Goal: Task Accomplishment & Management: Use online tool/utility

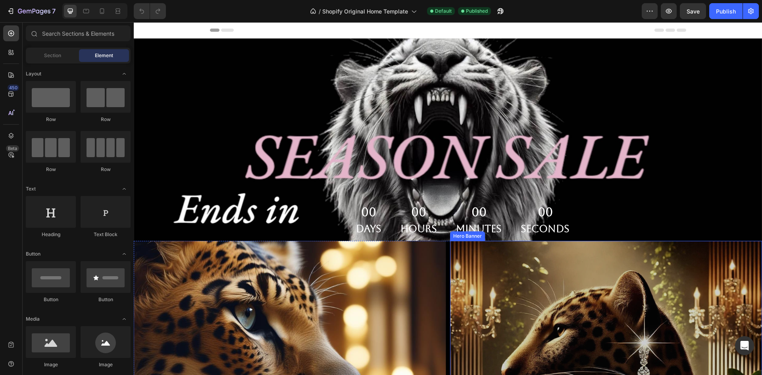
scroll to position [159, 0]
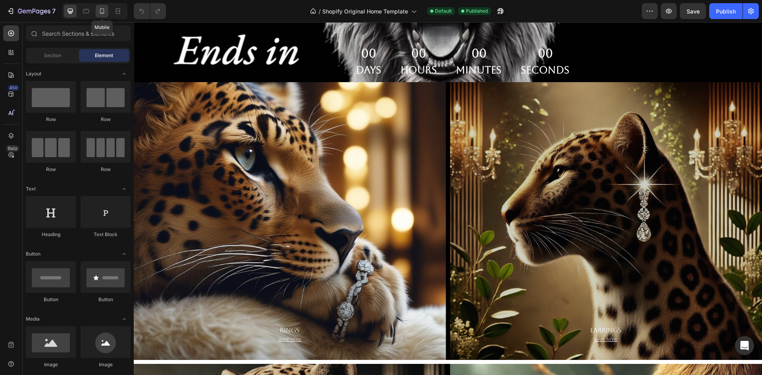
click at [105, 10] on icon at bounding box center [102, 11] width 8 height 8
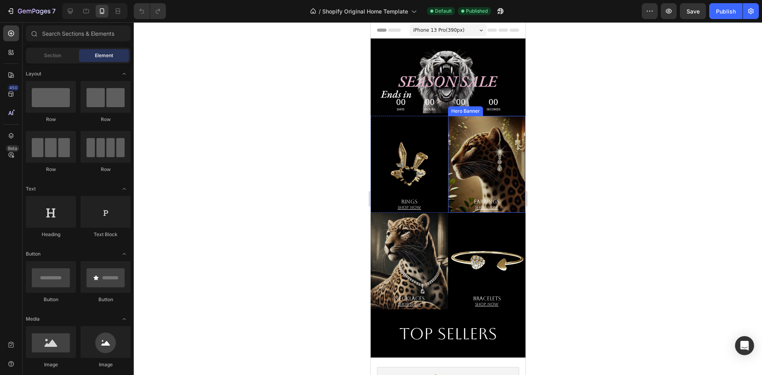
click at [488, 176] on div "Overlay" at bounding box center [486, 164] width 77 height 97
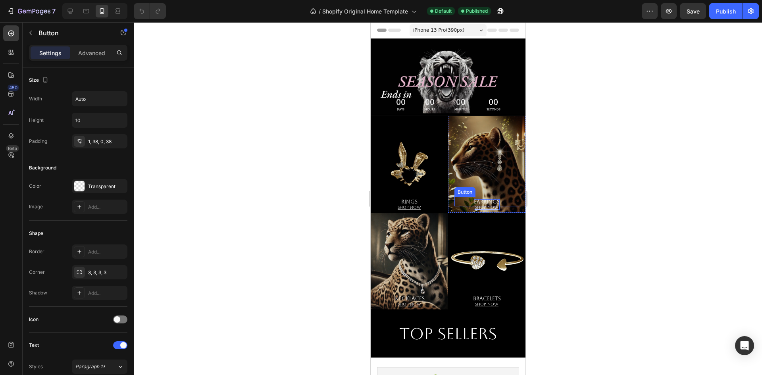
click at [474, 199] on p "Earrings Shop now" at bounding box center [487, 204] width 26 height 11
click at [471, 160] on div "Overlay" at bounding box center [486, 164] width 77 height 97
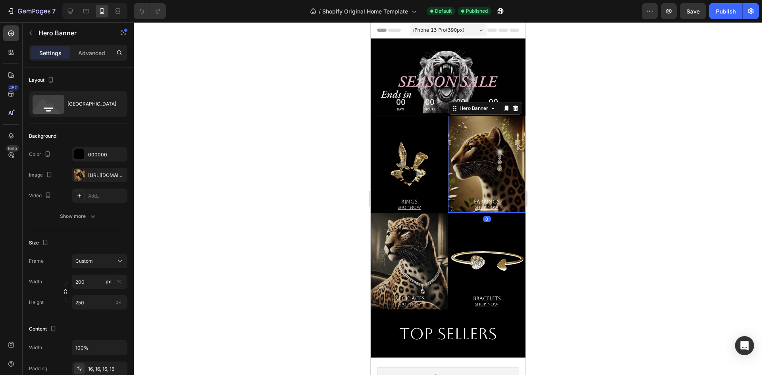
click at [471, 160] on div "Overlay" at bounding box center [486, 164] width 77 height 97
click at [593, 121] on div at bounding box center [448, 198] width 629 height 353
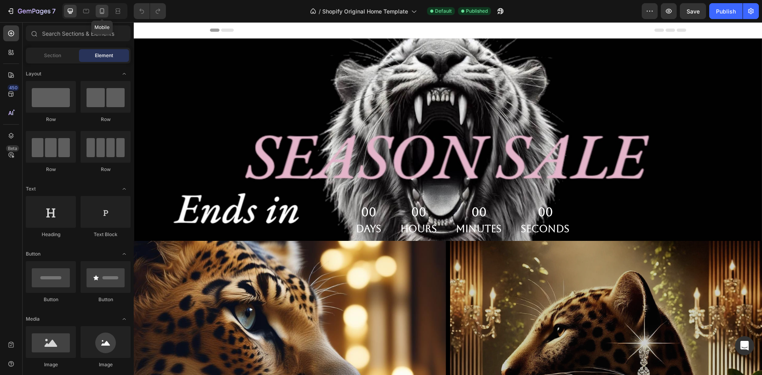
click at [105, 10] on icon at bounding box center [102, 11] width 8 height 8
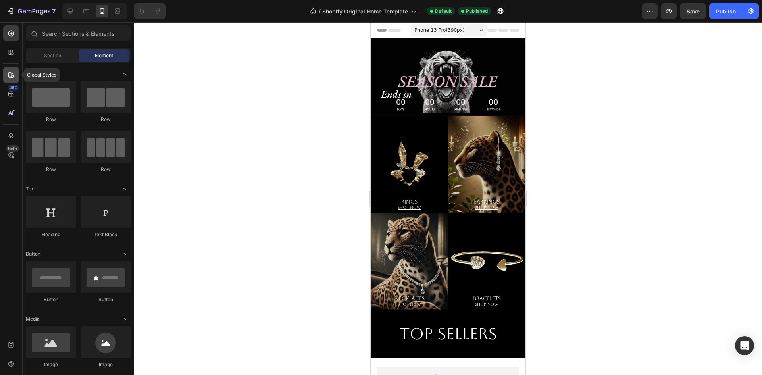
click at [9, 72] on icon at bounding box center [11, 75] width 8 height 8
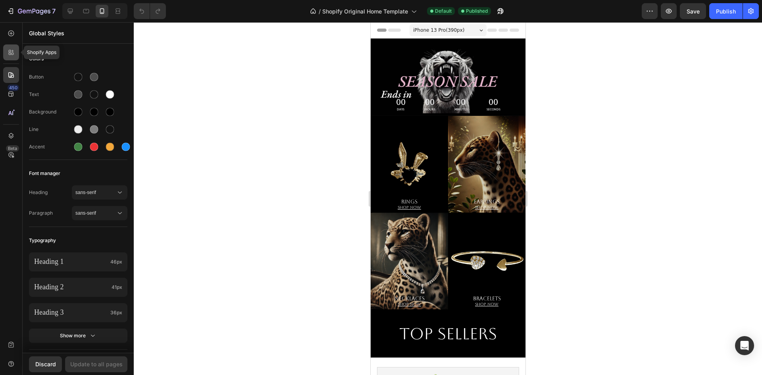
click at [10, 54] on icon at bounding box center [10, 54] width 2 height 2
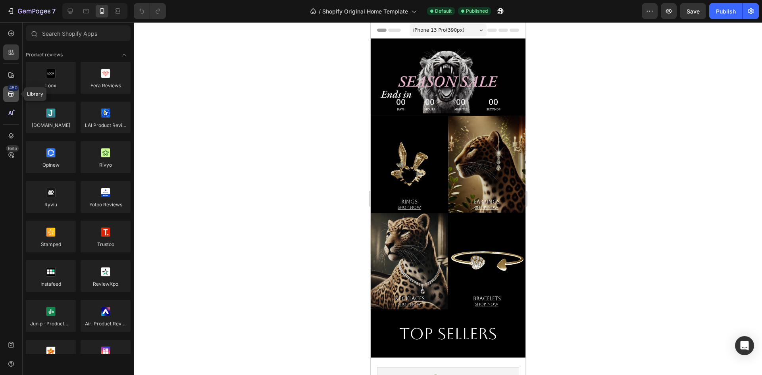
click at [17, 100] on div "450" at bounding box center [11, 94] width 16 height 16
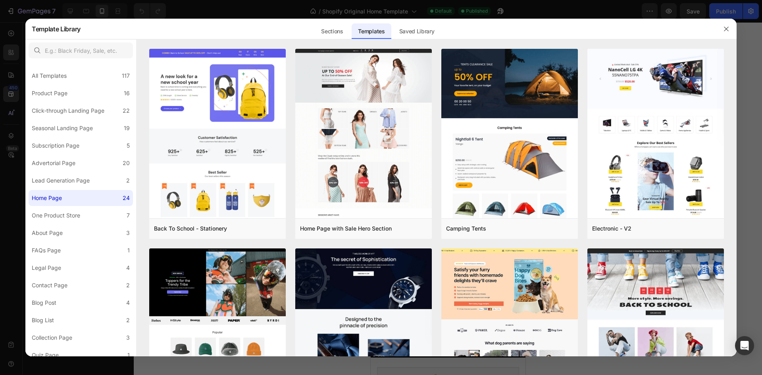
click at [5, 55] on div at bounding box center [381, 187] width 762 height 375
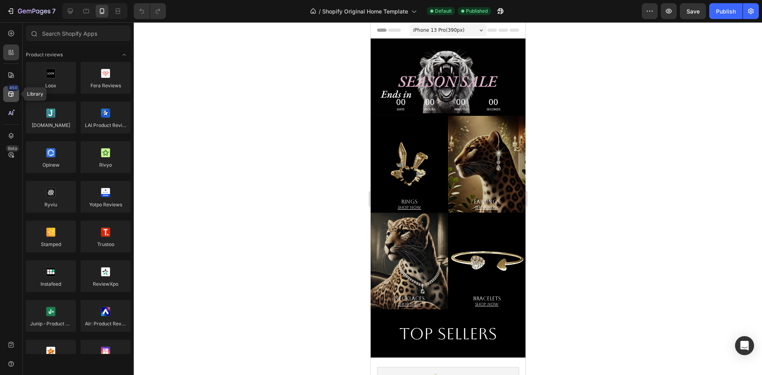
click at [8, 91] on icon at bounding box center [11, 94] width 8 height 8
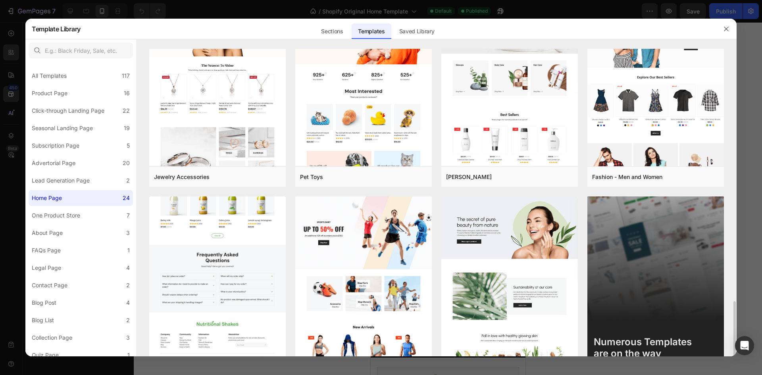
scroll to position [690, 0]
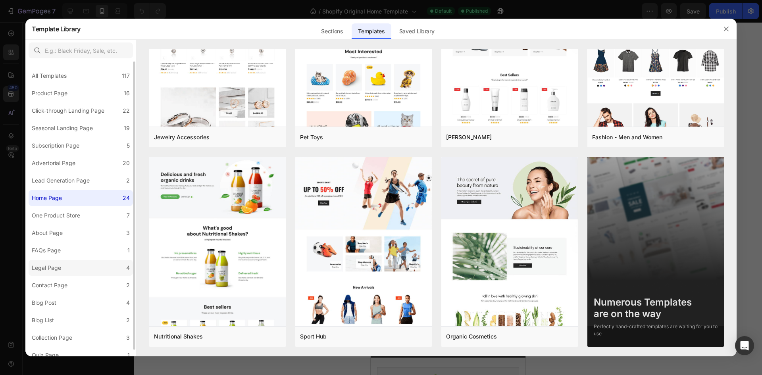
click at [70, 263] on label "Legal Page 4" at bounding box center [81, 268] width 104 height 16
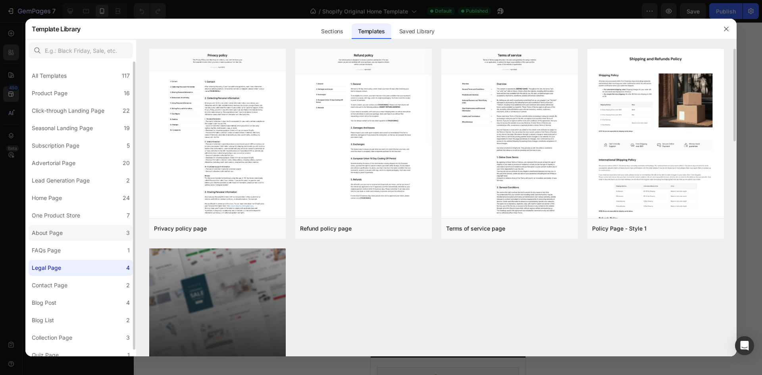
click at [69, 239] on label "About Page 3" at bounding box center [81, 233] width 104 height 16
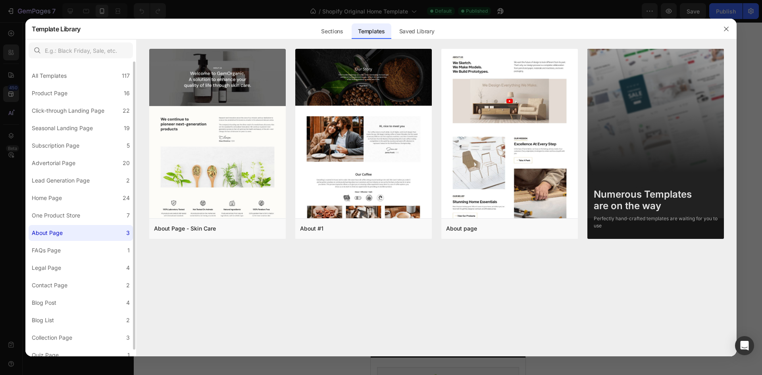
scroll to position [7, 0]
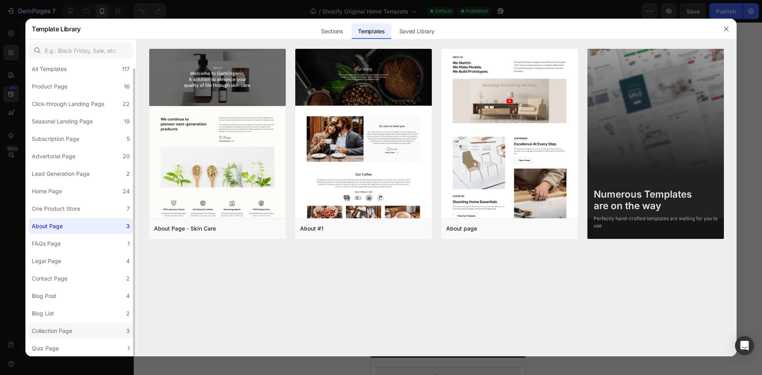
click at [72, 324] on label "Collection Page 3" at bounding box center [81, 331] width 104 height 16
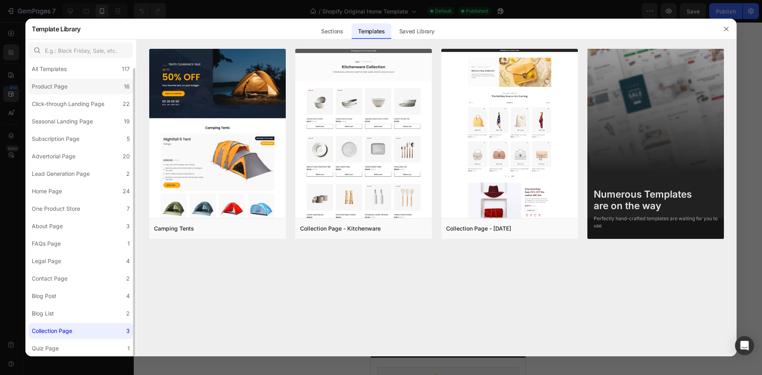
click at [79, 89] on label "Product Page 16" at bounding box center [81, 87] width 104 height 16
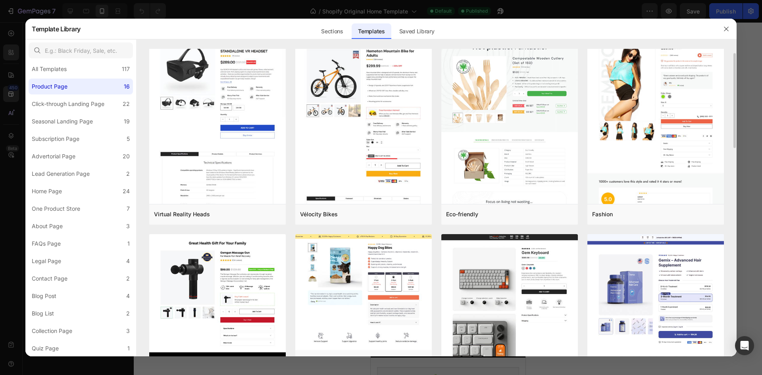
scroll to position [0, 0]
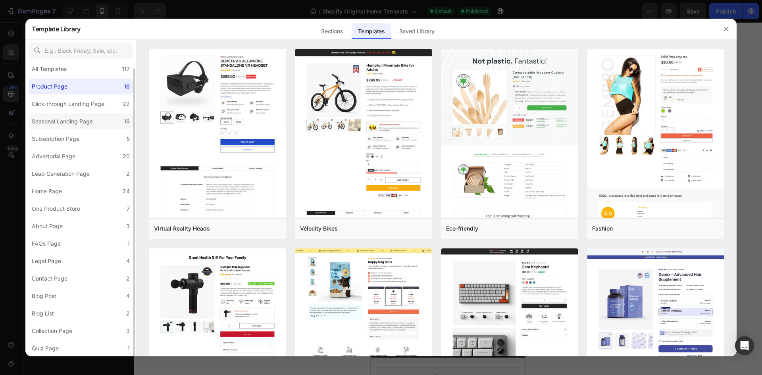
click at [80, 115] on label "Seasonal Landing Page 19" at bounding box center [81, 122] width 104 height 16
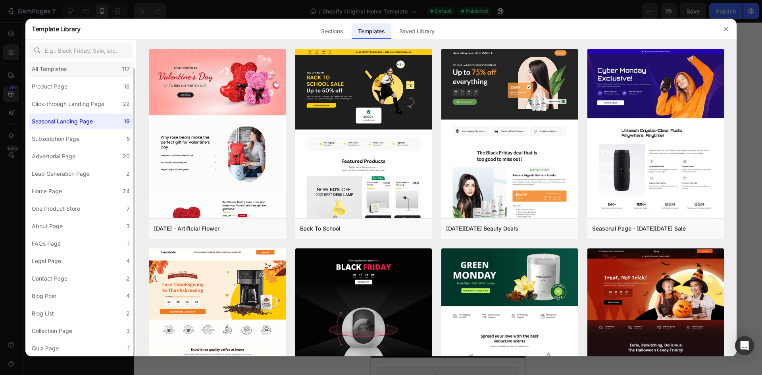
click at [75, 63] on div "All Templates 117" at bounding box center [81, 69] width 104 height 16
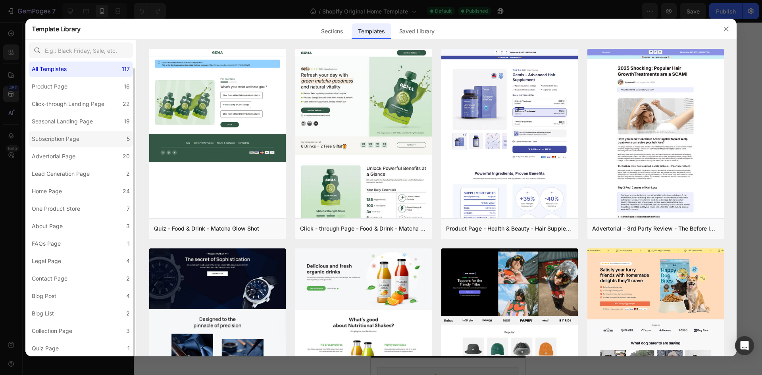
click at [87, 146] on label "Subscription Page 5" at bounding box center [81, 139] width 104 height 16
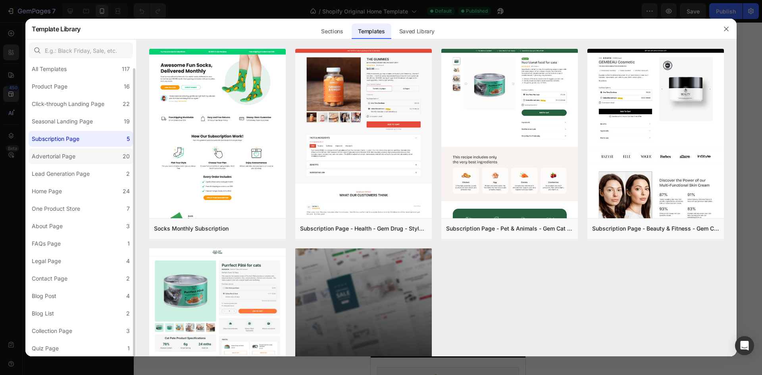
click at [88, 157] on label "Advertorial Page 20" at bounding box center [81, 157] width 104 height 16
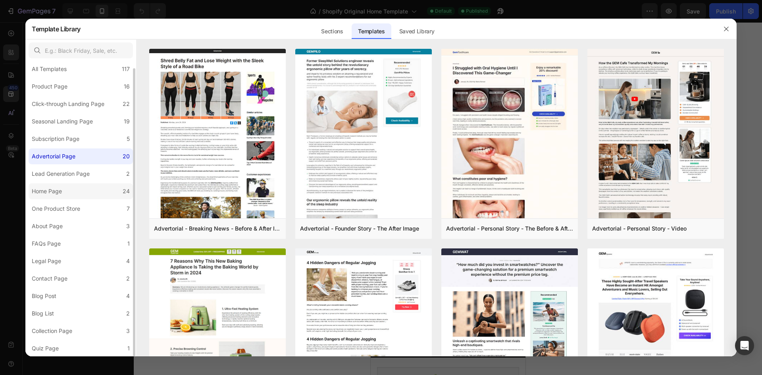
click at [86, 186] on label "Home Page 24" at bounding box center [81, 191] width 104 height 16
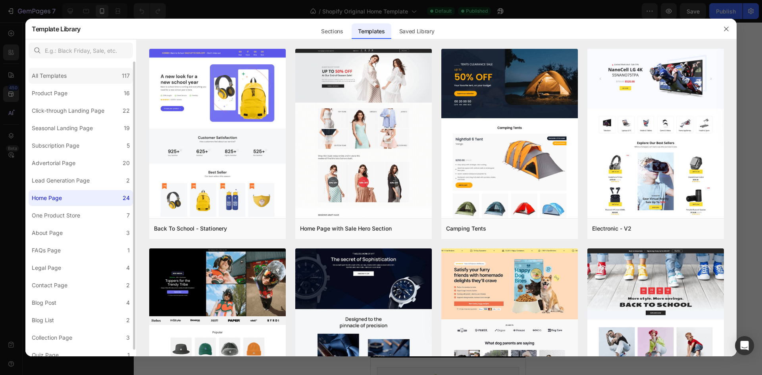
click at [75, 77] on div "All Templates 117" at bounding box center [81, 76] width 104 height 16
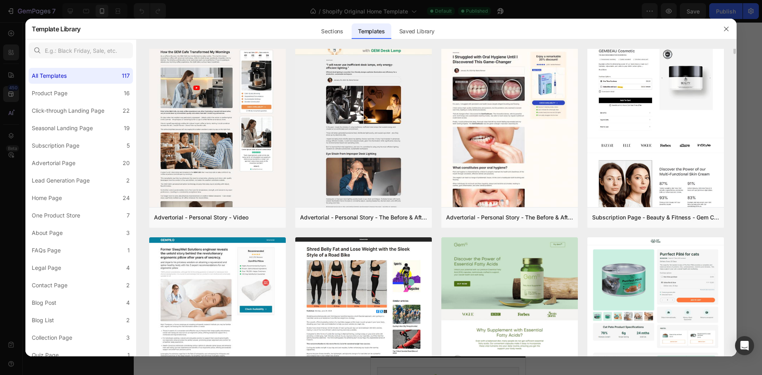
scroll to position [650, 0]
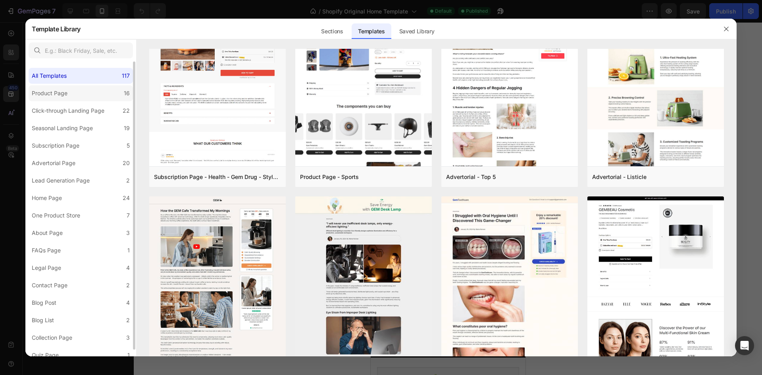
click at [60, 97] on div "Product Page" at bounding box center [50, 94] width 36 height 10
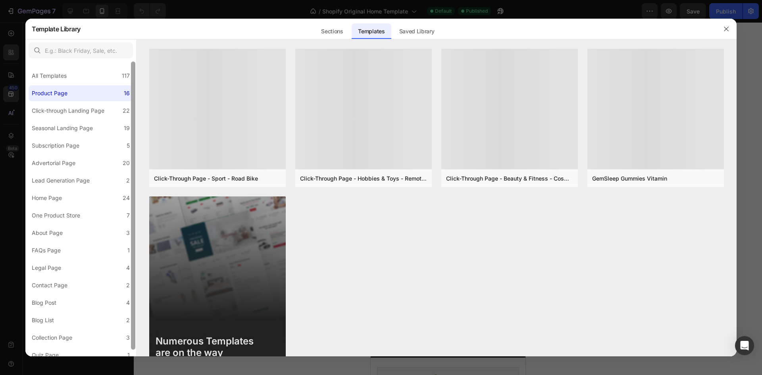
scroll to position [0, 0]
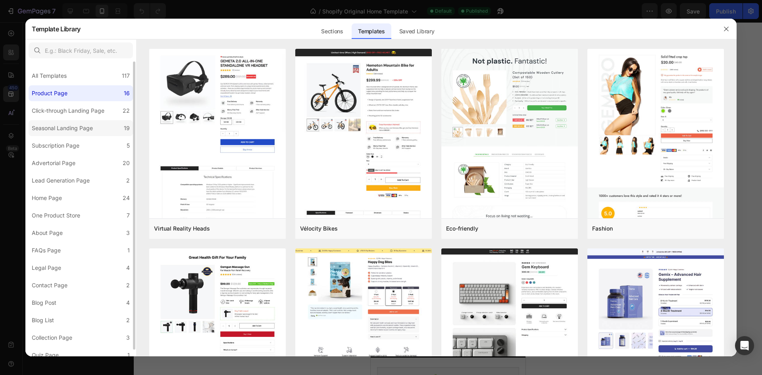
click at [79, 132] on div "Seasonal Landing Page" at bounding box center [62, 128] width 61 height 10
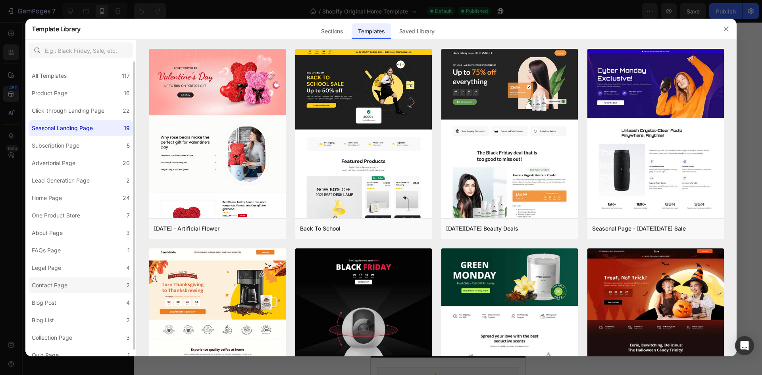
scroll to position [7, 0]
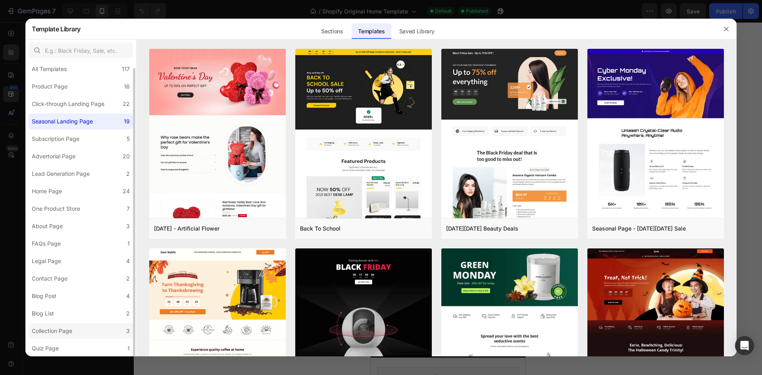
click at [67, 329] on div "Collection Page" at bounding box center [52, 331] width 41 height 10
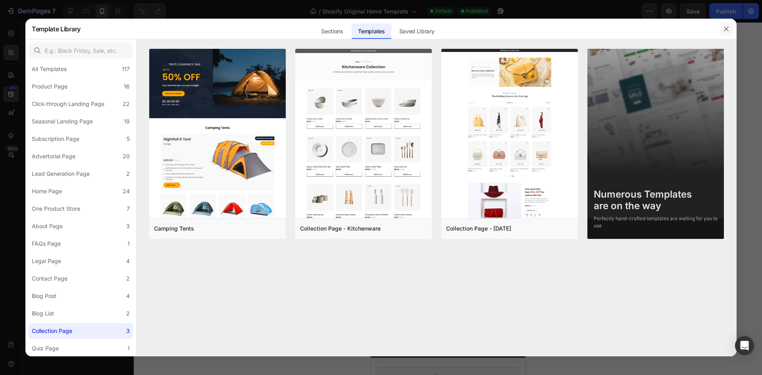
click at [731, 29] on button "button" at bounding box center [726, 29] width 13 height 13
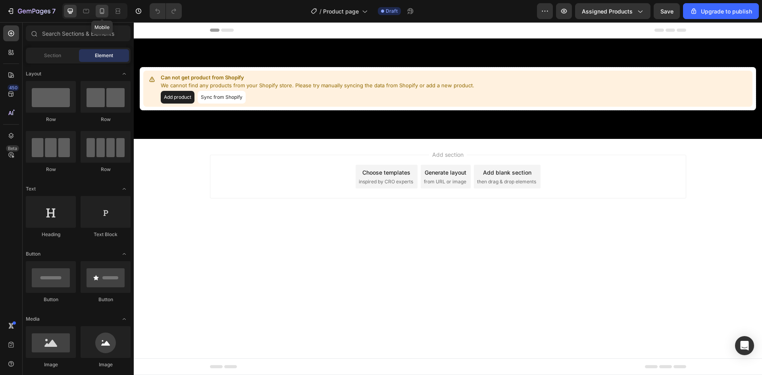
click at [102, 11] on icon at bounding box center [102, 11] width 8 height 8
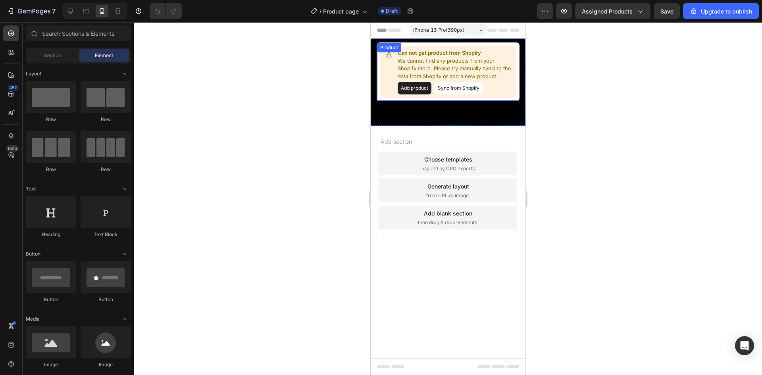
click at [413, 87] on button "Add product" at bounding box center [414, 88] width 34 height 13
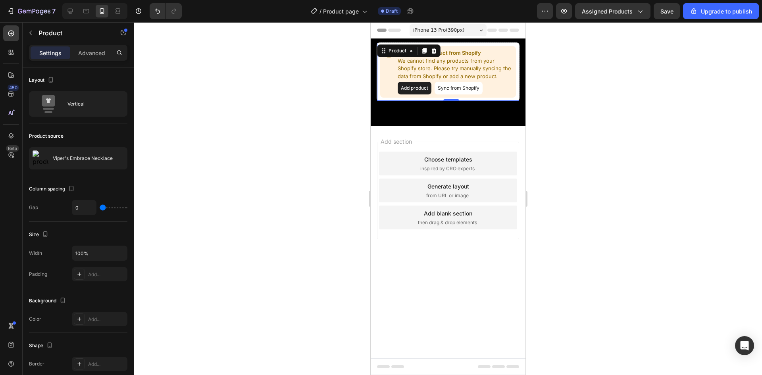
click at [491, 97] on div "Can not get product from Shopify We cannot find any products from your Shopify …" at bounding box center [448, 72] width 136 height 52
click at [421, 83] on button "Add product" at bounding box center [414, 88] width 34 height 13
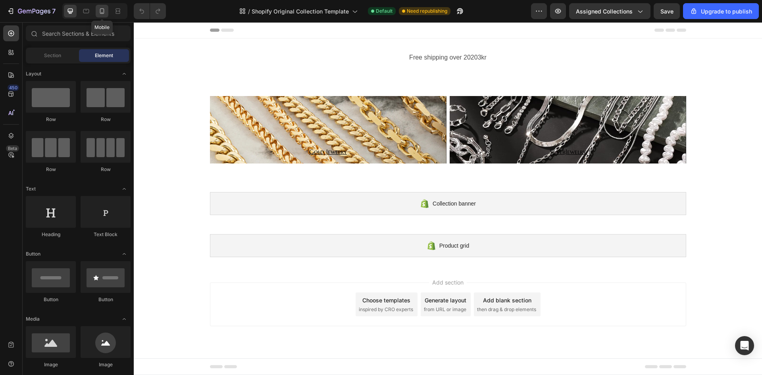
click at [98, 13] on div at bounding box center [102, 11] width 13 height 13
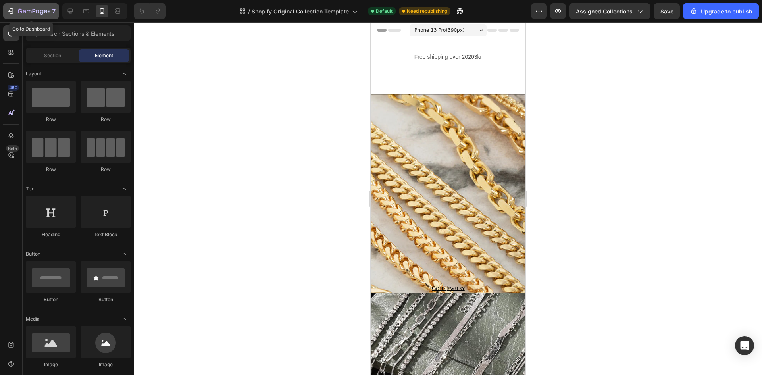
click at [8, 6] on button "7" at bounding box center [31, 11] width 56 height 16
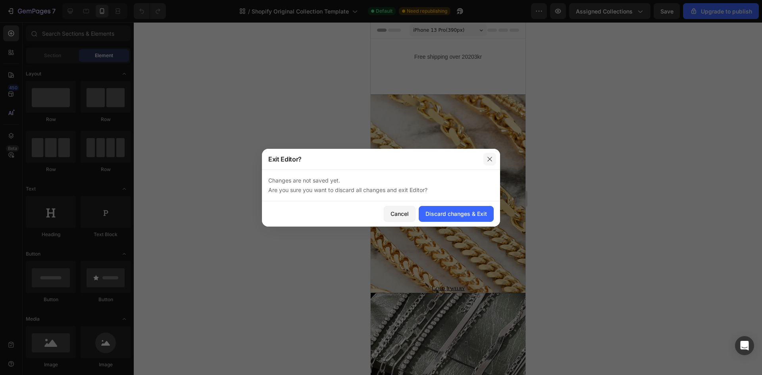
click at [492, 153] on div at bounding box center [490, 159] width 21 height 21
click at [397, 213] on div "Cancel" at bounding box center [400, 214] width 18 height 8
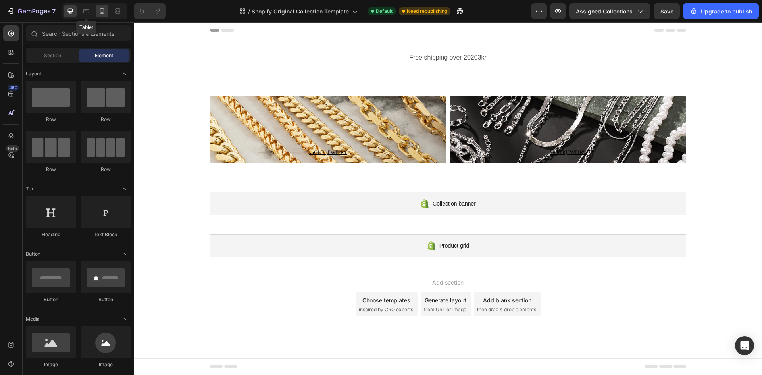
click at [100, 12] on icon at bounding box center [102, 11] width 8 height 8
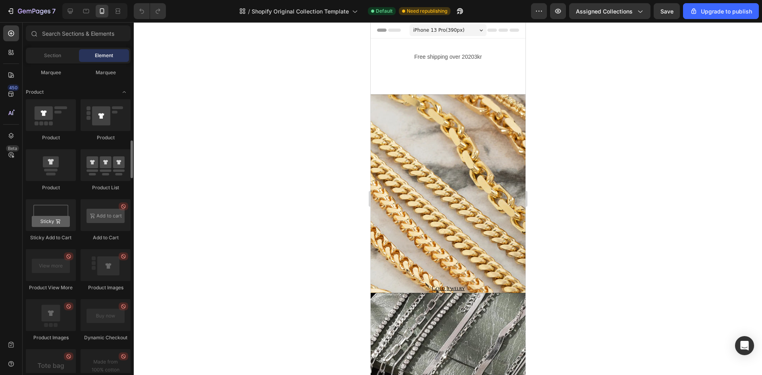
scroll to position [913, 0]
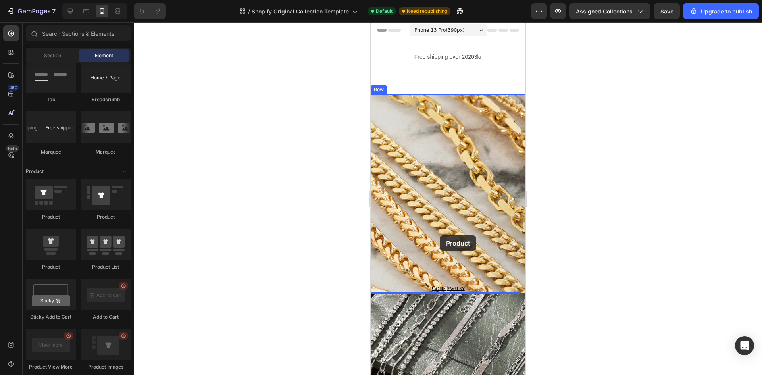
drag, startPoint x: 432, startPoint y: 264, endPoint x: 440, endPoint y: 235, distance: 30.0
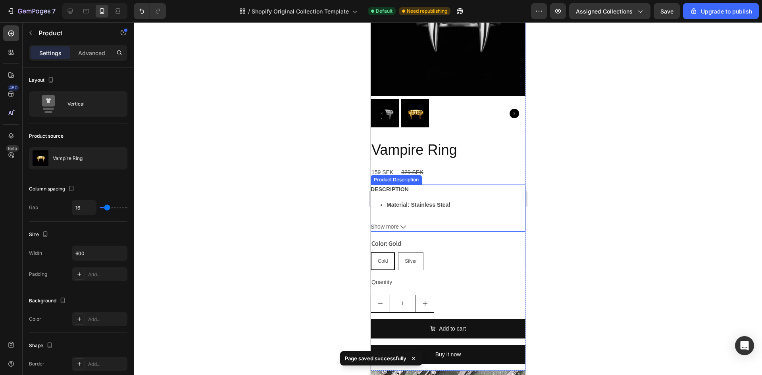
scroll to position [238, 0]
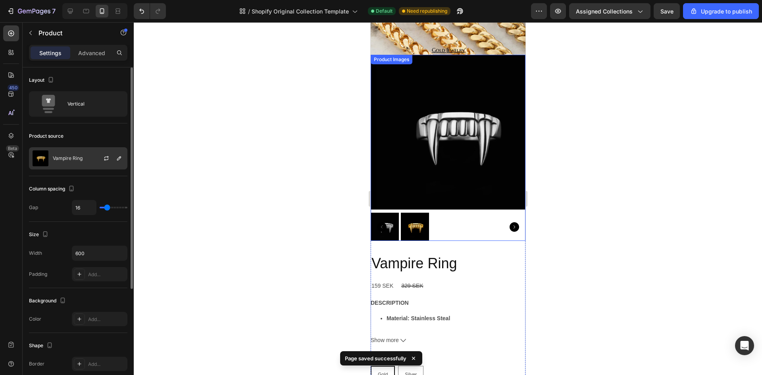
click at [85, 159] on div "Vampire Ring" at bounding box center [78, 158] width 98 height 22
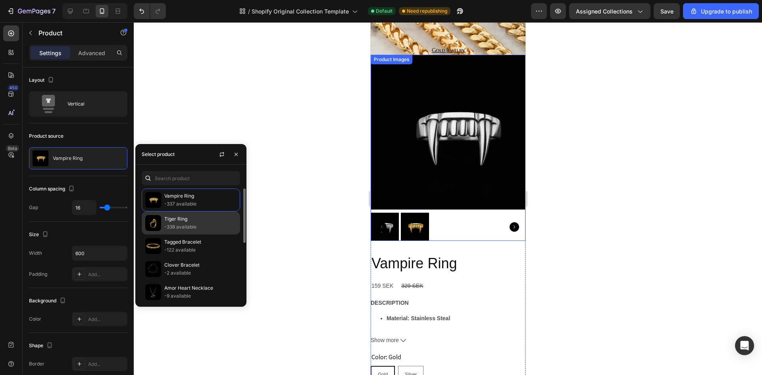
click at [174, 216] on p "Tiger Ring" at bounding box center [200, 219] width 72 height 8
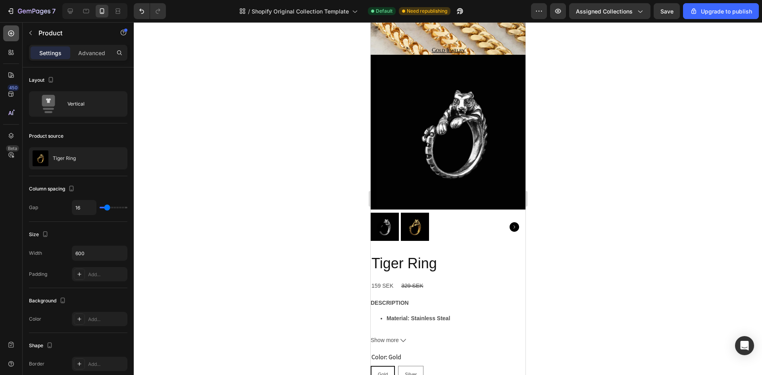
click at [13, 37] on div at bounding box center [11, 33] width 16 height 16
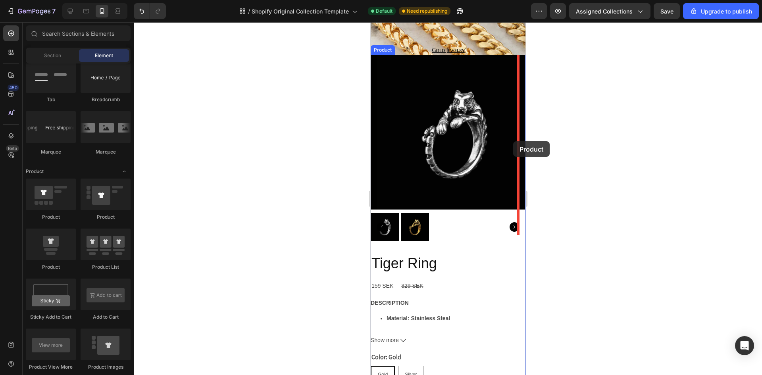
drag, startPoint x: 424, startPoint y: 274, endPoint x: 513, endPoint y: 141, distance: 160.2
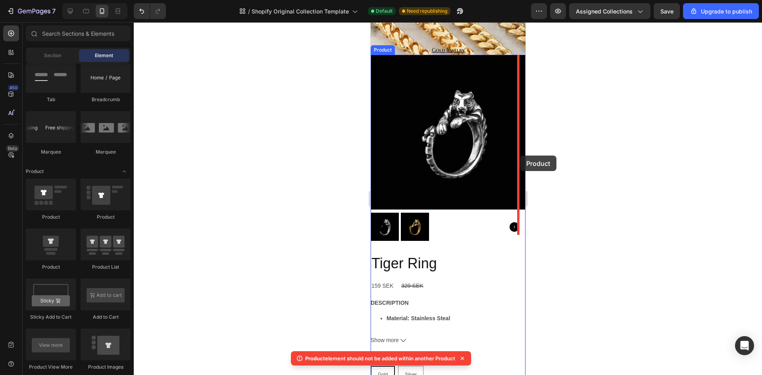
drag, startPoint x: 422, startPoint y: 227, endPoint x: 520, endPoint y: 156, distance: 120.8
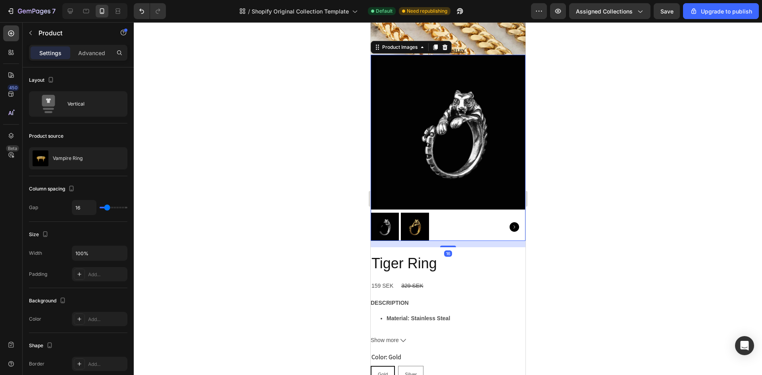
click at [479, 156] on img at bounding box center [453, 132] width 155 height 155
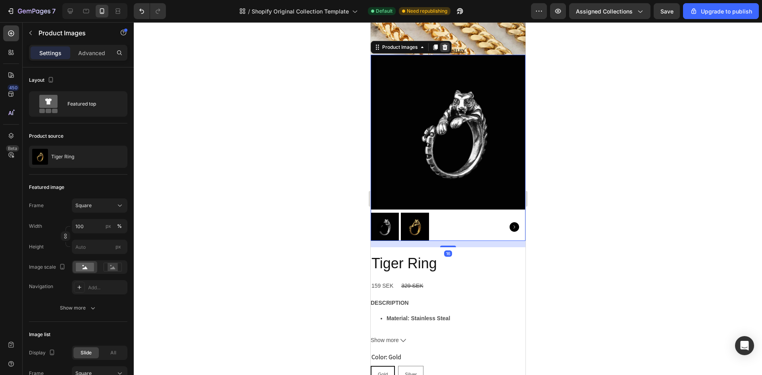
click at [447, 49] on icon at bounding box center [444, 47] width 5 height 6
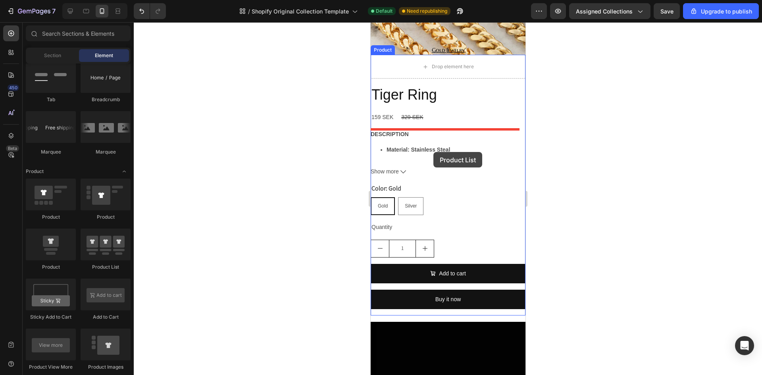
drag, startPoint x: 473, startPoint y: 274, endPoint x: 434, endPoint y: 152, distance: 127.8
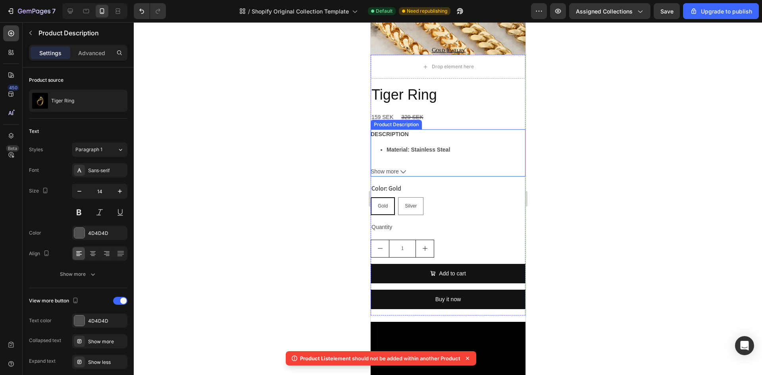
click at [465, 132] on div "DESCRIPTION Material: Stainless Steal Plating: 18k Gold/ 925 sterling silver Si…" at bounding box center [447, 144] width 155 height 31
click at [465, 121] on icon at bounding box center [463, 122] width 5 height 6
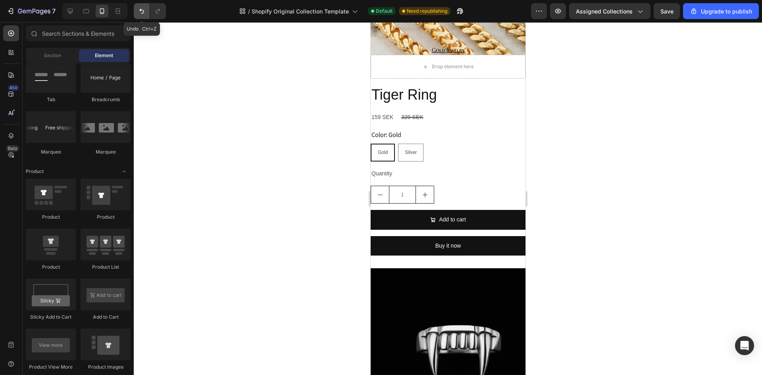
click at [137, 6] on button "Undo/Redo" at bounding box center [142, 11] width 16 height 16
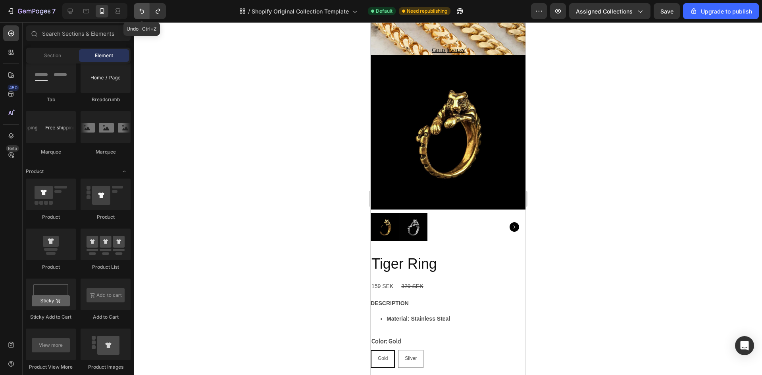
click at [137, 6] on button "Undo/Redo" at bounding box center [142, 11] width 16 height 16
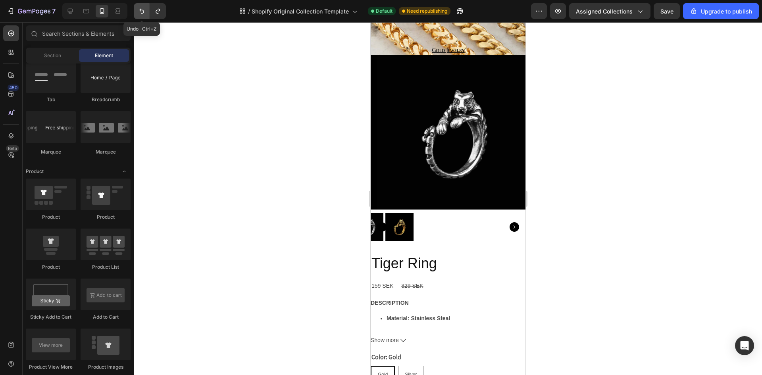
click at [137, 7] on button "Undo/Redo" at bounding box center [142, 11] width 16 height 16
click at [139, 8] on icon "Undo/Redo" at bounding box center [142, 11] width 8 height 8
click at [141, 10] on icon "Undo/Redo" at bounding box center [141, 11] width 5 height 5
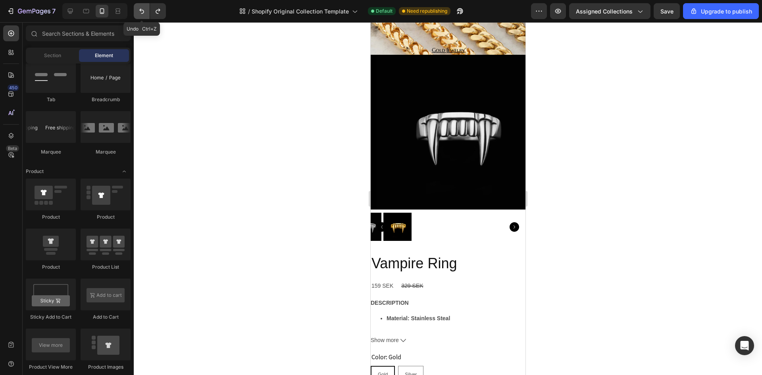
click at [141, 10] on icon "Undo/Redo" at bounding box center [141, 11] width 5 height 5
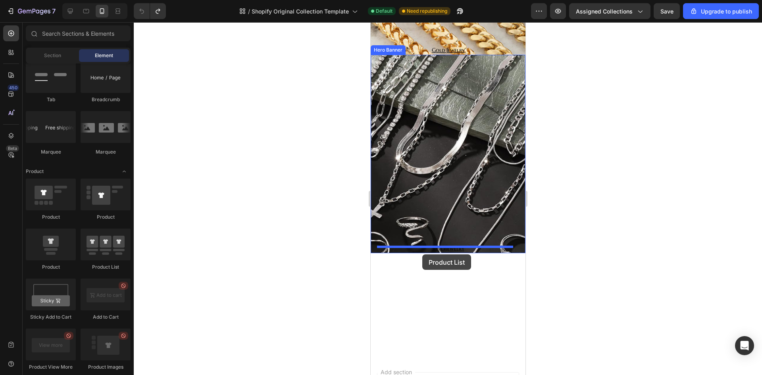
drag, startPoint x: 477, startPoint y: 270, endPoint x: 422, endPoint y: 255, distance: 57.4
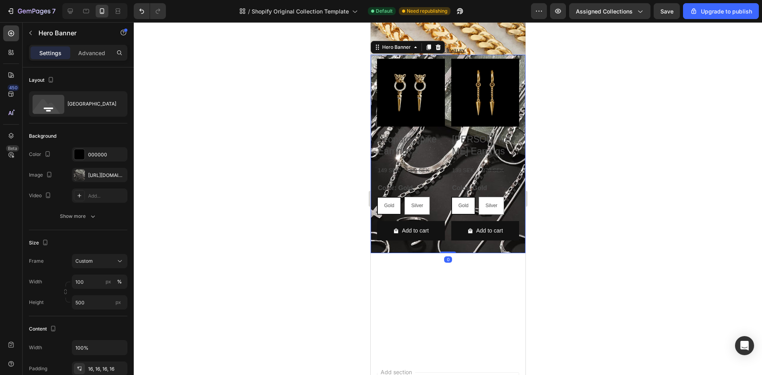
click at [449, 253] on div at bounding box center [448, 252] width 16 height 2
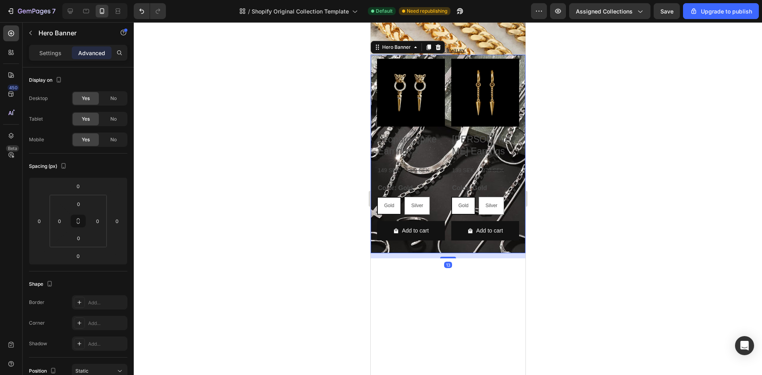
drag, startPoint x: 449, startPoint y: 251, endPoint x: 445, endPoint y: 255, distance: 5.6
click at [445, 257] on div at bounding box center [448, 258] width 16 height 2
type input "12"
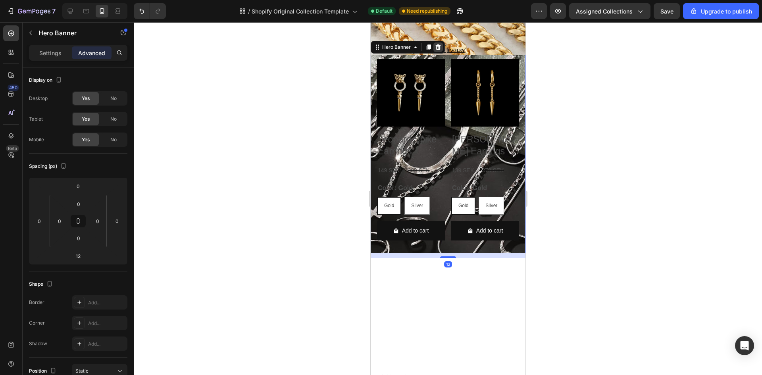
click at [437, 45] on icon at bounding box center [438, 47] width 5 height 6
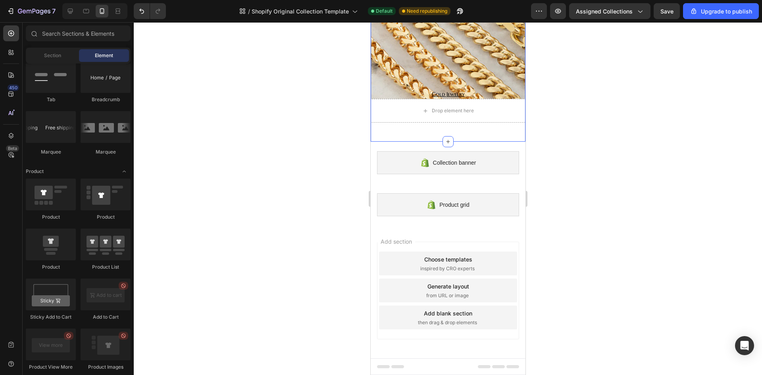
scroll to position [75, 0]
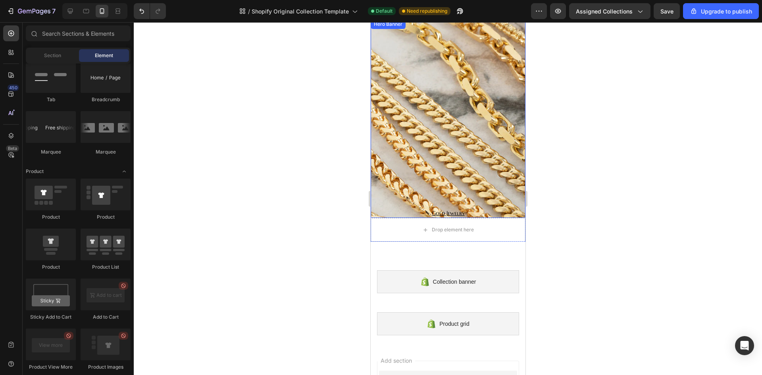
click at [470, 140] on div "Background Image" at bounding box center [447, 171] width 155 height 298
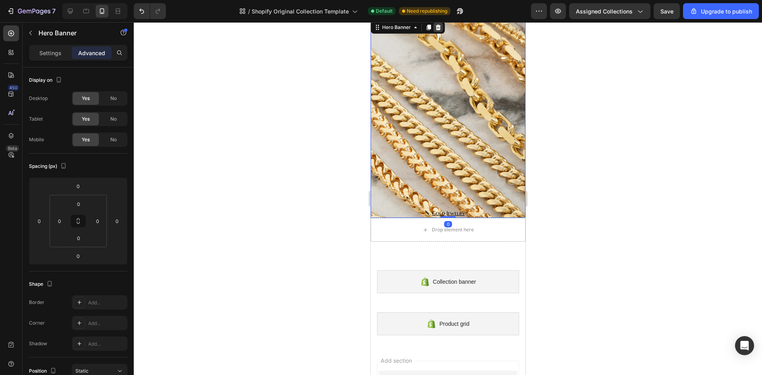
click at [439, 29] on icon at bounding box center [438, 28] width 5 height 6
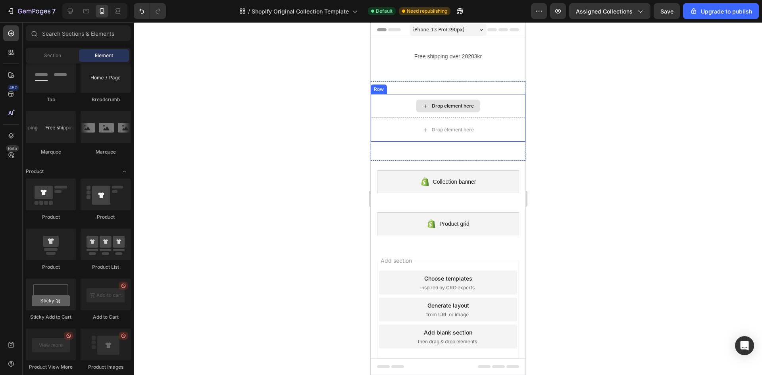
scroll to position [0, 0]
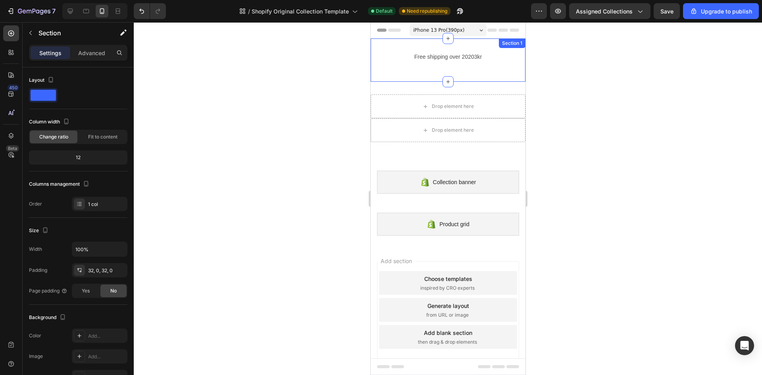
click at [446, 71] on div "Free shipping over 20203kr Text Block Row Section 1" at bounding box center [447, 60] width 155 height 43
click at [516, 45] on icon at bounding box center [518, 47] width 5 height 6
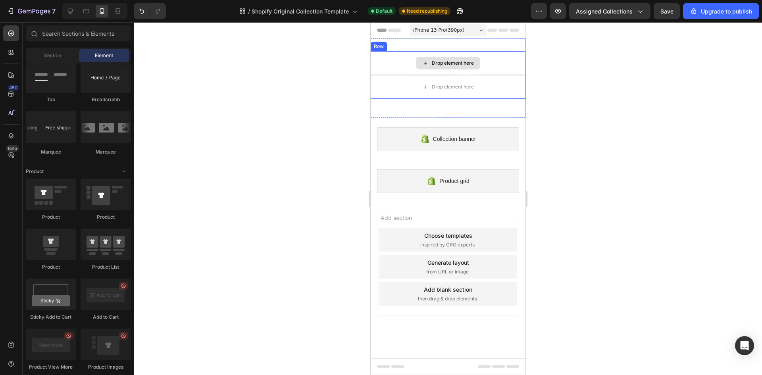
click at [488, 64] on div "Drop element here" at bounding box center [447, 63] width 155 height 24
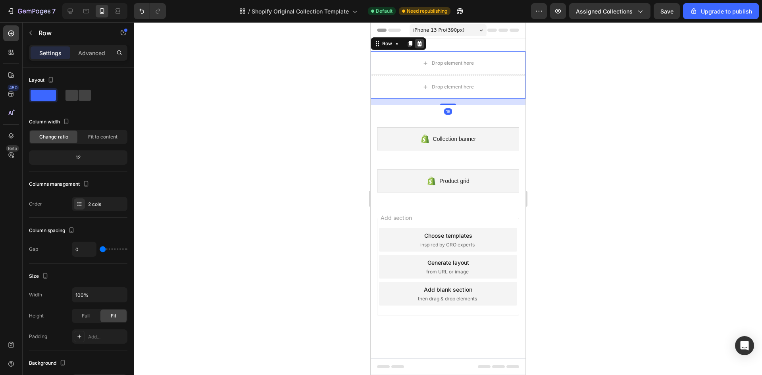
click at [418, 40] on div at bounding box center [420, 44] width 10 height 10
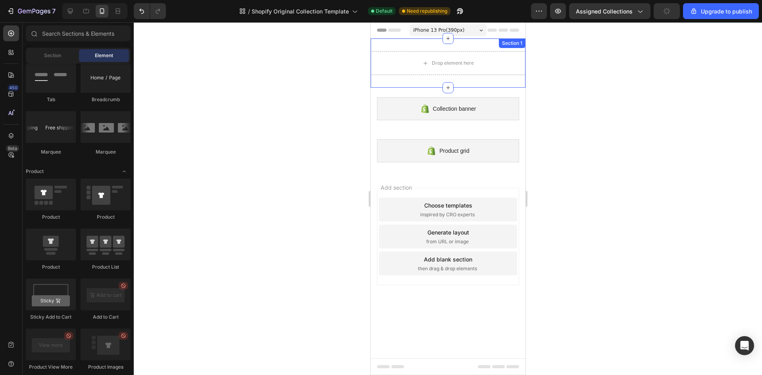
click at [482, 47] on div "Drop element here Section 1" at bounding box center [447, 63] width 155 height 49
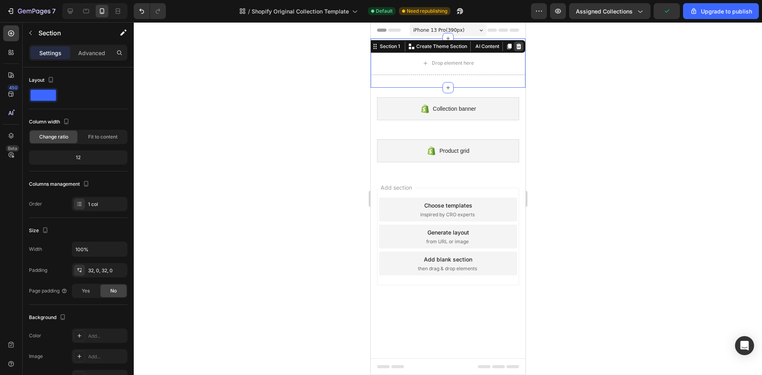
click at [519, 42] on div at bounding box center [519, 47] width 10 height 10
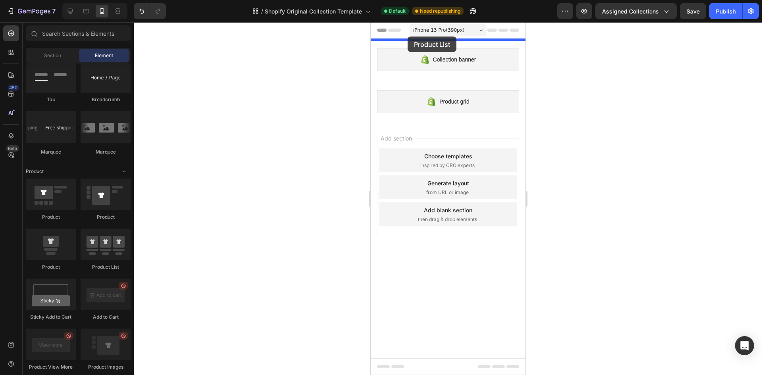
drag, startPoint x: 482, startPoint y: 267, endPoint x: 407, endPoint y: 37, distance: 242.0
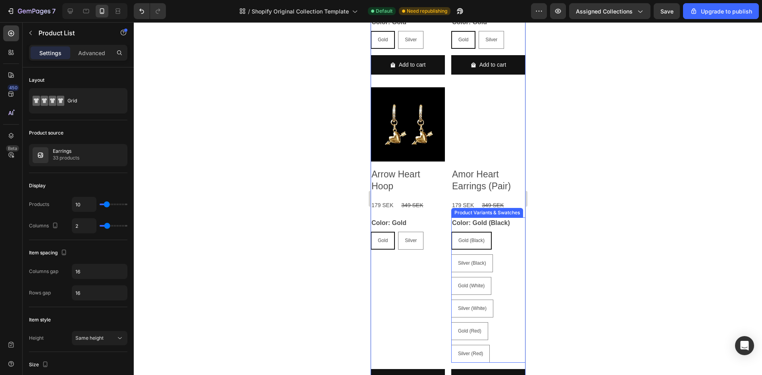
scroll to position [357, 0]
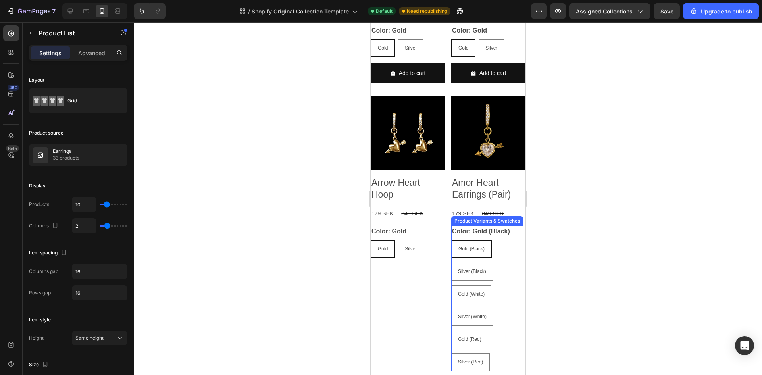
click at [458, 244] on div "Gold (Black)" at bounding box center [471, 249] width 39 height 15
click at [451, 240] on input "Gold (Black) Gold (Black) Gold (Black)" at bounding box center [451, 240] width 0 height 0
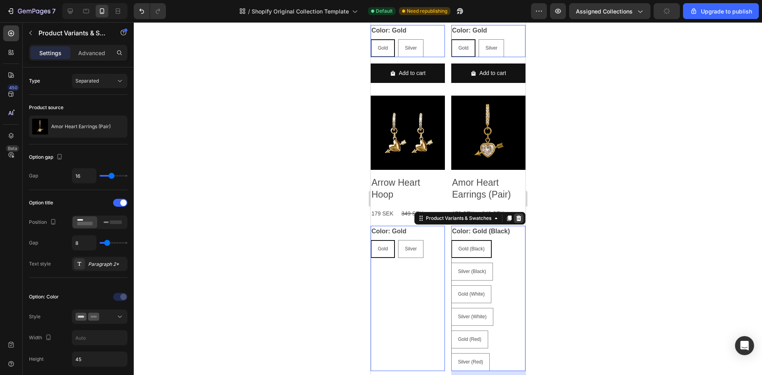
click at [370, 22] on icon at bounding box center [370, 22] width 0 height 0
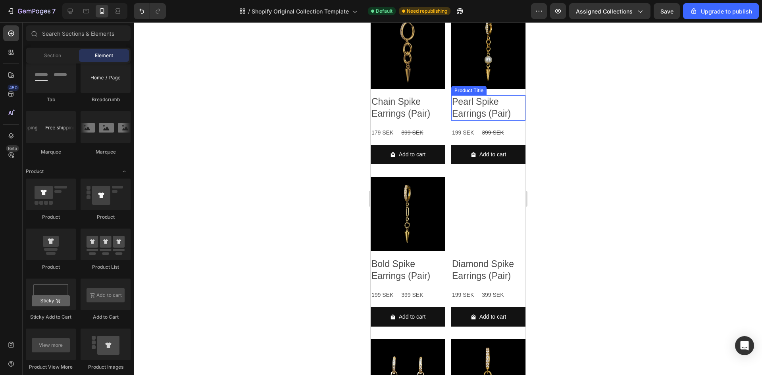
scroll to position [0, 0]
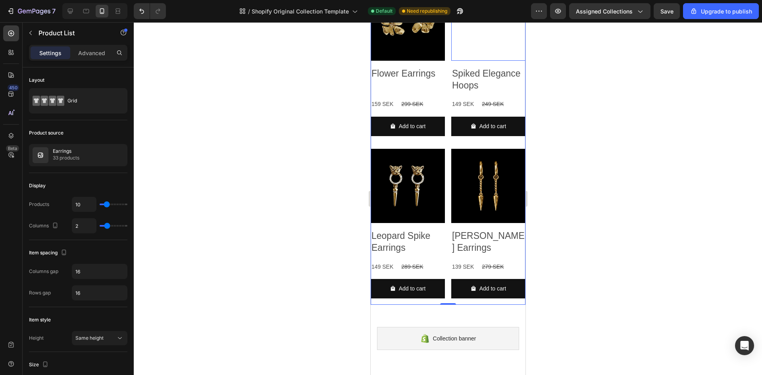
scroll to position [556, 0]
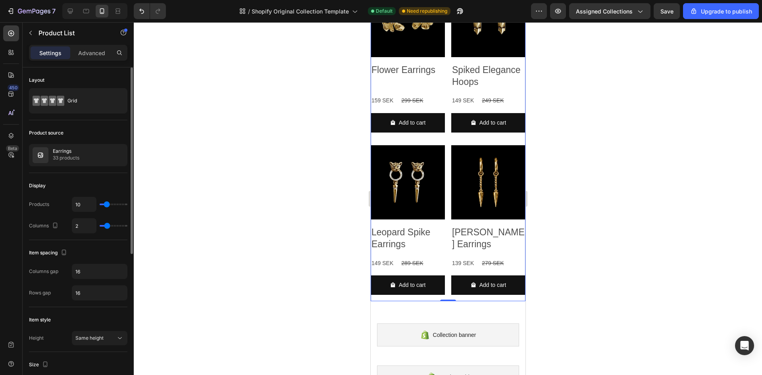
type input "12"
type input "13"
type input "14"
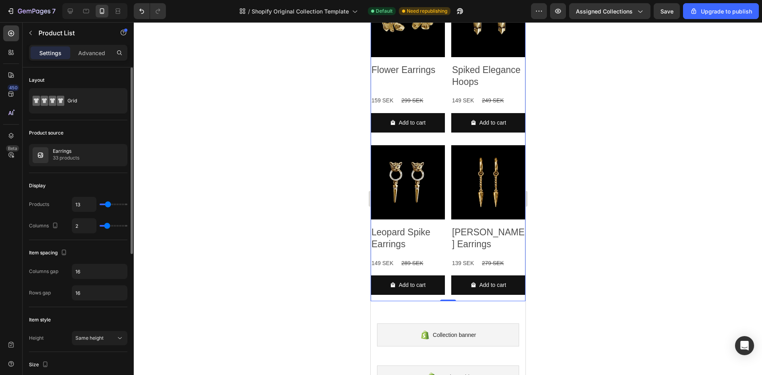
type input "14"
type input "16"
type input "17"
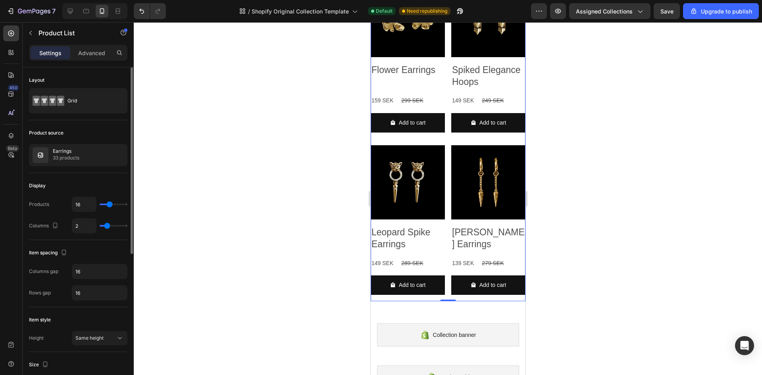
type input "17"
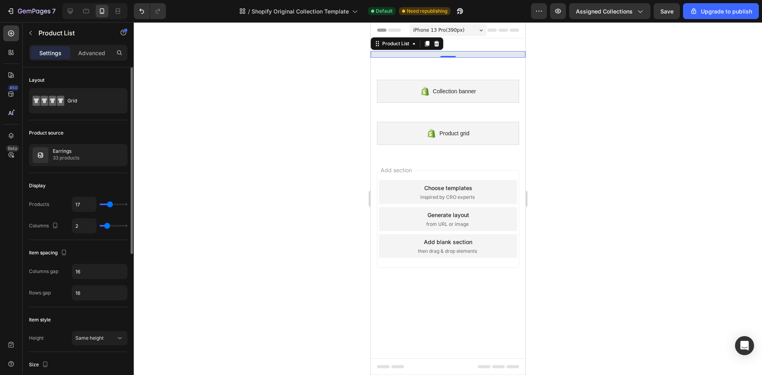
type input "18"
type input "19"
type input "20"
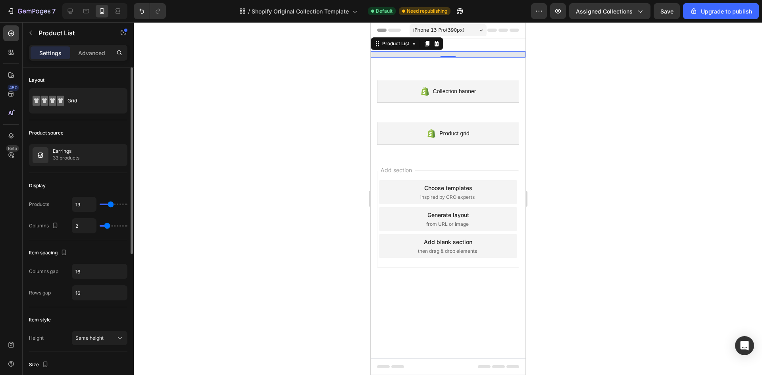
type input "20"
type input "19"
type input "18"
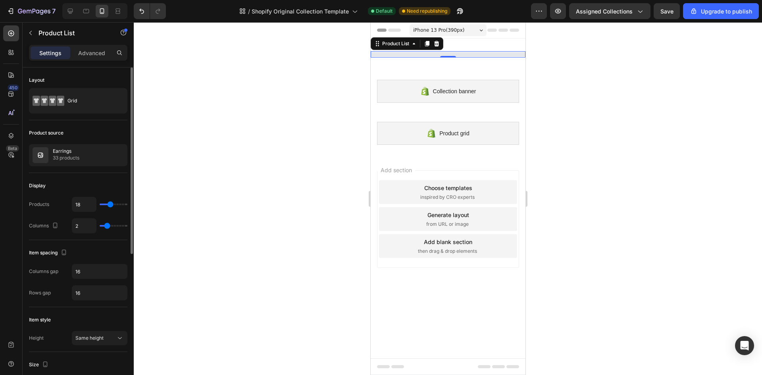
type input "17"
type input "16"
type input "15"
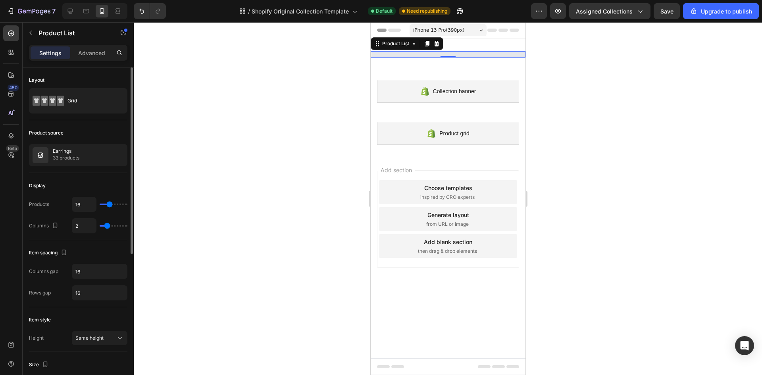
type input "15"
type input "16"
click at [110, 205] on input "range" at bounding box center [114, 205] width 28 height 2
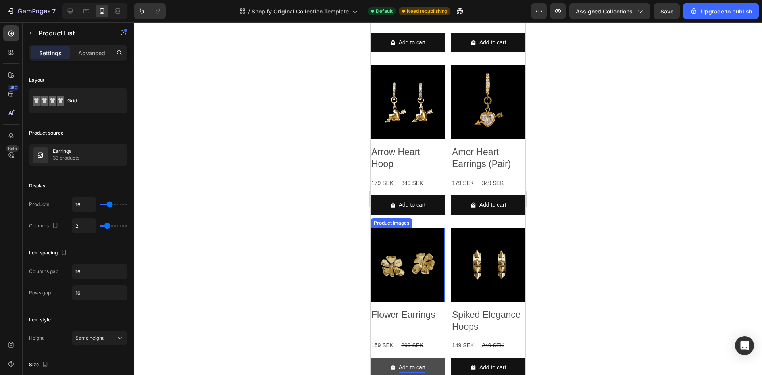
scroll to position [397, 0]
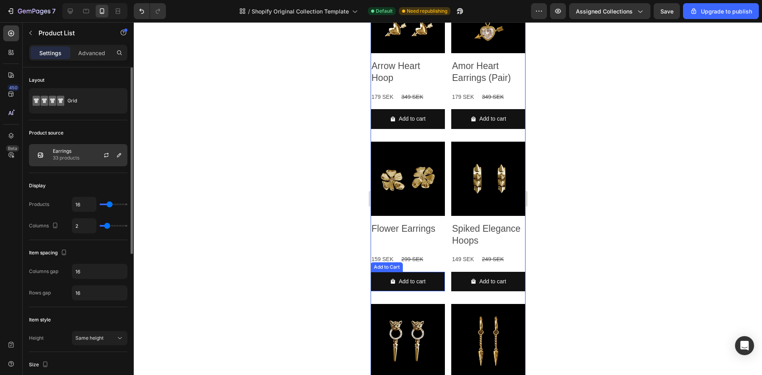
click at [64, 154] on p "33 products" at bounding box center [66, 158] width 27 height 8
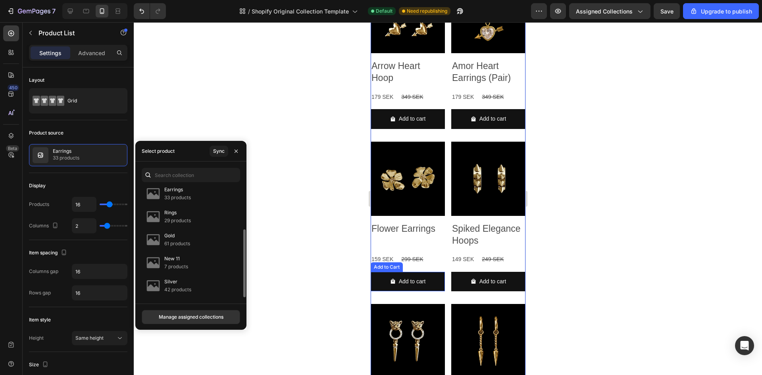
scroll to position [0, 0]
click at [269, 228] on div at bounding box center [448, 198] width 629 height 353
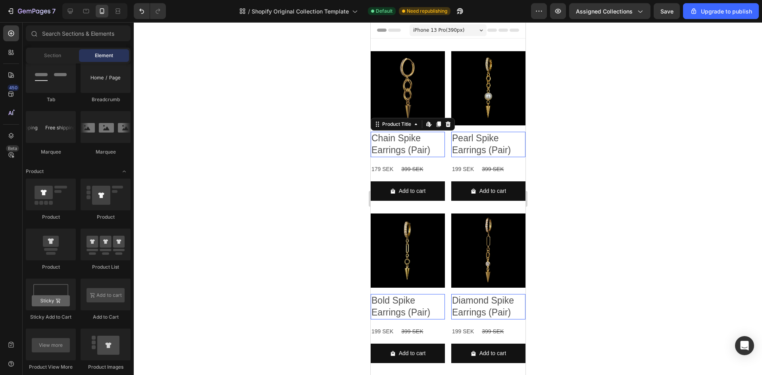
click at [434, 132] on h2 "Chain Spike Earrings (Pair)" at bounding box center [407, 144] width 74 height 25
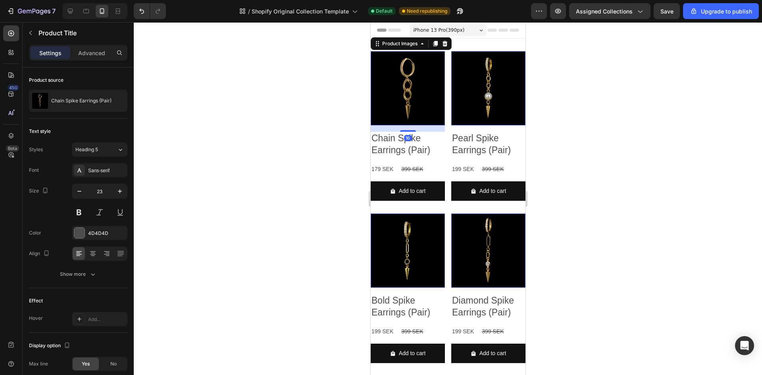
click at [415, 83] on img at bounding box center [407, 88] width 74 height 74
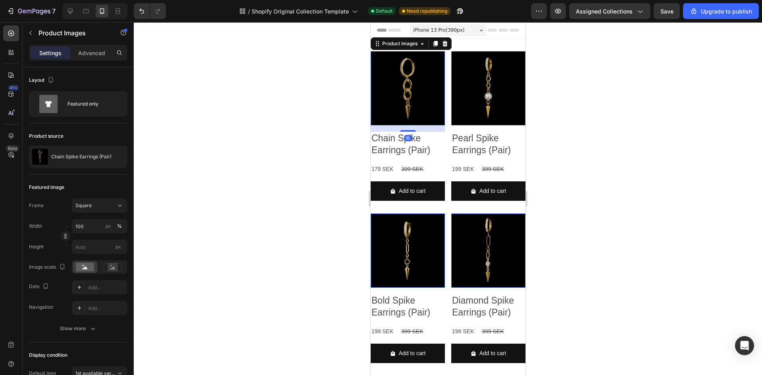
click at [175, 142] on div at bounding box center [448, 198] width 629 height 353
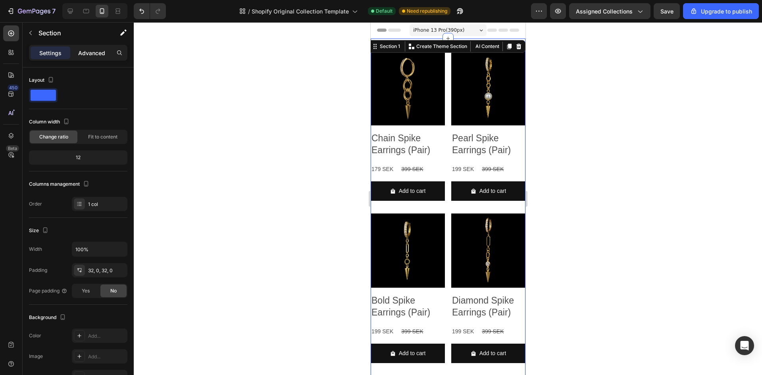
click at [92, 56] on p "Advanced" at bounding box center [91, 53] width 27 height 8
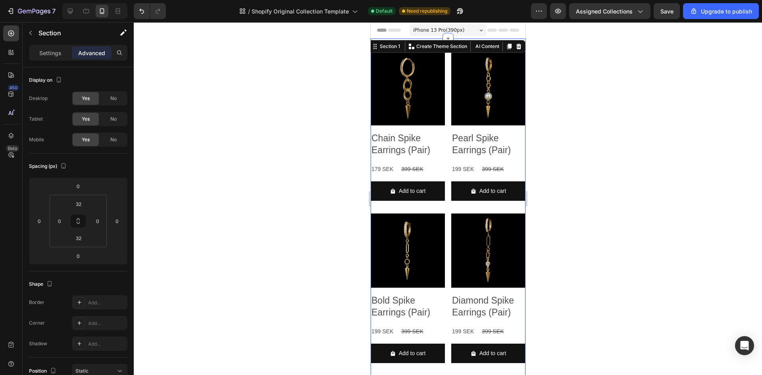
click at [60, 45] on div "Settings Advanced" at bounding box center [78, 53] width 98 height 16
click at [51, 46] on div "Settings Advanced" at bounding box center [78, 53] width 98 height 16
click at [53, 50] on p "Settings" at bounding box center [50, 53] width 22 height 8
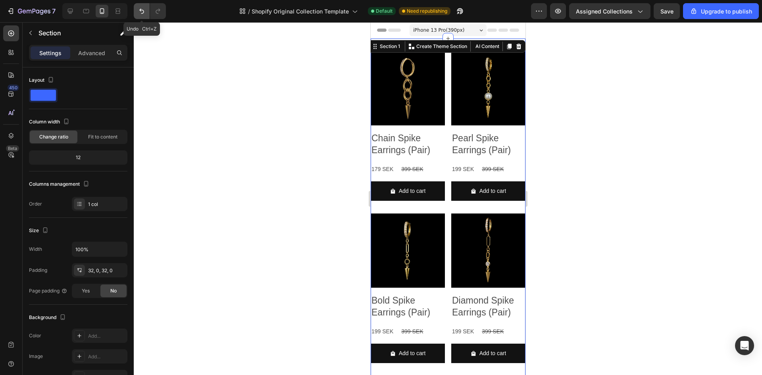
click at [144, 8] on icon "Undo/Redo" at bounding box center [142, 11] width 8 height 8
click at [144, 9] on icon "Undo/Redo" at bounding box center [142, 11] width 8 height 8
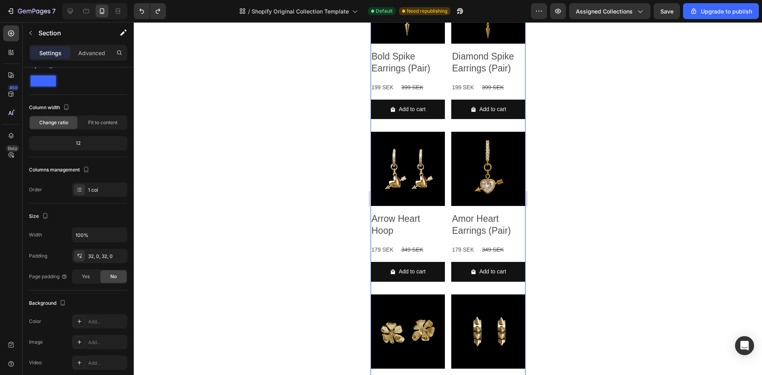
scroll to position [238, 0]
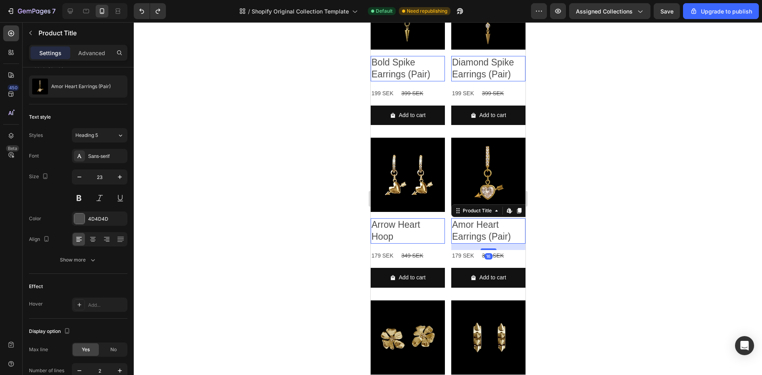
scroll to position [0, 0]
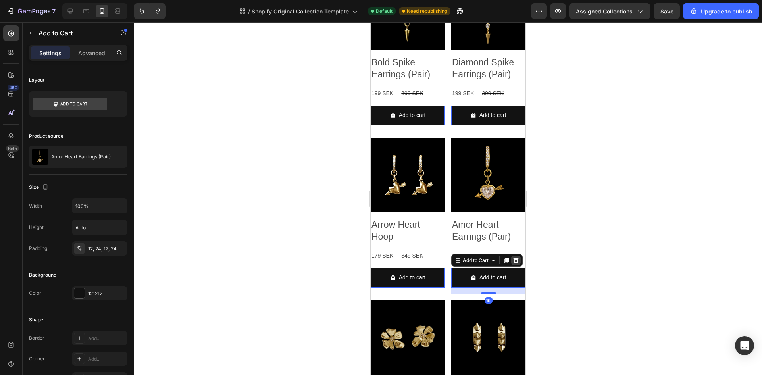
click at [370, 22] on div at bounding box center [370, 22] width 0 height 0
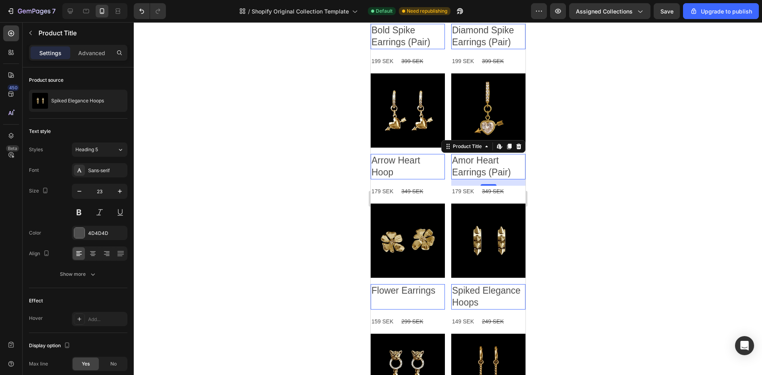
click at [370, 22] on icon at bounding box center [370, 22] width 0 height 0
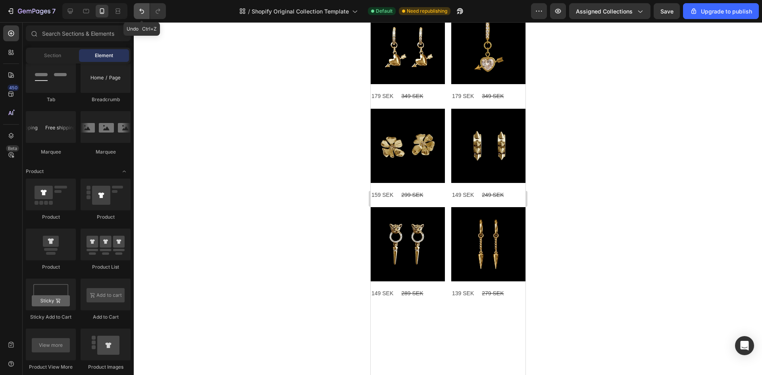
click at [148, 15] on button "Undo/Redo" at bounding box center [142, 11] width 16 height 16
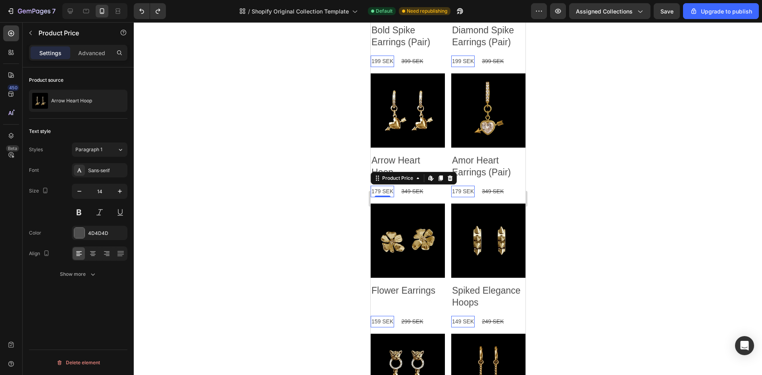
click at [596, 284] on div at bounding box center [448, 198] width 629 height 353
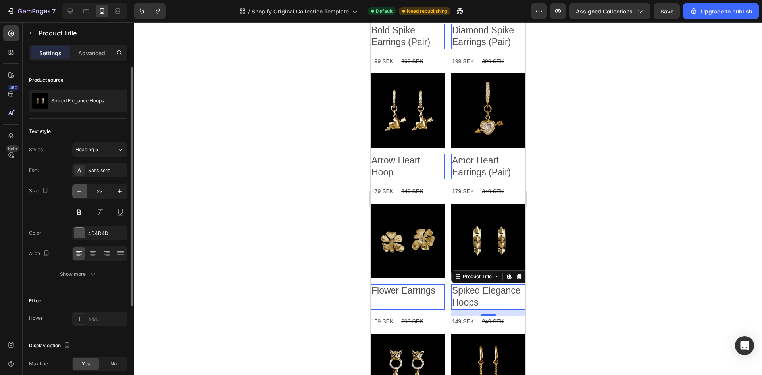
click at [81, 192] on icon "button" at bounding box center [79, 191] width 8 height 8
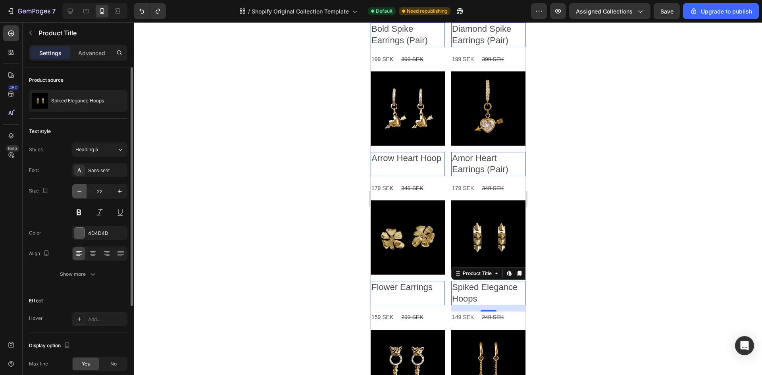
click at [81, 192] on icon "button" at bounding box center [79, 191] width 8 height 8
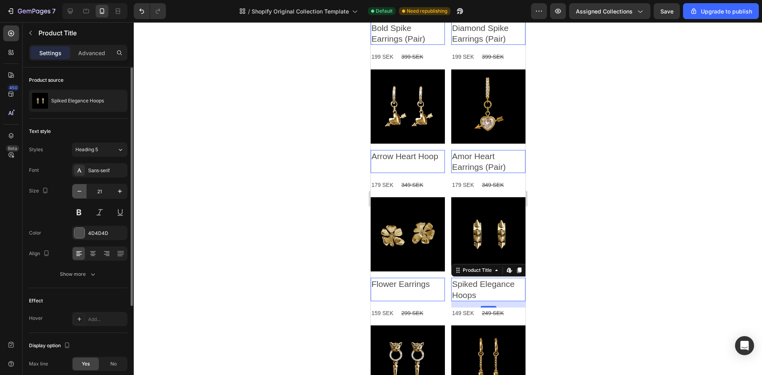
click at [81, 192] on icon "button" at bounding box center [79, 191] width 8 height 8
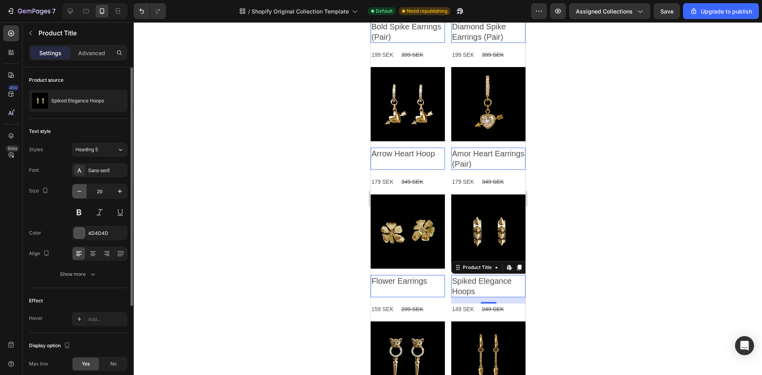
click at [81, 192] on icon "button" at bounding box center [79, 191] width 8 height 8
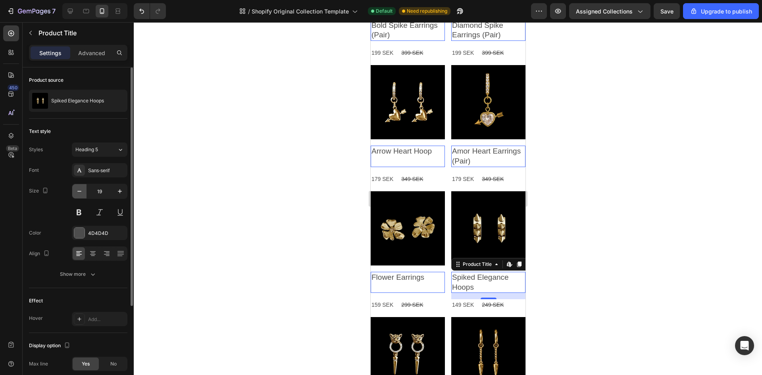
click at [81, 192] on icon "button" at bounding box center [79, 191] width 8 height 8
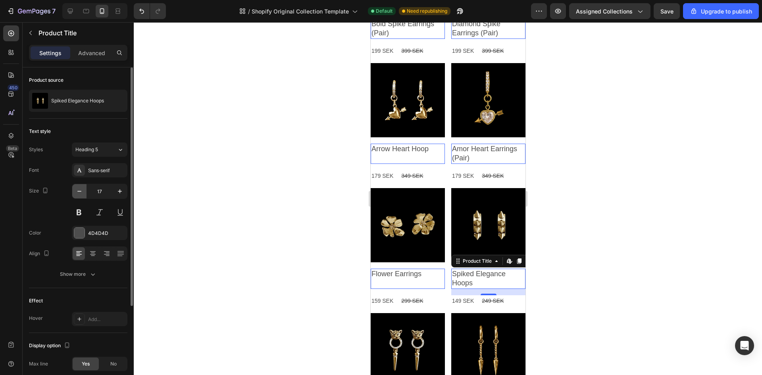
click at [81, 192] on icon "button" at bounding box center [79, 191] width 8 height 8
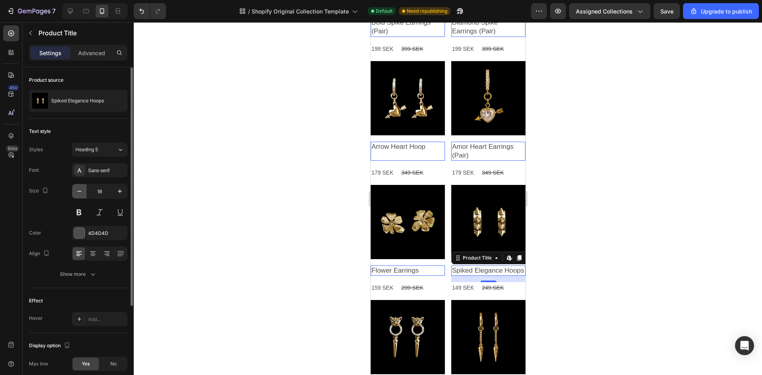
click at [81, 192] on icon "button" at bounding box center [79, 191] width 8 height 8
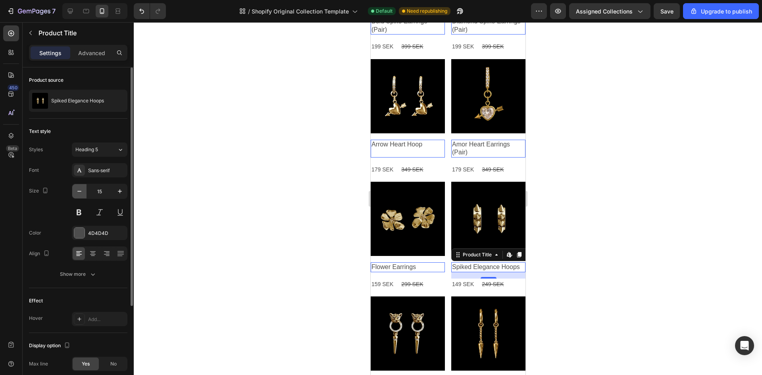
click at [81, 192] on icon "button" at bounding box center [79, 191] width 8 height 8
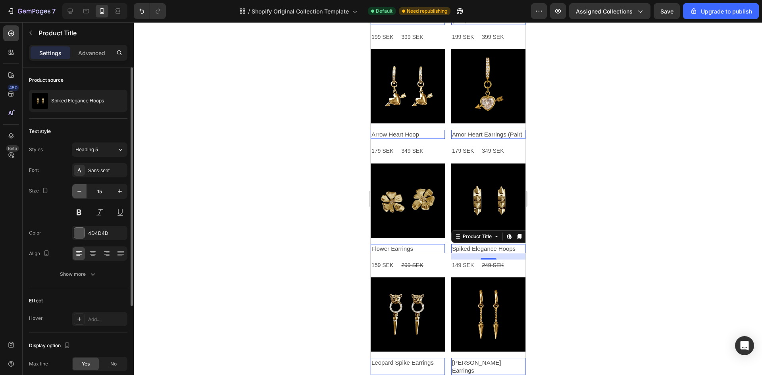
type input "14"
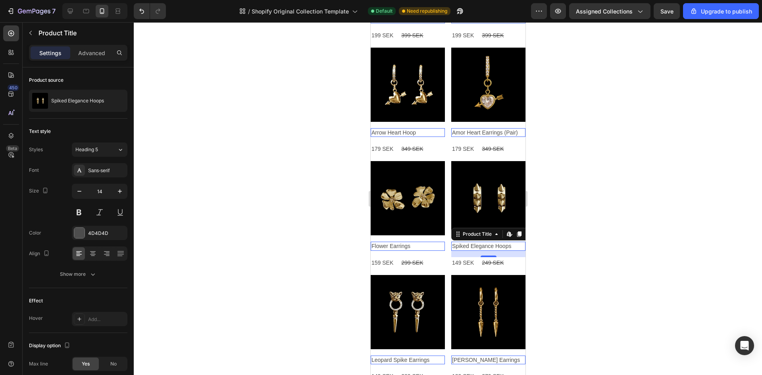
click at [607, 257] on div at bounding box center [448, 198] width 629 height 353
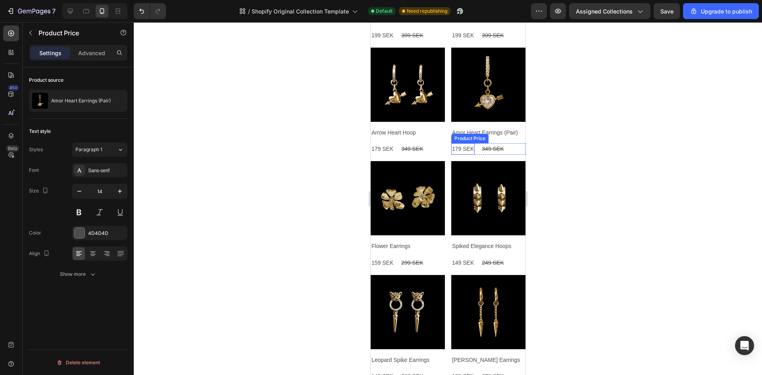
click at [291, 178] on div at bounding box center [448, 198] width 629 height 353
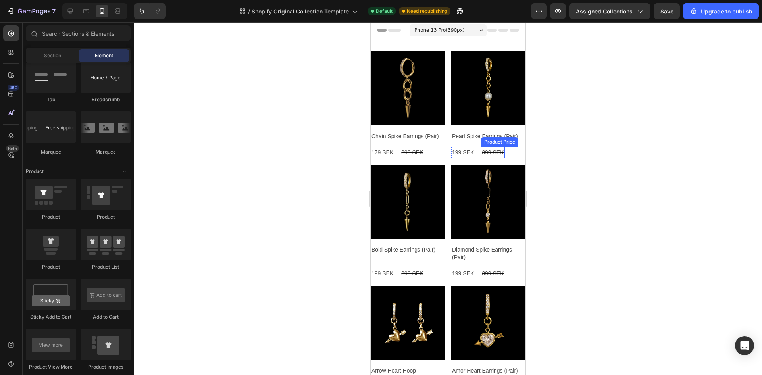
click at [424, 147] on div "399 SEK" at bounding box center [411, 153] width 23 height 12
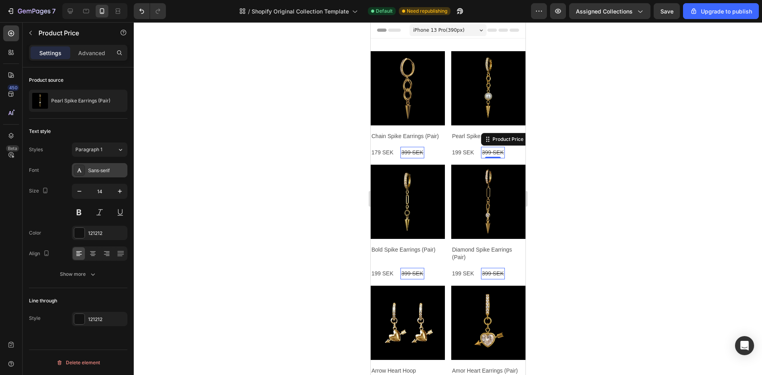
click at [105, 171] on div "Sans-serif" at bounding box center [106, 170] width 37 height 7
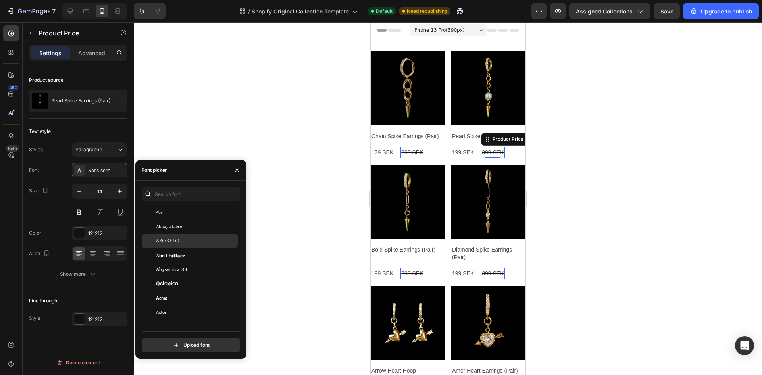
scroll to position [79, 0]
click at [174, 235] on span "Afacad Flux" at bounding box center [167, 235] width 22 height 7
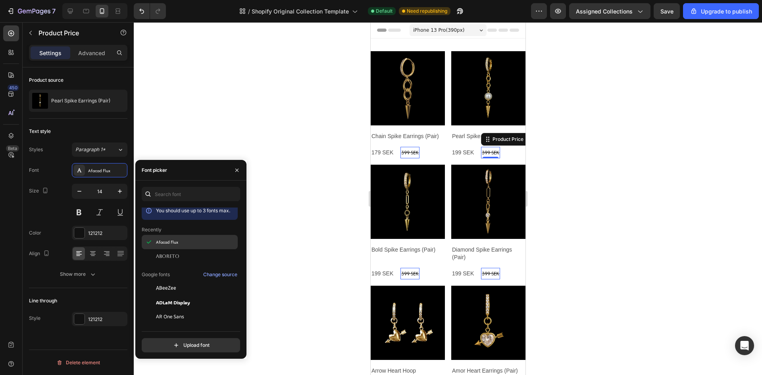
scroll to position [0, 0]
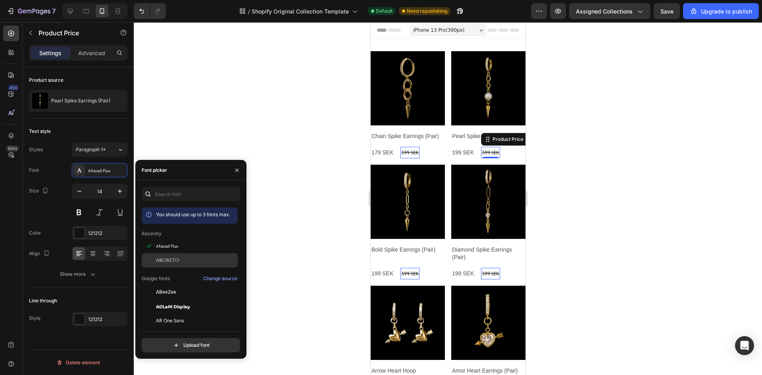
click at [181, 260] on div "Aboreto" at bounding box center [196, 260] width 80 height 7
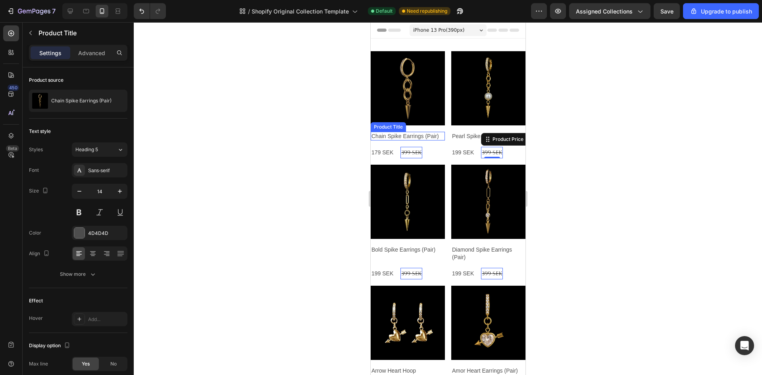
click at [396, 132] on h2 "Chain Spike Earrings (Pair)" at bounding box center [407, 136] width 74 height 9
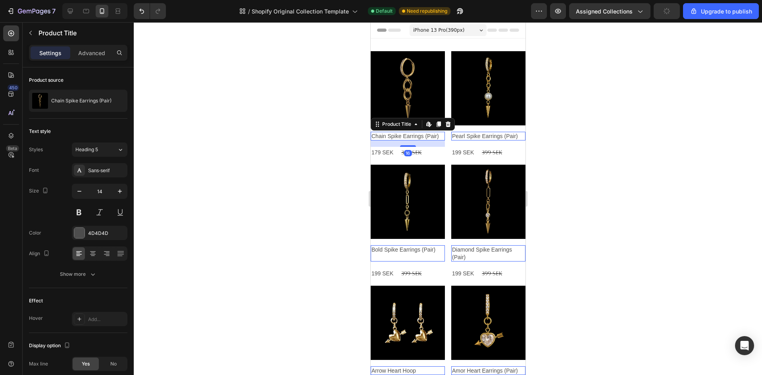
click at [396, 132] on h2 "Chain Spike Earrings (Pair)" at bounding box center [407, 136] width 74 height 9
click at [115, 176] on div "Sans-serif" at bounding box center [100, 170] width 56 height 14
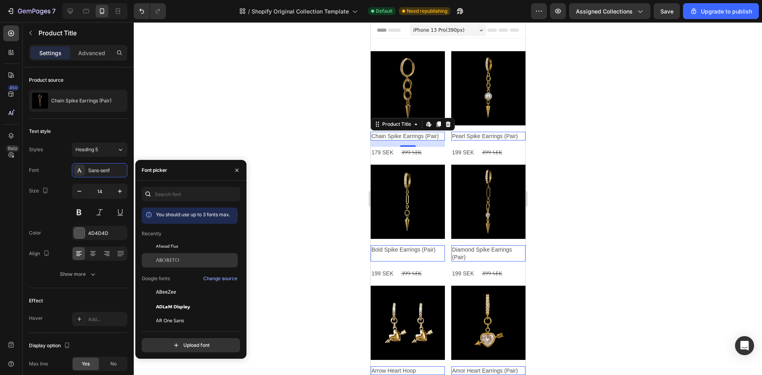
click at [181, 259] on div "Aboreto" at bounding box center [196, 260] width 80 height 7
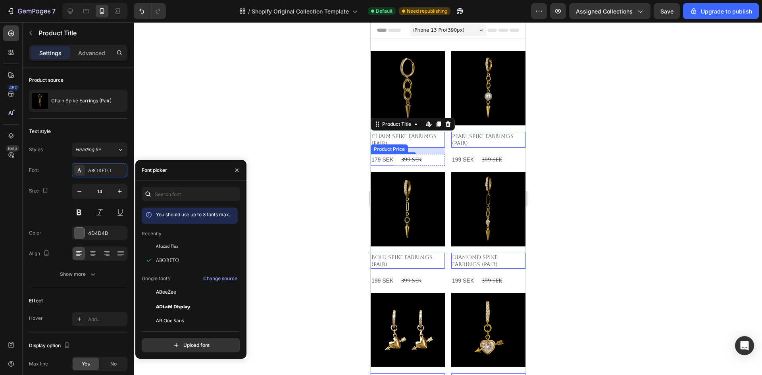
click at [384, 158] on div "179 SEK" at bounding box center [381, 160] width 23 height 12
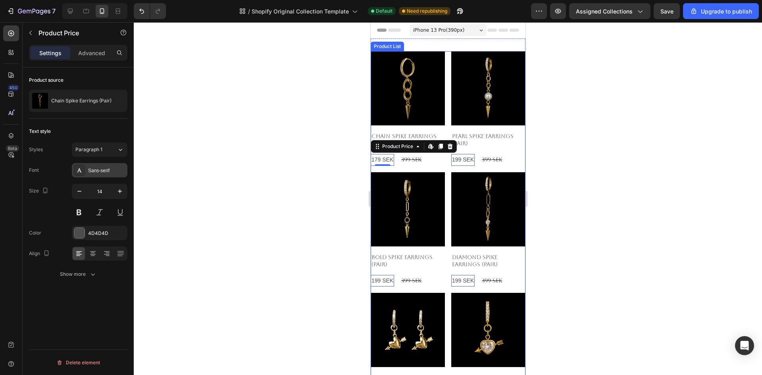
click at [112, 172] on div "Sans-serif" at bounding box center [106, 170] width 37 height 7
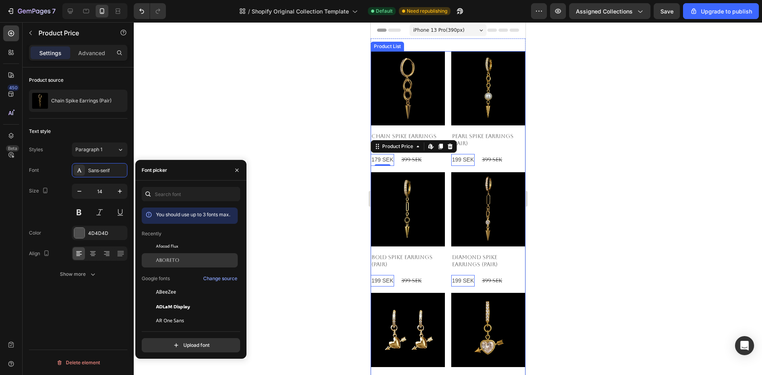
click at [162, 261] on span "Aboreto" at bounding box center [167, 260] width 23 height 7
click at [291, 243] on div at bounding box center [448, 198] width 629 height 353
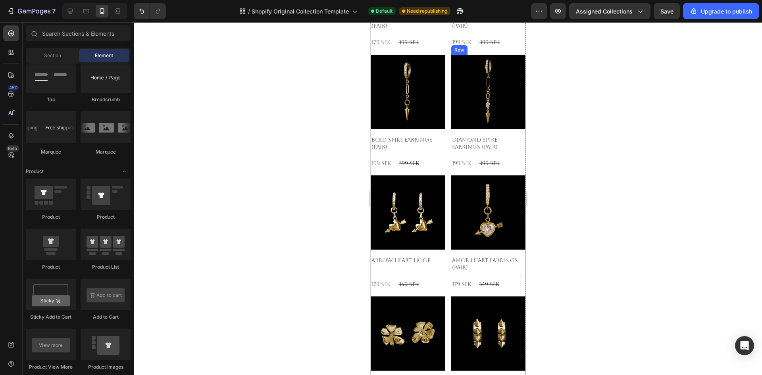
scroll to position [119, 0]
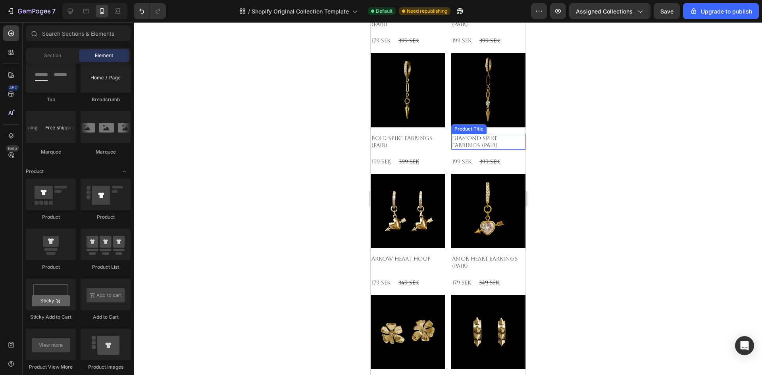
click at [445, 29] on h2 "Diamond Spike Earrings (Pair)" at bounding box center [407, 21] width 74 height 16
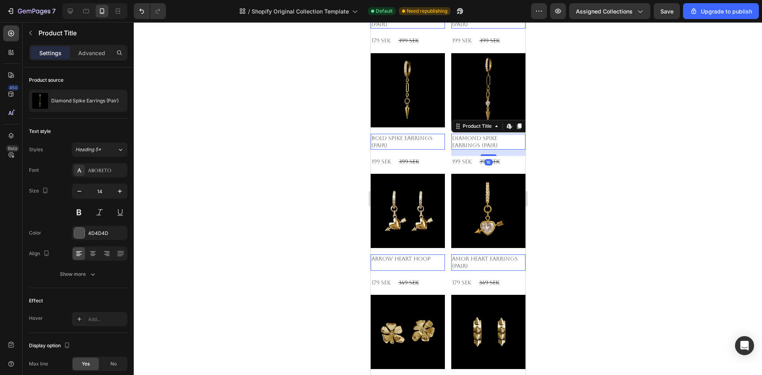
click at [445, 29] on h2 "Amor Heart Earrings (Pair)" at bounding box center [407, 21] width 74 height 16
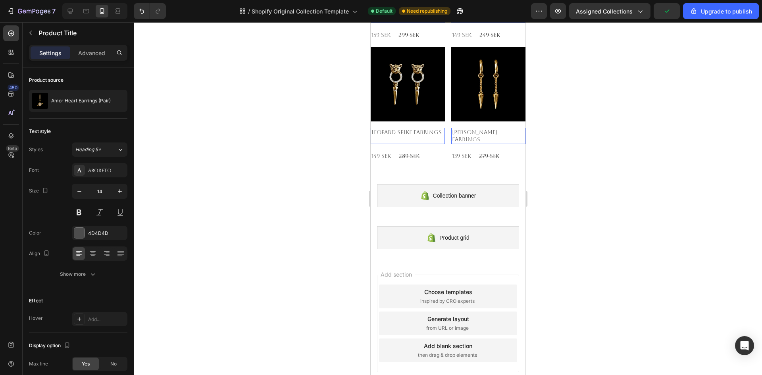
scroll to position [466, 0]
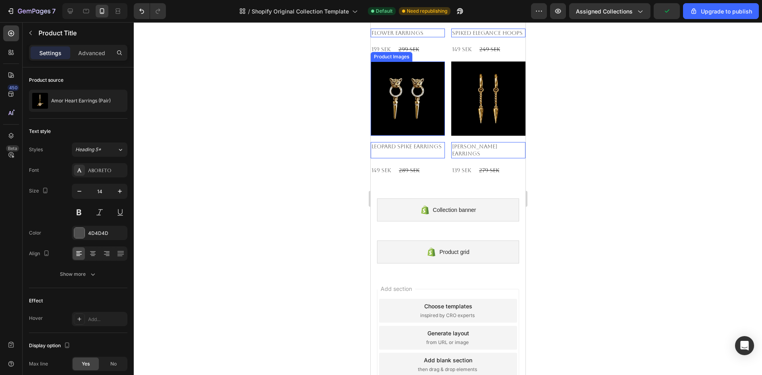
click at [399, 125] on img at bounding box center [407, 99] width 74 height 74
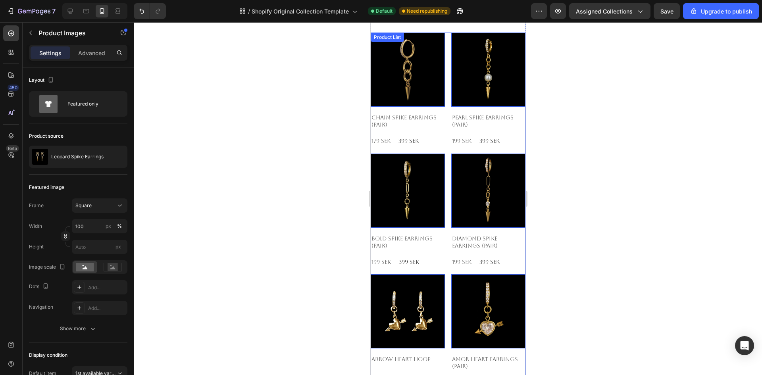
scroll to position [0, 0]
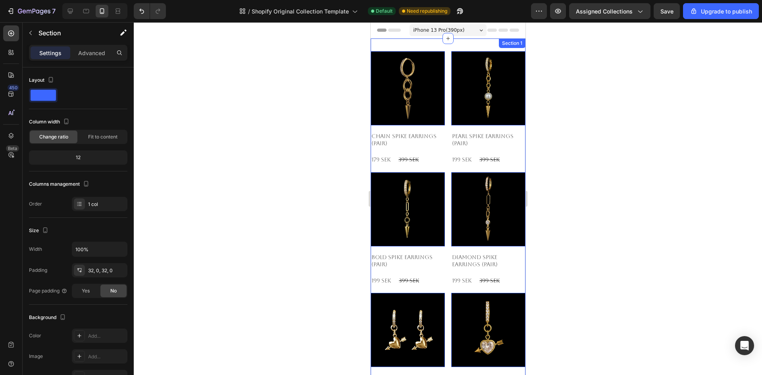
click at [444, 44] on div "Product Images 0 Chain Spike Earrings (Pair) Product Title 179 SEK Product Pric…" at bounding box center [447, 347] width 155 height 617
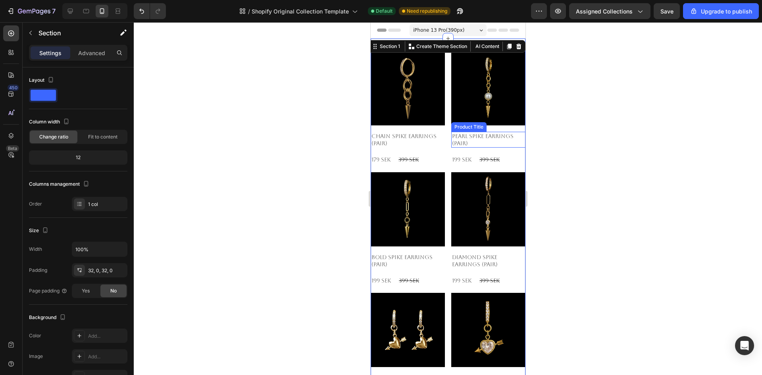
click at [445, 142] on h2 "Pearl Spike Earrings (Pair)" at bounding box center [407, 140] width 74 height 16
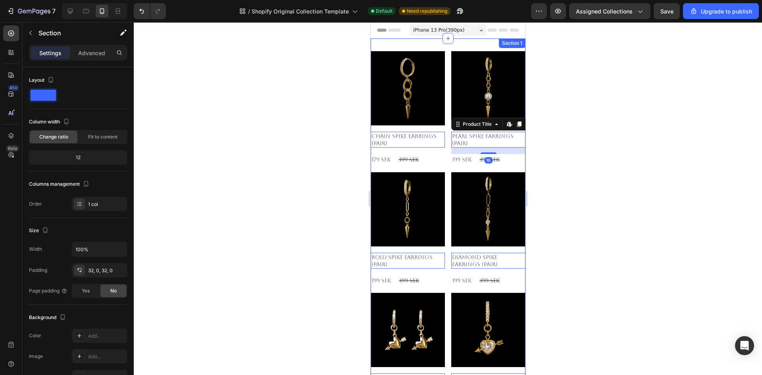
click at [429, 39] on div "Product Images Chain Spike Earrings (Pair) Product Title Edit content in Shopif…" at bounding box center [447, 347] width 155 height 617
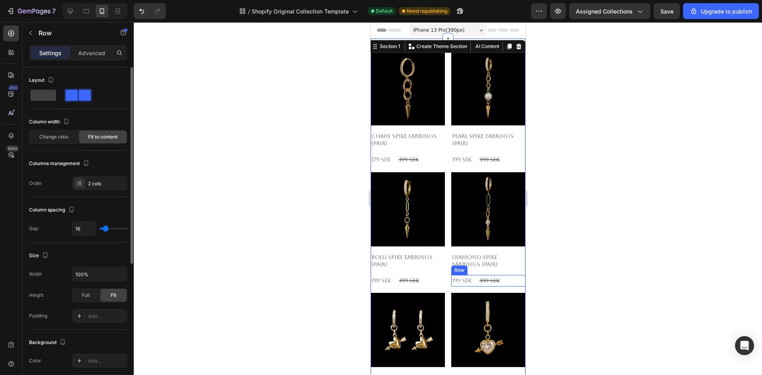
click at [445, 166] on div "199 SEK Product Price Product Price 399 SEK Product Price Product Price Row" at bounding box center [407, 160] width 74 height 12
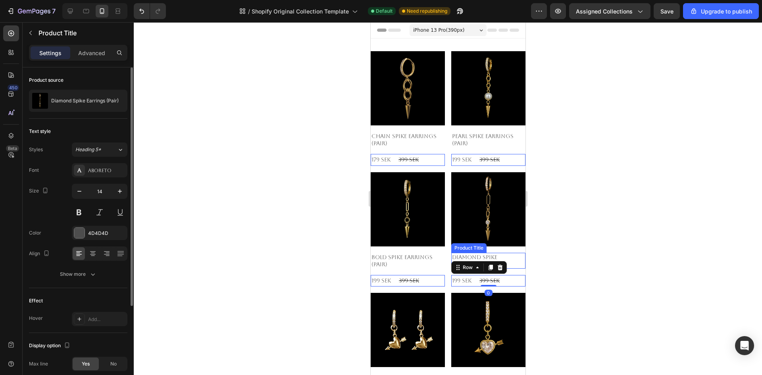
click at [445, 148] on h2 "Diamond Spike Earrings (Pair)" at bounding box center [407, 140] width 74 height 16
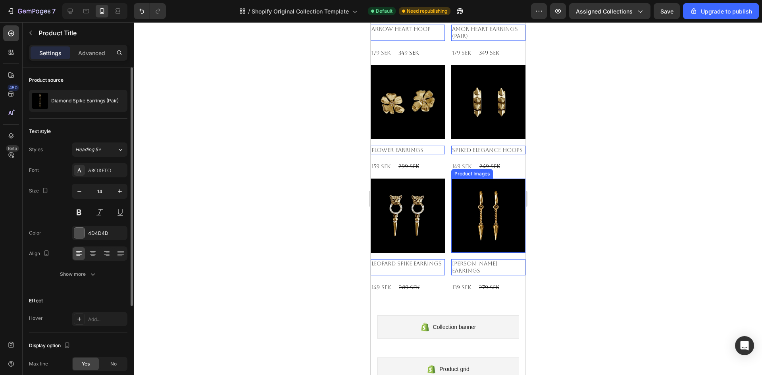
scroll to position [347, 0]
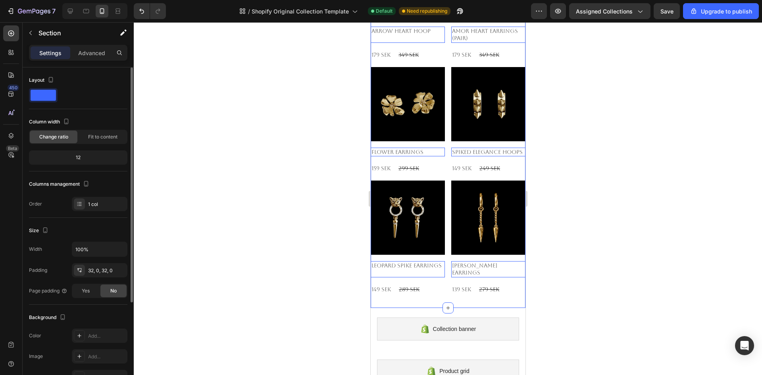
click at [438, 297] on div "Product Images Chain Spike Earrings (Pair) Product Title Edit content in Shopif…" at bounding box center [447, -1] width 155 height 617
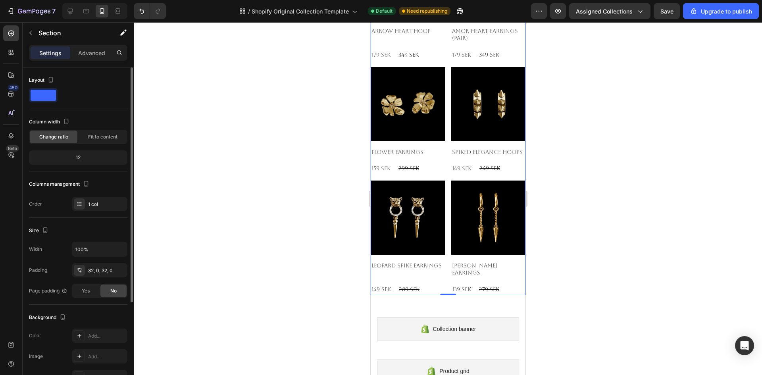
click at [444, 270] on div "Product Images Chain Spike Earrings (Pair) Product Title 179 SEK Product Price …" at bounding box center [447, -1] width 155 height 591
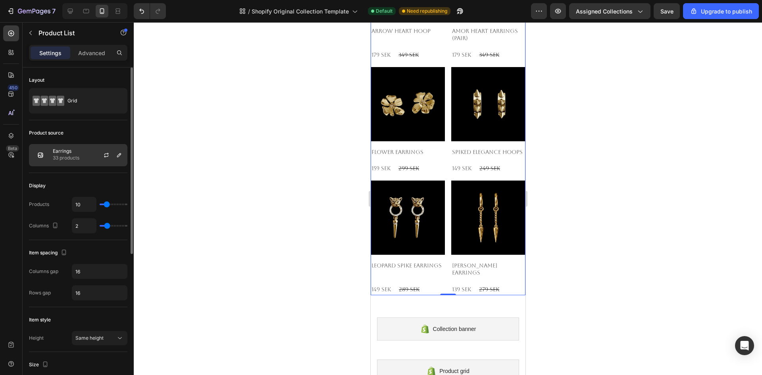
click at [84, 161] on div "Earrings 33 products" at bounding box center [78, 155] width 98 height 22
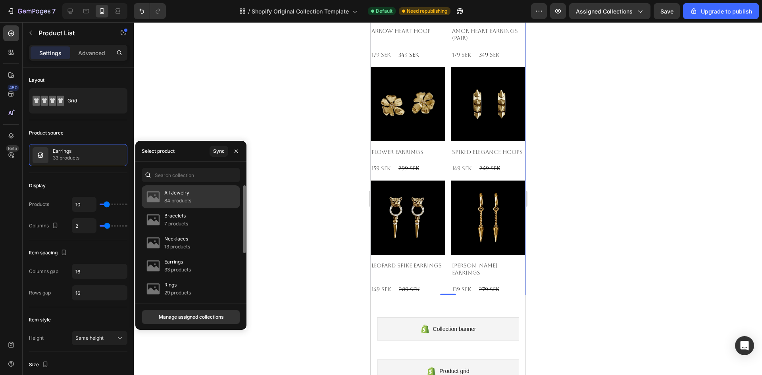
click at [181, 200] on p "84 products" at bounding box center [177, 201] width 27 height 8
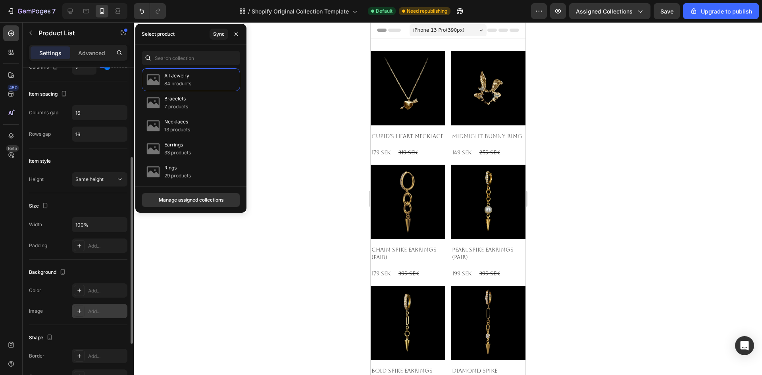
scroll to position [254, 0]
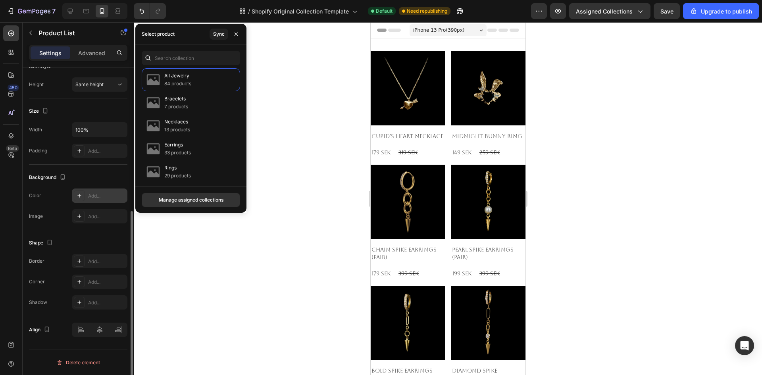
click at [86, 195] on div "Add..." at bounding box center [100, 196] width 56 height 14
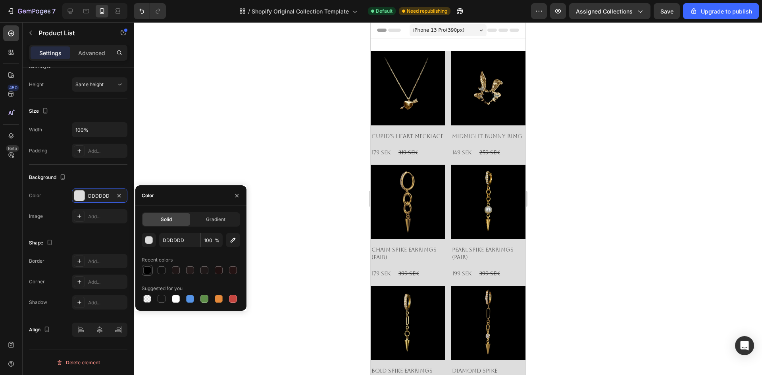
click at [147, 269] on div at bounding box center [147, 270] width 8 height 8
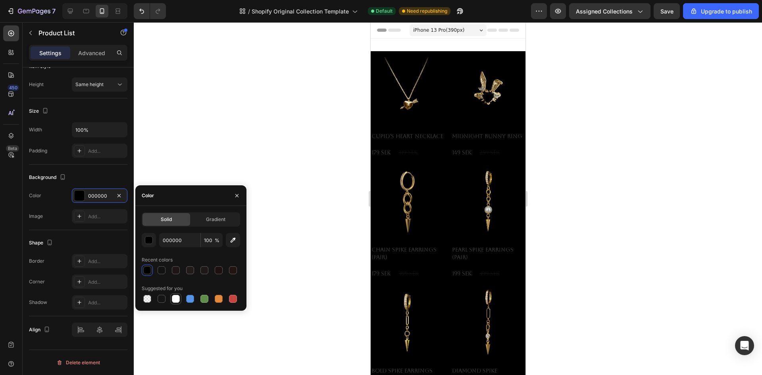
click at [179, 298] on div at bounding box center [176, 299] width 8 height 8
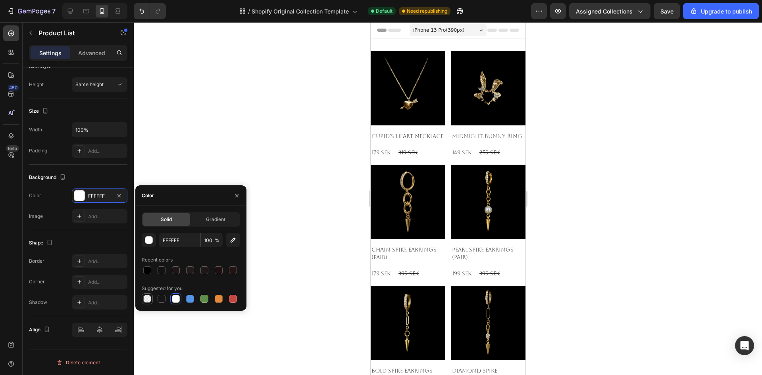
click at [143, 299] on div at bounding box center [148, 299] width 10 height 10
type input "000000"
type input "0"
click at [152, 299] on div at bounding box center [148, 299] width 10 height 10
click at [163, 299] on div at bounding box center [162, 299] width 8 height 8
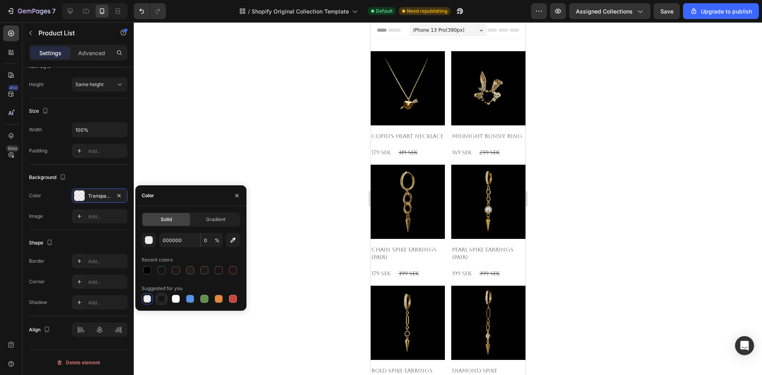
type input "151515"
type input "100"
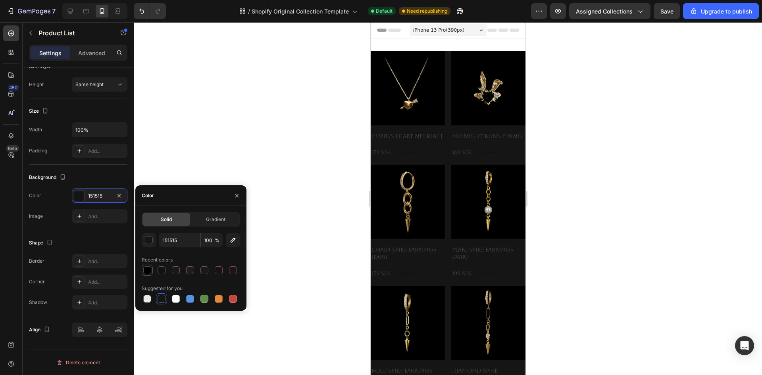
click at [149, 273] on div at bounding box center [147, 270] width 8 height 8
type input "000000"
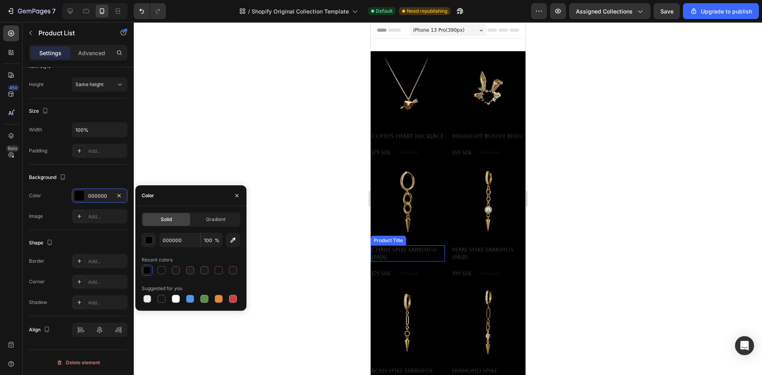
click at [398, 141] on h2 "Chain Spike Earrings (Pair)" at bounding box center [407, 136] width 74 height 9
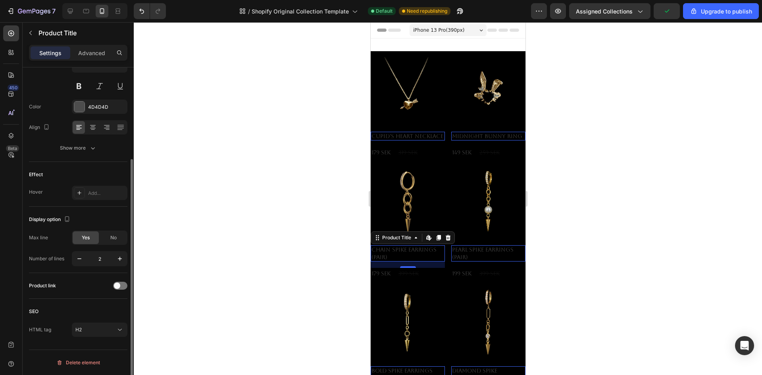
scroll to position [47, 0]
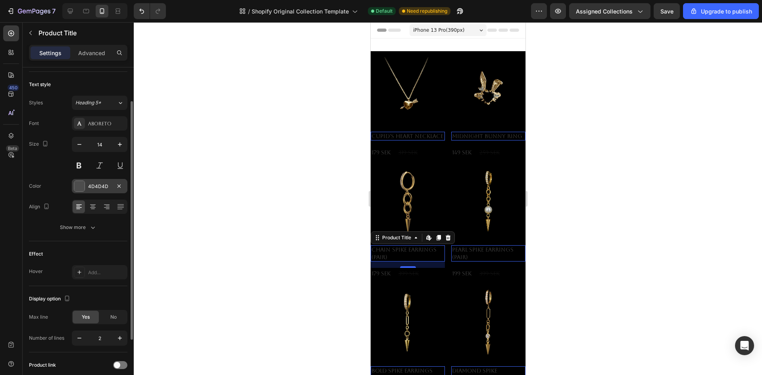
click at [92, 184] on div "4D4D4D" at bounding box center [99, 186] width 23 height 7
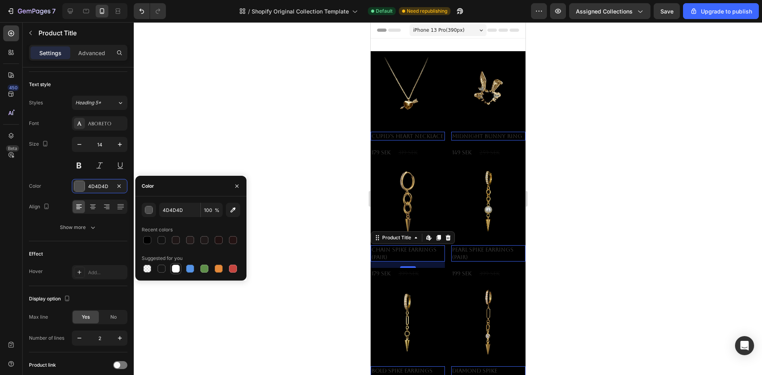
click at [175, 267] on div at bounding box center [176, 269] width 8 height 8
type input "FFFFFF"
click at [253, 311] on div at bounding box center [448, 198] width 629 height 353
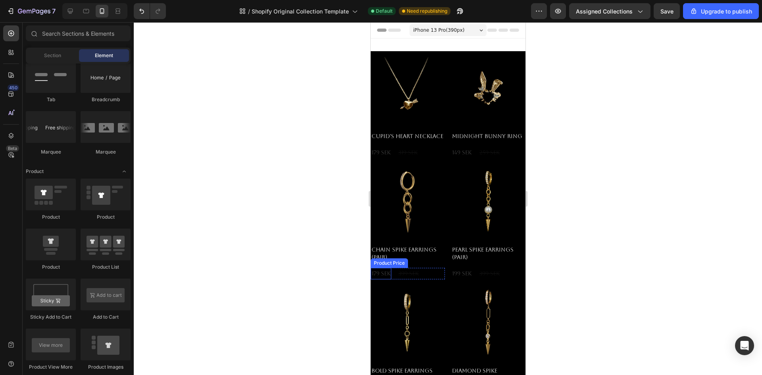
click at [383, 158] on div "179 SEK" at bounding box center [380, 153] width 21 height 12
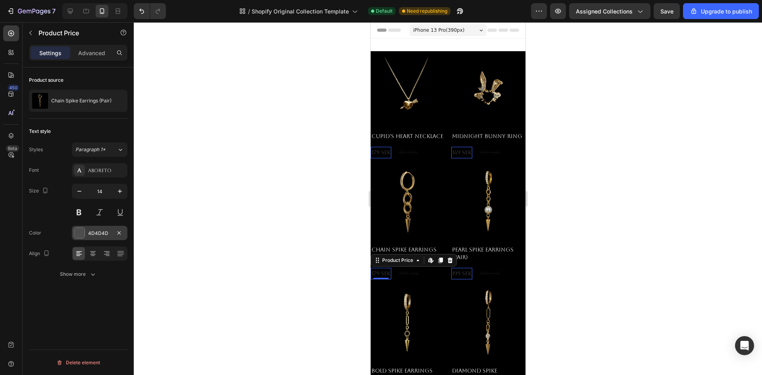
click at [78, 234] on div at bounding box center [79, 233] width 10 height 10
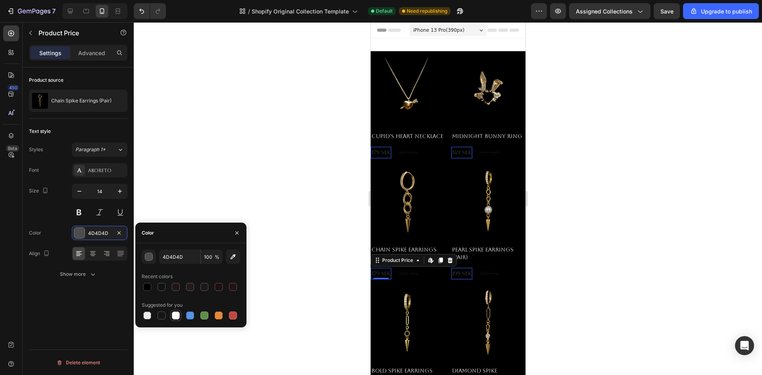
click at [178, 315] on div at bounding box center [176, 316] width 8 height 8
type input "FFFFFF"
click at [410, 158] on div "399 SEK" at bounding box center [407, 153] width 21 height 12
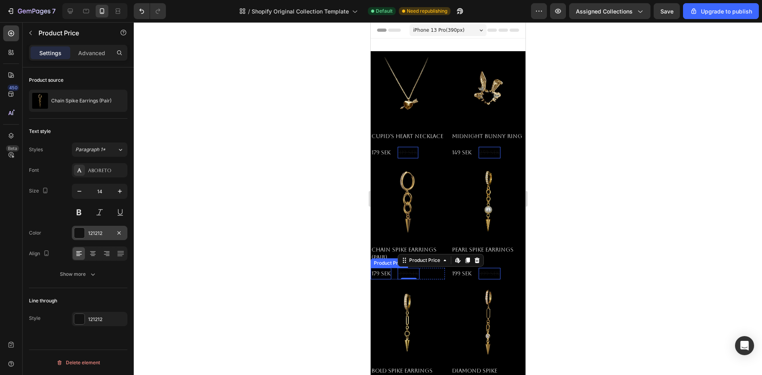
click at [103, 233] on div "121212" at bounding box center [99, 233] width 23 height 7
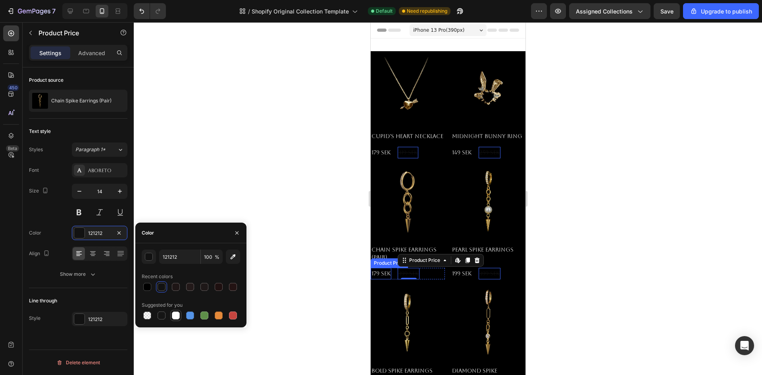
click at [174, 316] on div at bounding box center [176, 316] width 8 height 8
type input "FFFFFF"
click at [264, 297] on div at bounding box center [448, 198] width 629 height 353
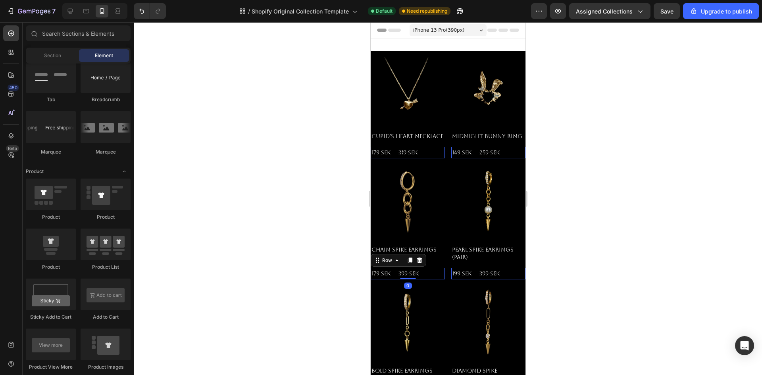
click at [427, 158] on div "179 SEK Product Price Product Price 399 SEK Product Price Product Price Row 0" at bounding box center [407, 153] width 74 height 12
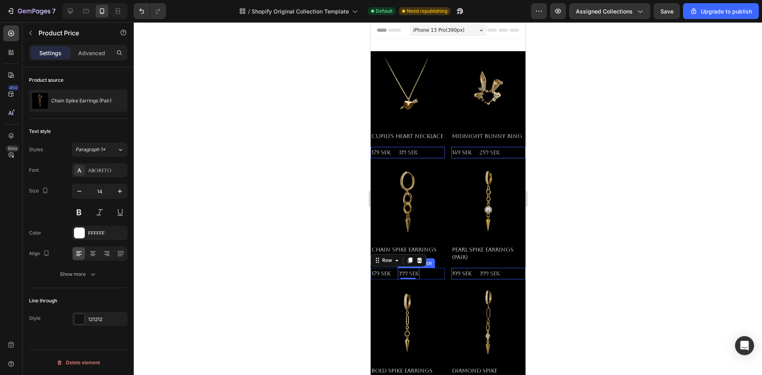
scroll to position [0, 0]
click at [411, 158] on div "399 SEK" at bounding box center [407, 153] width 21 height 12
click at [89, 319] on div "121212" at bounding box center [99, 319] width 23 height 7
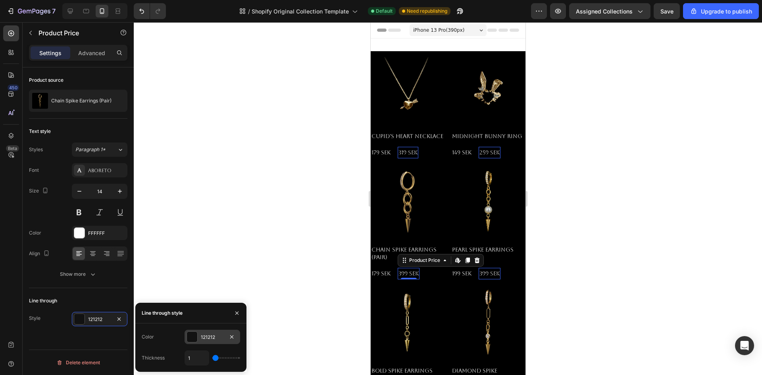
click at [191, 336] on div at bounding box center [192, 337] width 10 height 10
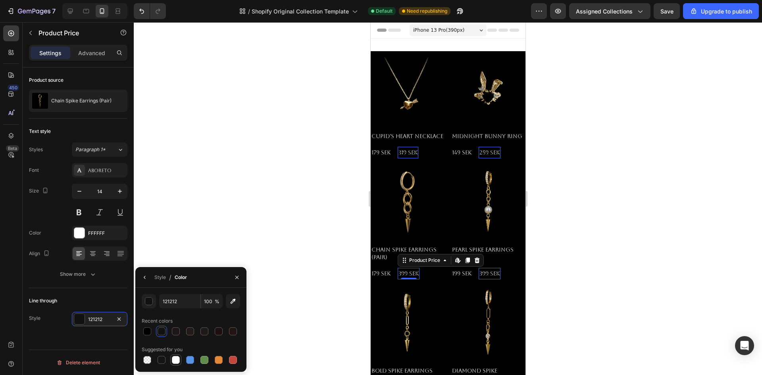
click at [175, 360] on div at bounding box center [176, 360] width 8 height 8
type input "FFFFFF"
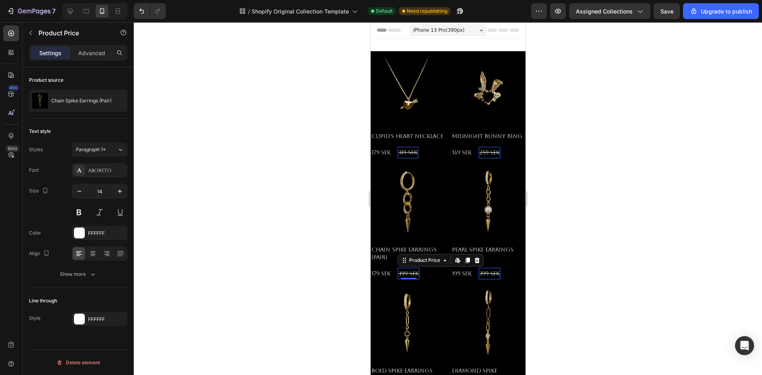
click at [294, 326] on div at bounding box center [448, 198] width 629 height 353
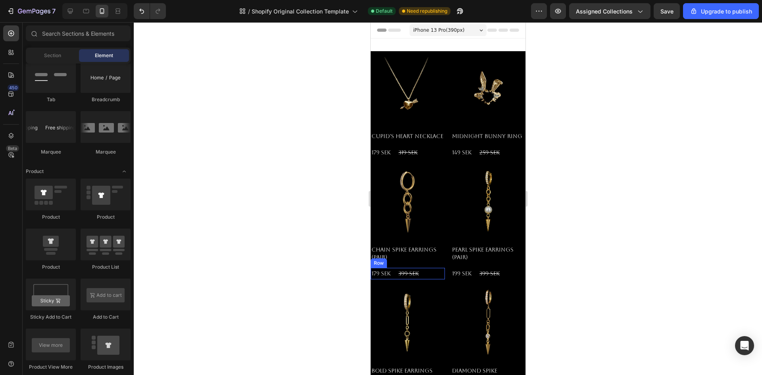
click at [431, 158] on div "179 SEK Product Price Product Price 399 SEK Product Price Product Price Row" at bounding box center [407, 153] width 74 height 12
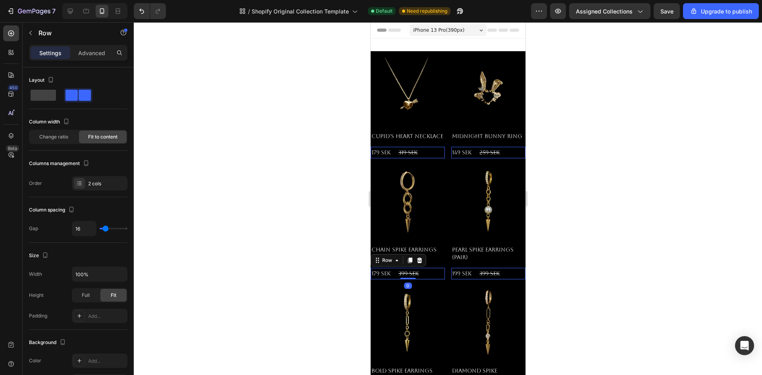
click at [432, 158] on div "179 SEK Product Price Product Price 399 SEK Product Price Product Price Row 0" at bounding box center [407, 153] width 74 height 12
click at [306, 246] on div at bounding box center [448, 198] width 629 height 353
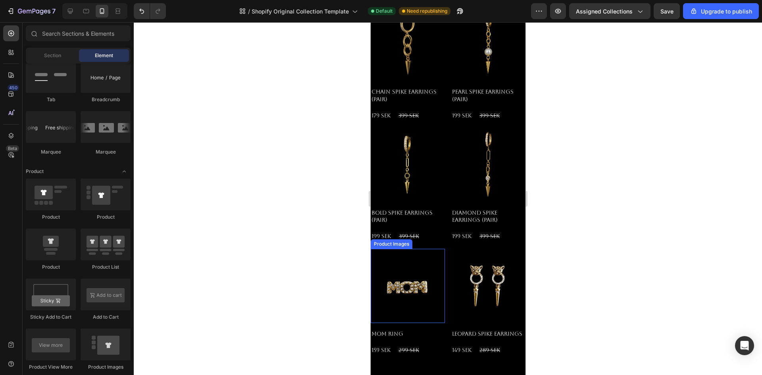
scroll to position [159, 0]
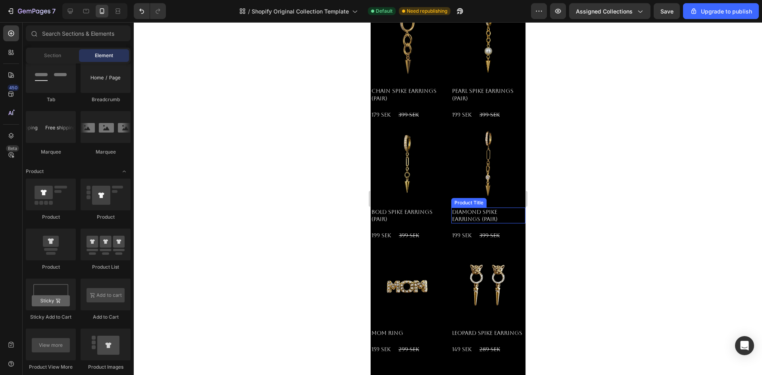
click at [656, 262] on div at bounding box center [448, 198] width 629 height 353
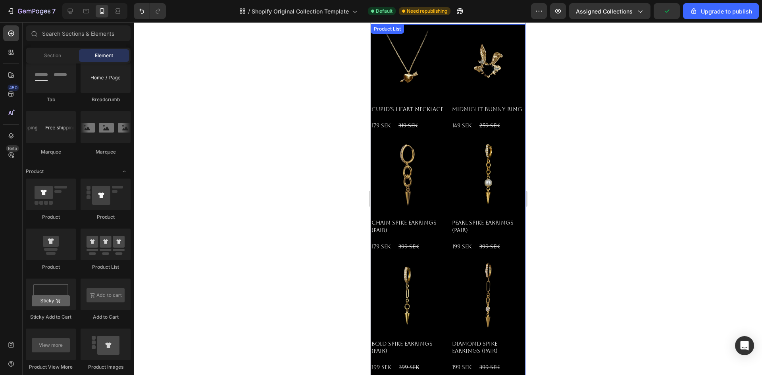
scroll to position [0, 0]
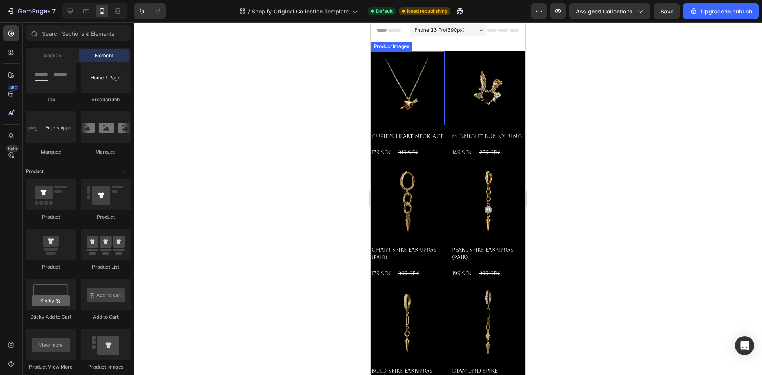
click at [411, 104] on img at bounding box center [407, 88] width 74 height 74
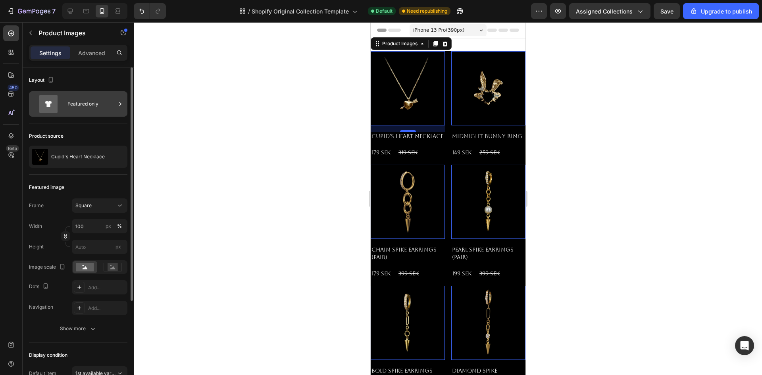
click at [96, 108] on div "Featured only" at bounding box center [92, 104] width 48 height 18
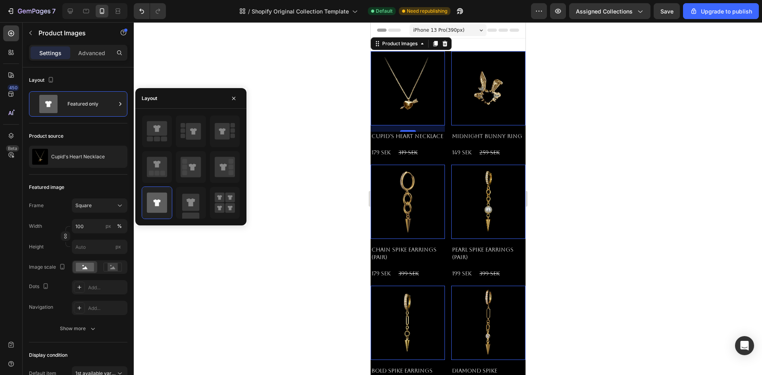
click at [181, 66] on div at bounding box center [448, 198] width 629 height 353
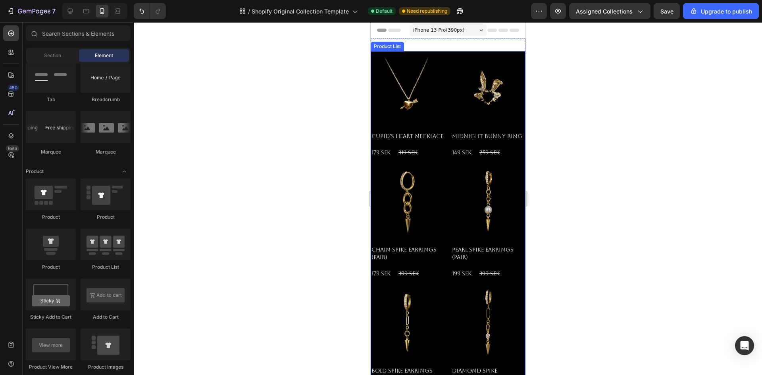
click at [443, 95] on div "Product Images Cupid's Heart Necklace Product Title 179 SEK Product Price Produ…" at bounding box center [447, 339] width 155 height 577
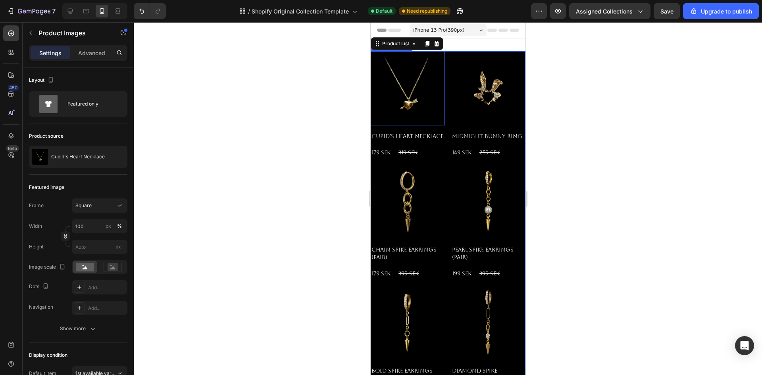
click at [424, 96] on img at bounding box center [407, 88] width 74 height 74
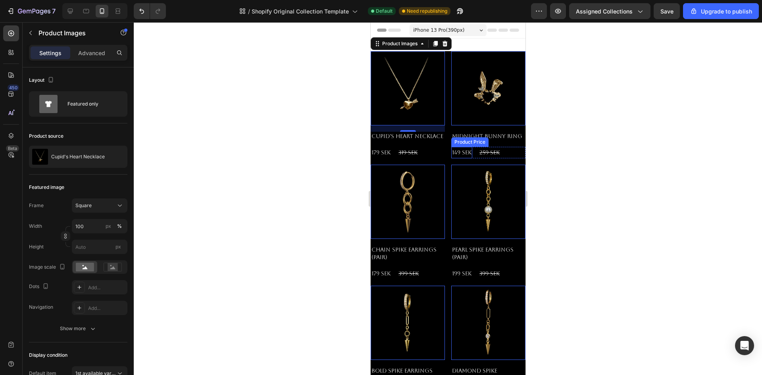
click at [391, 152] on div "149 SEK" at bounding box center [380, 153] width 21 height 12
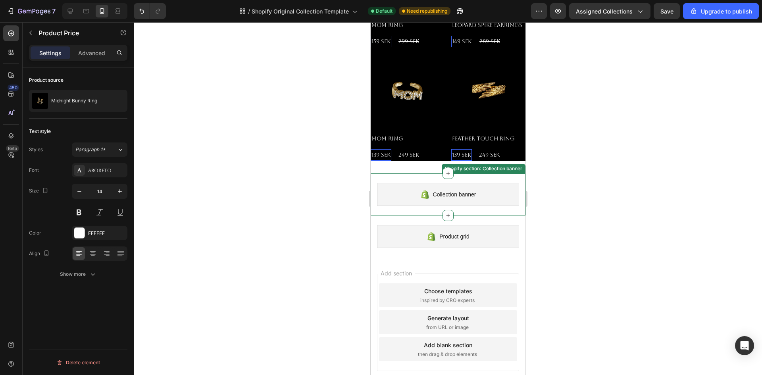
scroll to position [498, 0]
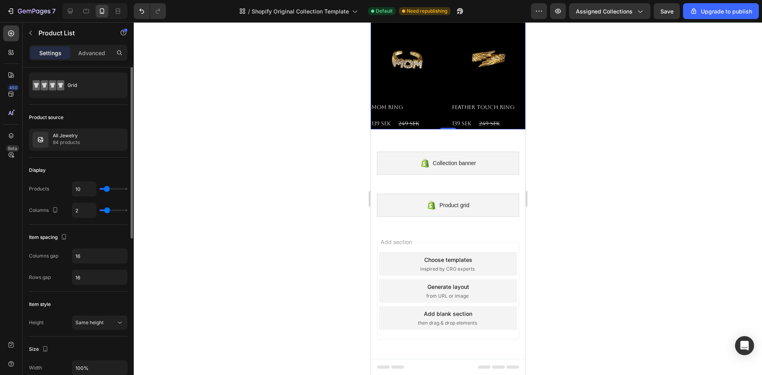
scroll to position [0, 0]
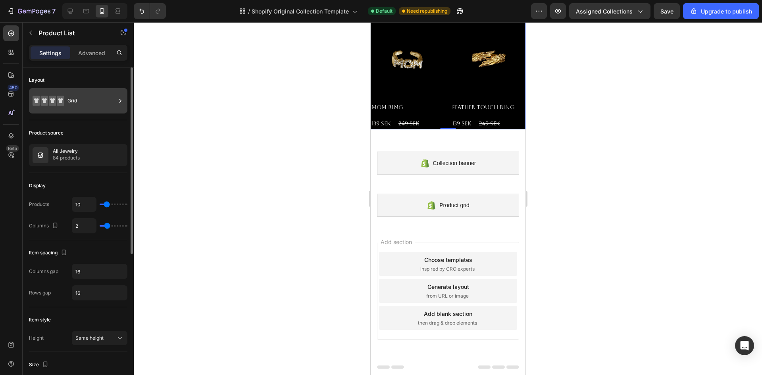
click at [89, 103] on div "Grid" at bounding box center [92, 101] width 48 height 18
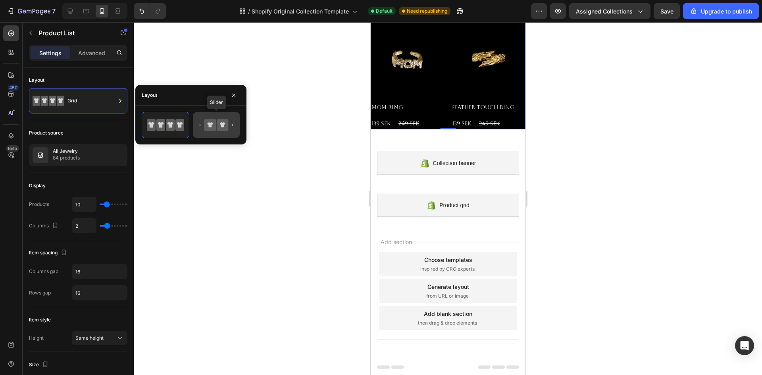
click at [212, 125] on icon at bounding box center [210, 125] width 12 height 12
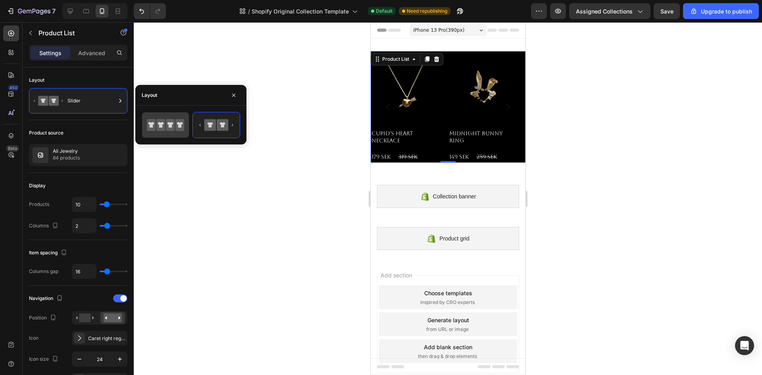
click at [185, 135] on div at bounding box center [165, 124] width 47 height 25
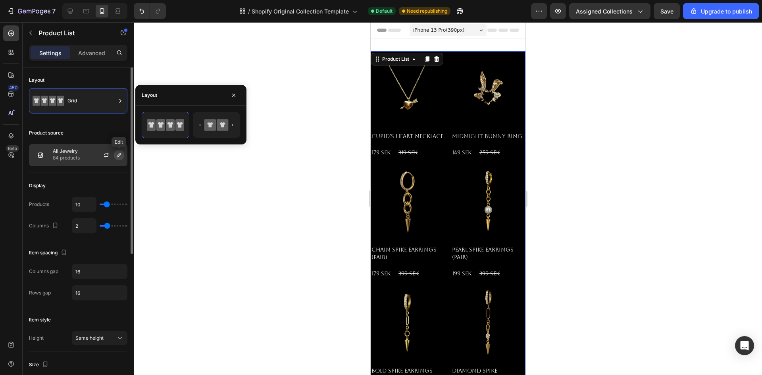
click at [120, 154] on icon "button" at bounding box center [119, 155] width 4 height 4
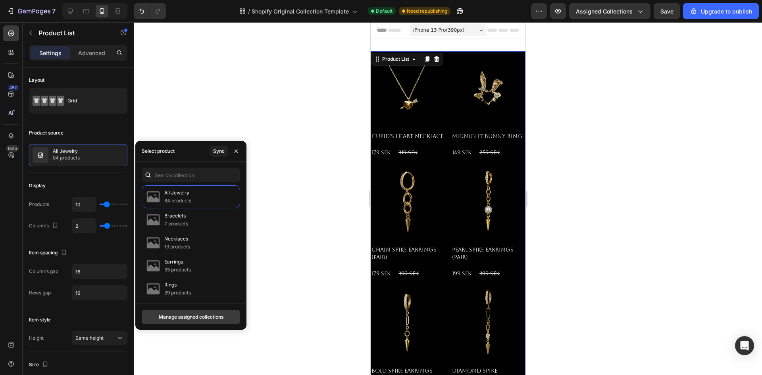
click at [204, 317] on div "Manage assigned collections" at bounding box center [191, 317] width 65 height 7
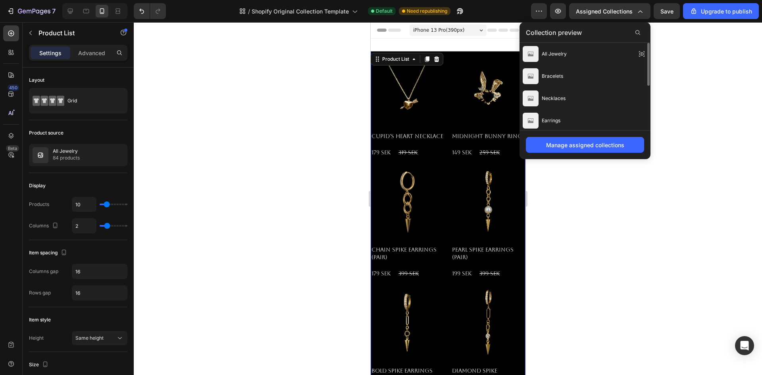
click at [703, 98] on div at bounding box center [448, 198] width 629 height 353
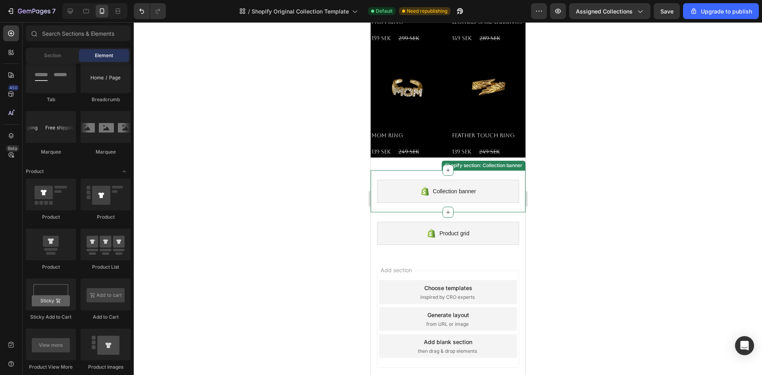
scroll to position [498, 0]
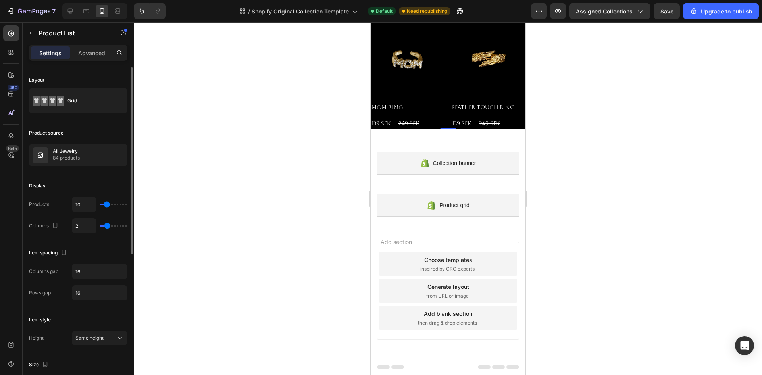
type input "6"
type input "5"
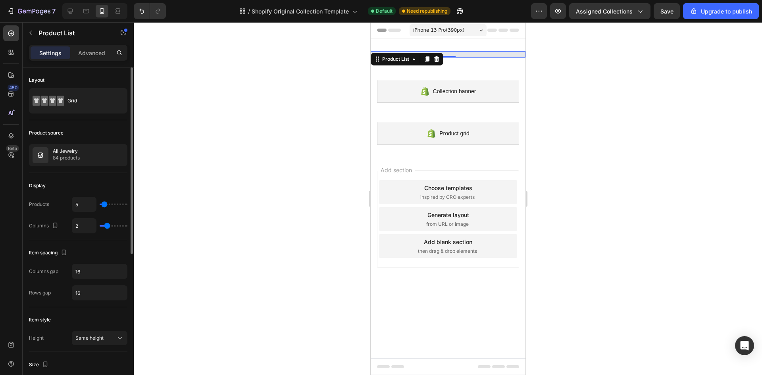
type input "4"
click at [104, 205] on input "range" at bounding box center [114, 205] width 28 height 2
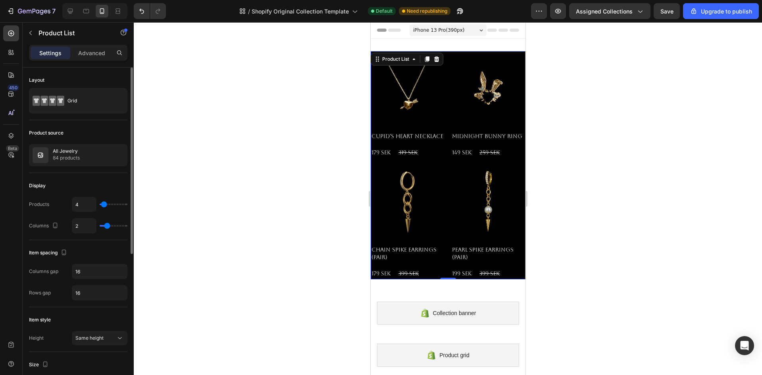
type input "6"
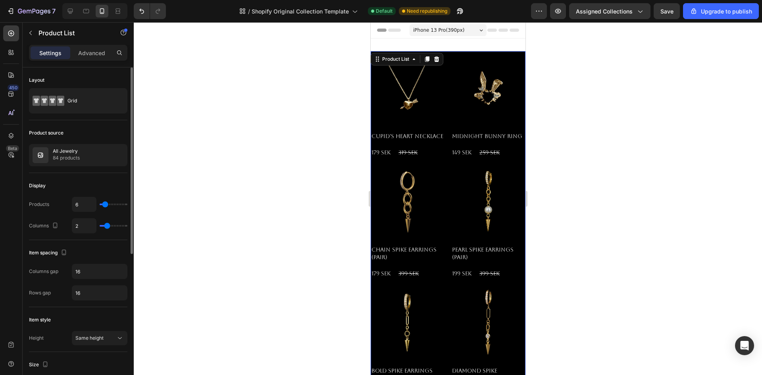
type input "7"
type input "8"
type input "9"
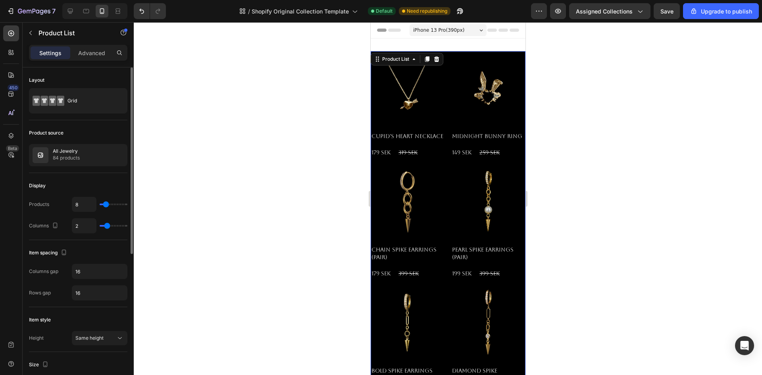
type input "9"
type input "10"
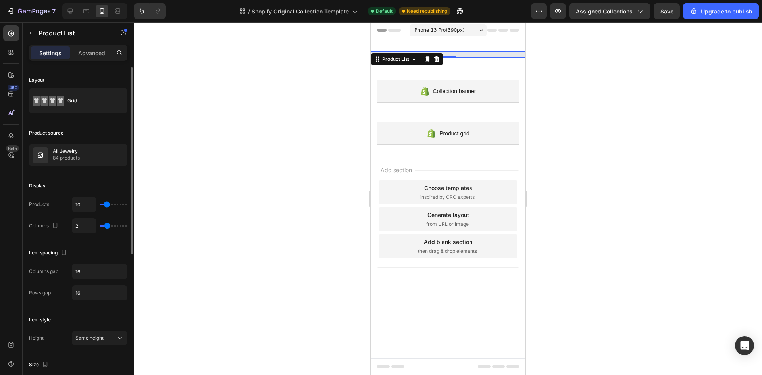
type input "11"
type input "12"
type input "13"
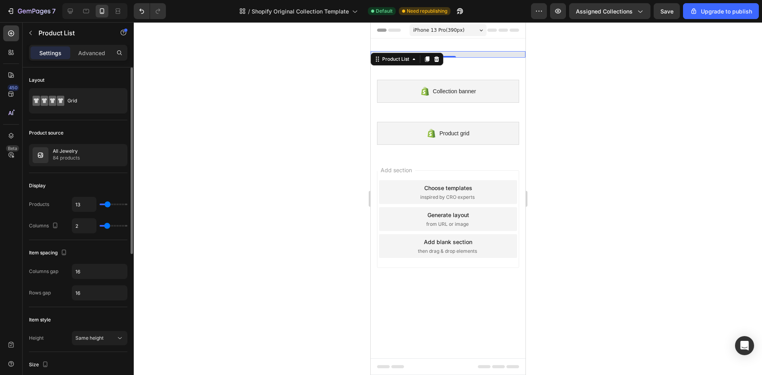
type input "13"
type input "14"
type input "15"
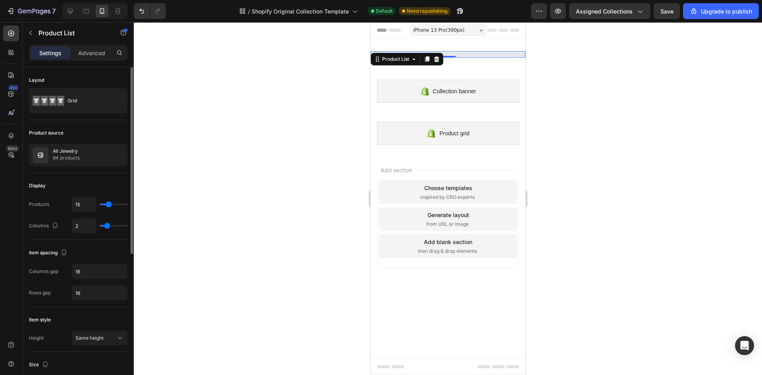
type input "16"
drag, startPoint x: 104, startPoint y: 205, endPoint x: 109, endPoint y: 207, distance: 5.5
type input "16"
click at [109, 205] on input "range" at bounding box center [114, 205] width 28 height 2
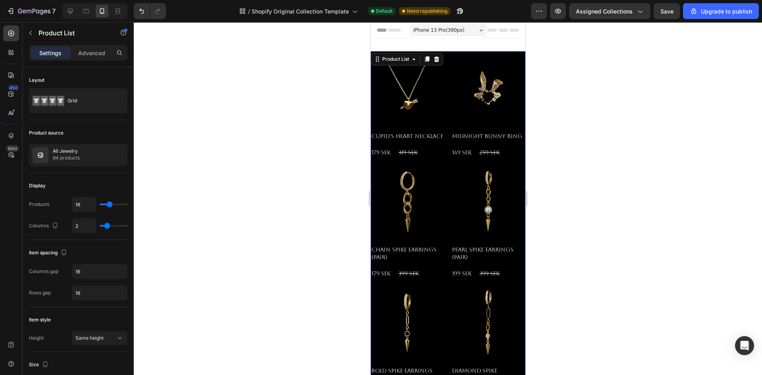
click at [95, 60] on div "Settings Advanced" at bounding box center [78, 53] width 98 height 16
click at [95, 58] on div "Advanced" at bounding box center [92, 52] width 40 height 13
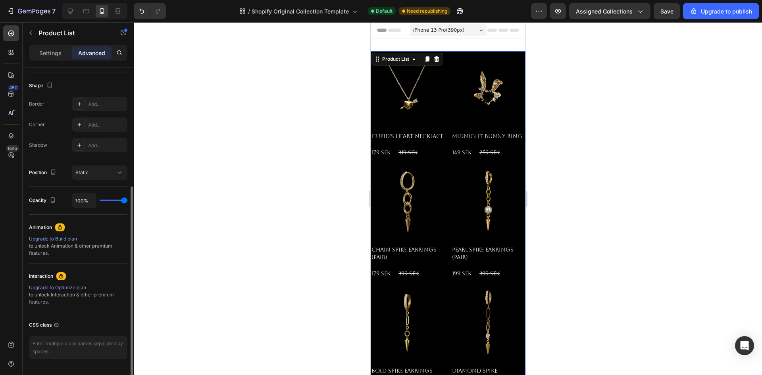
scroll to position [40, 0]
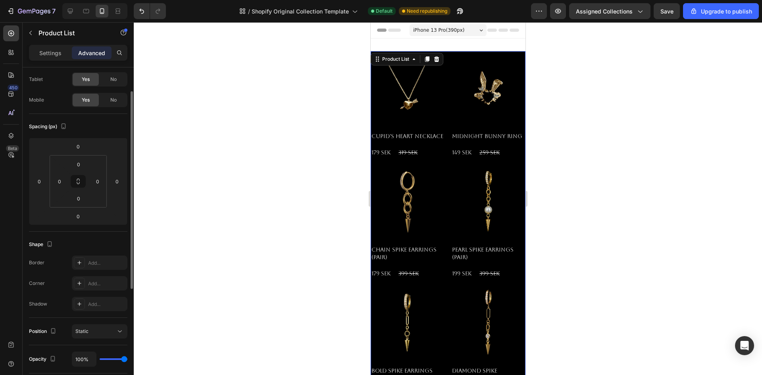
click at [60, 54] on p "Settings" at bounding box center [50, 53] width 22 height 8
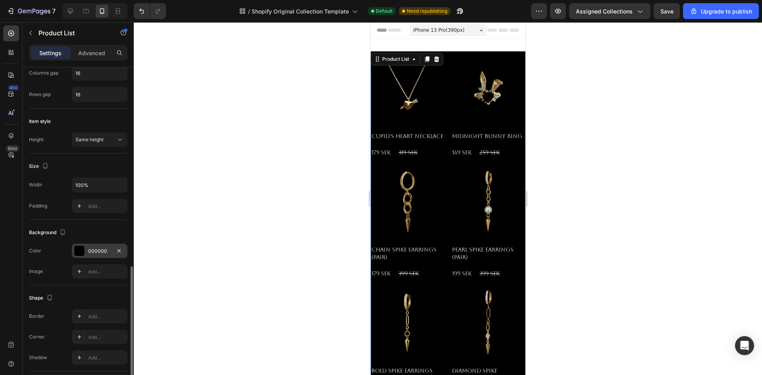
scroll to position [254, 0]
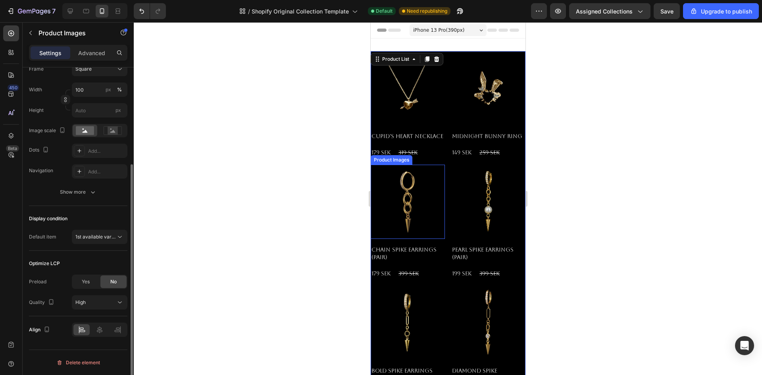
click at [413, 208] on img at bounding box center [407, 202] width 74 height 74
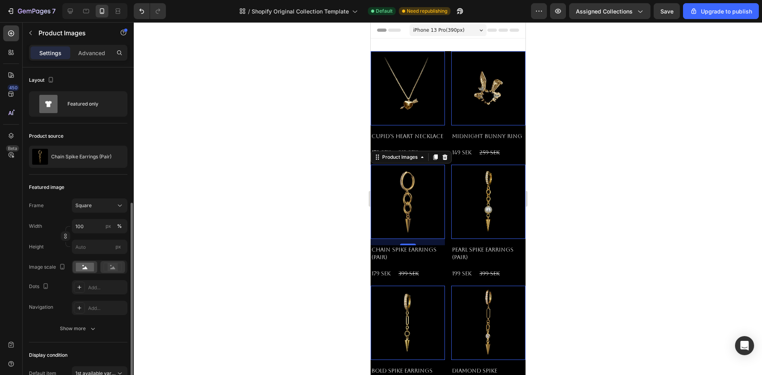
scroll to position [137, 0]
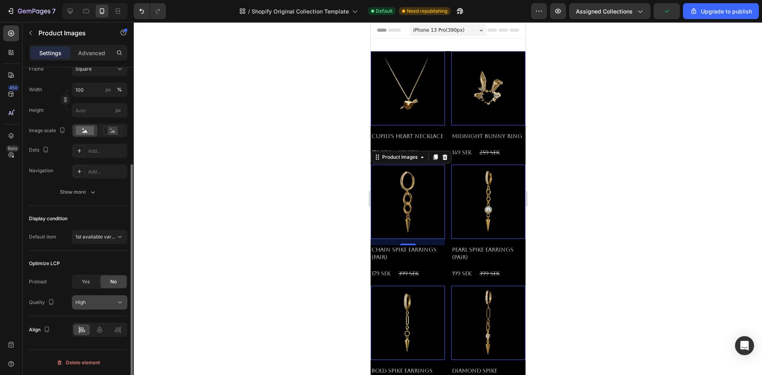
click at [101, 304] on div "High" at bounding box center [95, 302] width 41 height 7
click at [182, 298] on div at bounding box center [448, 198] width 629 height 353
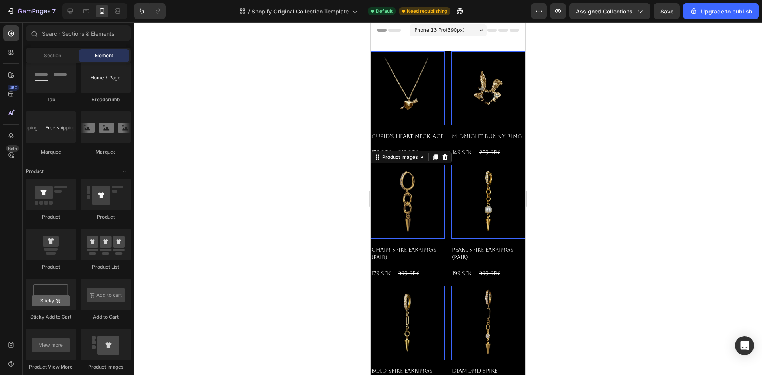
click at [409, 186] on img at bounding box center [407, 202] width 74 height 74
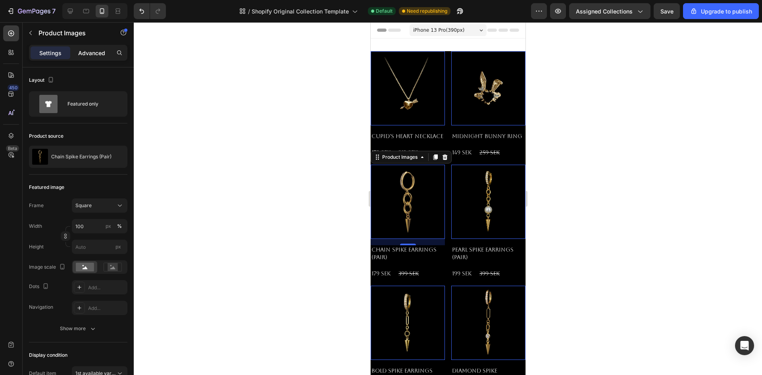
click at [98, 54] on p "Advanced" at bounding box center [91, 53] width 27 height 8
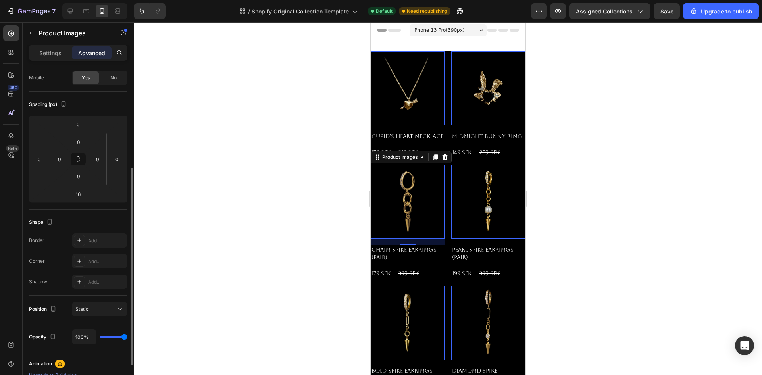
scroll to position [22, 0]
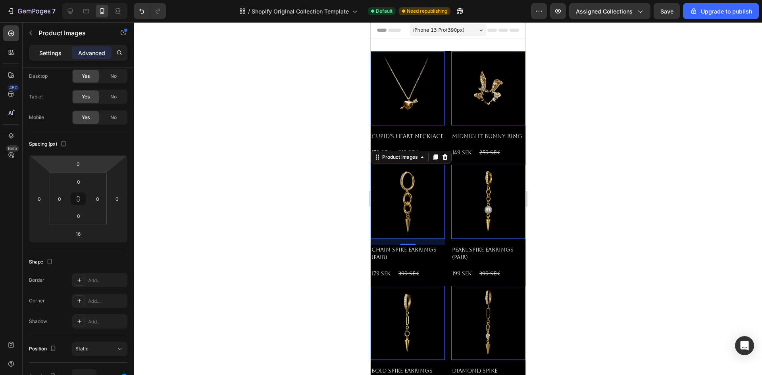
click at [41, 55] on p "Settings" at bounding box center [50, 53] width 22 height 8
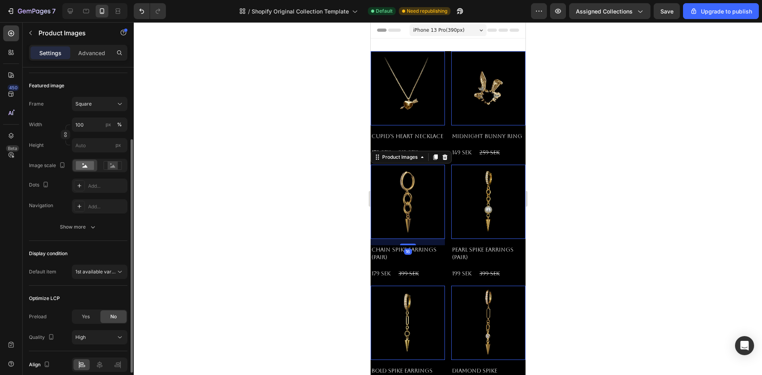
scroll to position [137, 0]
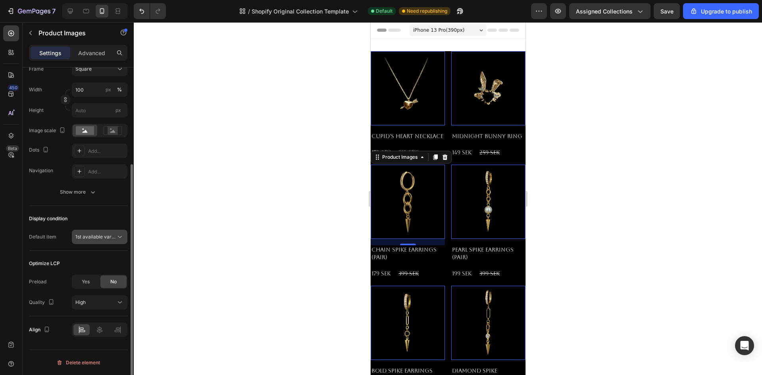
click at [111, 237] on span "1st available variant" at bounding box center [97, 237] width 44 height 6
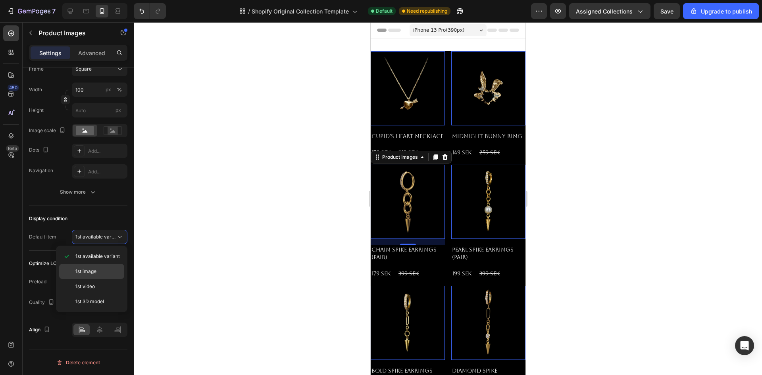
click at [100, 272] on p "1st image" at bounding box center [97, 271] width 45 height 7
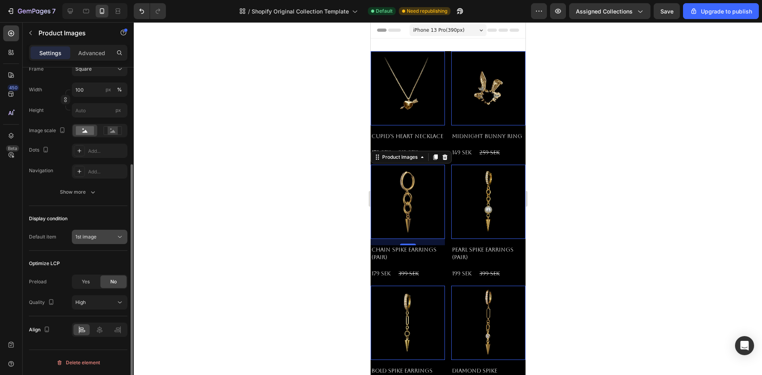
click at [106, 237] on div "1st image" at bounding box center [95, 236] width 41 height 7
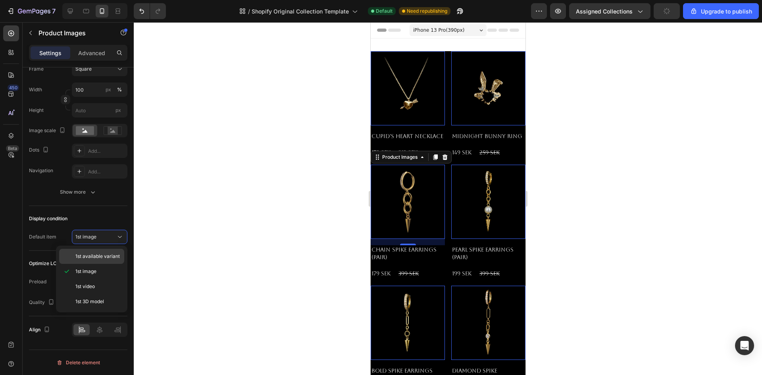
click at [103, 256] on span "1st available variant" at bounding box center [97, 256] width 44 height 7
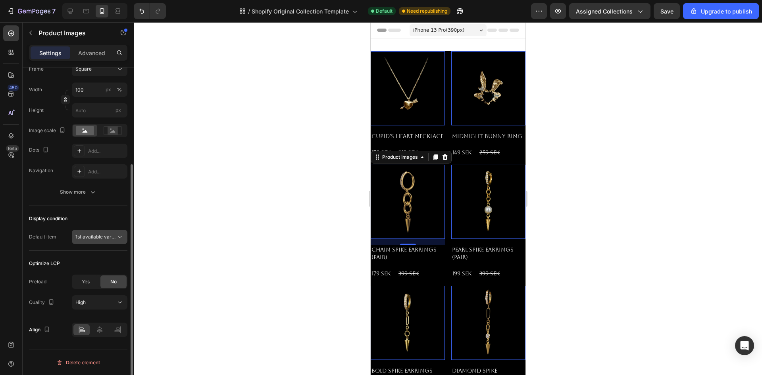
click at [112, 236] on span "1st available variant" at bounding box center [97, 237] width 44 height 6
click at [106, 235] on span "1st available variant" at bounding box center [97, 237] width 44 height 6
click at [87, 283] on span "Yes" at bounding box center [86, 281] width 8 height 7
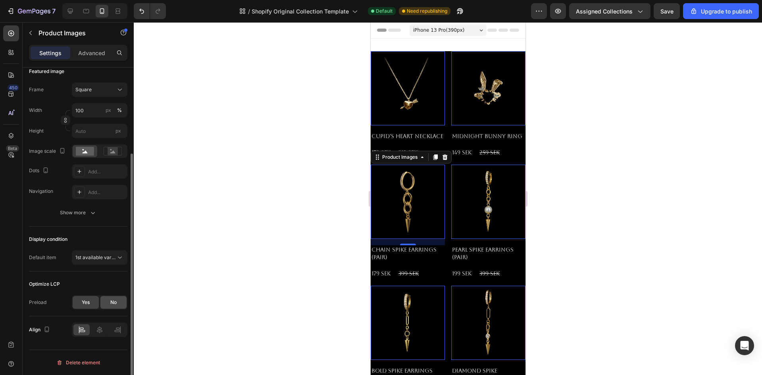
click at [105, 297] on div "No" at bounding box center [113, 302] width 26 height 13
click at [109, 299] on div "No" at bounding box center [113, 302] width 26 height 13
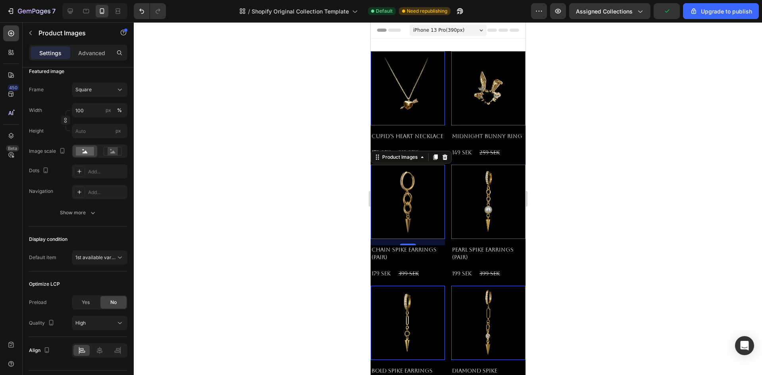
click at [177, 274] on div at bounding box center [448, 198] width 629 height 353
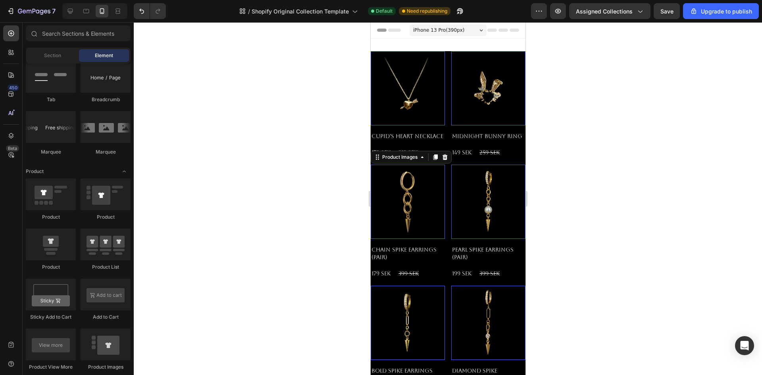
click at [418, 207] on img at bounding box center [407, 202] width 74 height 74
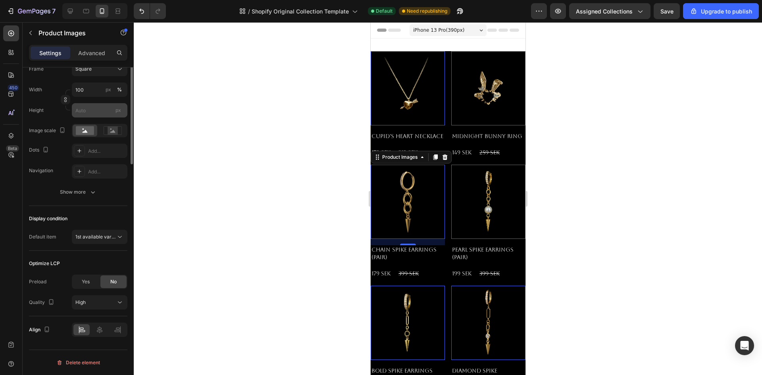
scroll to position [0, 0]
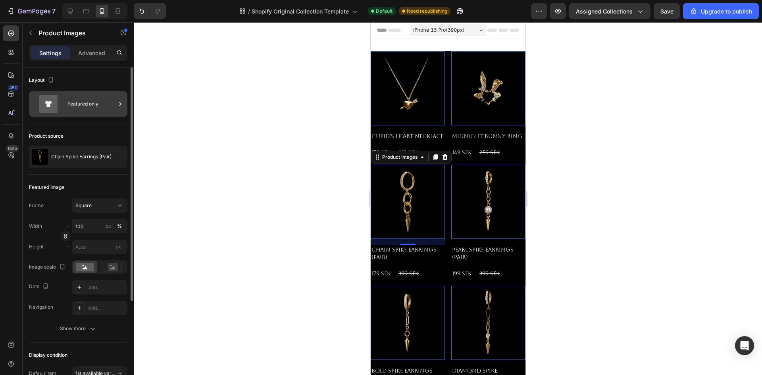
click at [96, 100] on div "Featured only" at bounding box center [92, 104] width 48 height 18
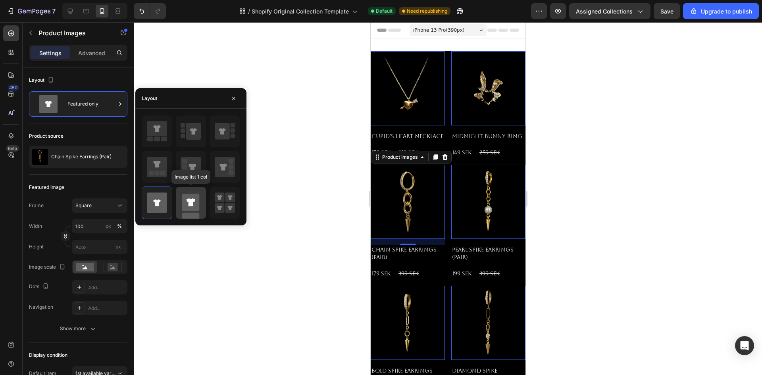
click at [189, 213] on rect at bounding box center [190, 221] width 17 height 17
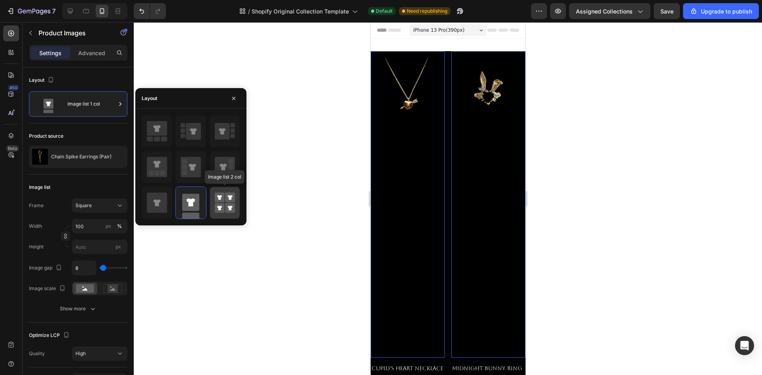
click at [223, 204] on rect at bounding box center [220, 208] width 10 height 10
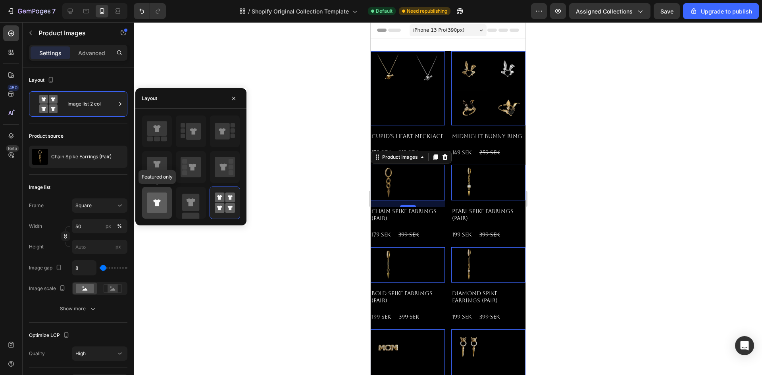
click at [159, 197] on icon at bounding box center [157, 203] width 20 height 20
type input "100"
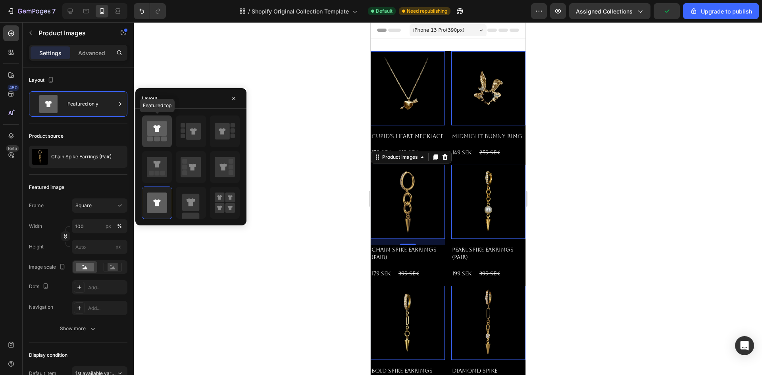
click at [161, 137] on icon at bounding box center [157, 131] width 20 height 22
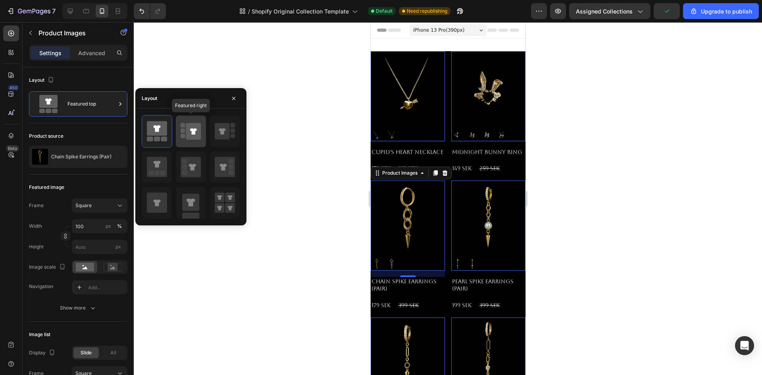
click at [188, 135] on icon at bounding box center [193, 131] width 15 height 17
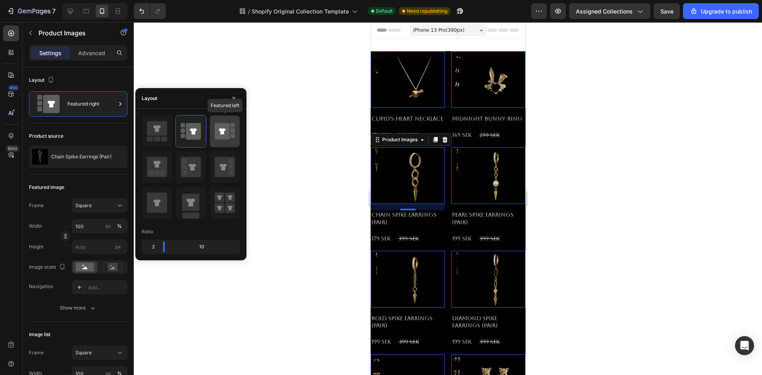
click at [220, 134] on icon at bounding box center [222, 131] width 15 height 17
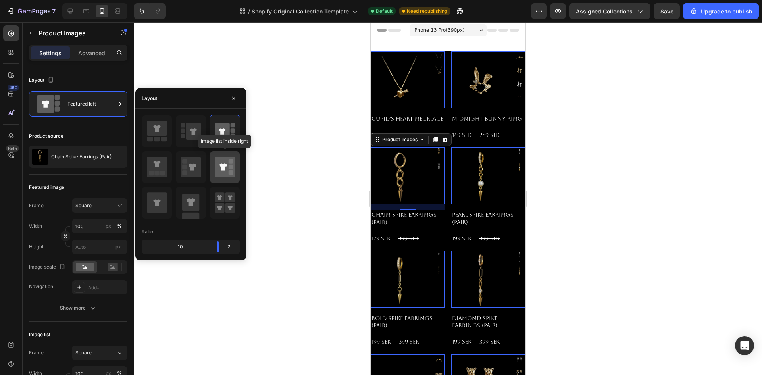
click at [223, 162] on icon at bounding box center [225, 167] width 20 height 20
type input "20"
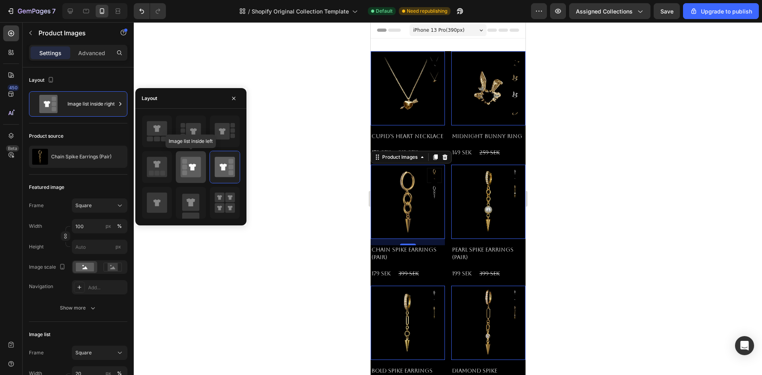
click at [188, 166] on icon at bounding box center [191, 167] width 20 height 20
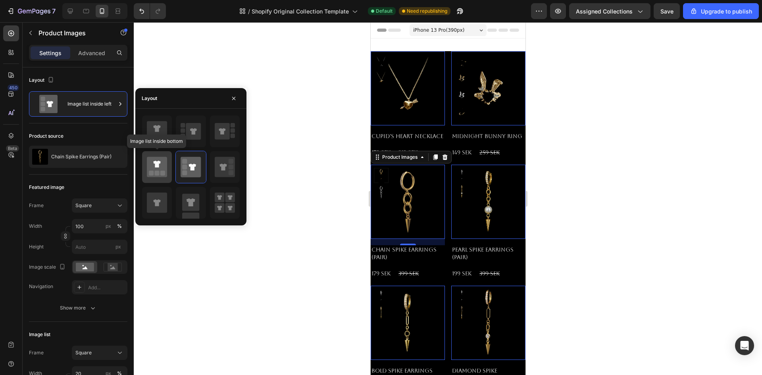
click at [164, 163] on icon at bounding box center [157, 167] width 20 height 20
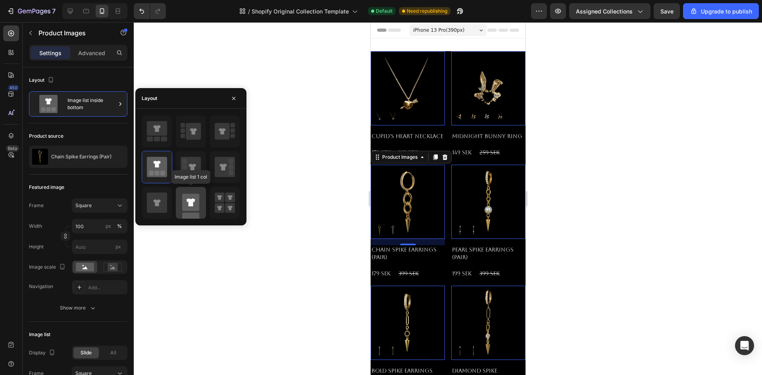
click at [176, 198] on div at bounding box center [191, 203] width 30 height 32
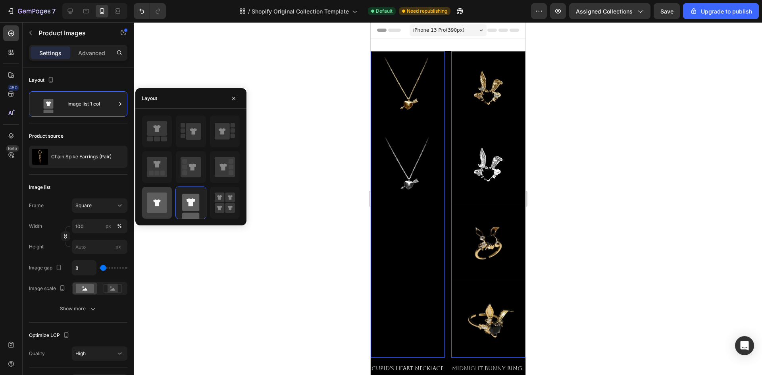
click at [162, 199] on icon at bounding box center [157, 203] width 20 height 20
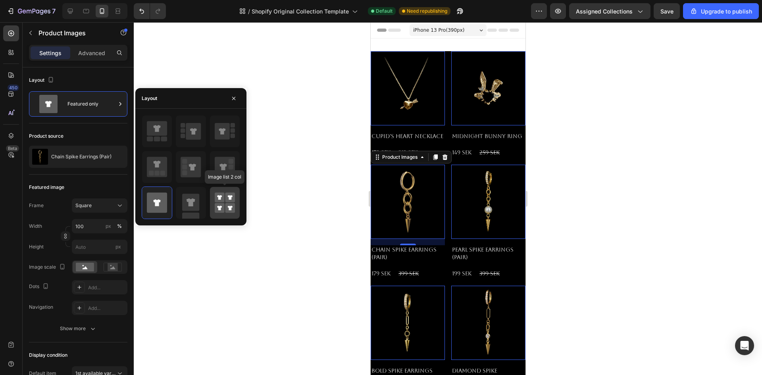
click at [225, 199] on icon at bounding box center [225, 203] width 20 height 22
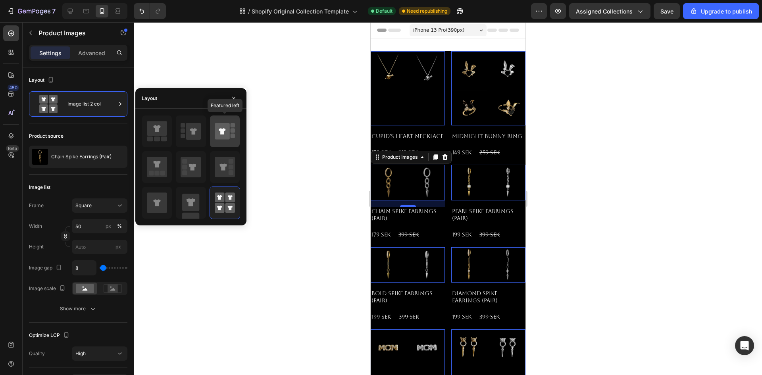
click at [223, 139] on icon at bounding box center [222, 131] width 15 height 17
type input "100"
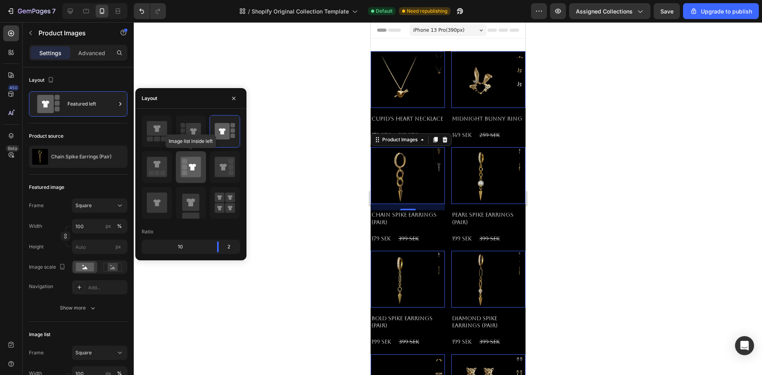
click at [183, 170] on icon at bounding box center [191, 167] width 20 height 20
type input "20"
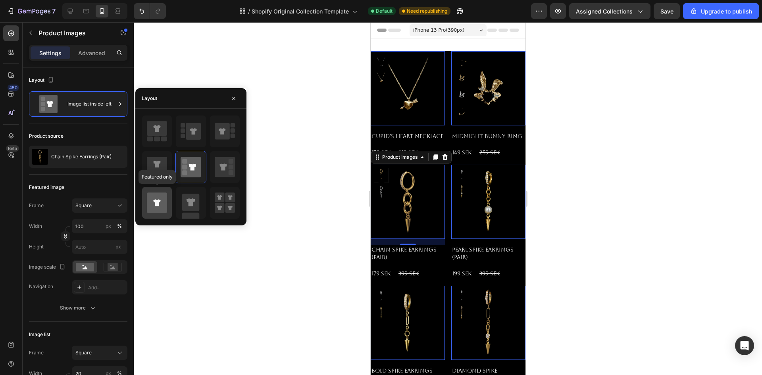
click at [169, 207] on div at bounding box center [157, 203] width 30 height 32
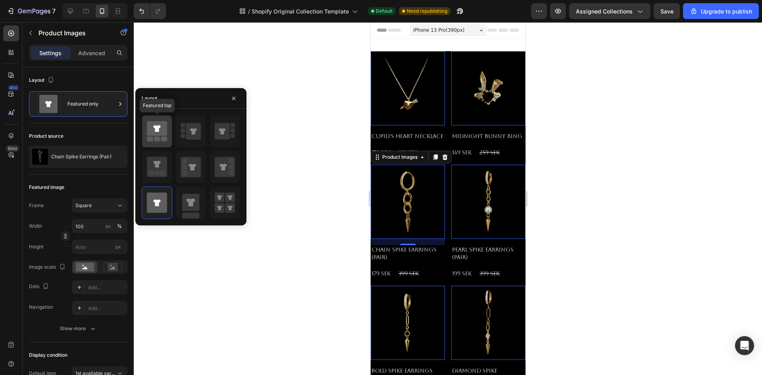
click at [164, 137] on icon at bounding box center [157, 131] width 20 height 22
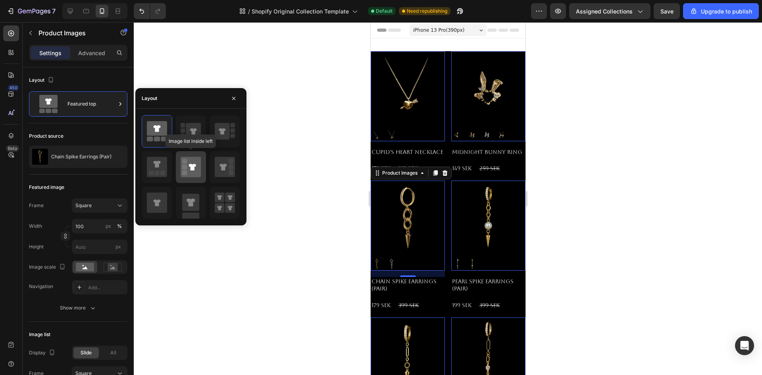
click at [191, 166] on icon at bounding box center [192, 167] width 7 height 7
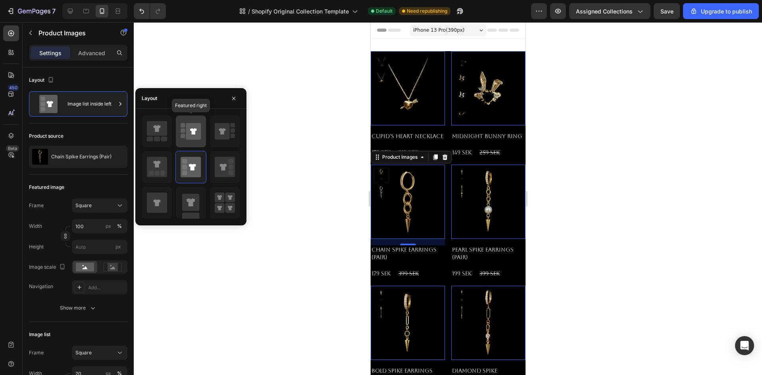
click at [187, 128] on icon at bounding box center [193, 131] width 15 height 17
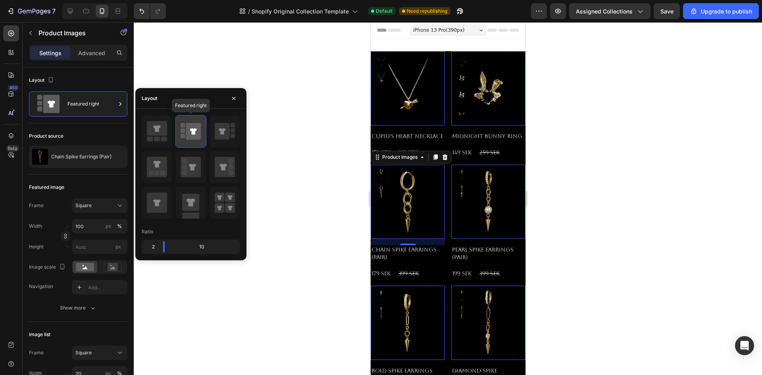
type input "100"
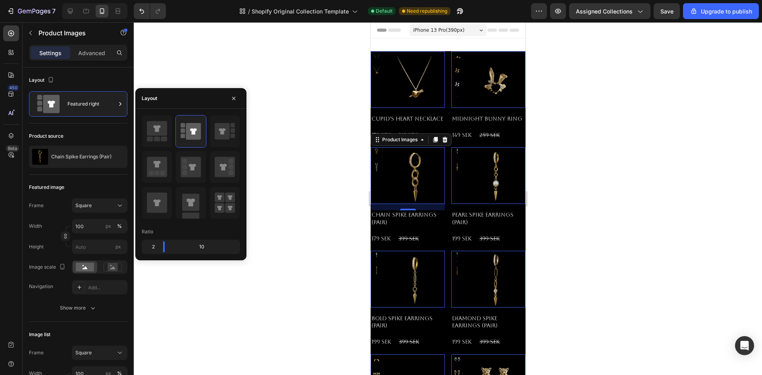
click at [208, 192] on div at bounding box center [191, 167] width 98 height 104
click at [218, 207] on icon at bounding box center [219, 208] width 5 height 5
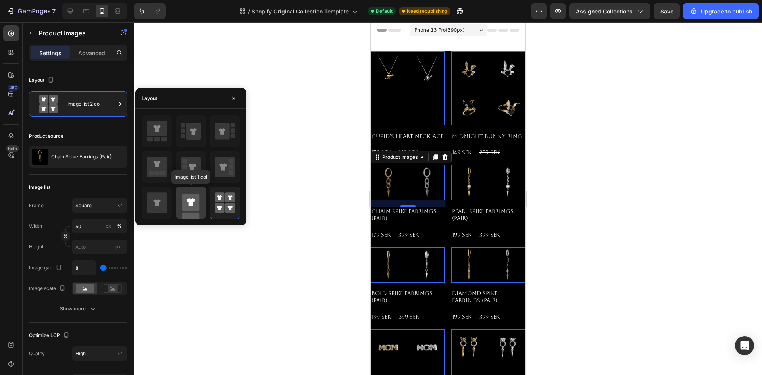
click at [194, 204] on rect at bounding box center [190, 202] width 17 height 17
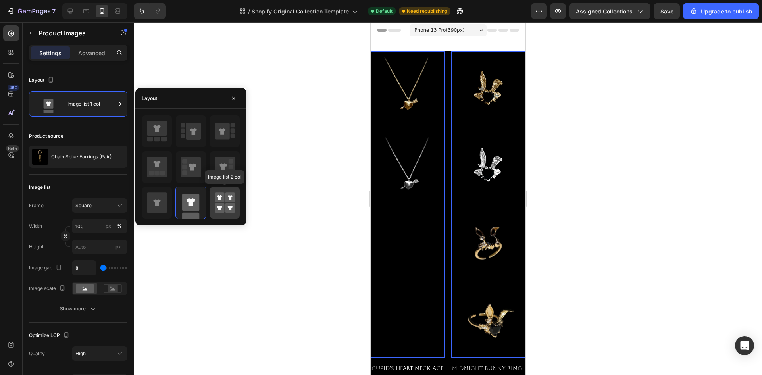
click at [220, 208] on icon at bounding box center [219, 208] width 5 height 5
type input "50"
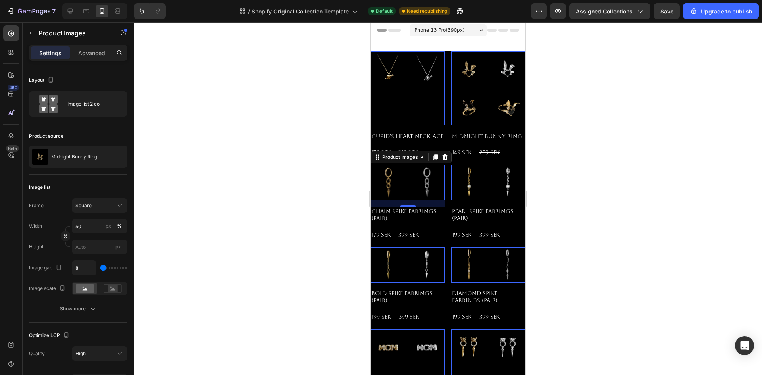
click at [465, 106] on img at bounding box center [469, 108] width 36 height 36
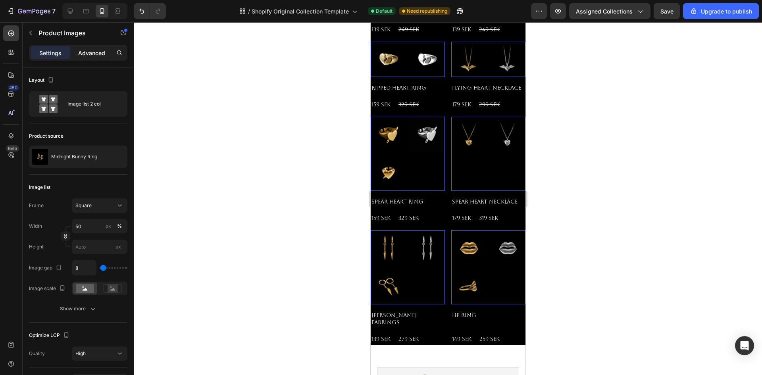
click at [96, 50] on p "Advanced" at bounding box center [91, 53] width 27 height 8
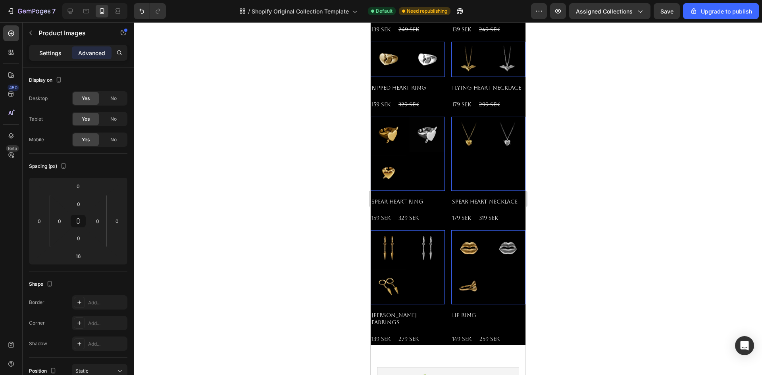
click at [54, 58] on div "Settings" at bounding box center [51, 52] width 40 height 13
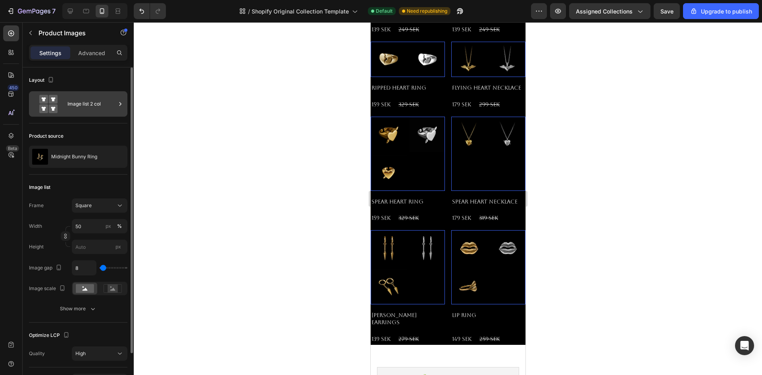
click at [81, 107] on div "Image list 2 col" at bounding box center [92, 104] width 48 height 18
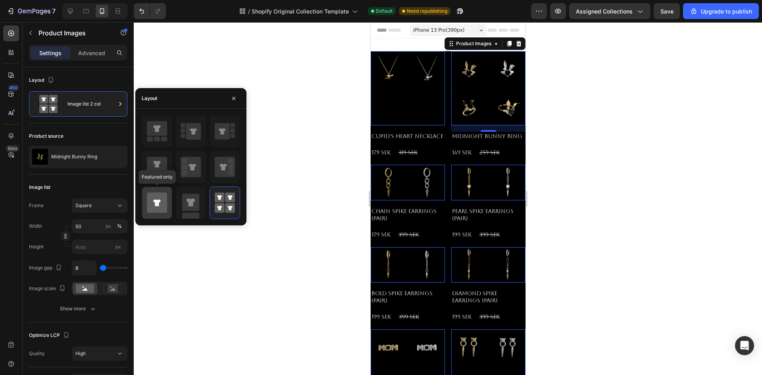
click at [155, 192] on icon at bounding box center [157, 203] width 20 height 22
type input "100"
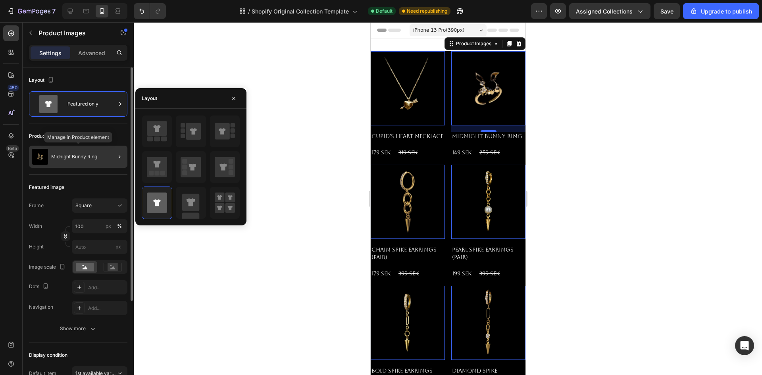
click at [92, 159] on p "Midnight Bunny Ring" at bounding box center [74, 157] width 46 height 6
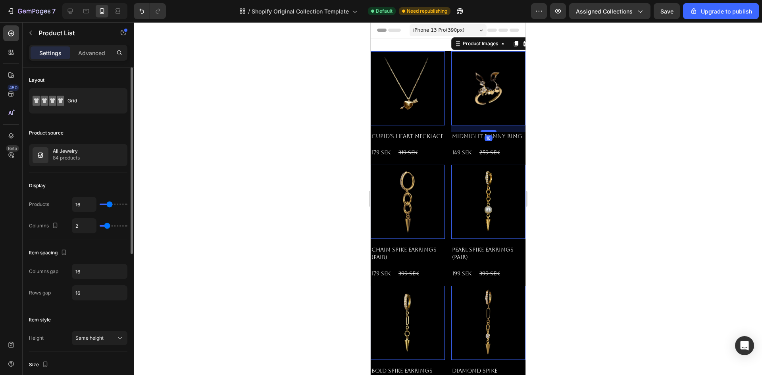
click at [464, 102] on img at bounding box center [488, 88] width 74 height 74
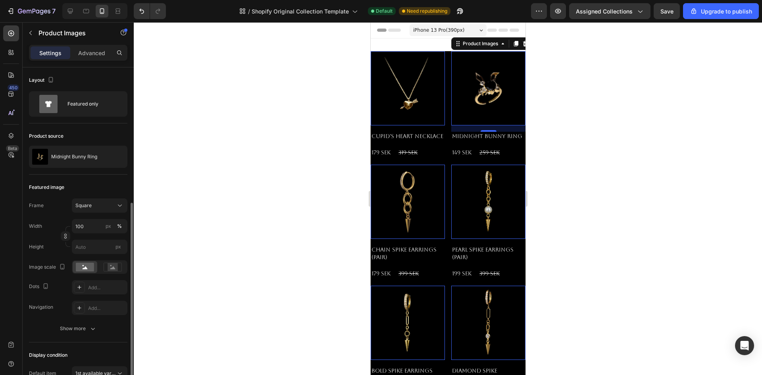
scroll to position [119, 0]
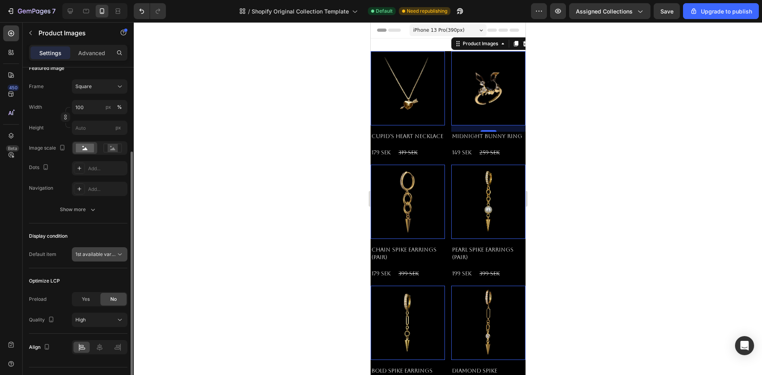
click at [101, 253] on span "1st available variant" at bounding box center [97, 254] width 44 height 6
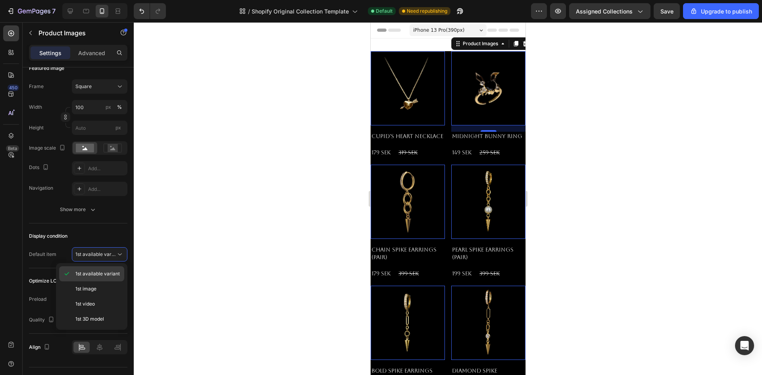
click at [99, 271] on span "1st available variant" at bounding box center [97, 273] width 44 height 7
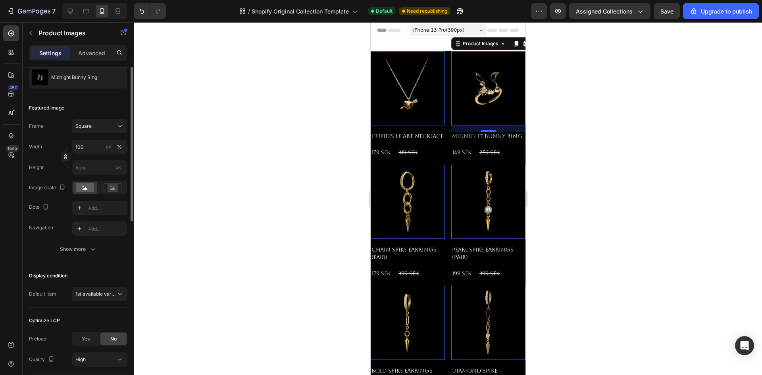
scroll to position [0, 0]
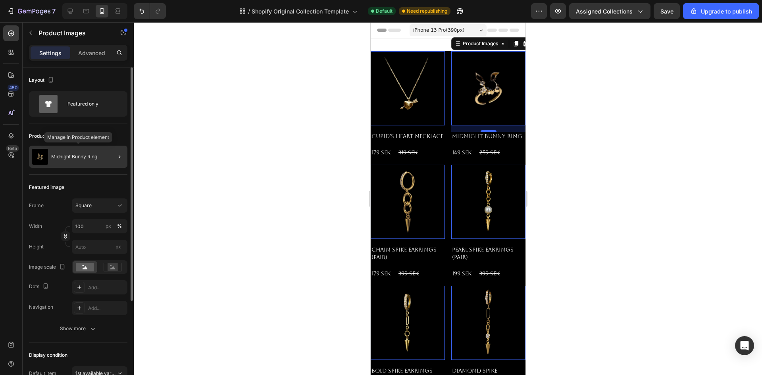
click at [79, 162] on div "Midnight Bunny Ring" at bounding box center [78, 157] width 98 height 22
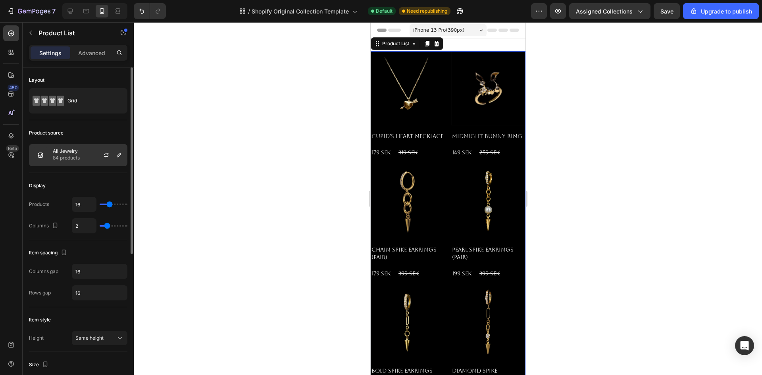
click at [86, 155] on div "All Jewelry 84 products" at bounding box center [78, 155] width 98 height 22
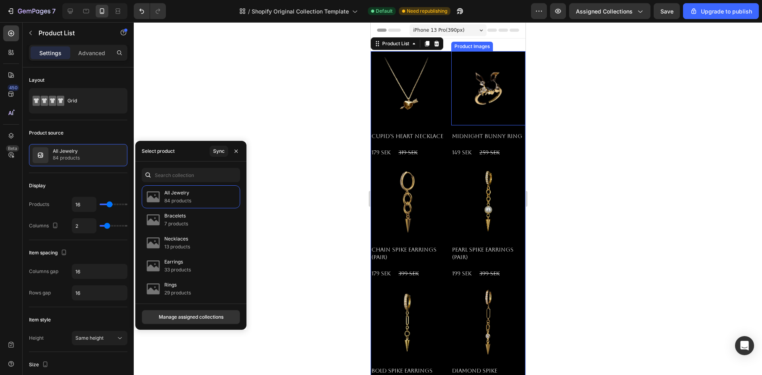
click at [462, 92] on img at bounding box center [488, 88] width 74 height 74
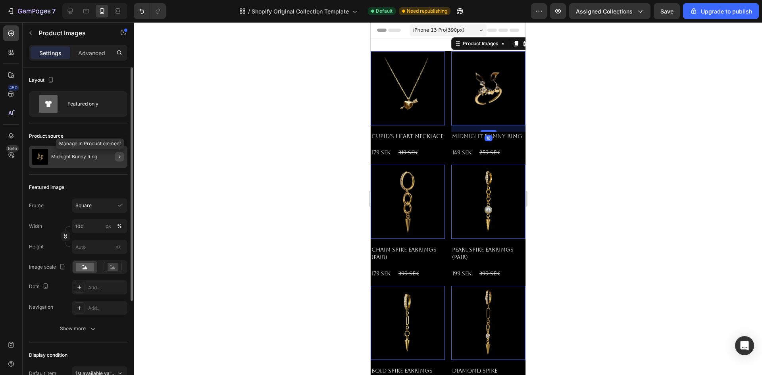
click at [117, 156] on icon "button" at bounding box center [119, 157] width 6 height 6
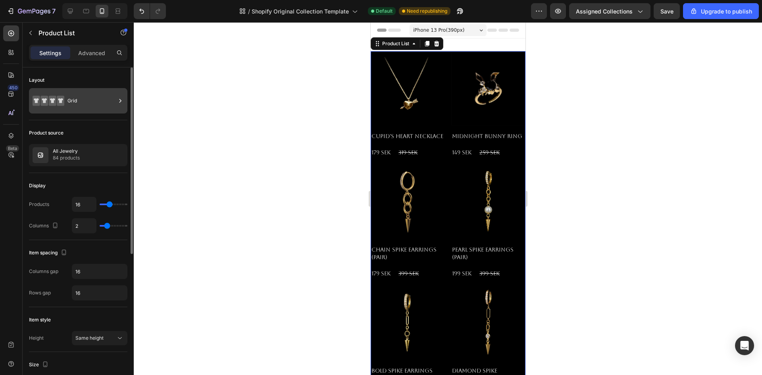
click at [88, 103] on div "Grid" at bounding box center [92, 101] width 48 height 18
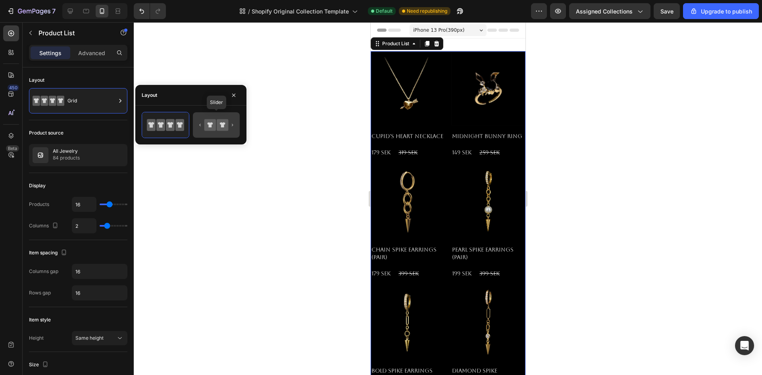
click at [203, 132] on icon at bounding box center [216, 125] width 37 height 16
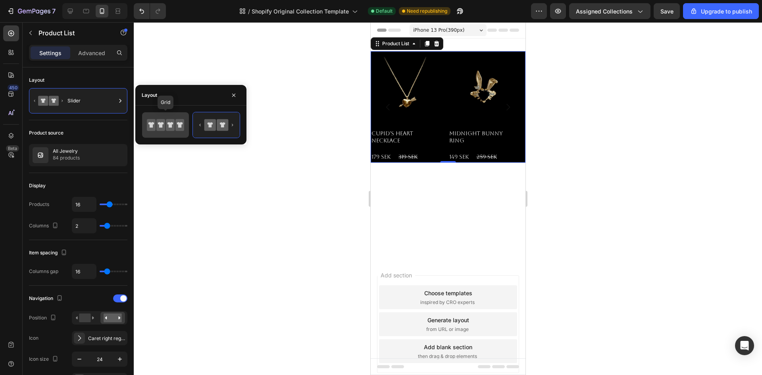
click at [159, 127] on icon at bounding box center [161, 125] width 6 height 6
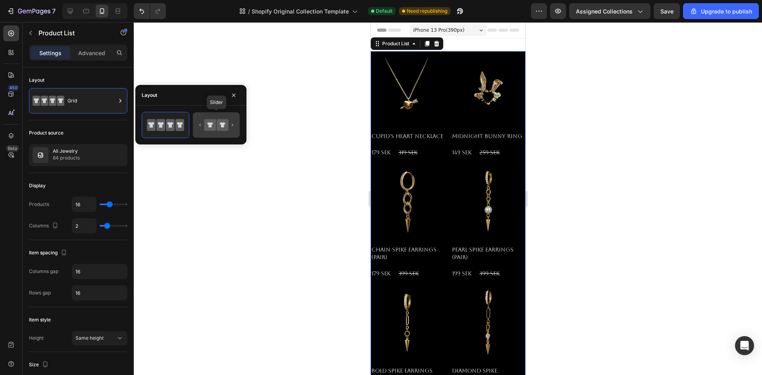
click at [227, 127] on icon at bounding box center [223, 125] width 12 height 12
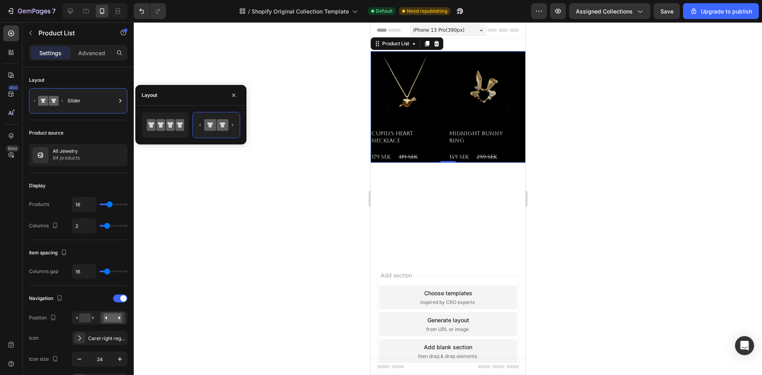
click at [190, 126] on div at bounding box center [191, 125] width 98 height 26
drag, startPoint x: 172, startPoint y: 126, endPoint x: 179, endPoint y: 132, distance: 9.0
click at [172, 125] on icon at bounding box center [171, 125] width 6 height 6
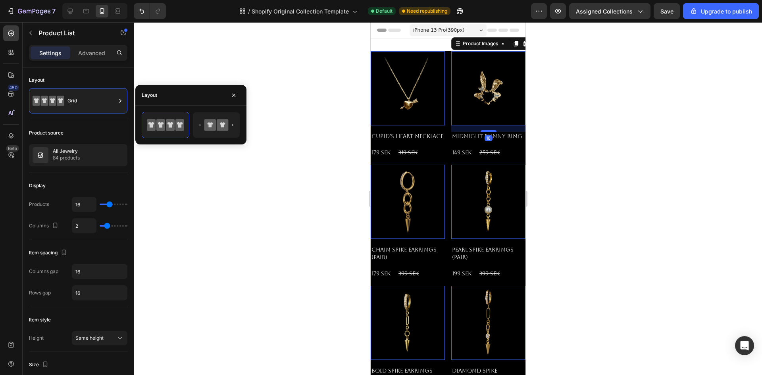
click at [488, 95] on img at bounding box center [488, 88] width 74 height 74
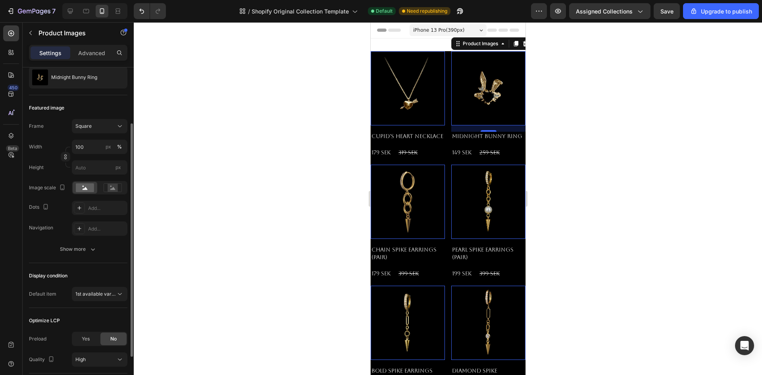
scroll to position [119, 0]
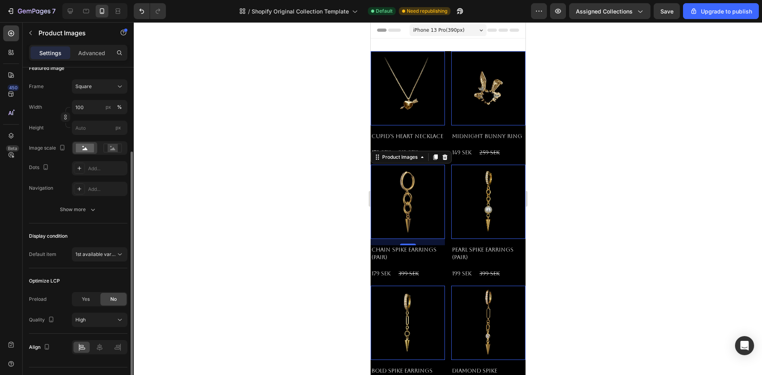
click at [392, 207] on img at bounding box center [407, 202] width 74 height 74
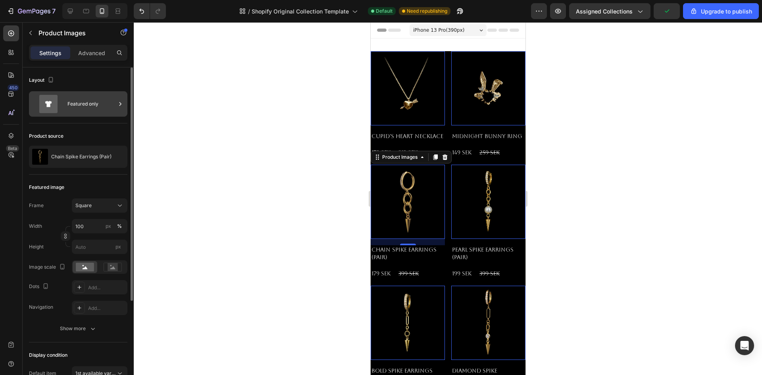
click at [78, 101] on div "Featured only" at bounding box center [92, 104] width 48 height 18
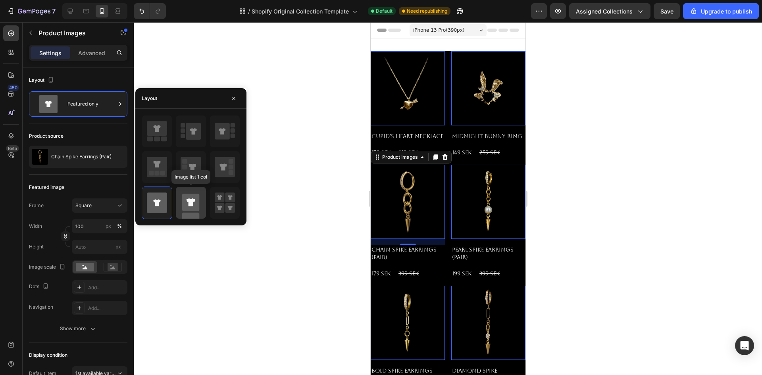
click at [180, 204] on div at bounding box center [191, 203] width 30 height 32
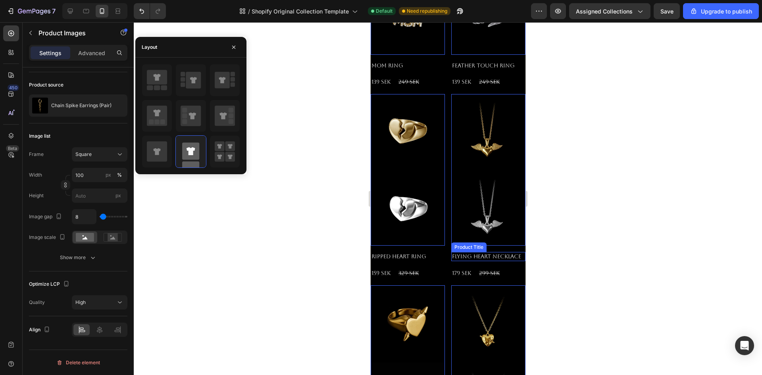
scroll to position [1152, 0]
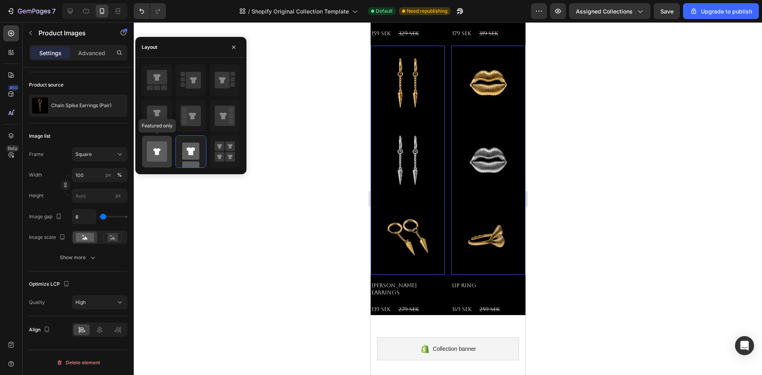
click at [162, 154] on icon at bounding box center [157, 151] width 20 height 20
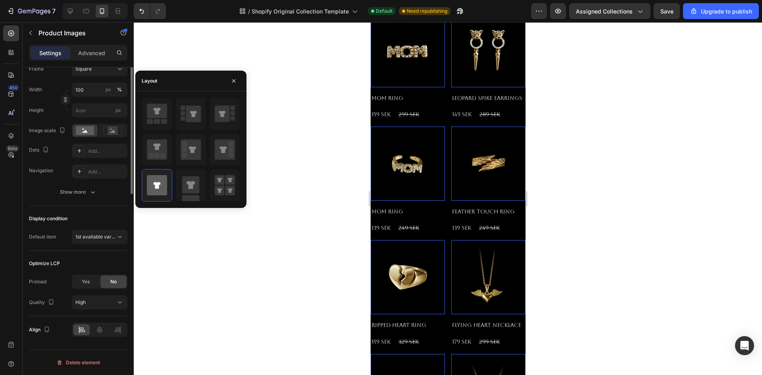
scroll to position [0, 0]
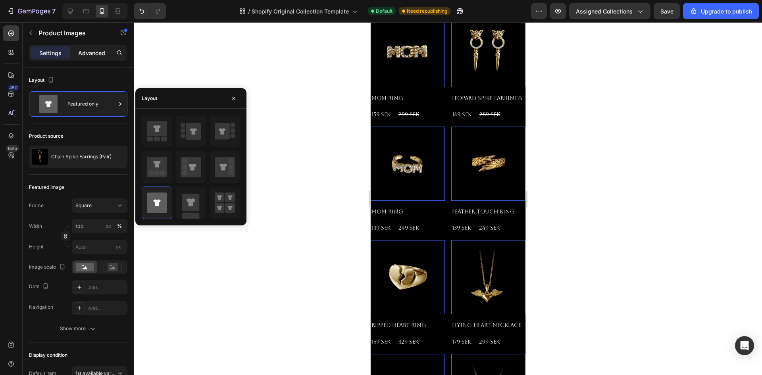
click at [86, 56] on p "Advanced" at bounding box center [91, 53] width 27 height 8
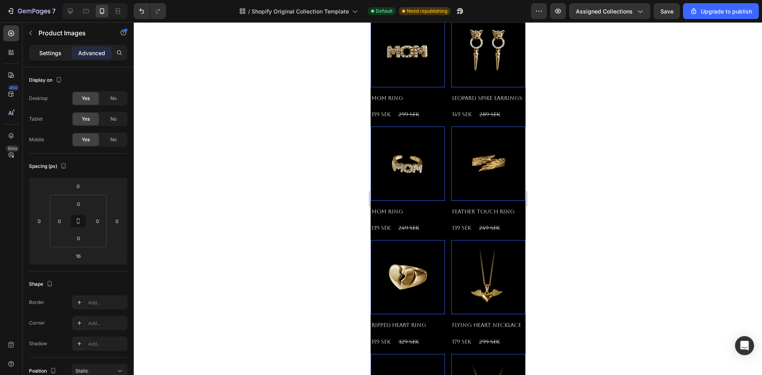
click at [56, 52] on p "Settings" at bounding box center [50, 53] width 22 height 8
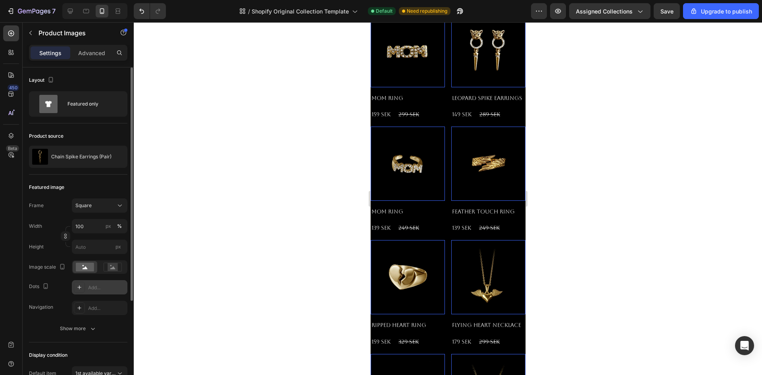
click at [95, 282] on div "Add..." at bounding box center [100, 287] width 56 height 14
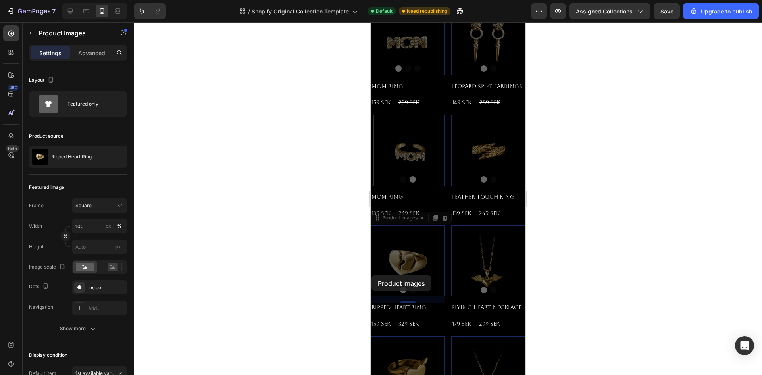
click at [300, 262] on div at bounding box center [448, 198] width 629 height 353
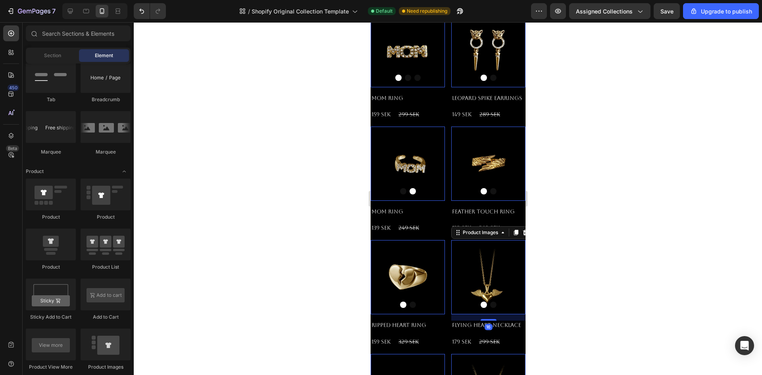
click at [458, 281] on img at bounding box center [488, 277] width 74 height 74
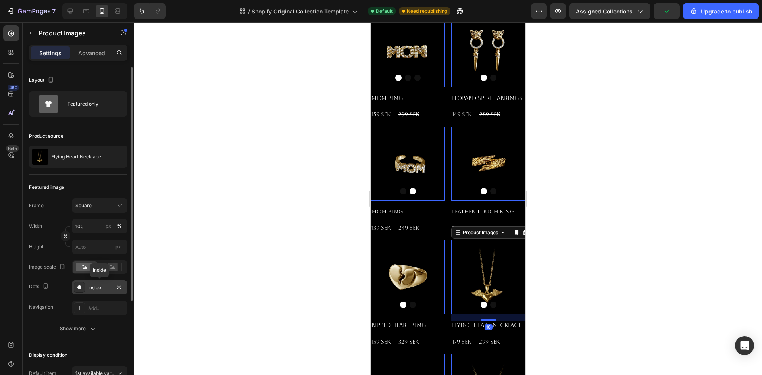
click at [98, 286] on div "Inside" at bounding box center [99, 287] width 23 height 7
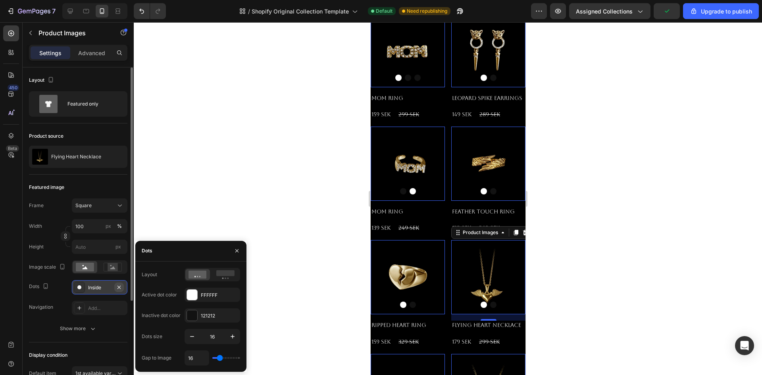
click at [120, 285] on icon "button" at bounding box center [119, 287] width 6 height 6
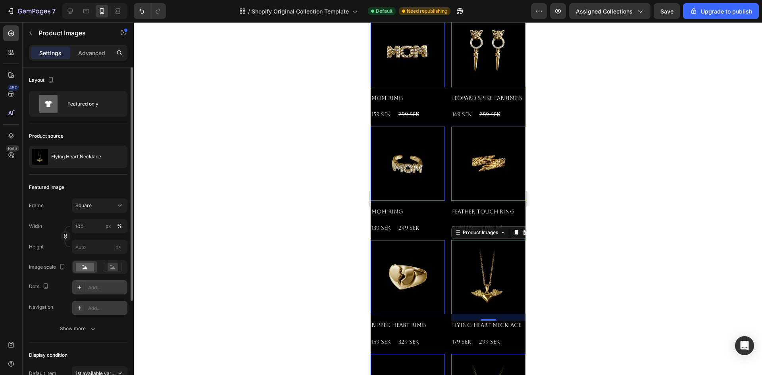
click at [103, 302] on div "Add..." at bounding box center [100, 308] width 56 height 14
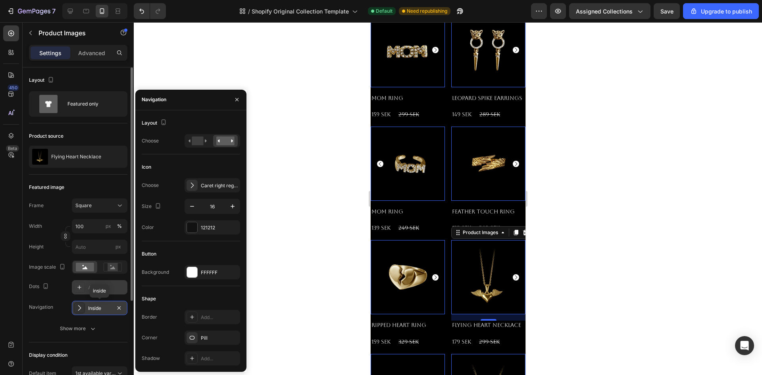
click at [98, 302] on div "Inside" at bounding box center [100, 308] width 56 height 14
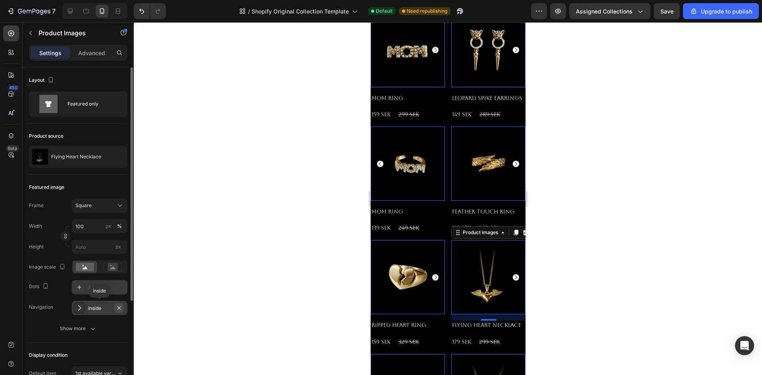
click at [122, 307] on icon "button" at bounding box center [119, 308] width 6 height 6
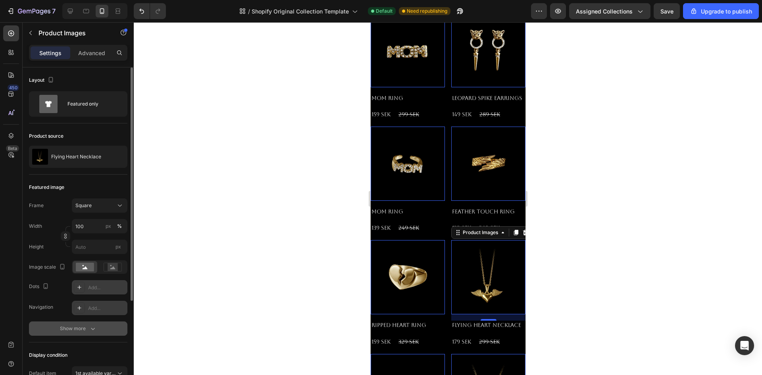
click at [86, 328] on div "Show more" at bounding box center [78, 329] width 37 height 8
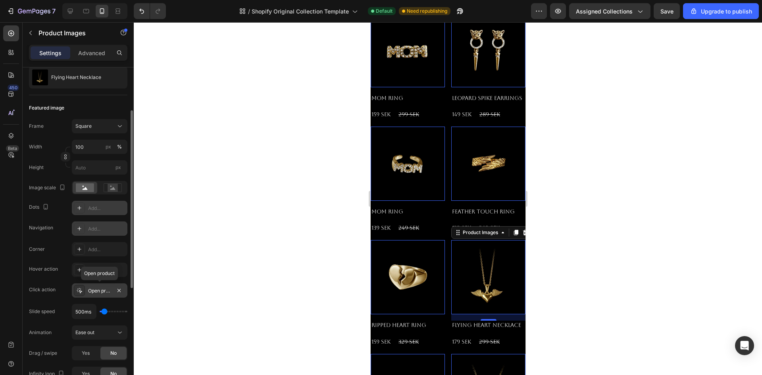
scroll to position [119, 0]
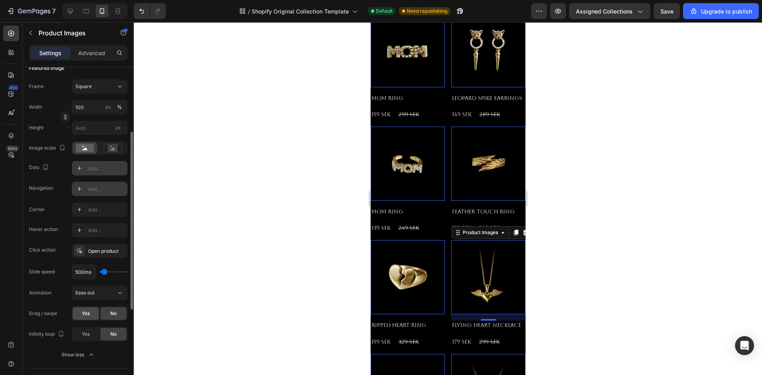
click at [87, 315] on span "Yes" at bounding box center [86, 313] width 8 height 7
click at [116, 312] on span "No" at bounding box center [113, 313] width 6 height 7
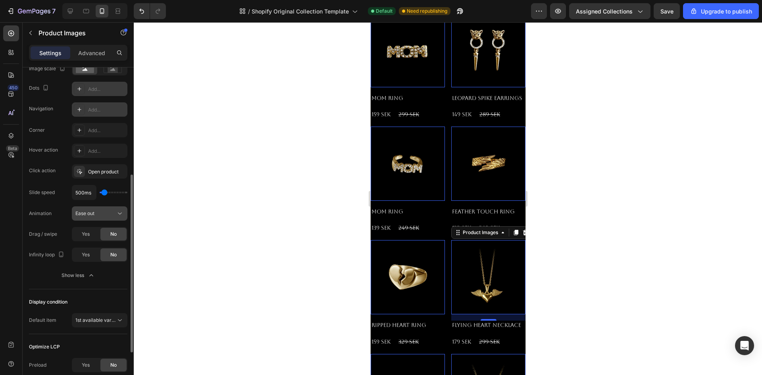
click at [97, 216] on div "Ease out" at bounding box center [95, 213] width 41 height 7
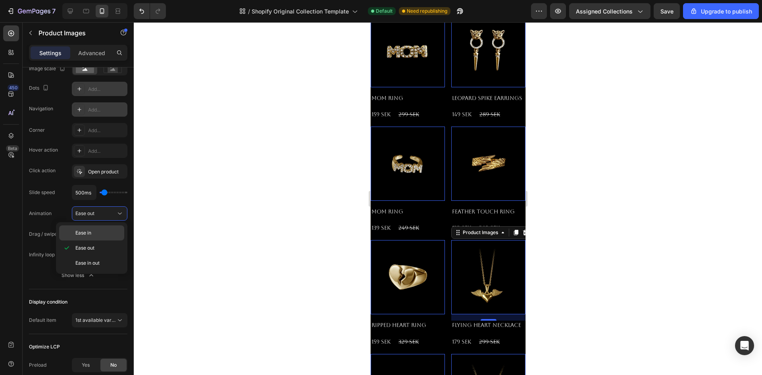
click at [98, 230] on p "Ease in" at bounding box center [97, 233] width 45 height 7
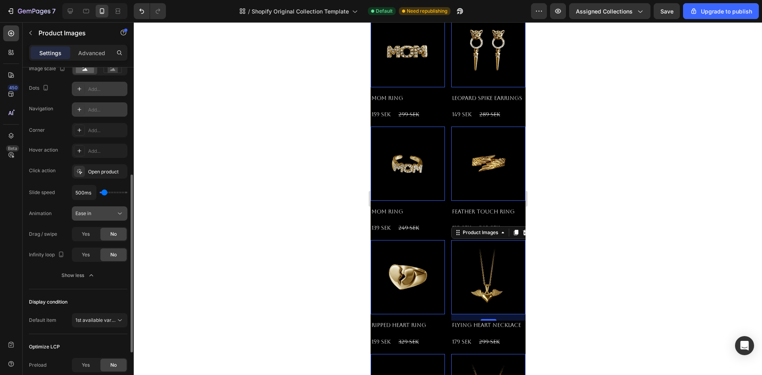
click at [102, 216] on div "Ease in" at bounding box center [95, 213] width 41 height 7
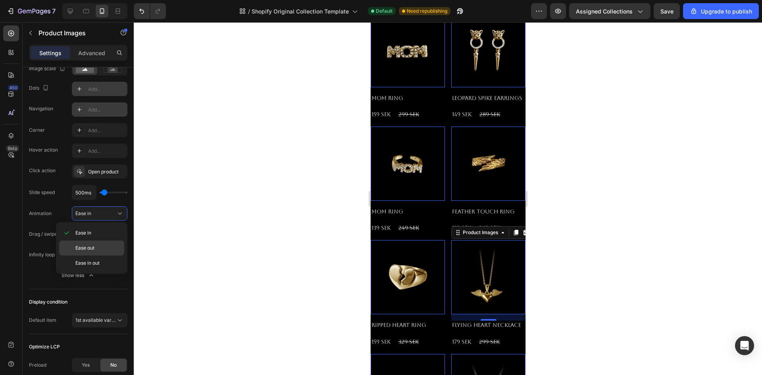
click at [98, 251] on p "Ease out" at bounding box center [97, 248] width 45 height 7
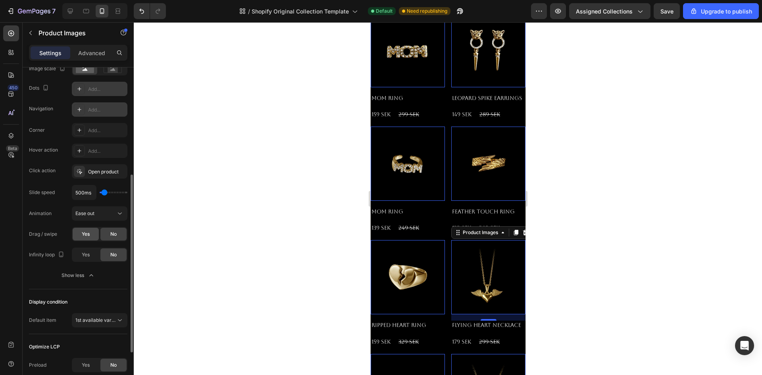
scroll to position [159, 0]
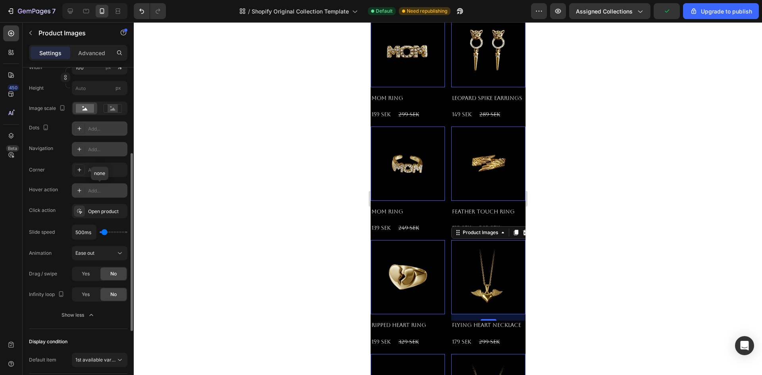
click at [100, 193] on div "Add..." at bounding box center [106, 190] width 37 height 7
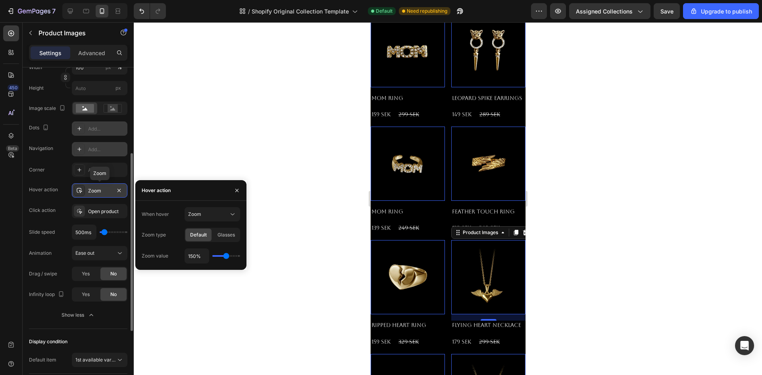
click at [100, 194] on div "Zoom" at bounding box center [99, 190] width 23 height 7
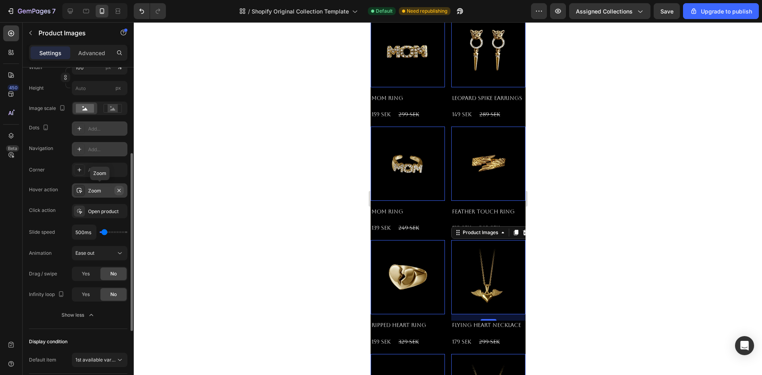
click at [121, 193] on icon "button" at bounding box center [119, 190] width 6 height 6
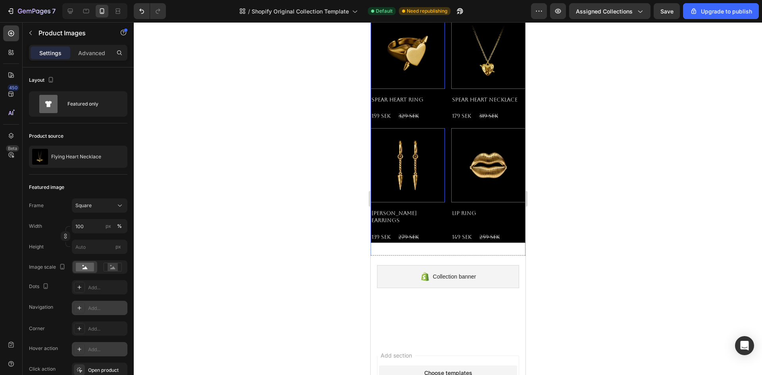
scroll to position [791, 0]
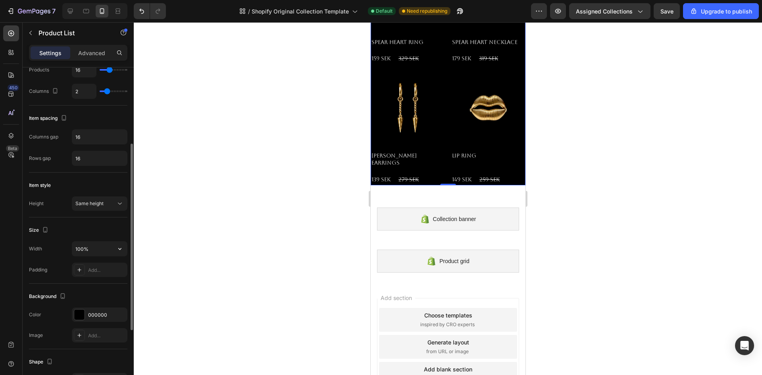
scroll to position [95, 0]
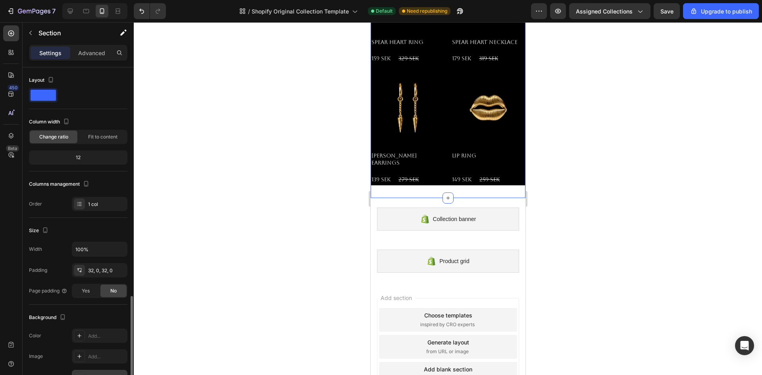
scroll to position [133, 0]
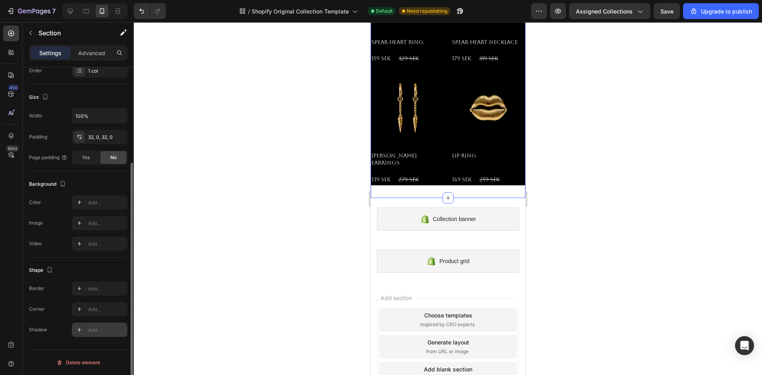
click at [93, 330] on div "Add..." at bounding box center [106, 330] width 37 height 7
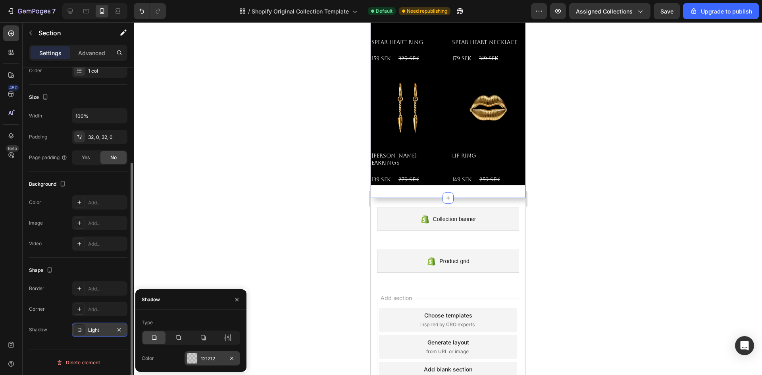
click at [200, 359] on div "121212" at bounding box center [213, 358] width 56 height 14
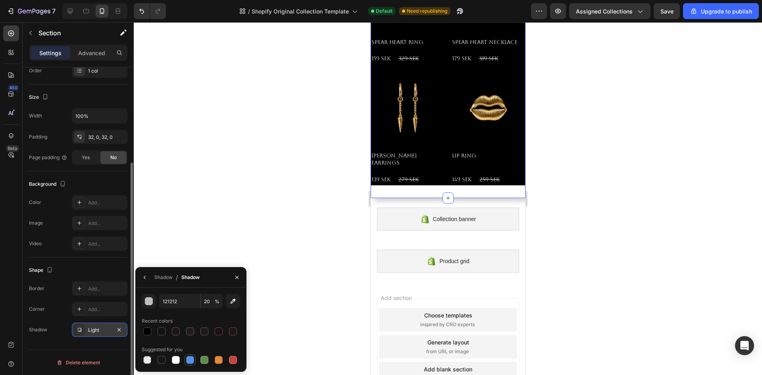
click at [185, 357] on div at bounding box center [190, 360] width 11 height 11
type input "5594E7"
type input "100"
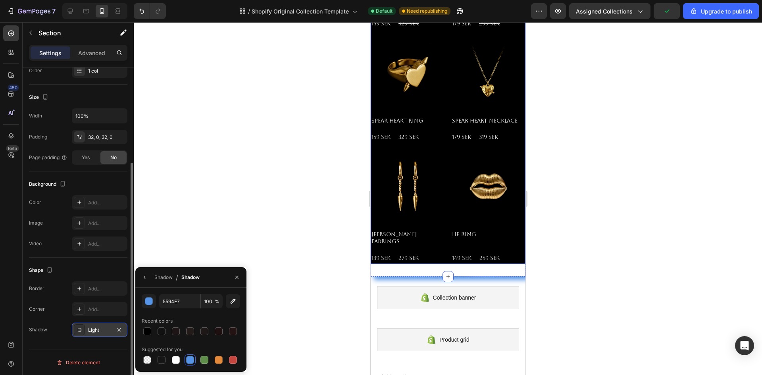
scroll to position [715, 0]
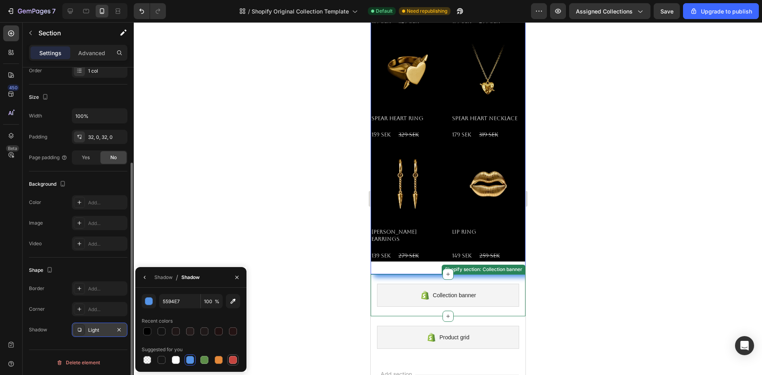
click at [230, 357] on div at bounding box center [233, 360] width 8 height 8
click at [149, 359] on div at bounding box center [147, 360] width 8 height 8
type input "000000"
type input "0"
click at [119, 332] on icon "button" at bounding box center [119, 330] width 6 height 6
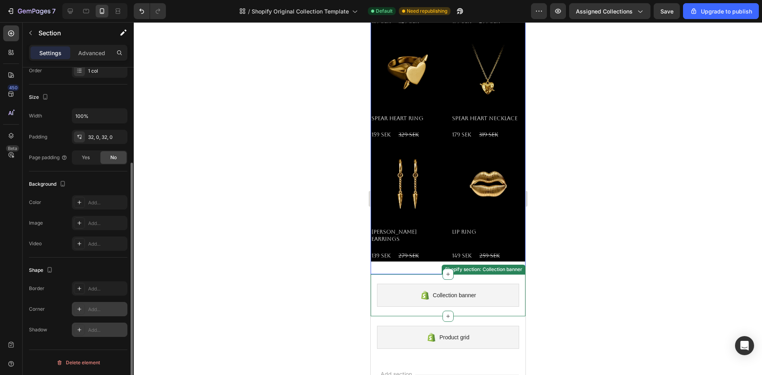
click at [102, 311] on div "Add..." at bounding box center [106, 309] width 37 height 7
click at [101, 289] on div "Add..." at bounding box center [106, 288] width 37 height 7
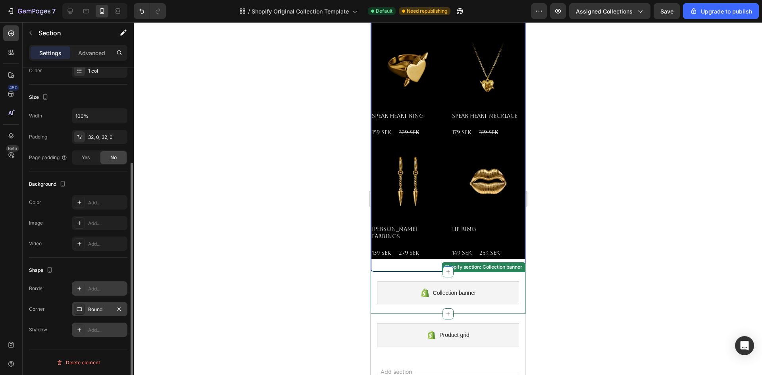
scroll to position [715, 0]
click at [90, 204] on div "Add..." at bounding box center [106, 202] width 37 height 7
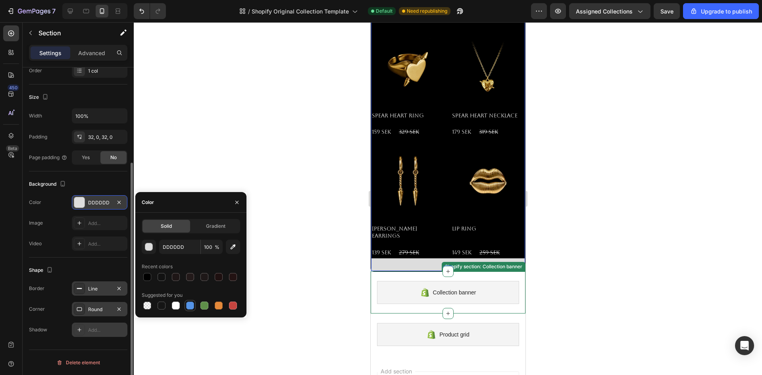
click at [188, 305] on div at bounding box center [190, 306] width 8 height 8
click at [143, 278] on div at bounding box center [147, 277] width 8 height 8
type input "000000"
click at [102, 228] on div "Add..." at bounding box center [100, 223] width 56 height 14
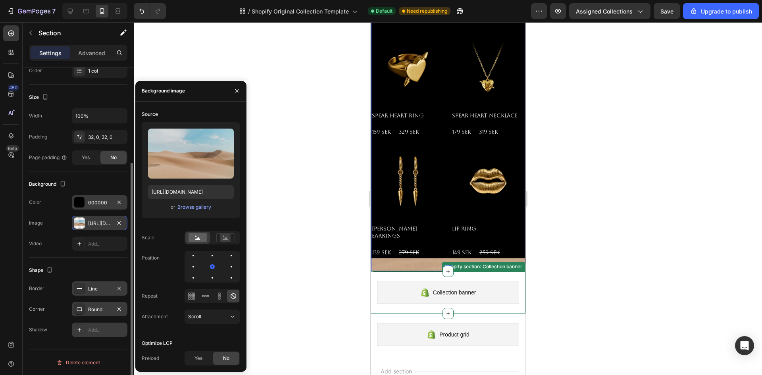
click at [100, 222] on div "https://cdn.shopify.com/s/files/1/2005/9307/files/background_settings.jpg" at bounding box center [99, 223] width 23 height 7
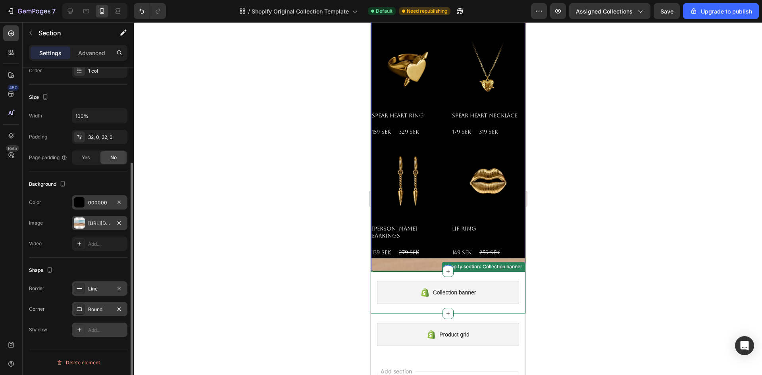
click at [100, 222] on div "https://cdn.shopify.com/s/files/1/2005/9307/files/background_settings.jpg" at bounding box center [99, 223] width 23 height 7
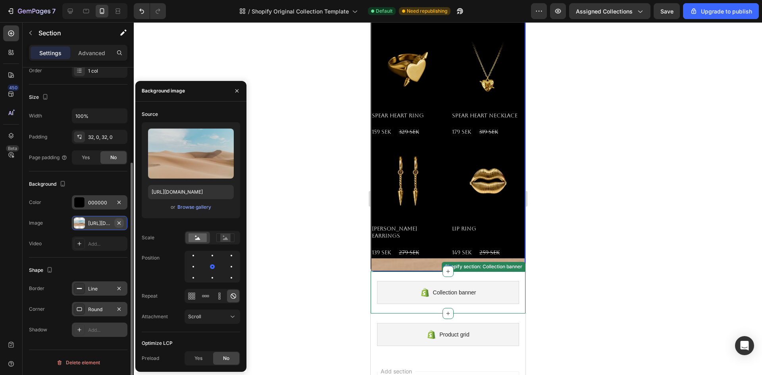
click at [120, 224] on icon "button" at bounding box center [119, 222] width 3 height 3
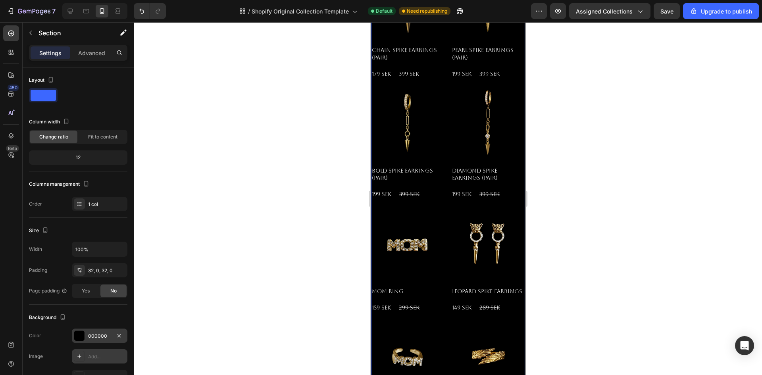
scroll to position [199, 0]
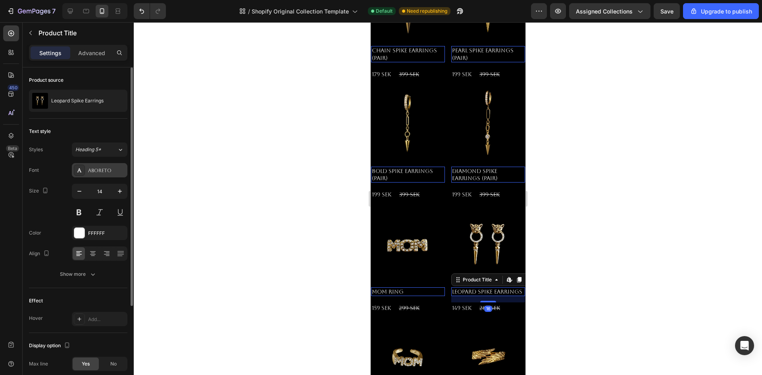
click at [109, 174] on div "Aboreto" at bounding box center [106, 170] width 37 height 7
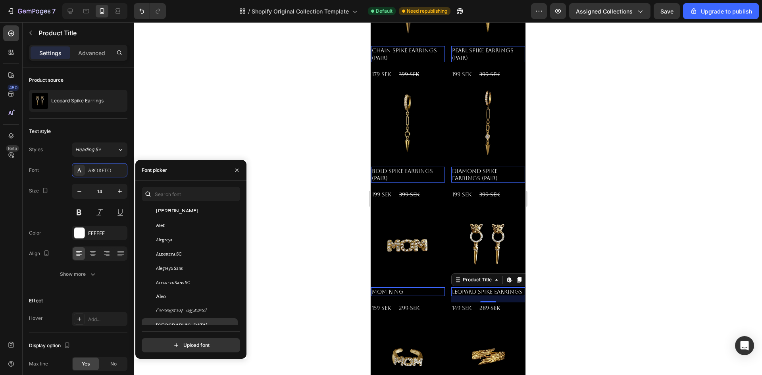
scroll to position [476, 0]
click at [179, 257] on span "Alegreya SC" at bounding box center [169, 254] width 26 height 7
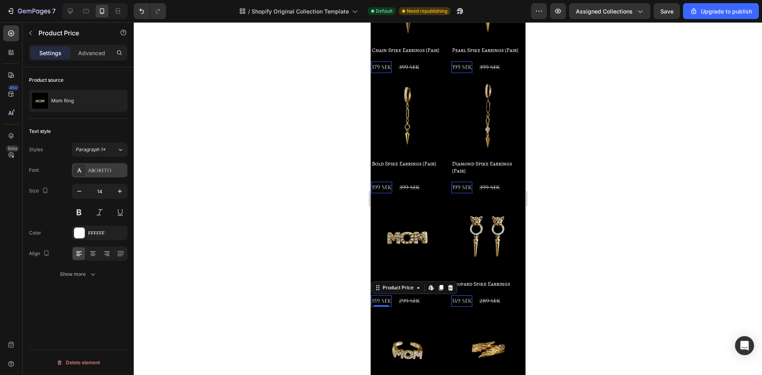
click at [102, 168] on div "Aboreto" at bounding box center [106, 170] width 37 height 7
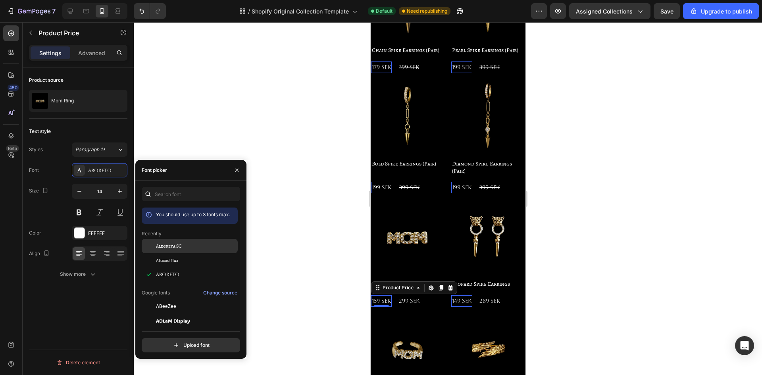
click at [172, 245] on span "Alegreya SC" at bounding box center [169, 246] width 26 height 7
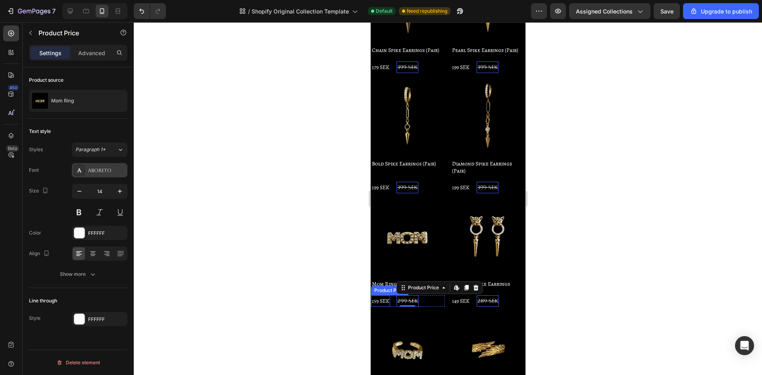
click at [89, 171] on div "Aboreto" at bounding box center [106, 170] width 37 height 7
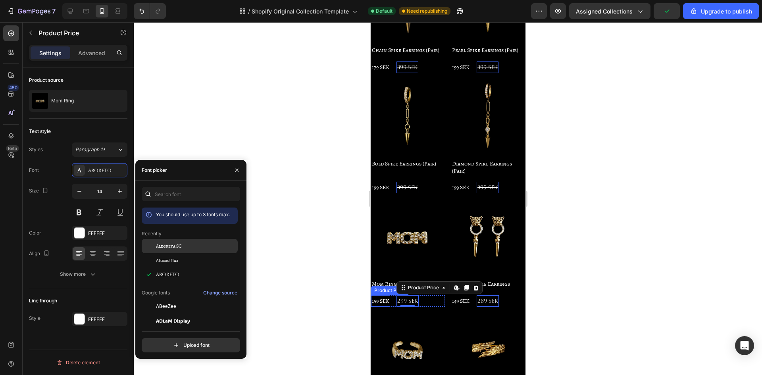
click at [168, 245] on span "Alegreya SC" at bounding box center [169, 246] width 26 height 7
click at [280, 262] on div at bounding box center [448, 198] width 629 height 353
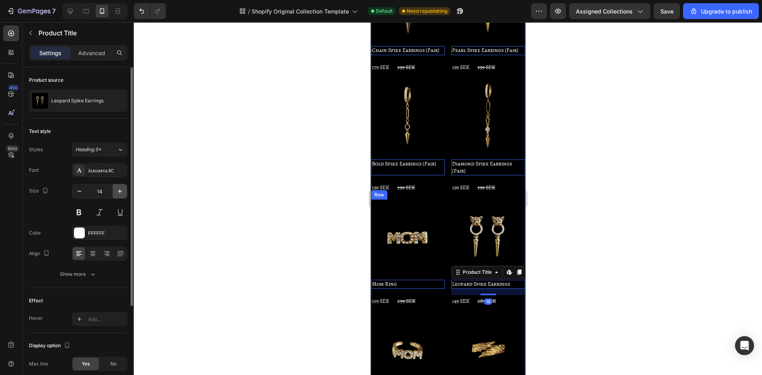
click at [116, 191] on icon "button" at bounding box center [120, 191] width 8 height 8
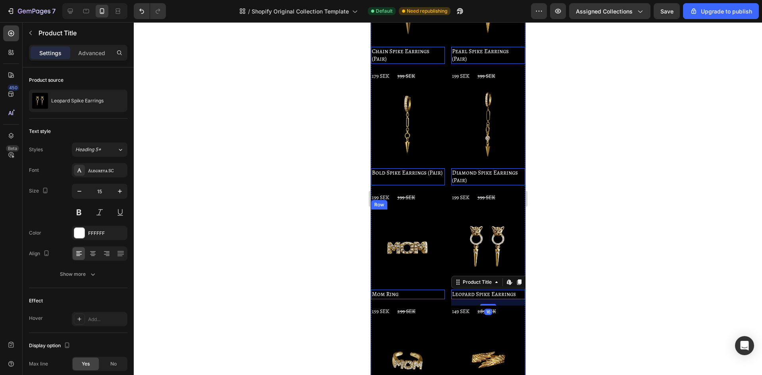
type input "16"
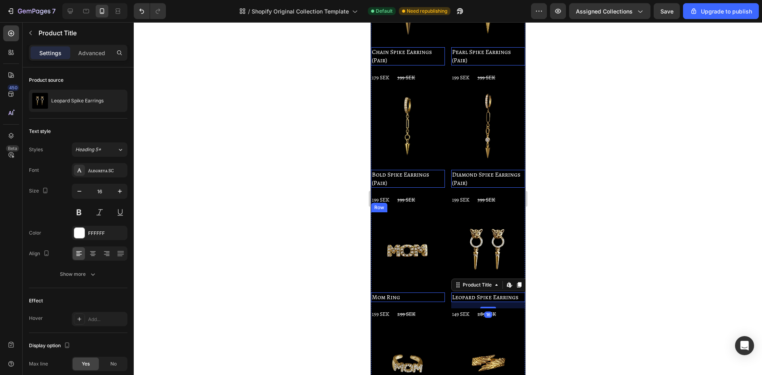
click at [253, 218] on div at bounding box center [448, 198] width 629 height 353
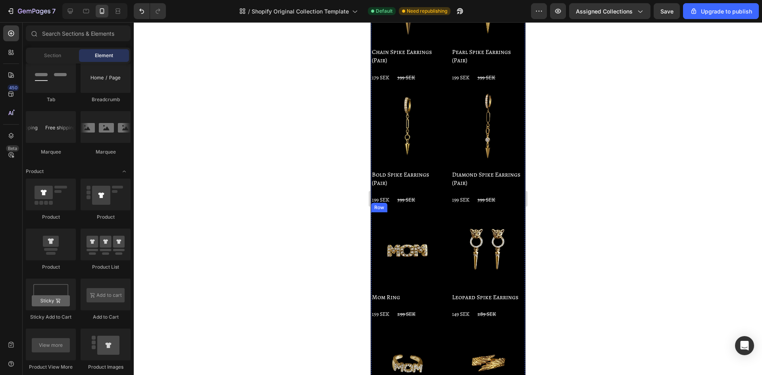
click at [304, 243] on div at bounding box center [448, 198] width 629 height 353
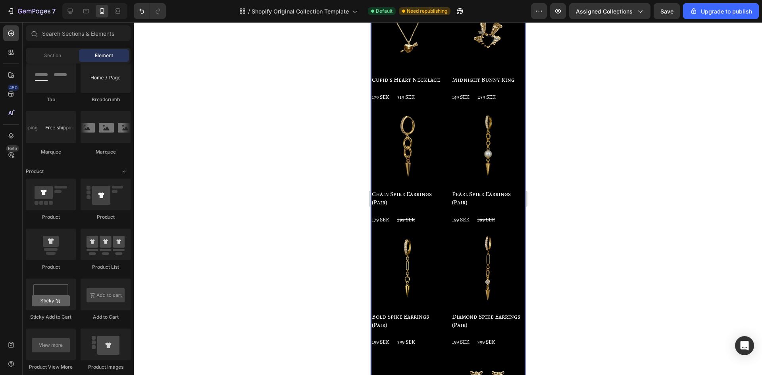
scroll to position [0, 0]
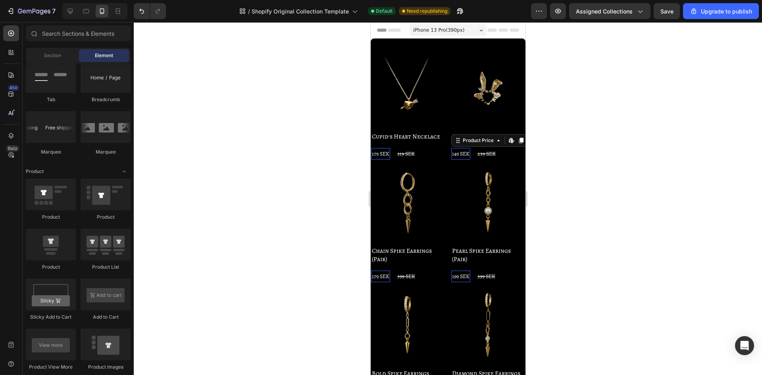
click at [390, 149] on div "149 SEK" at bounding box center [380, 154] width 19 height 12
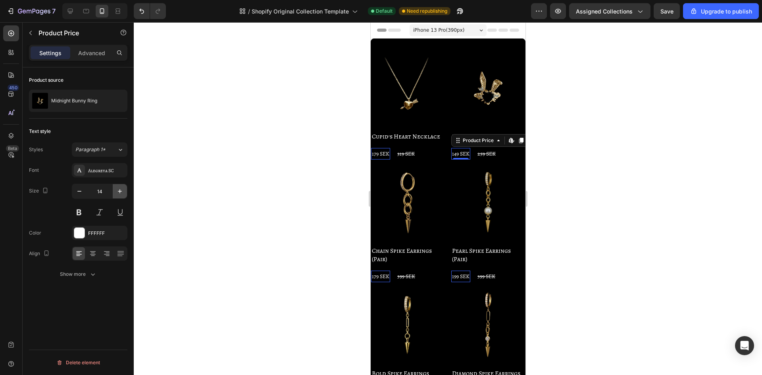
click at [121, 194] on icon "button" at bounding box center [120, 191] width 8 height 8
click at [125, 193] on button "button" at bounding box center [120, 191] width 14 height 14
type input "17"
click at [234, 193] on div at bounding box center [448, 198] width 629 height 353
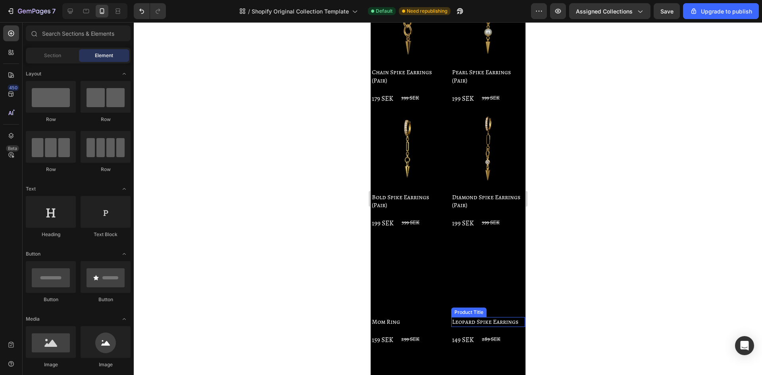
scroll to position [199, 0]
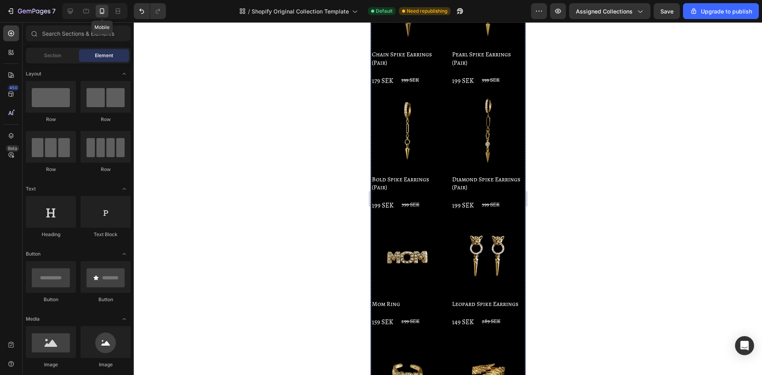
click at [101, 8] on icon at bounding box center [102, 11] width 8 height 8
drag, startPoint x: 101, startPoint y: 8, endPoint x: 307, endPoint y: 58, distance: 212.3
click at [307, 58] on div at bounding box center [448, 198] width 629 height 353
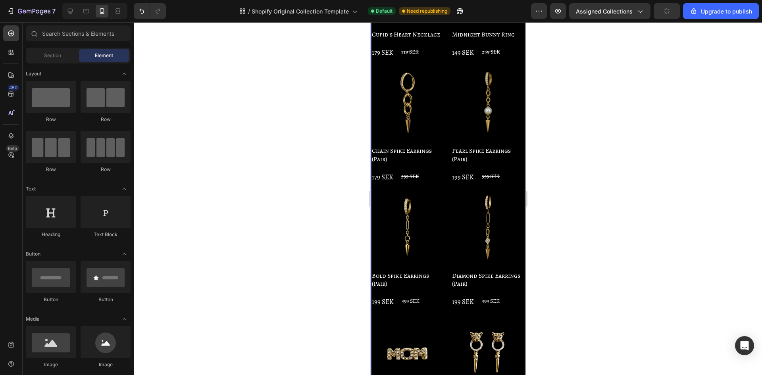
scroll to position [0, 0]
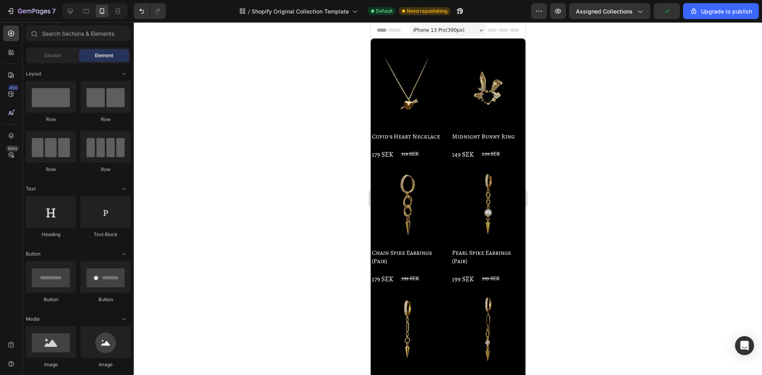
click at [441, 28] on span "iPhone 13 Pro ( 390 px)" at bounding box center [438, 30] width 51 height 8
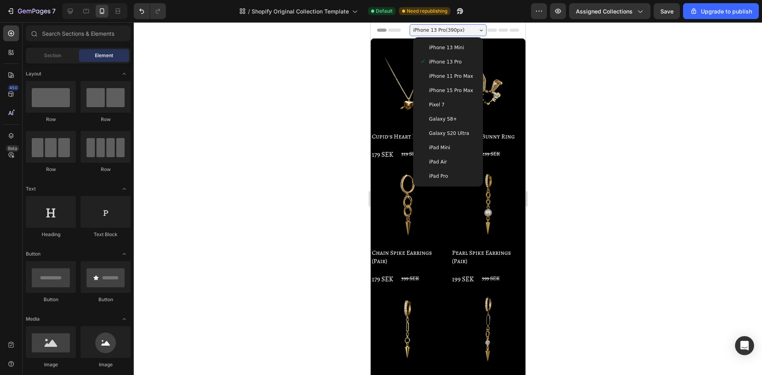
click at [445, 81] on div "iPhone 11 Pro Max" at bounding box center [448, 76] width 64 height 14
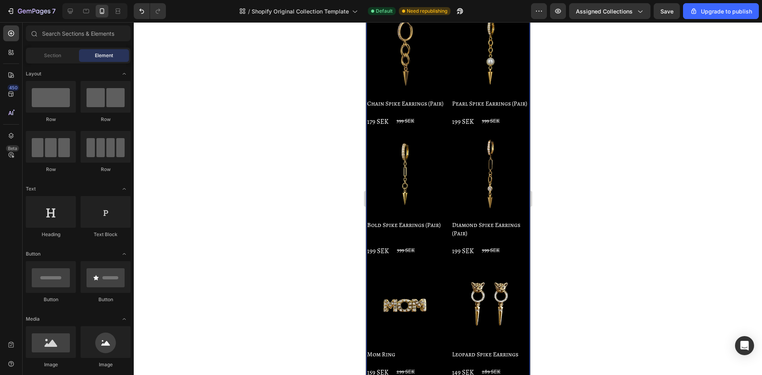
scroll to position [318, 0]
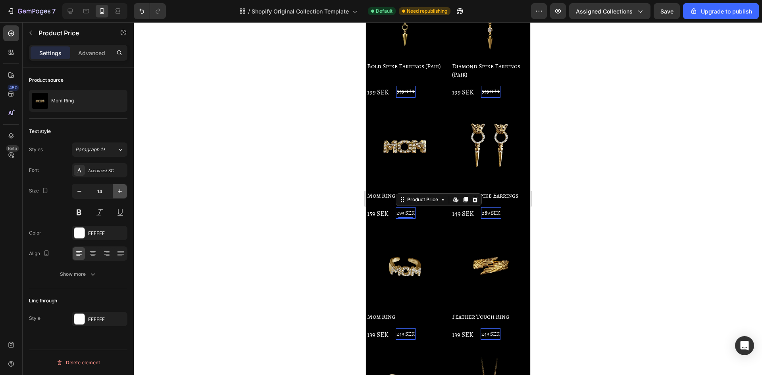
click at [119, 192] on icon "button" at bounding box center [120, 191] width 8 height 8
type input "17"
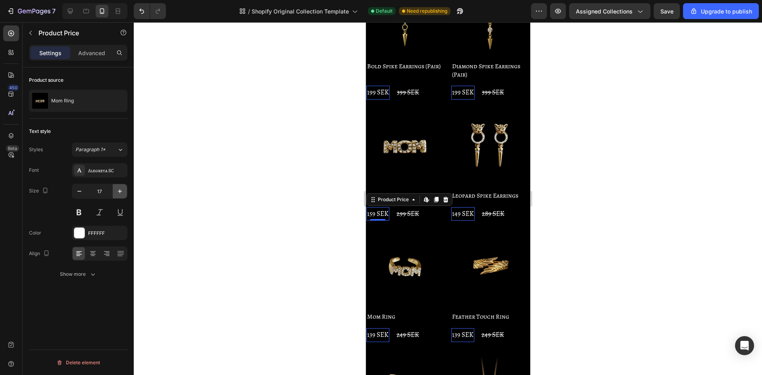
click at [120, 191] on icon "button" at bounding box center [120, 191] width 4 height 4
type input "19"
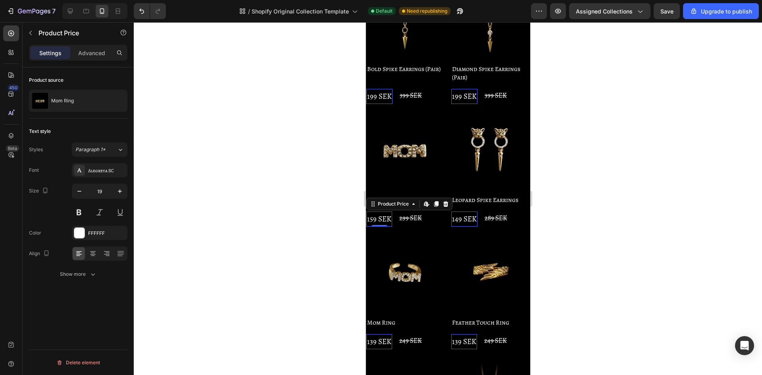
click at [226, 197] on div at bounding box center [448, 198] width 629 height 353
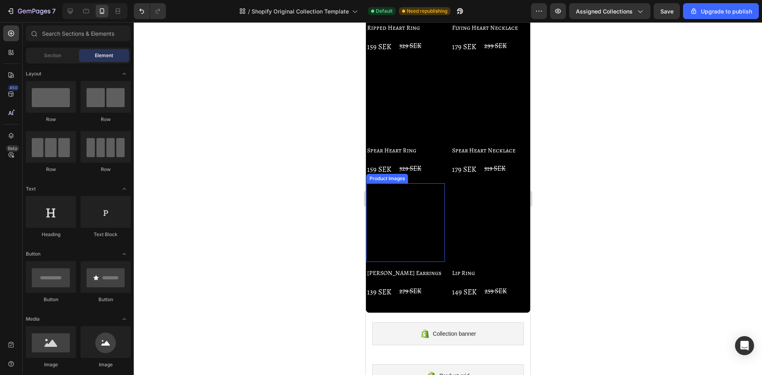
scroll to position [754, 0]
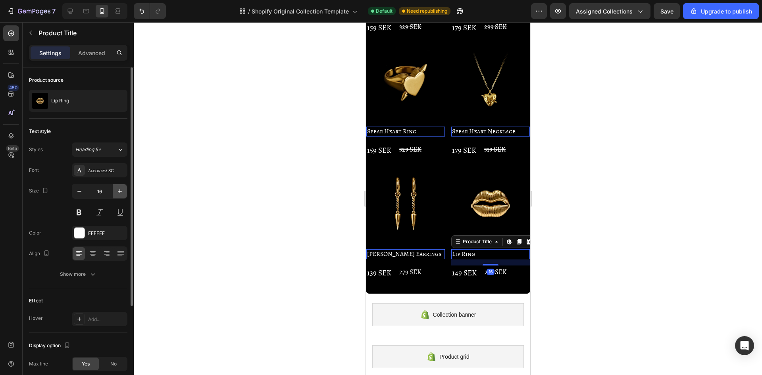
click at [116, 189] on icon "button" at bounding box center [120, 191] width 8 height 8
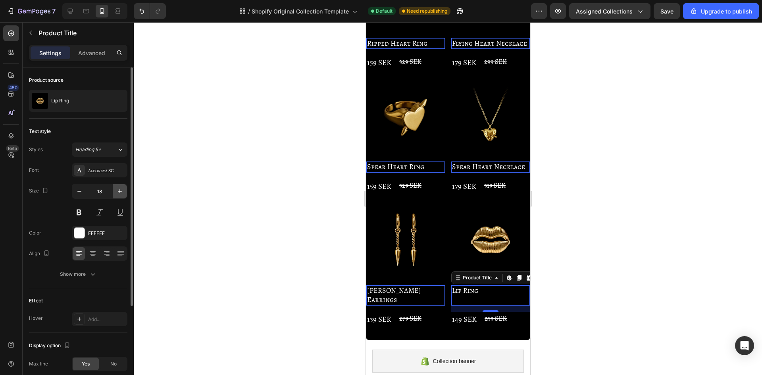
drag, startPoint x: 82, startPoint y: 192, endPoint x: 120, endPoint y: 190, distance: 37.8
click at [82, 192] on icon "button" at bounding box center [79, 191] width 8 height 8
type input "17"
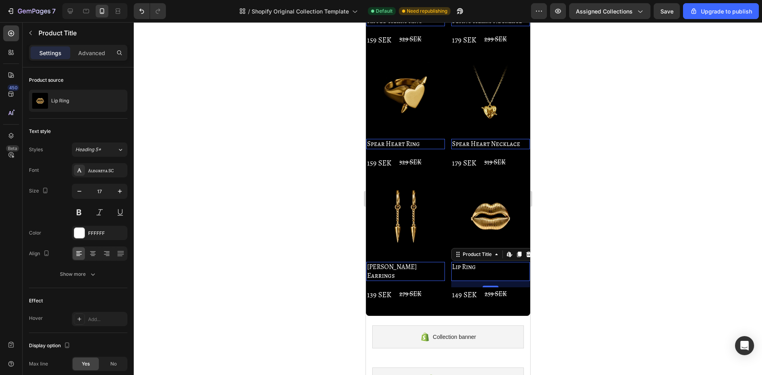
click at [218, 193] on div at bounding box center [448, 198] width 629 height 353
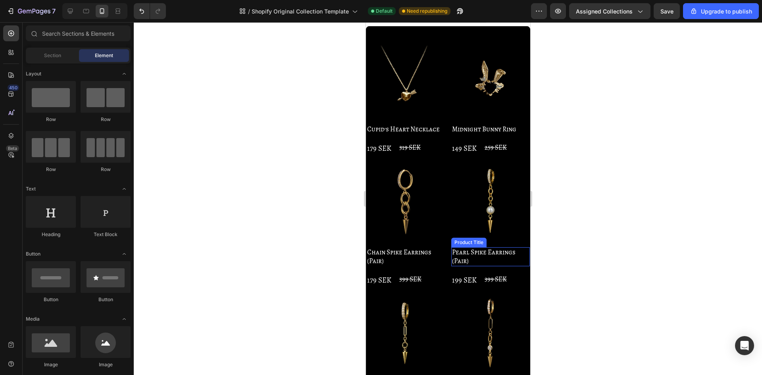
scroll to position [0, 0]
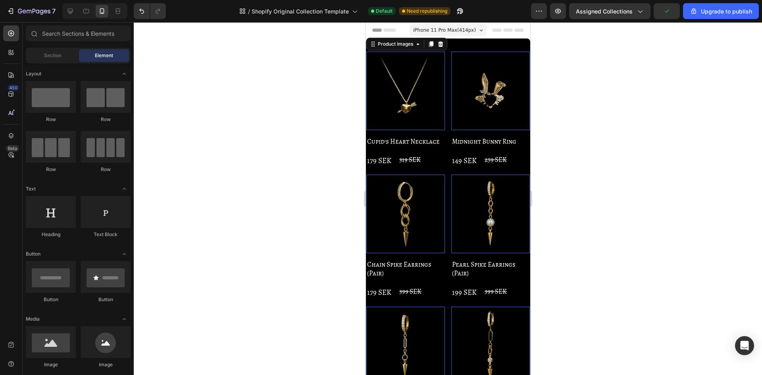
click at [415, 116] on img at bounding box center [405, 91] width 79 height 79
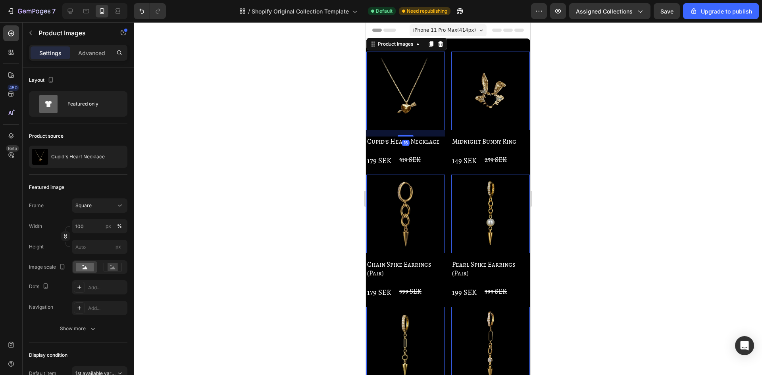
drag, startPoint x: 571, startPoint y: 130, endPoint x: 575, endPoint y: 131, distance: 4.0
click at [575, 131] on div at bounding box center [448, 198] width 629 height 353
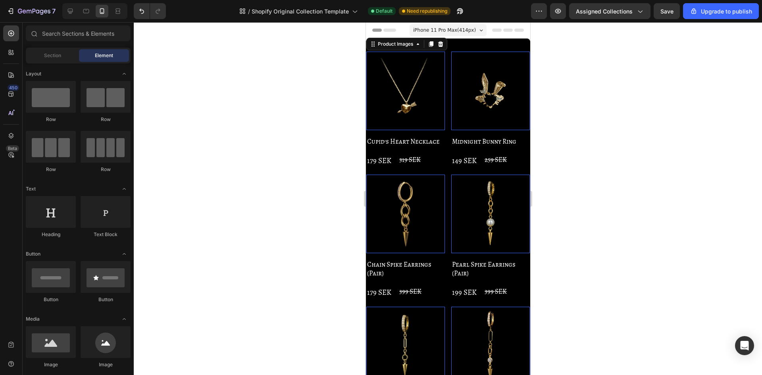
click at [428, 89] on img at bounding box center [405, 91] width 79 height 79
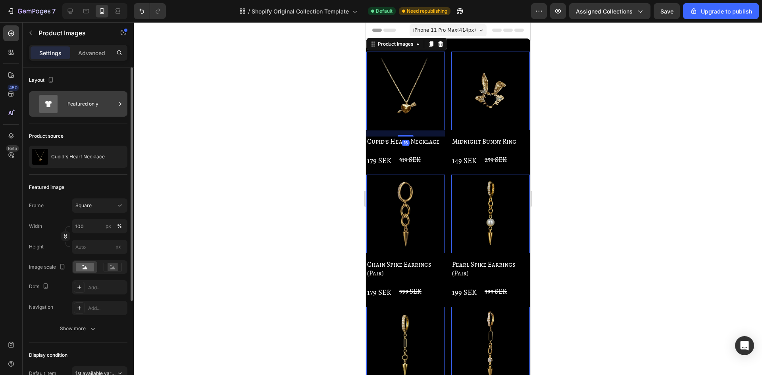
click at [110, 103] on div "Featured only" at bounding box center [92, 104] width 48 height 18
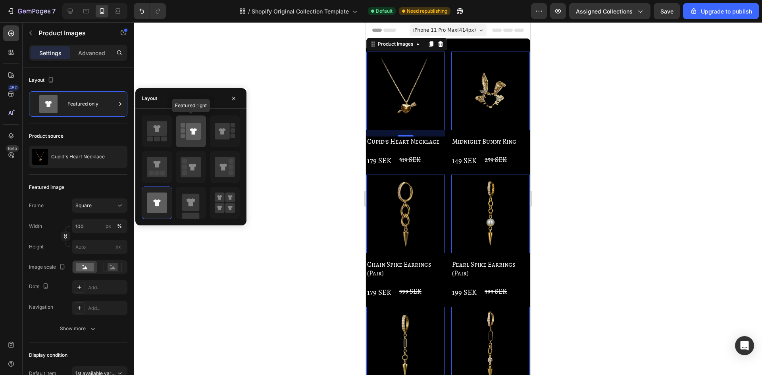
click at [187, 134] on icon at bounding box center [193, 131] width 15 height 17
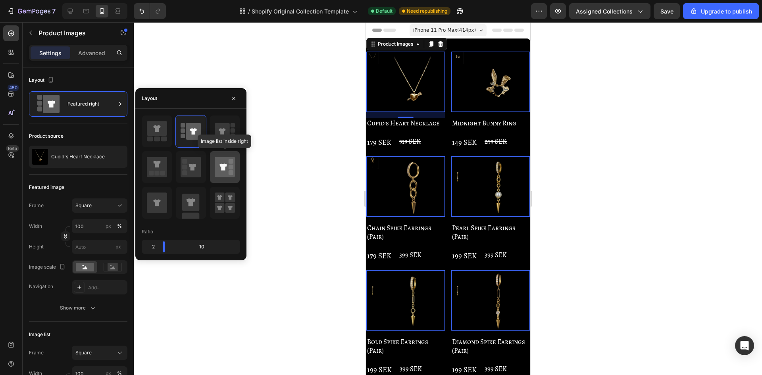
click at [220, 163] on icon at bounding box center [225, 167] width 20 height 20
type input "20"
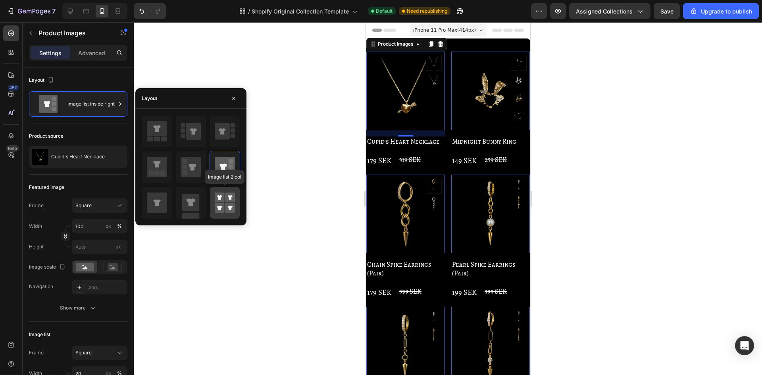
click at [220, 200] on icon at bounding box center [219, 197] width 5 height 5
type input "50"
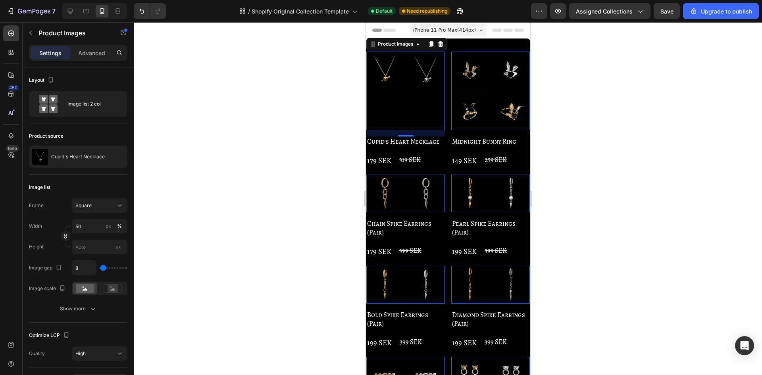
click at [284, 195] on div at bounding box center [448, 198] width 629 height 353
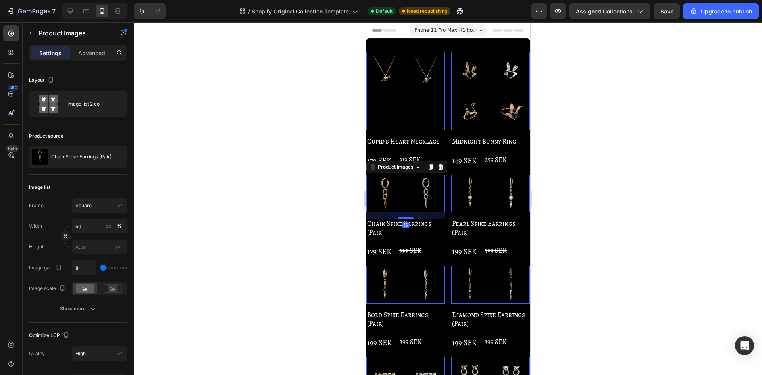
click at [414, 89] on img at bounding box center [426, 71] width 38 height 38
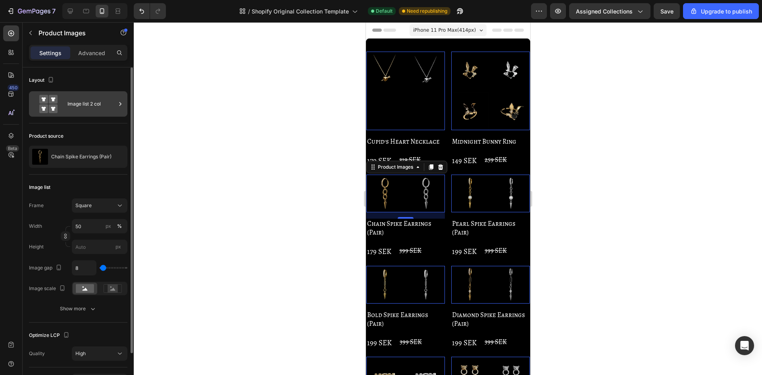
click at [82, 109] on div "Image list 2 col" at bounding box center [92, 104] width 48 height 18
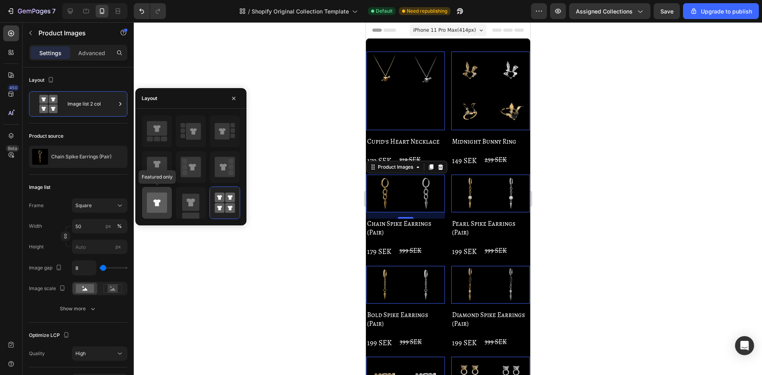
click at [164, 197] on icon at bounding box center [157, 203] width 20 height 20
type input "100"
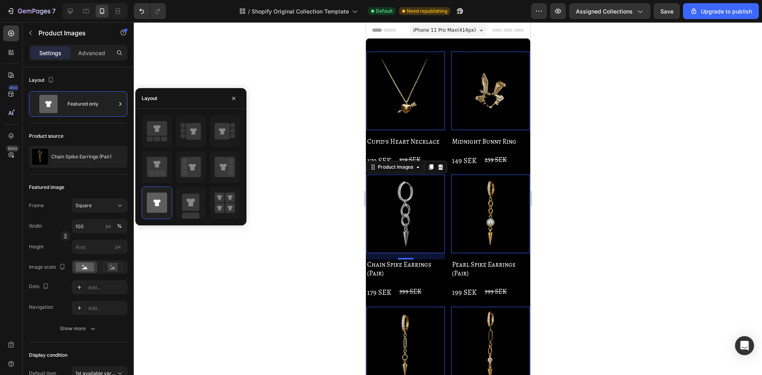
click at [291, 205] on div at bounding box center [448, 198] width 629 height 353
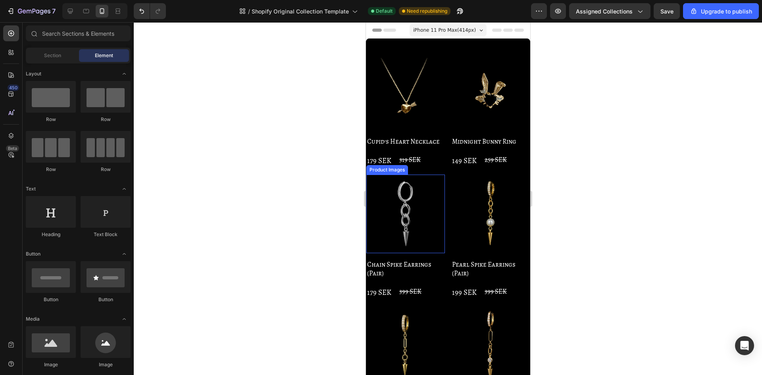
click at [419, 226] on img at bounding box center [405, 214] width 79 height 79
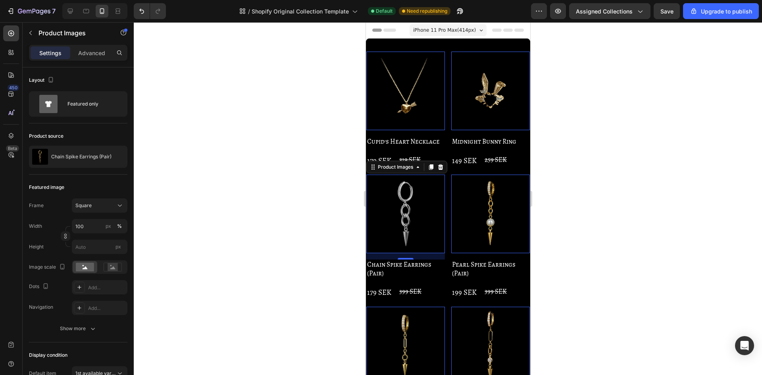
click at [644, 254] on div at bounding box center [448, 198] width 629 height 353
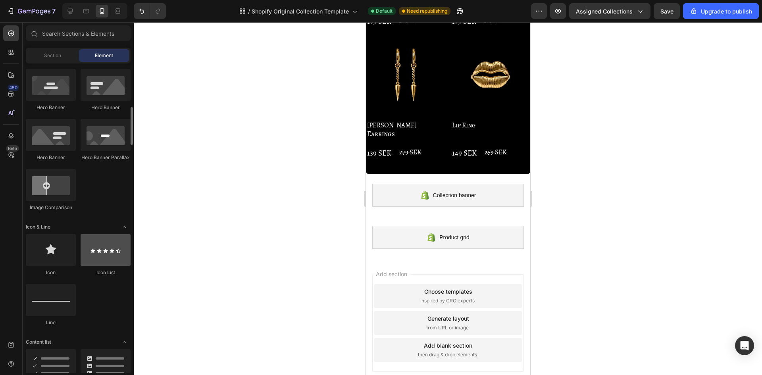
scroll to position [397, 0]
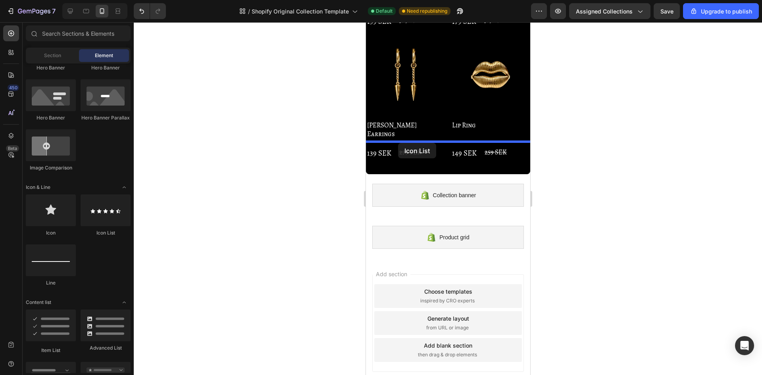
drag, startPoint x: 471, startPoint y: 246, endPoint x: 398, endPoint y: 143, distance: 126.2
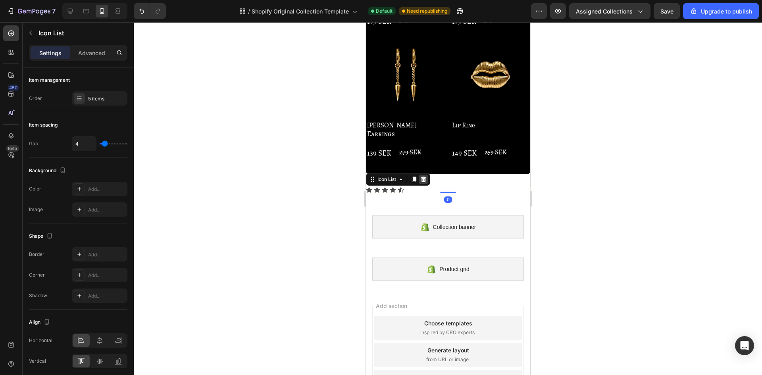
click at [421, 176] on icon at bounding box center [423, 179] width 6 height 6
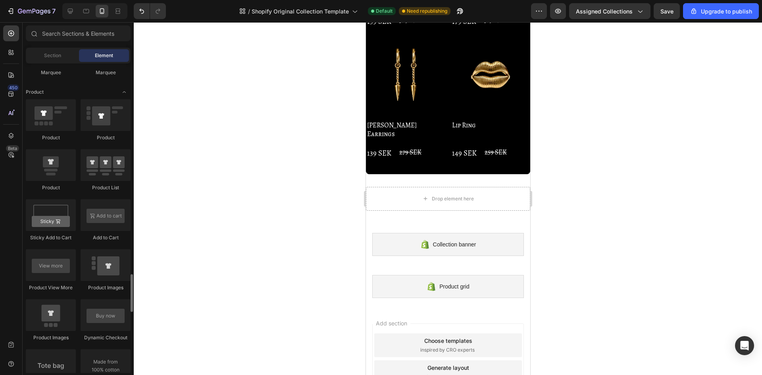
scroll to position [1072, 0]
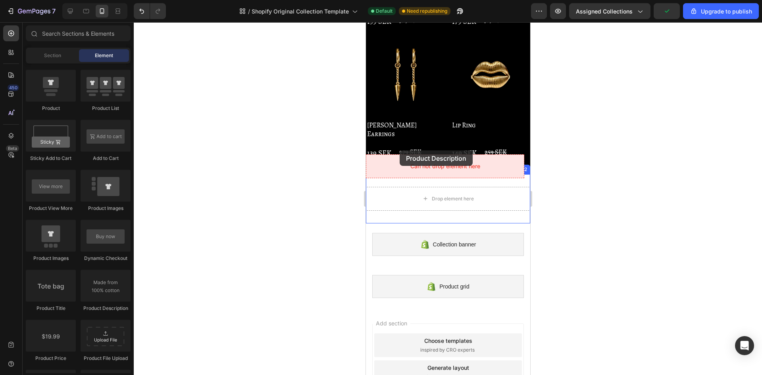
drag, startPoint x: 462, startPoint y: 312, endPoint x: 399, endPoint y: 150, distance: 173.2
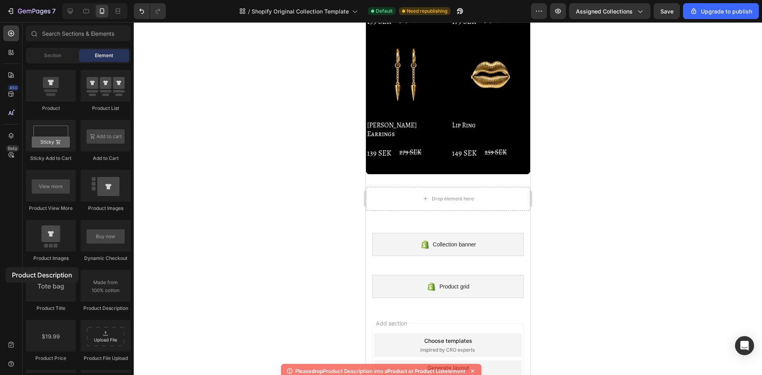
drag, startPoint x: 106, startPoint y: 292, endPoint x: 12, endPoint y: 274, distance: 95.7
click at [2, 274] on div "450 Beta Sections(18) Elements(88) Section Element Hero Section Product Detail …" at bounding box center [67, 198] width 134 height 353
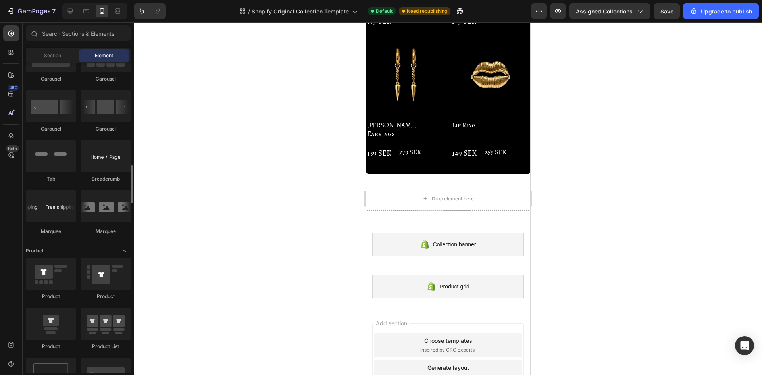
scroll to position [754, 0]
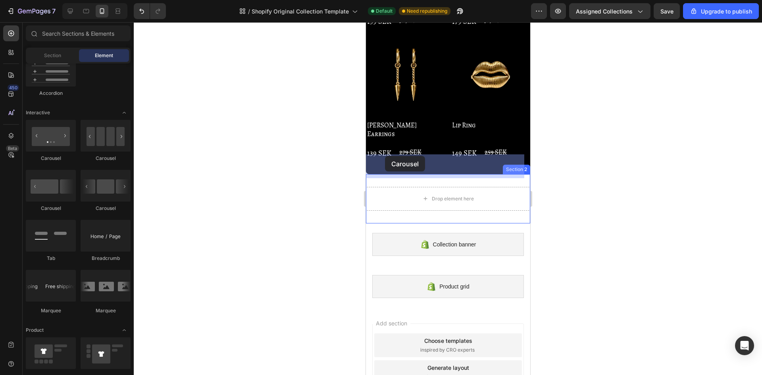
drag, startPoint x: 420, startPoint y: 212, endPoint x: 386, endPoint y: 159, distance: 63.0
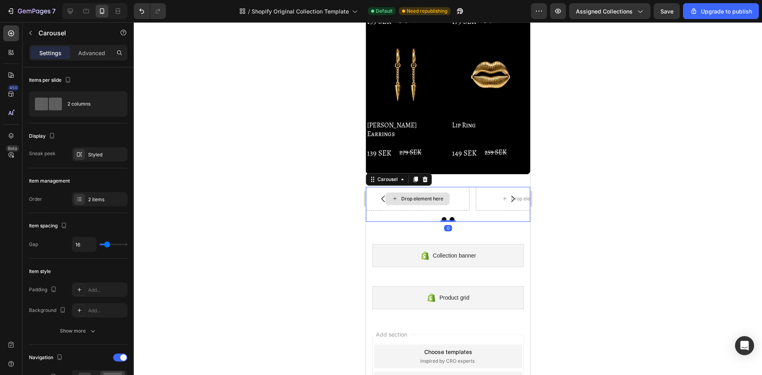
click at [422, 196] on div "Drop element here" at bounding box center [422, 199] width 42 height 6
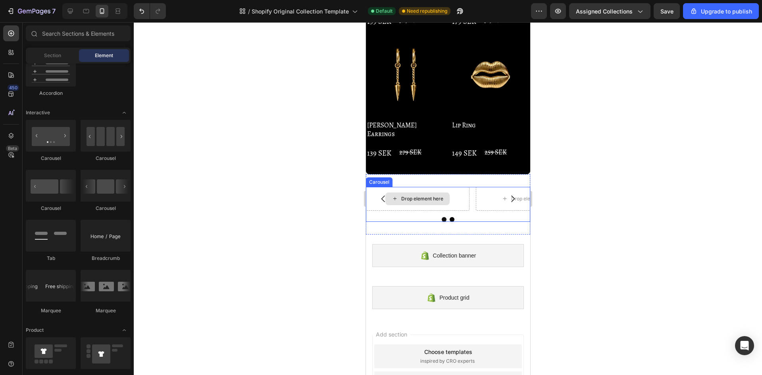
click at [421, 193] on div "Drop element here" at bounding box center [417, 199] width 64 height 13
click at [419, 196] on div "Drop element here" at bounding box center [422, 199] width 42 height 6
click at [432, 196] on div "Drop element here" at bounding box center [422, 199] width 42 height 6
click at [417, 196] on div "Drop element here" at bounding box center [422, 199] width 42 height 6
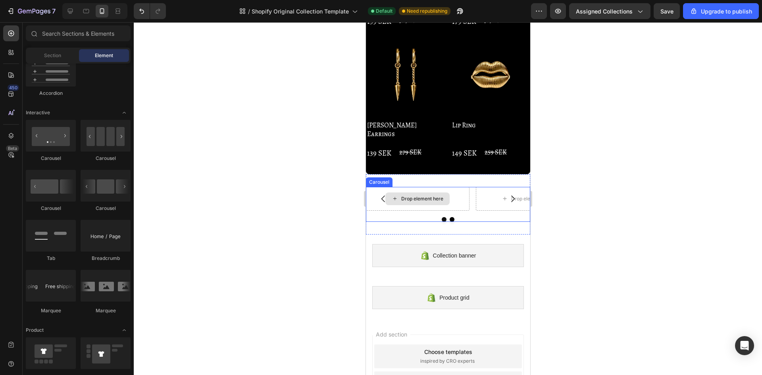
click at [427, 196] on div "Drop element here" at bounding box center [422, 199] width 42 height 6
click at [382, 195] on icon "Carousel Back Arrow" at bounding box center [383, 198] width 4 height 7
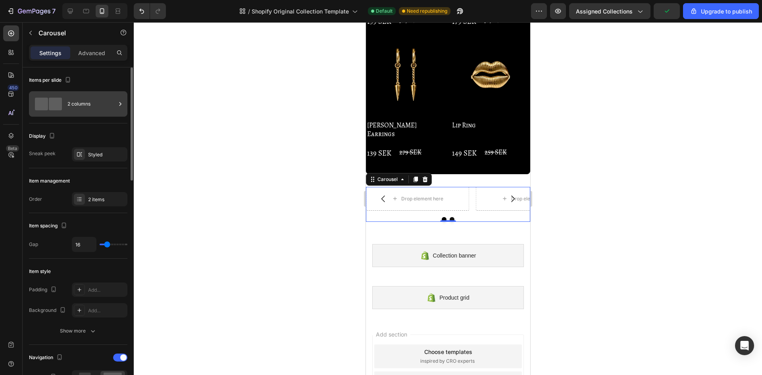
click at [89, 111] on div "2 columns" at bounding box center [92, 104] width 48 height 18
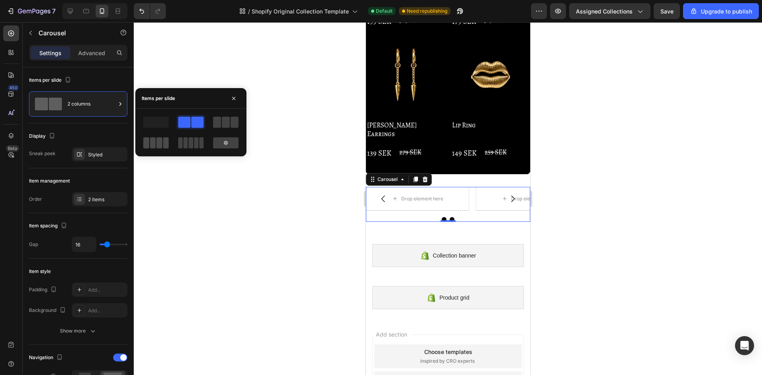
click at [155, 144] on span at bounding box center [153, 142] width 6 height 11
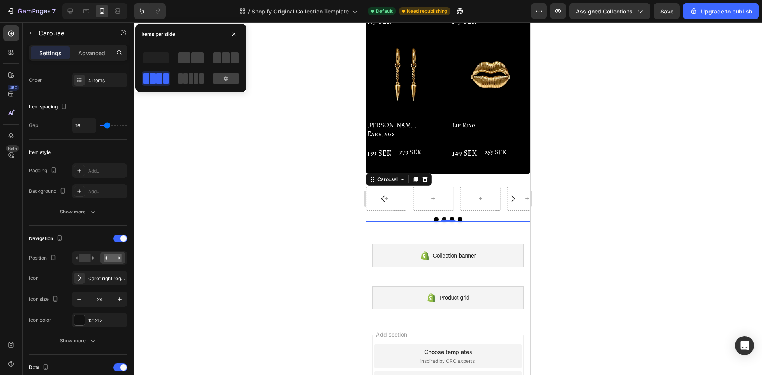
click at [392, 188] on button "Carousel Back Arrow" at bounding box center [383, 199] width 22 height 22
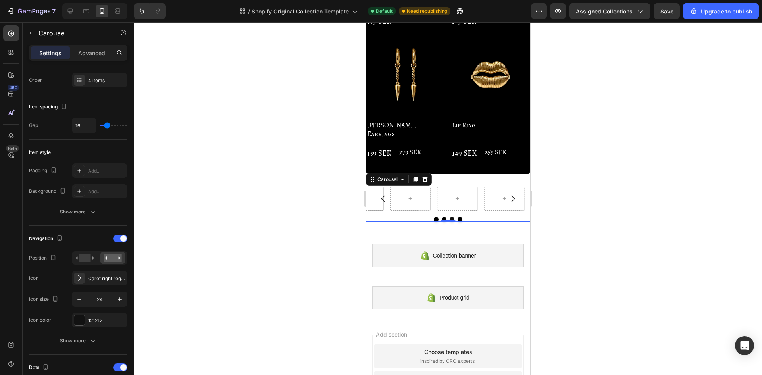
click at [385, 194] on icon "Carousel Back Arrow" at bounding box center [383, 199] width 10 height 10
click at [435, 195] on icon at bounding box center [433, 198] width 6 height 7
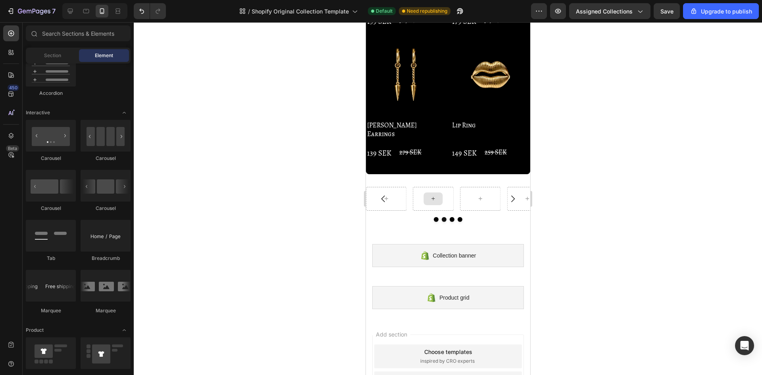
click at [435, 195] on icon at bounding box center [433, 198] width 6 height 7
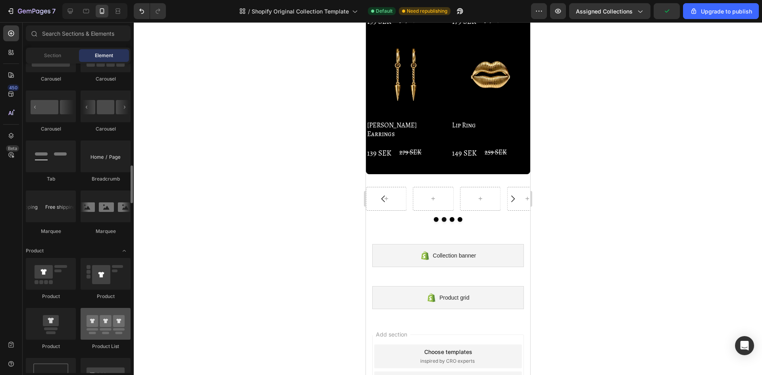
scroll to position [953, 0]
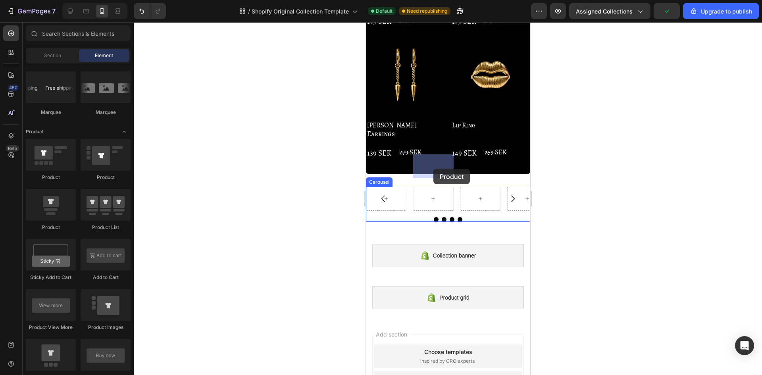
drag, startPoint x: 419, startPoint y: 232, endPoint x: 433, endPoint y: 169, distance: 65.2
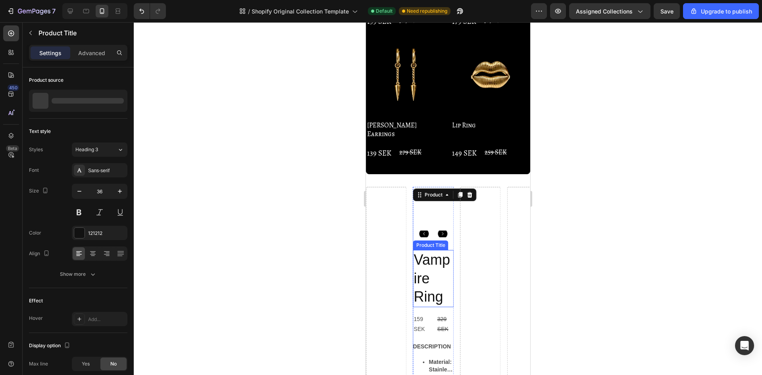
click at [438, 250] on h2 "Vampire Ring" at bounding box center [433, 278] width 41 height 57
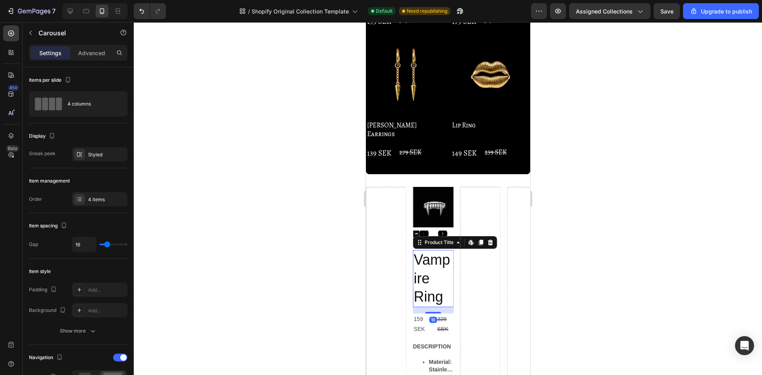
click at [430, 250] on h2 "Vampire Ring" at bounding box center [433, 278] width 41 height 57
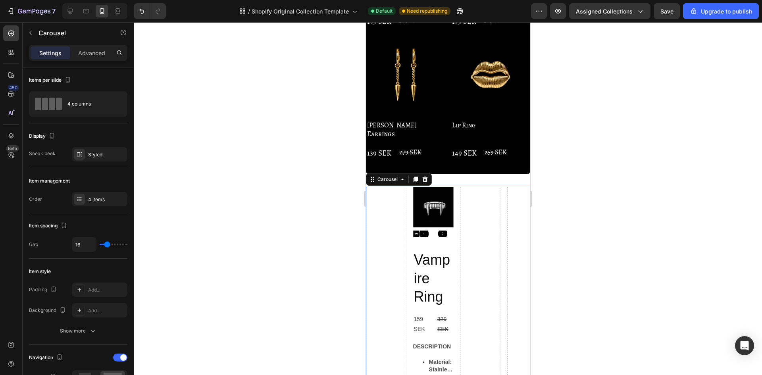
click at [429, 250] on h2 "Vampire Ring" at bounding box center [433, 278] width 41 height 57
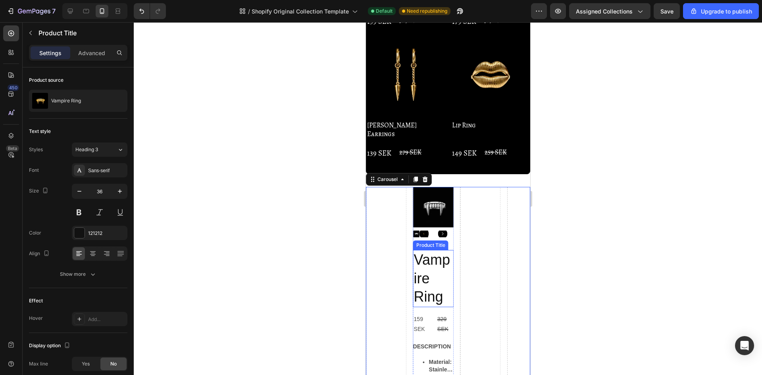
click at [428, 250] on h2 "Vampire Ring" at bounding box center [433, 278] width 41 height 57
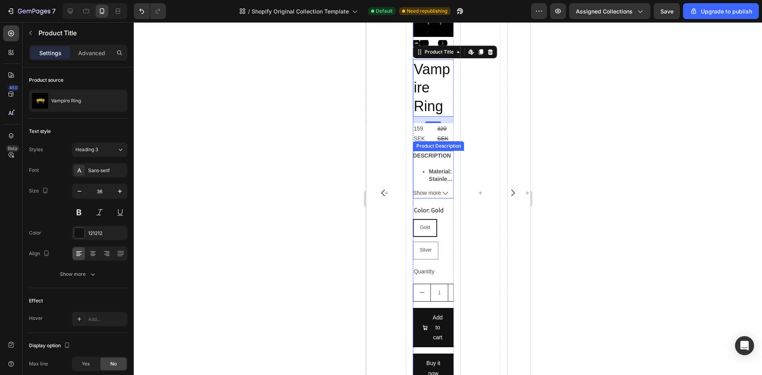
scroll to position [1095, 0]
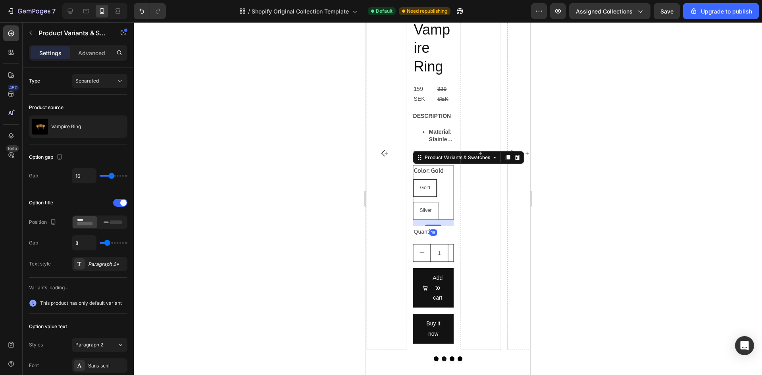
click at [431, 212] on span "Silver" at bounding box center [426, 211] width 12 height 6
click at [413, 202] on input "Silver Silver Silver" at bounding box center [413, 202] width 0 height 0
radio input "true"
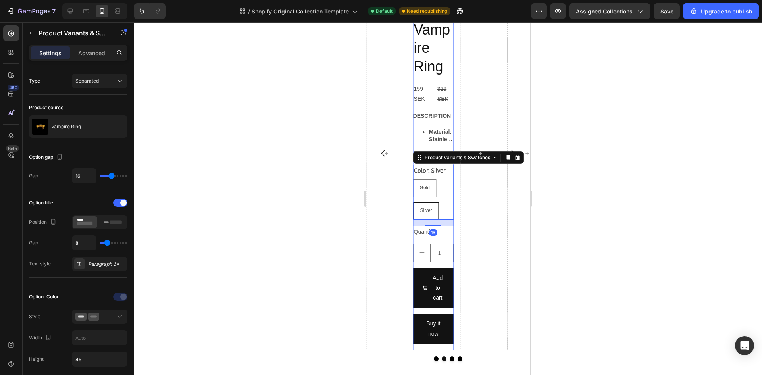
click at [431, 268] on div "Vampire Ring Product Title 159 SEK Product Price Product Price 329 SEK Product …" at bounding box center [433, 185] width 41 height 330
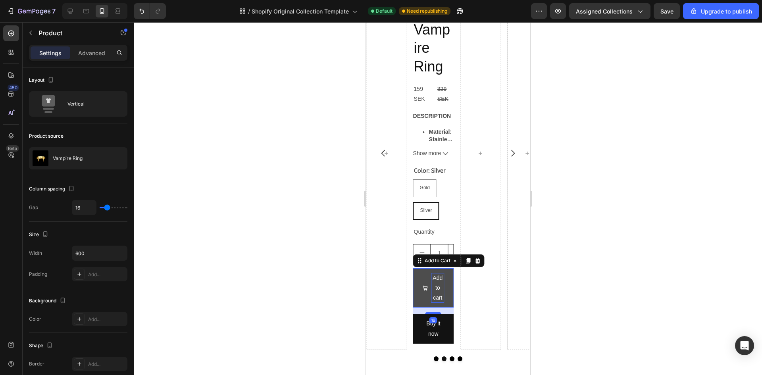
click at [431, 279] on div "Add to cart" at bounding box center [437, 288] width 13 height 30
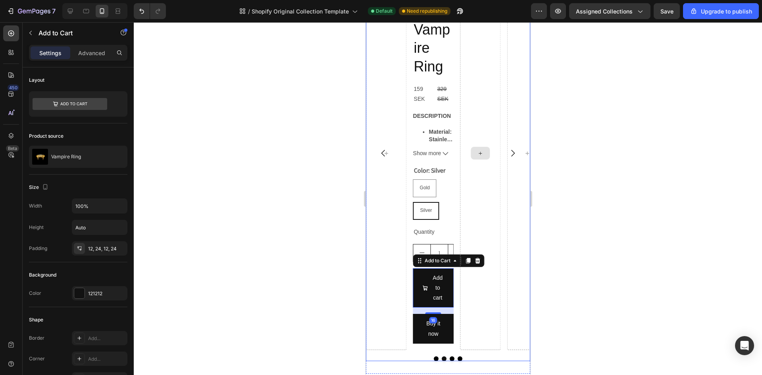
click at [479, 260] on div at bounding box center [480, 153] width 41 height 393
click at [445, 273] on button "Add to cart" at bounding box center [433, 288] width 41 height 40
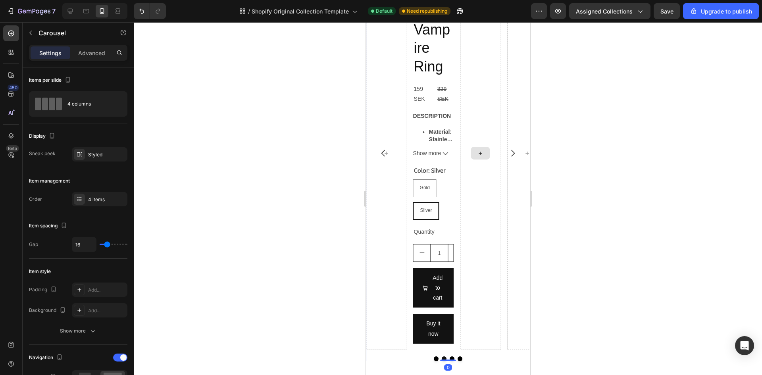
click at [478, 260] on div at bounding box center [480, 153] width 41 height 393
click at [438, 307] on button "Add to cart" at bounding box center [433, 288] width 41 height 40
click at [478, 260] on div at bounding box center [480, 153] width 41 height 393
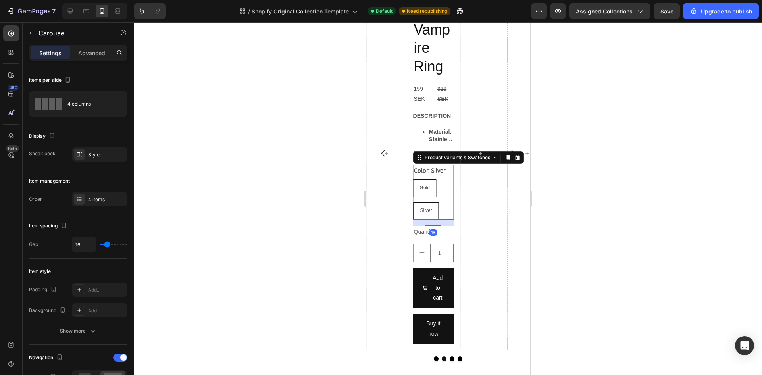
click at [429, 189] on span "Gold" at bounding box center [425, 188] width 10 height 6
click at [413, 179] on input "Gold Gold Gold" at bounding box center [413, 179] width 0 height 0
radio input "true"
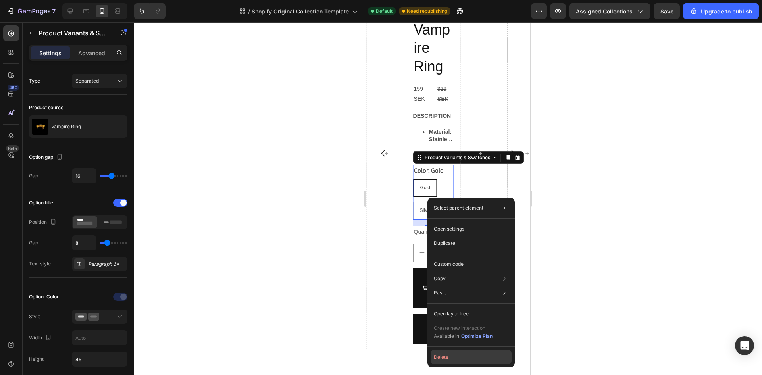
click at [447, 358] on button "Delete" at bounding box center [471, 357] width 81 height 14
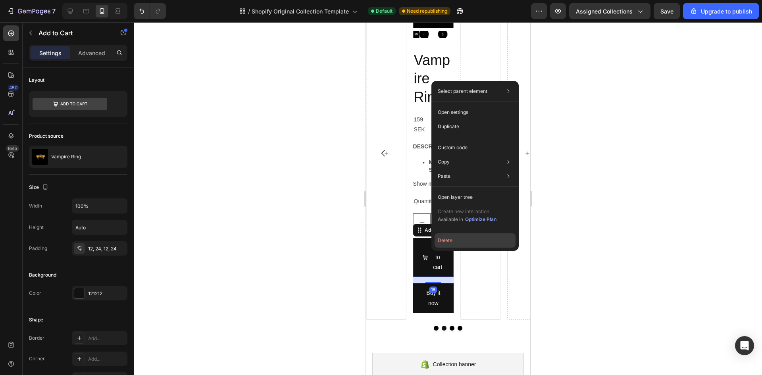
click at [452, 239] on button "Delete" at bounding box center [475, 240] width 81 height 14
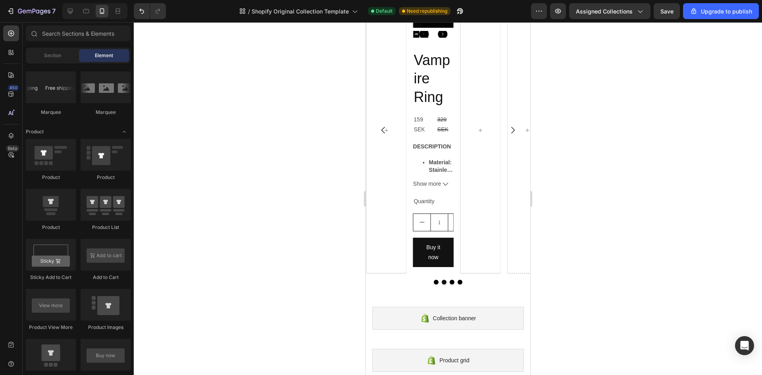
scroll to position [1041, 0]
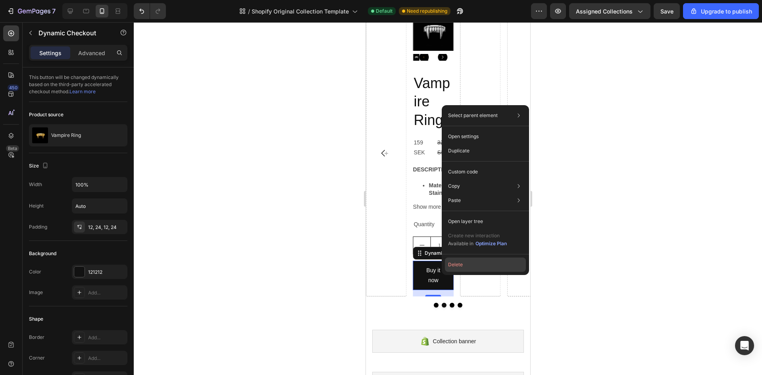
click at [453, 267] on button "Delete" at bounding box center [485, 265] width 81 height 14
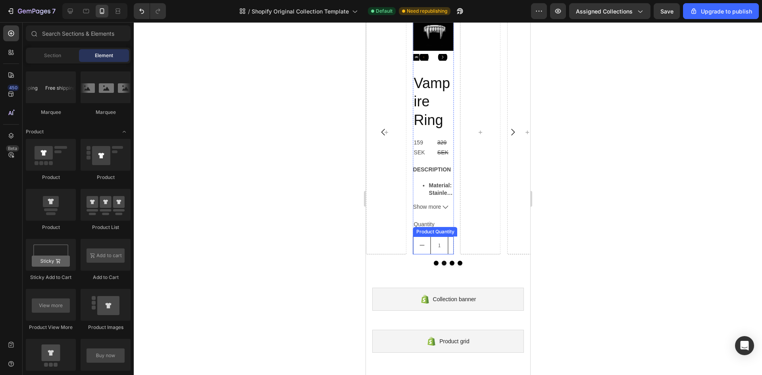
scroll to position [1020, 0]
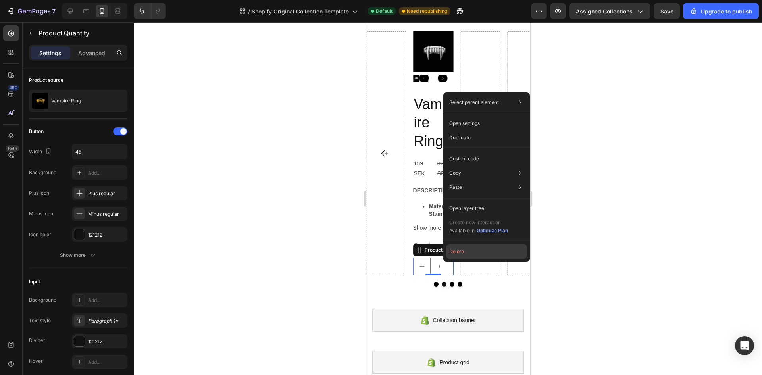
click at [458, 252] on button "Delete" at bounding box center [486, 252] width 81 height 14
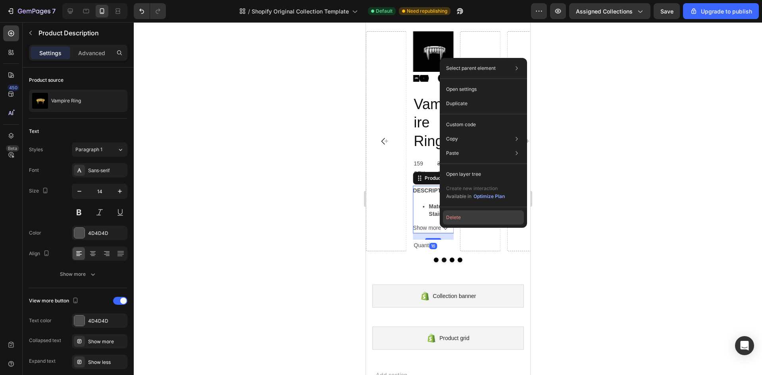
click at [454, 218] on button "Delete" at bounding box center [483, 217] width 81 height 14
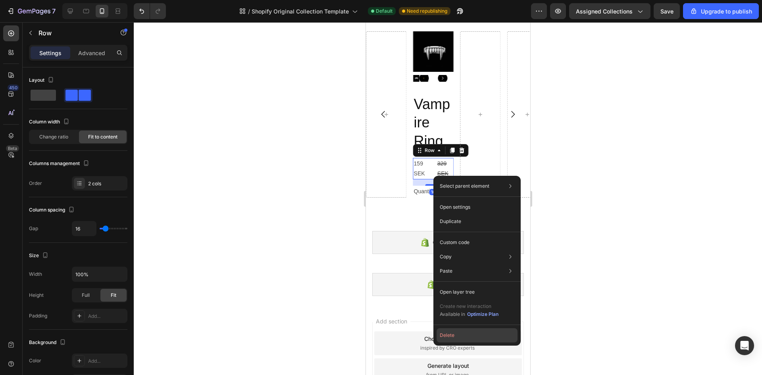
click at [446, 337] on button "Delete" at bounding box center [477, 335] width 81 height 14
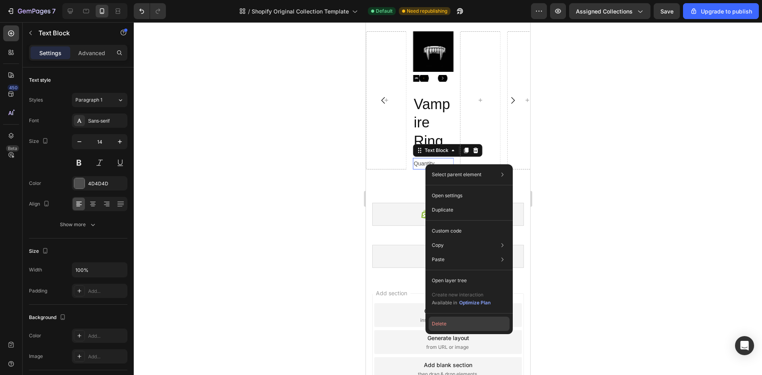
drag, startPoint x: 444, startPoint y: 324, endPoint x: 80, endPoint y: 272, distance: 367.5
click at [444, 324] on button "Delete" at bounding box center [469, 324] width 81 height 14
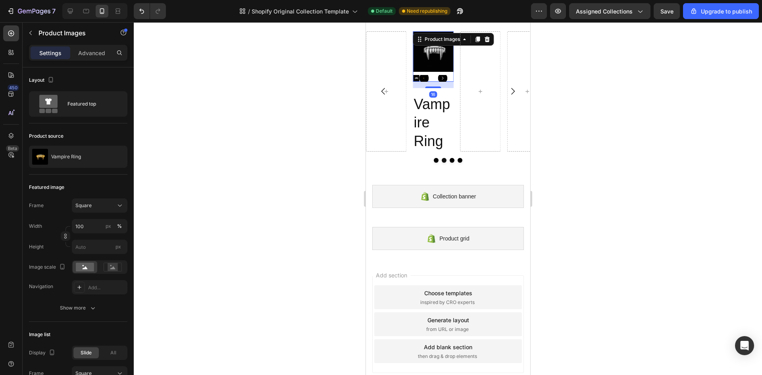
click at [419, 59] on img at bounding box center [433, 51] width 41 height 41
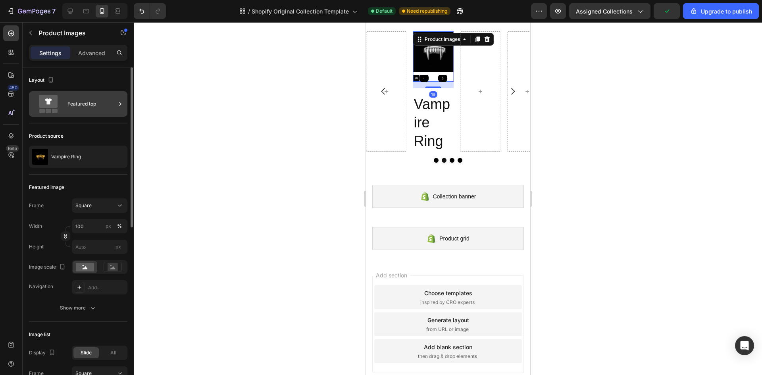
click at [117, 110] on div at bounding box center [120, 103] width 8 height 25
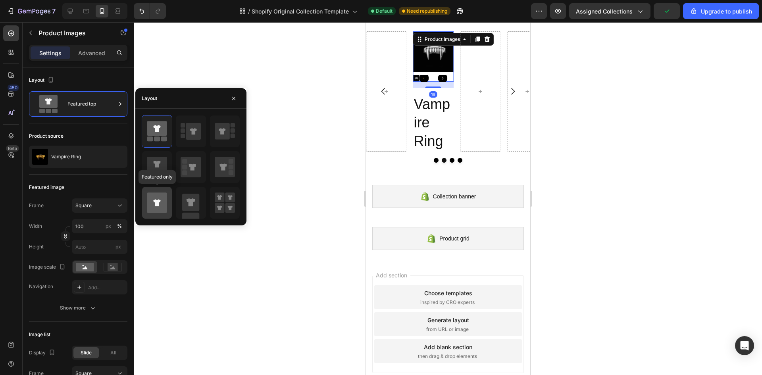
click at [160, 201] on icon at bounding box center [156, 202] width 7 height 7
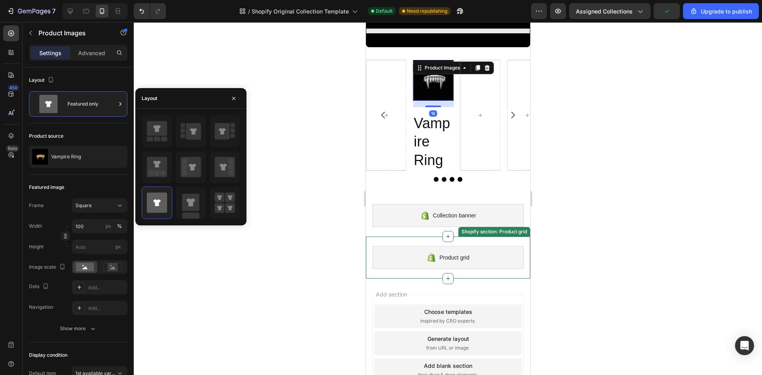
scroll to position [15, 0]
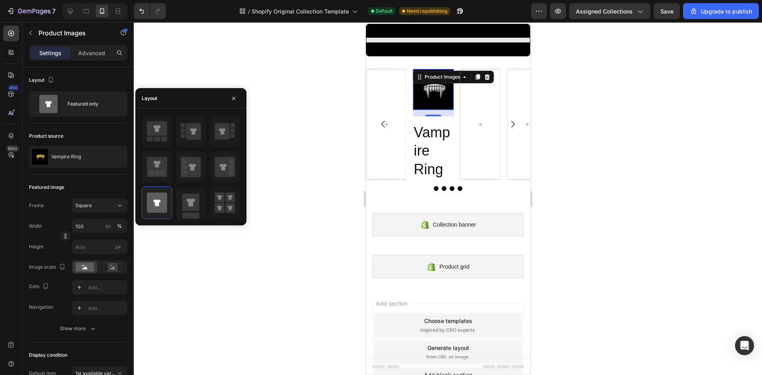
click at [582, 174] on div at bounding box center [448, 198] width 629 height 353
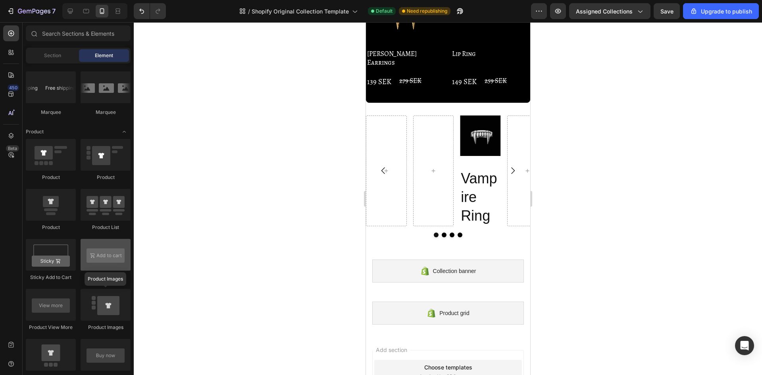
scroll to position [913, 0]
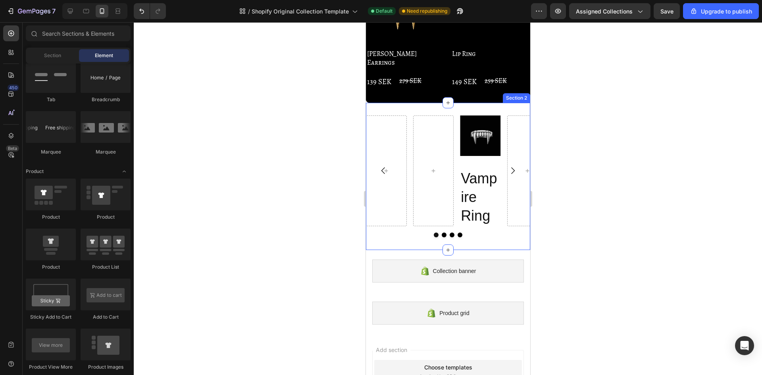
click at [409, 103] on div "Product Images Vampire Ring Product Title Product Carousel Section 2" at bounding box center [448, 176] width 164 height 147
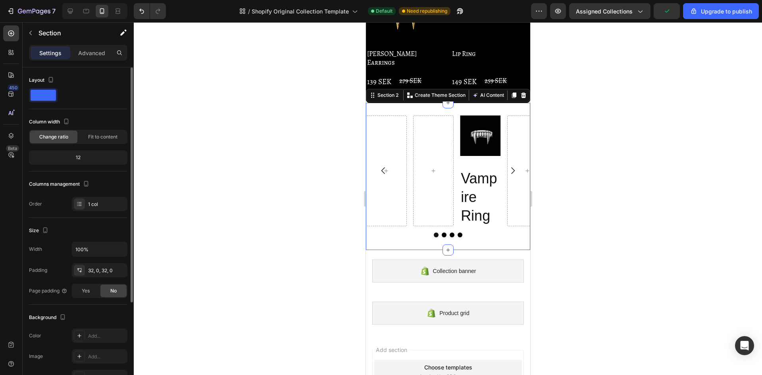
scroll to position [133, 0]
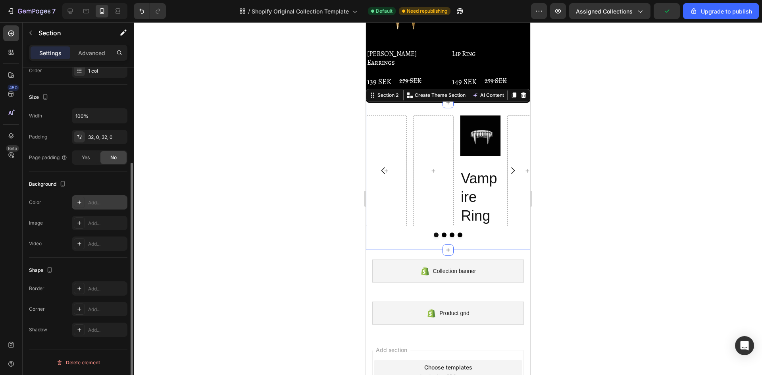
click at [99, 201] on div "Add..." at bounding box center [106, 202] width 37 height 7
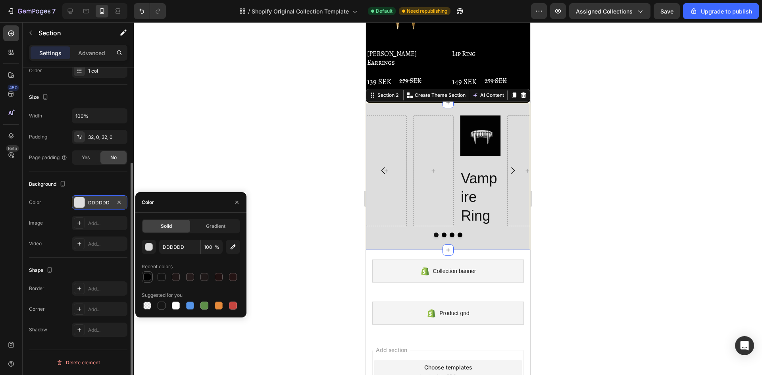
click at [150, 278] on div at bounding box center [147, 277] width 8 height 8
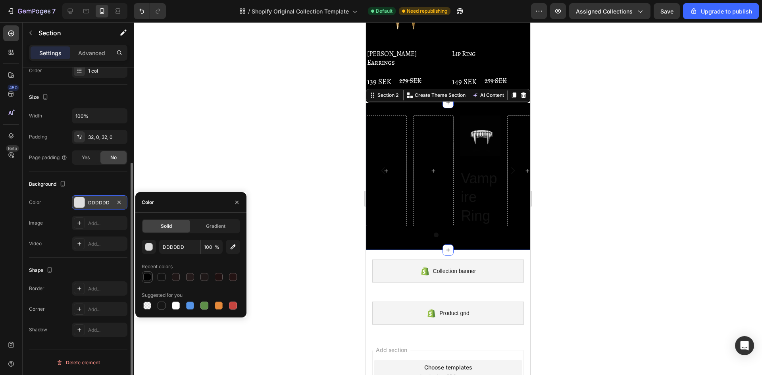
type input "000000"
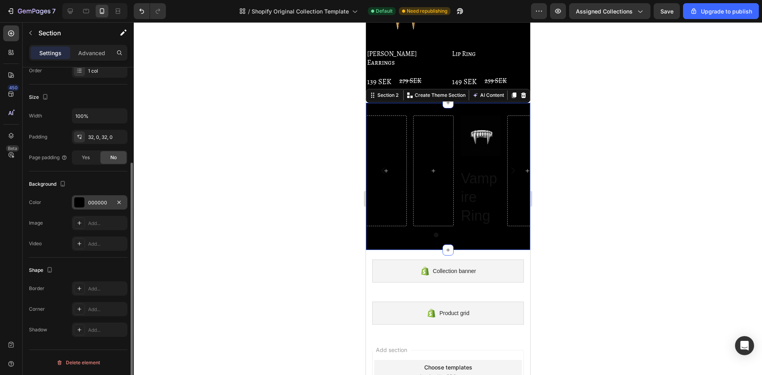
click at [255, 177] on div at bounding box center [448, 198] width 629 height 353
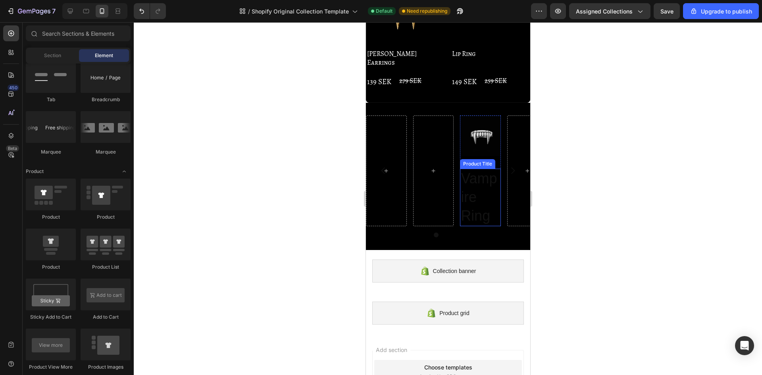
click at [470, 169] on h2 "Vampire Ring" at bounding box center [480, 197] width 41 height 57
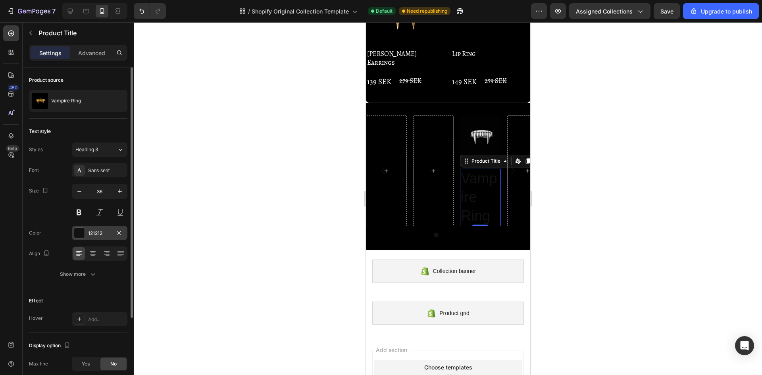
click at [100, 233] on div "121212" at bounding box center [99, 233] width 23 height 7
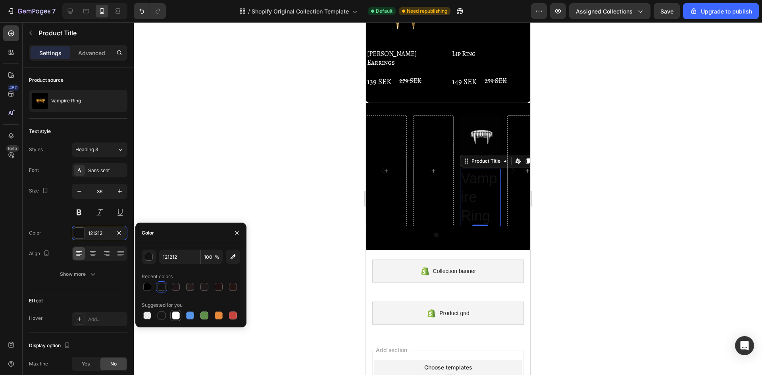
click at [176, 316] on div at bounding box center [176, 316] width 8 height 8
type input "FFFFFF"
click at [225, 176] on div at bounding box center [448, 198] width 629 height 353
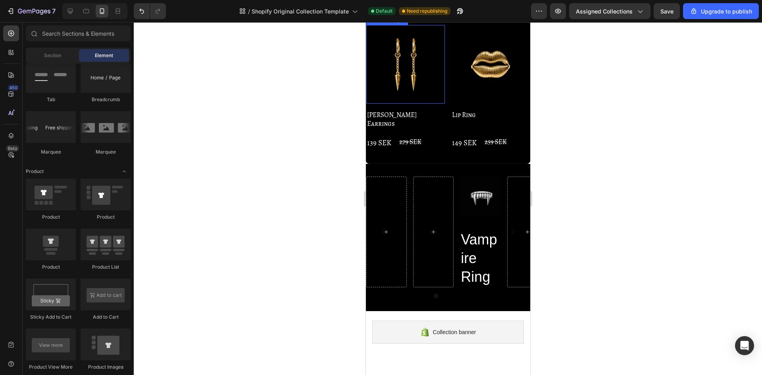
scroll to position [849, 0]
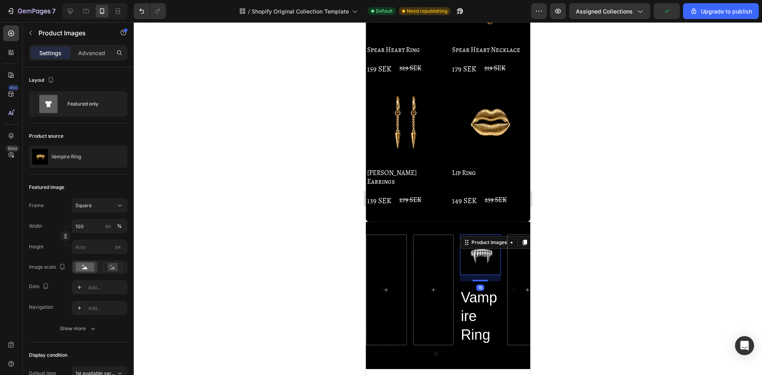
click at [474, 235] on img at bounding box center [480, 255] width 41 height 41
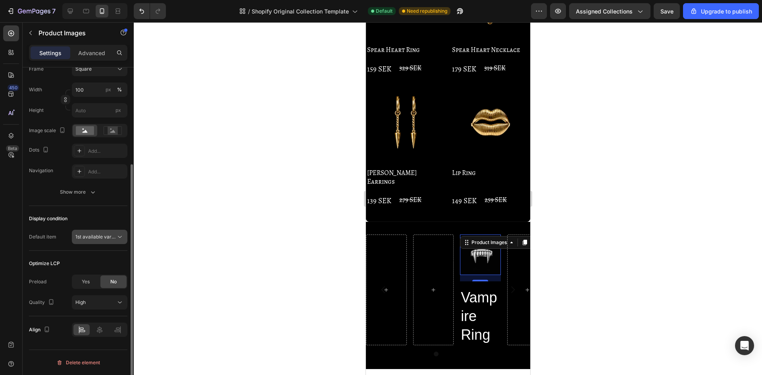
scroll to position [57, 0]
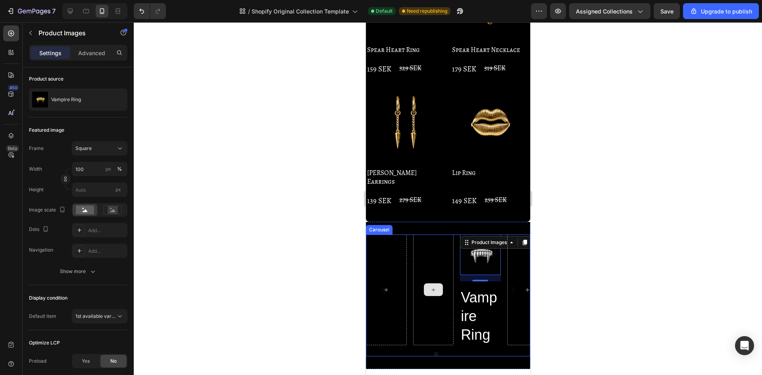
click at [446, 244] on div at bounding box center [433, 290] width 41 height 111
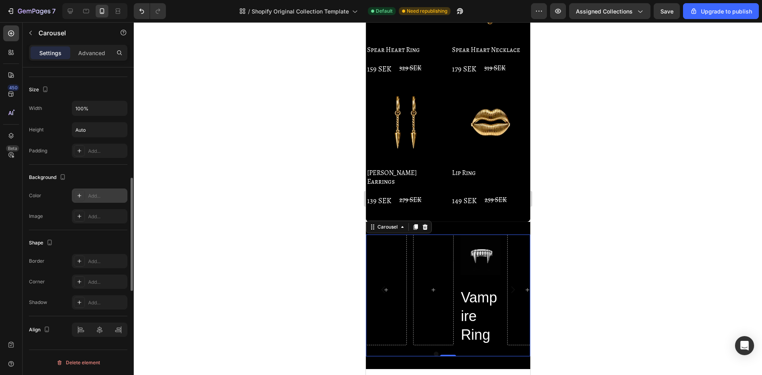
scroll to position [513, 0]
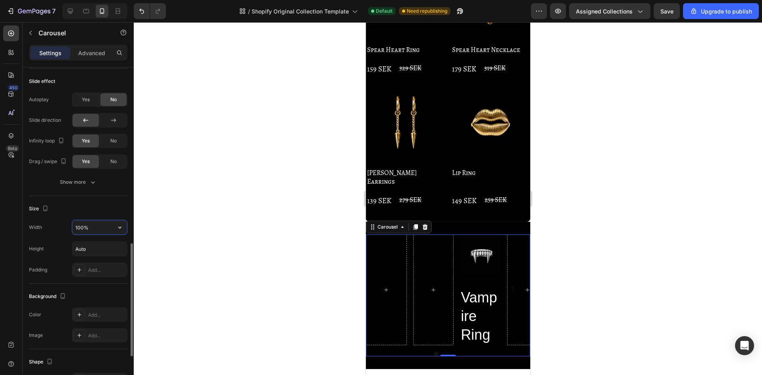
click at [90, 229] on input "100%" at bounding box center [99, 227] width 55 height 14
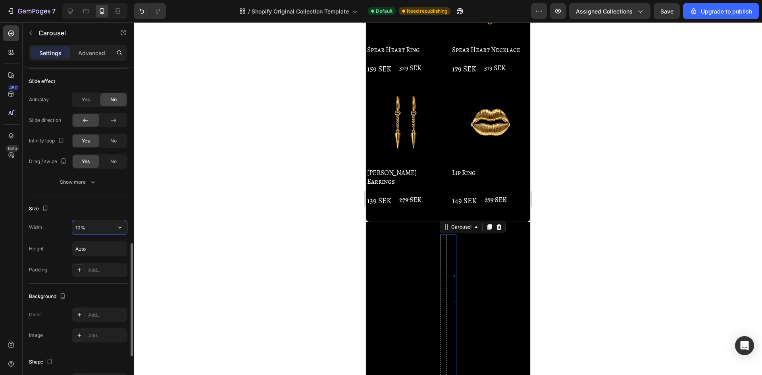
type input "100%"
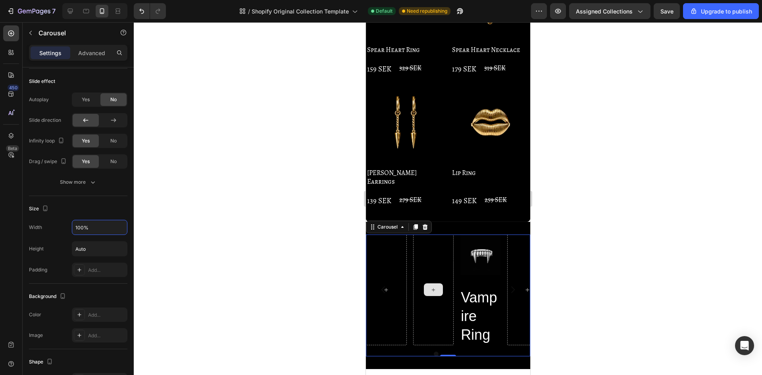
click at [433, 235] on div at bounding box center [433, 290] width 41 height 111
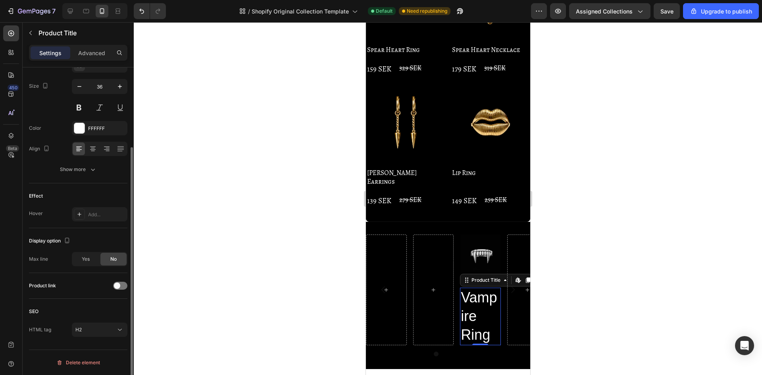
click at [483, 288] on h2 "Vampire Ring" at bounding box center [480, 316] width 41 height 57
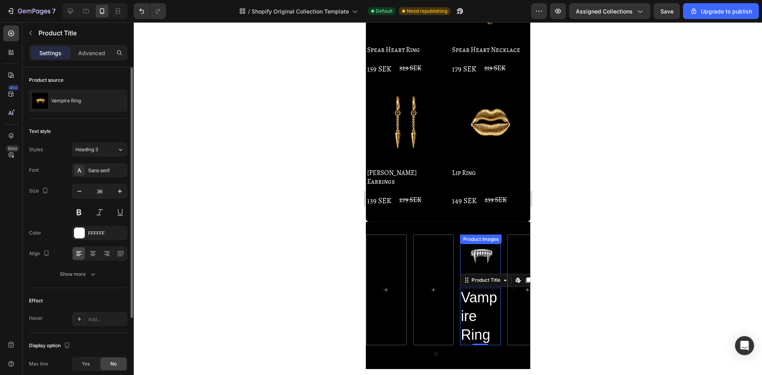
click at [480, 237] on img at bounding box center [480, 255] width 41 height 41
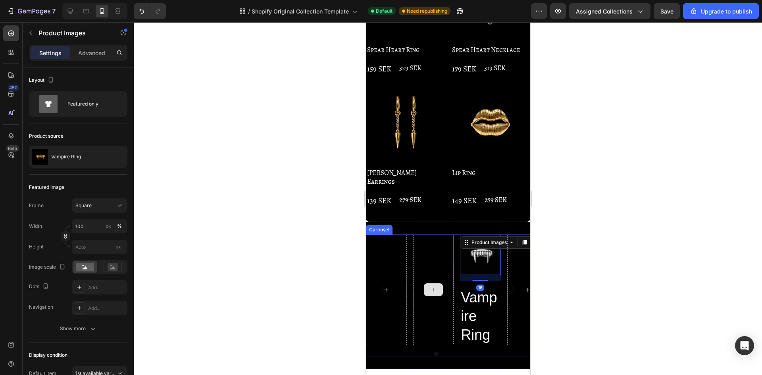
click at [436, 278] on div at bounding box center [433, 290] width 41 height 111
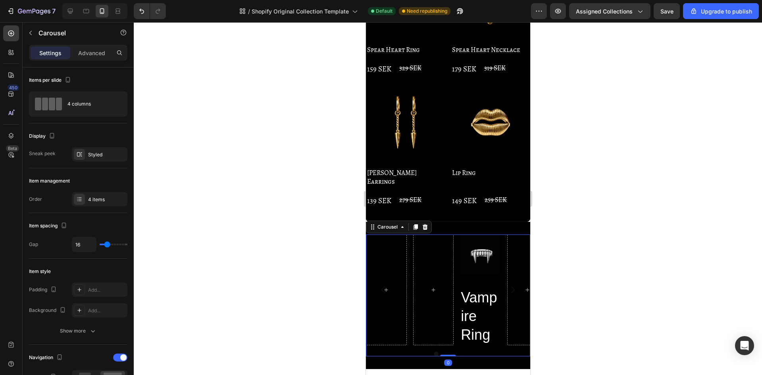
click at [500, 288] on h2 "Vampire Ring" at bounding box center [480, 316] width 41 height 57
click at [484, 316] on div "Product Images Vampire Ring Product Title Product Carousel 0" at bounding box center [448, 296] width 164 height 122
click at [88, 168] on div "Items per slide 4 columns" at bounding box center [78, 190] width 98 height 45
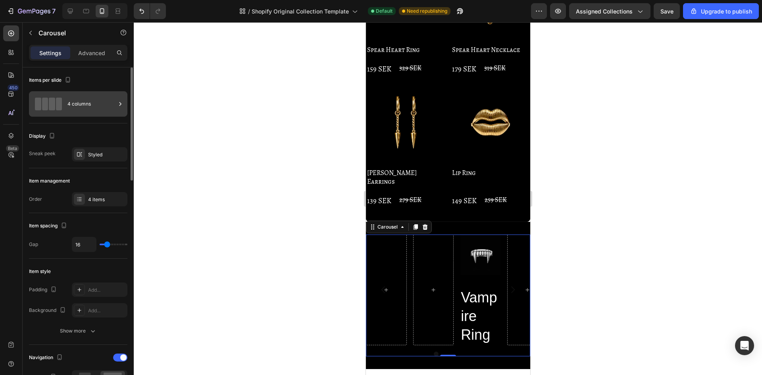
click at [89, 106] on div "4 columns" at bounding box center [92, 104] width 48 height 18
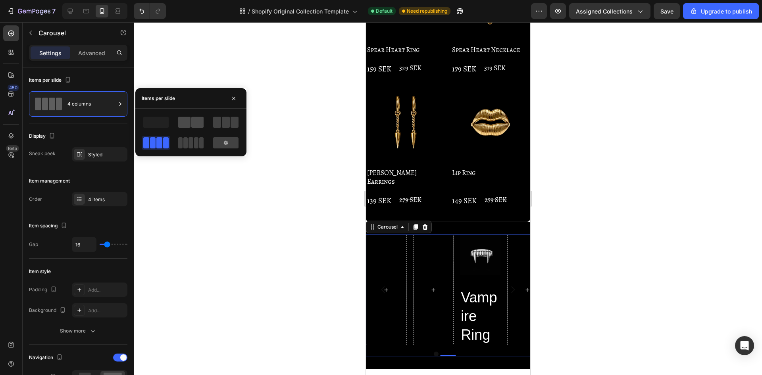
click at [190, 124] on span at bounding box center [184, 122] width 12 height 11
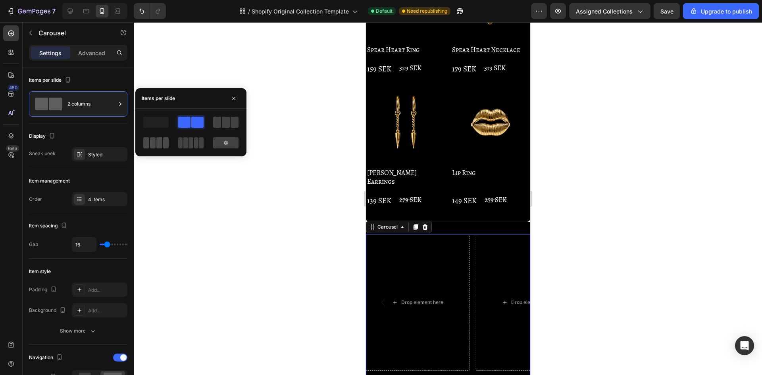
click at [154, 141] on span at bounding box center [153, 142] width 6 height 11
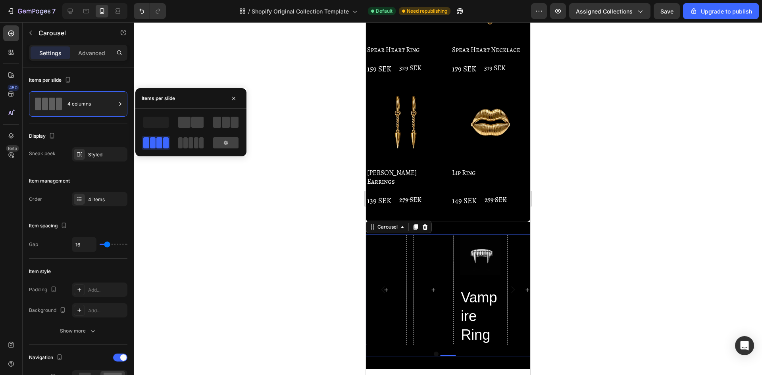
click at [260, 224] on div at bounding box center [448, 198] width 629 height 353
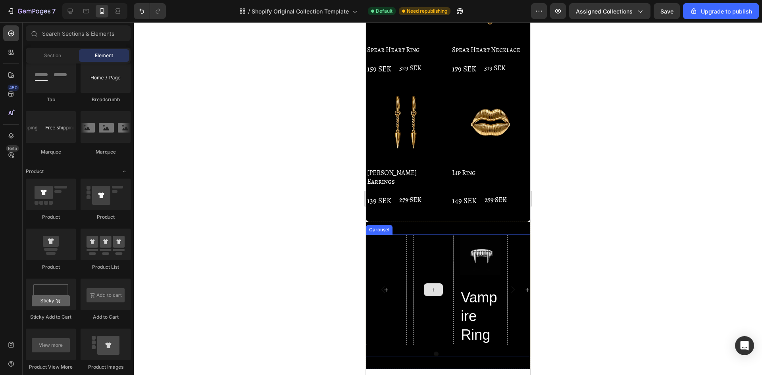
click at [440, 287] on div at bounding box center [433, 290] width 41 height 111
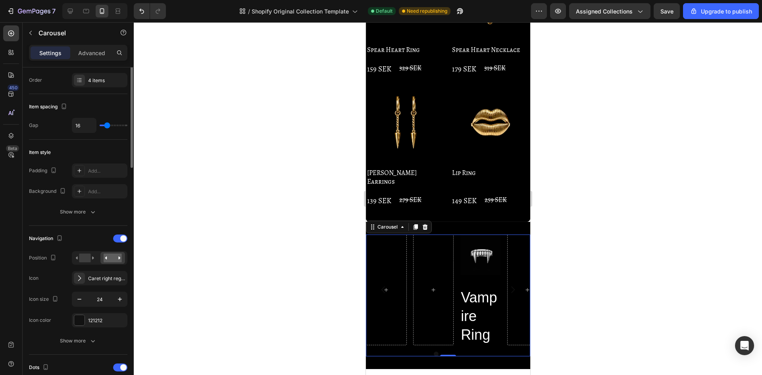
scroll to position [159, 0]
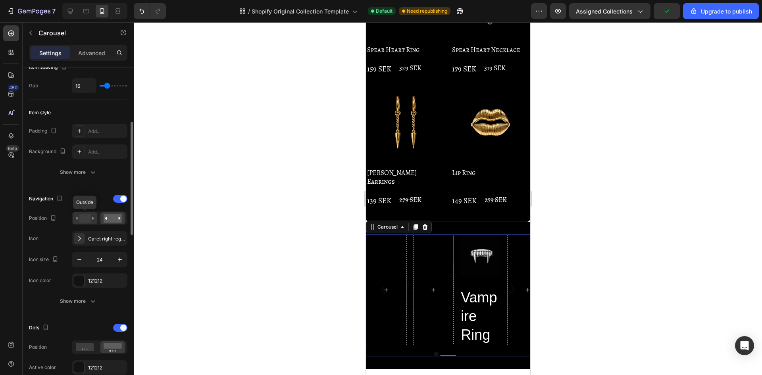
click at [96, 218] on div at bounding box center [85, 218] width 25 height 12
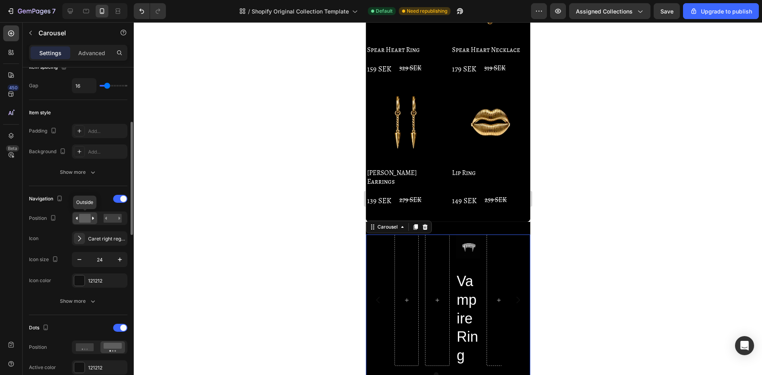
click at [95, 217] on div at bounding box center [85, 218] width 25 height 12
click at [91, 218] on icon at bounding box center [85, 218] width 18 height 9
click at [108, 220] on rect at bounding box center [113, 218] width 18 height 9
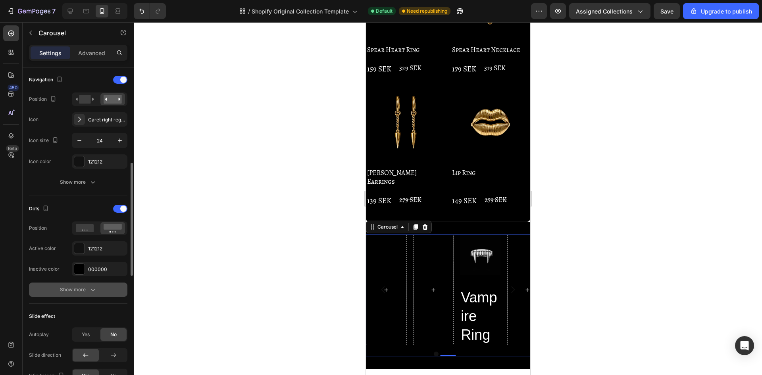
scroll to position [318, 0]
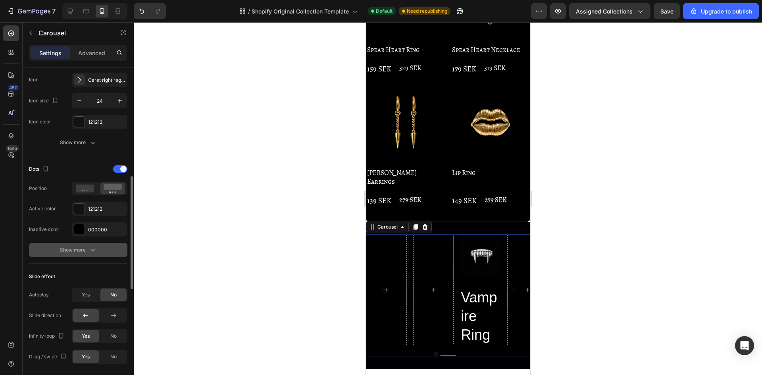
click at [97, 251] on button "Show more" at bounding box center [78, 250] width 98 height 14
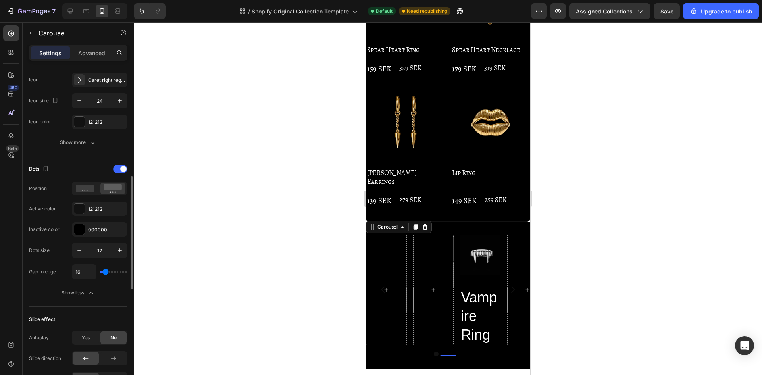
type input "24"
type input "27"
type input "29"
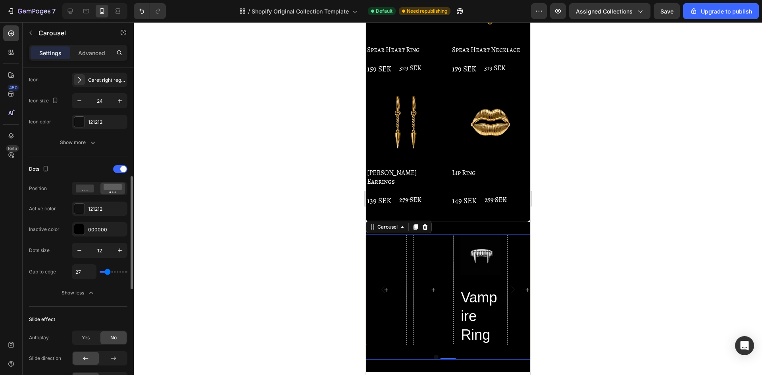
type input "29"
type input "31"
type input "33"
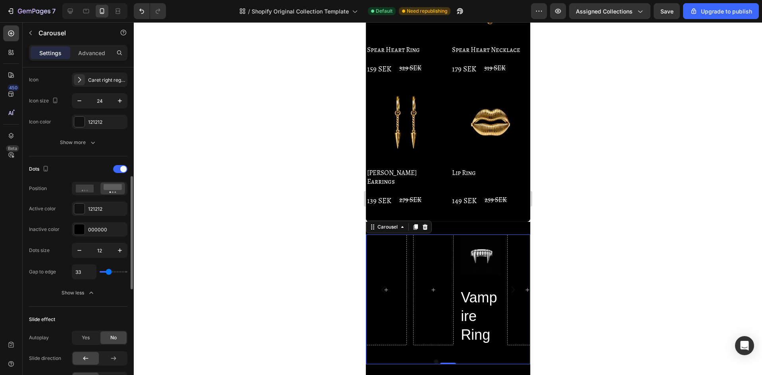
type input "36"
type input "38"
type input "33"
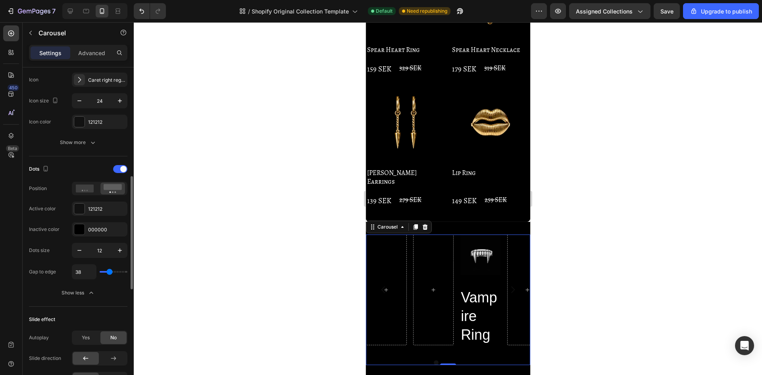
type input "33"
type input "31"
type input "0"
drag, startPoint x: 106, startPoint y: 271, endPoint x: 98, endPoint y: 272, distance: 7.6
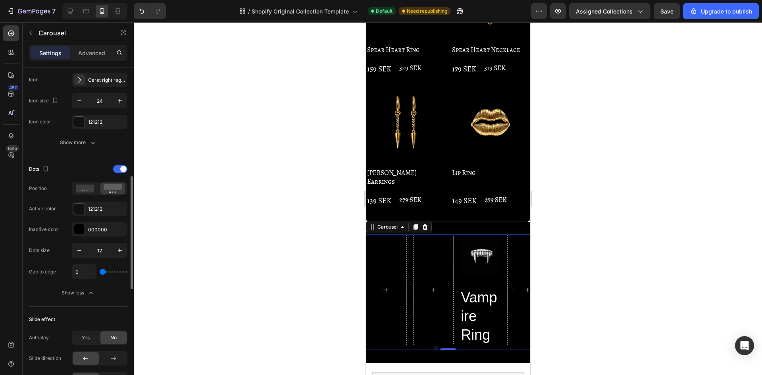
type input "0"
click at [100, 272] on input "range" at bounding box center [114, 272] width 28 height 2
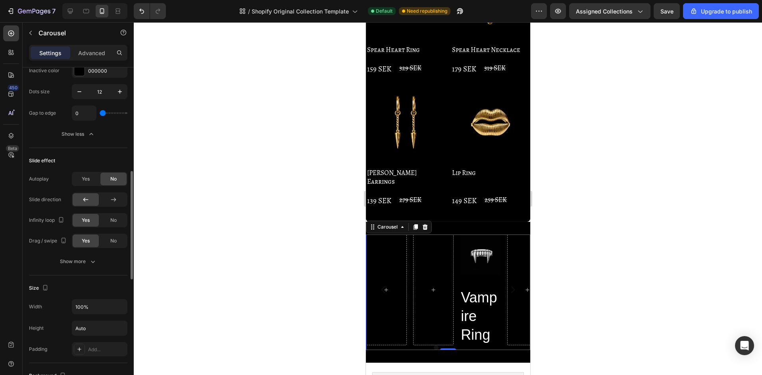
scroll to position [516, 0]
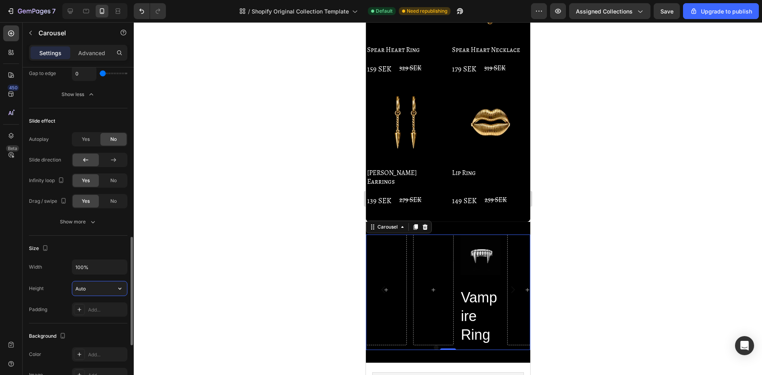
click at [96, 288] on input "Auto" at bounding box center [99, 289] width 55 height 14
click at [110, 290] on input "Auto" at bounding box center [99, 289] width 55 height 14
click at [121, 291] on icon "button" at bounding box center [120, 289] width 8 height 8
click at [101, 293] on input "Auto" at bounding box center [99, 289] width 55 height 14
click at [99, 287] on input "Auto" at bounding box center [99, 289] width 55 height 14
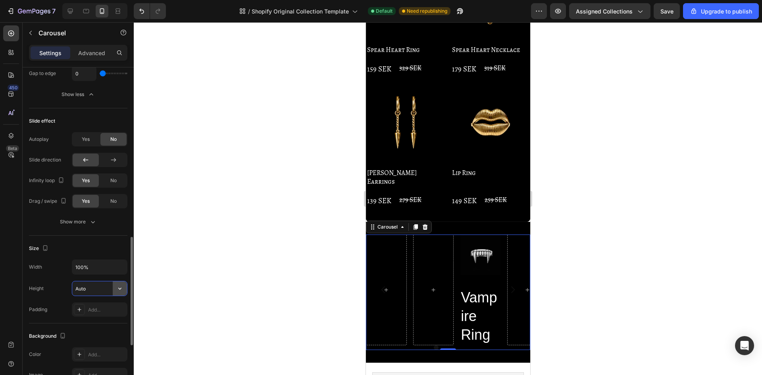
click at [119, 291] on icon "button" at bounding box center [120, 289] width 8 height 8
click at [112, 309] on span "Auto" at bounding box center [115, 308] width 10 height 7
click at [110, 288] on input "Auto" at bounding box center [99, 289] width 55 height 14
click at [86, 308] on span "Fit content" at bounding box center [87, 308] width 24 height 7
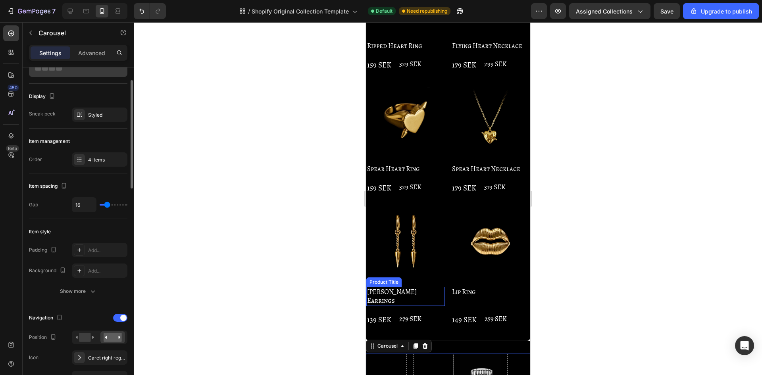
scroll to position [0, 0]
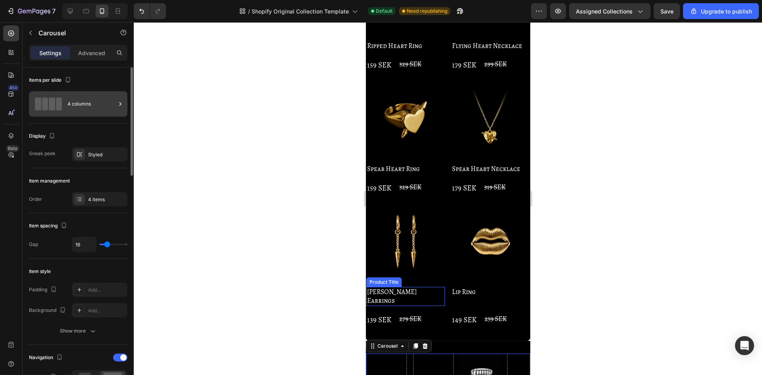
click at [91, 105] on div "4 columns" at bounding box center [92, 104] width 48 height 18
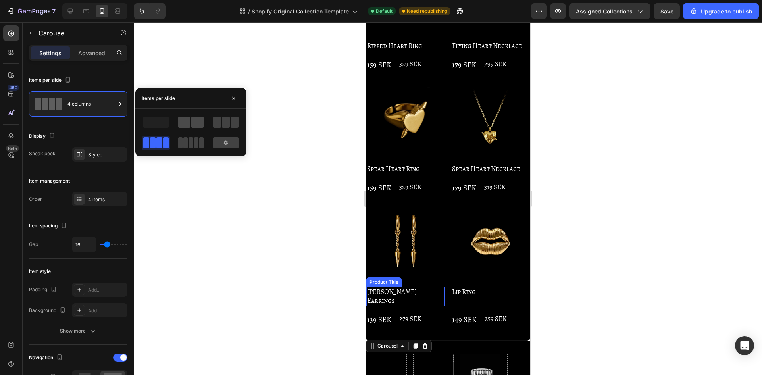
click at [186, 120] on span at bounding box center [184, 122] width 12 height 11
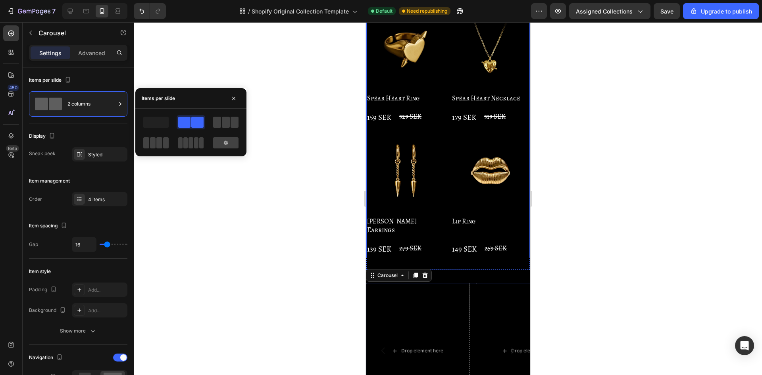
scroll to position [928, 0]
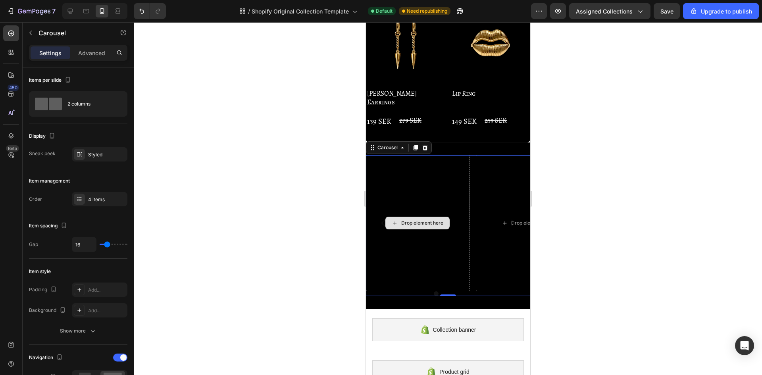
click at [426, 214] on div "Drop element here" at bounding box center [418, 223] width 104 height 136
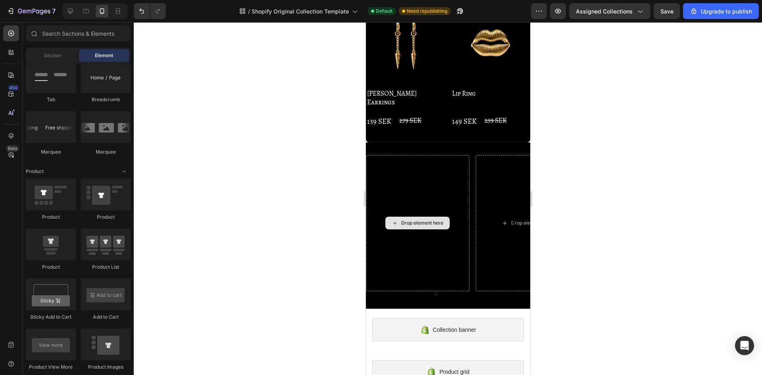
click at [425, 220] on div "Drop element here" at bounding box center [422, 223] width 42 height 6
click at [424, 220] on div "Drop element here" at bounding box center [422, 223] width 42 height 6
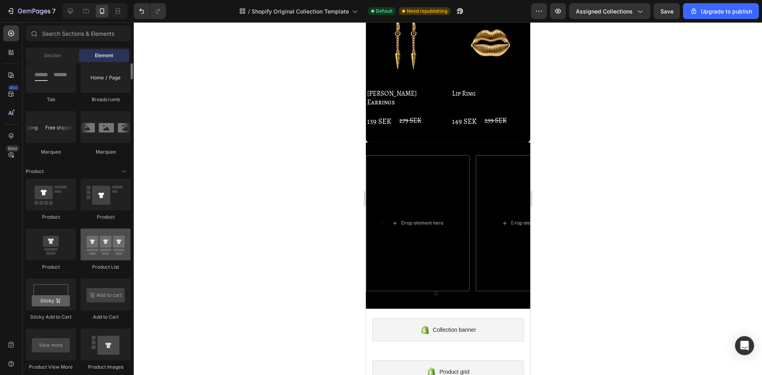
scroll to position [754, 0]
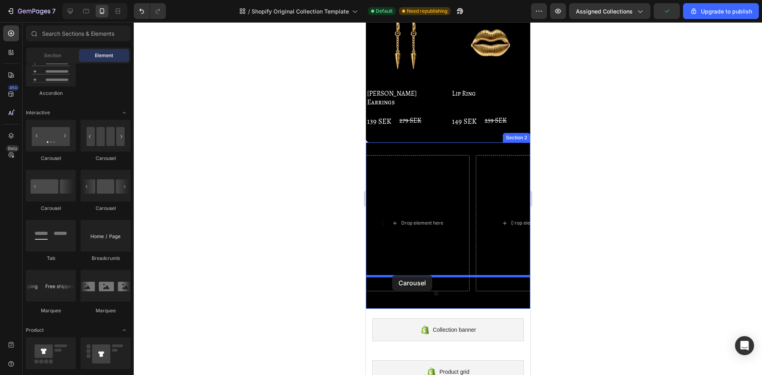
drag, startPoint x: 471, startPoint y: 170, endPoint x: 393, endPoint y: 278, distance: 133.4
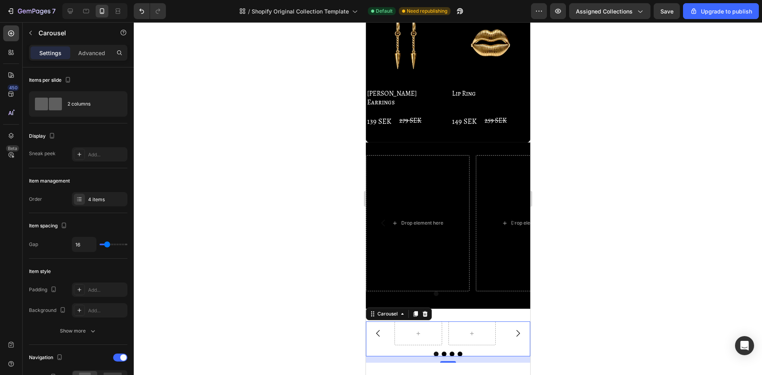
click at [379, 329] on icon "Carousel Back Arrow" at bounding box center [378, 334] width 10 height 10
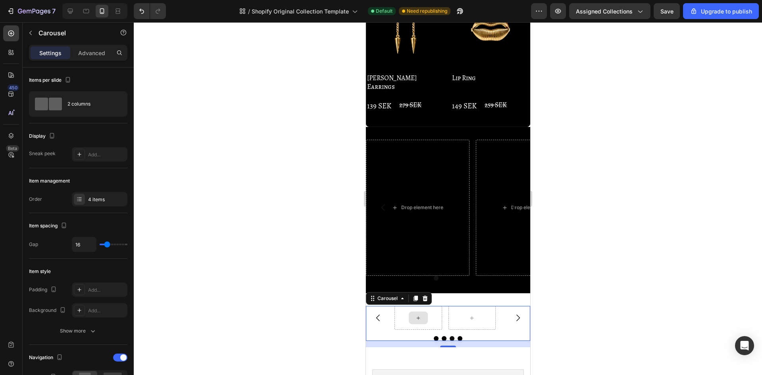
scroll to position [968, 0]
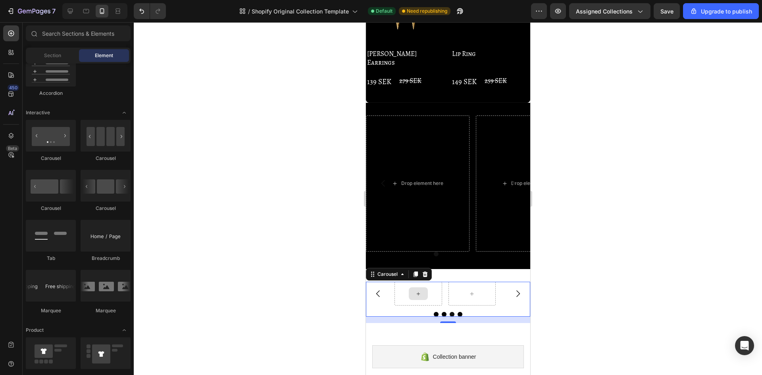
click at [415, 291] on icon at bounding box center [418, 294] width 6 height 7
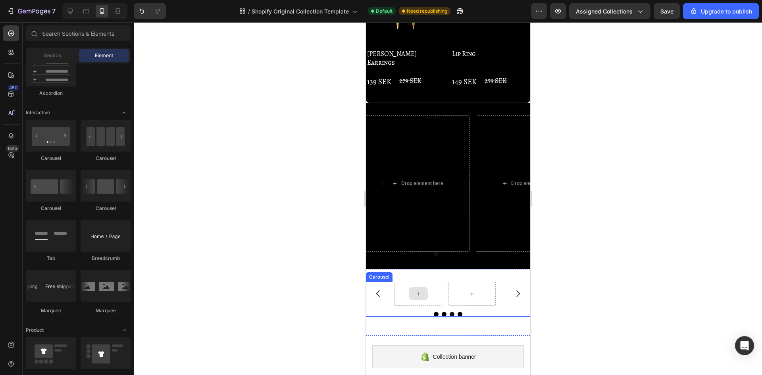
click at [417, 291] on icon at bounding box center [418, 294] width 6 height 7
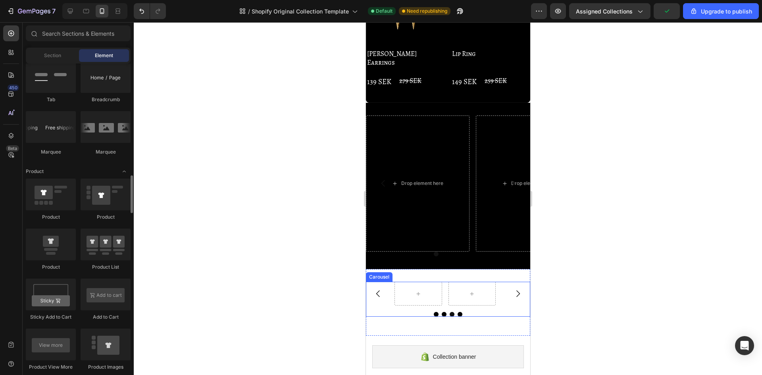
scroll to position [1032, 0]
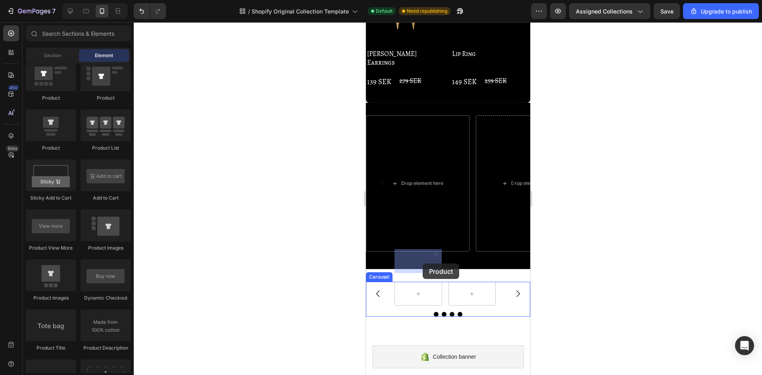
drag, startPoint x: 424, startPoint y: 157, endPoint x: 712, endPoint y: 260, distance: 305.6
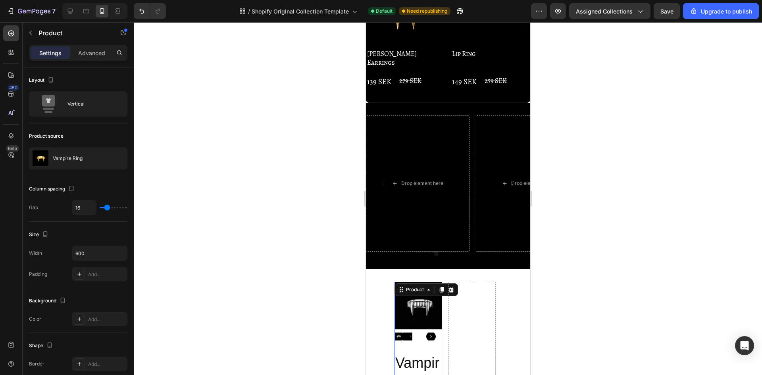
click at [212, 228] on div at bounding box center [448, 198] width 629 height 353
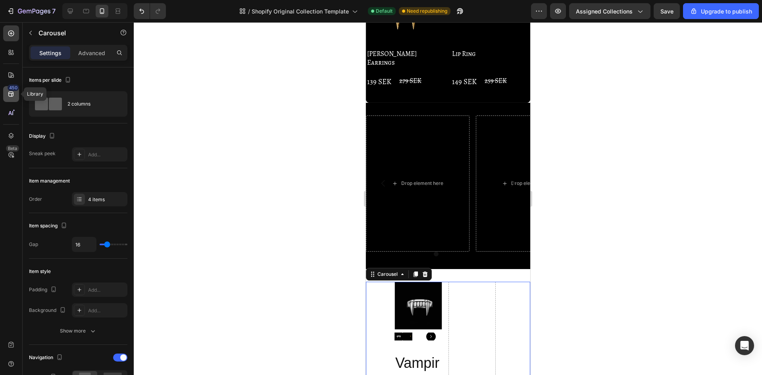
click at [14, 91] on icon at bounding box center [11, 94] width 8 height 8
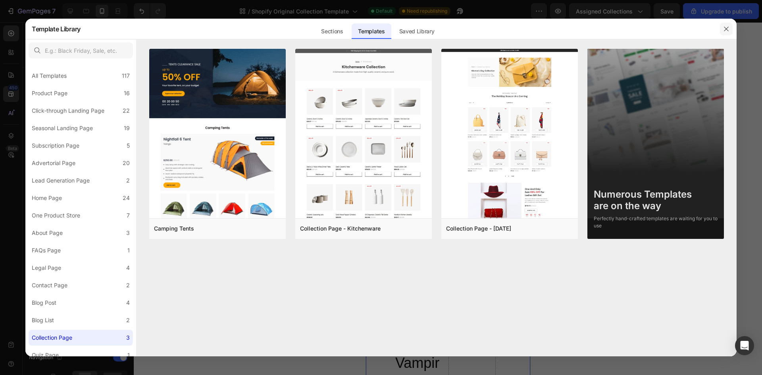
click at [729, 29] on icon "button" at bounding box center [726, 29] width 6 height 6
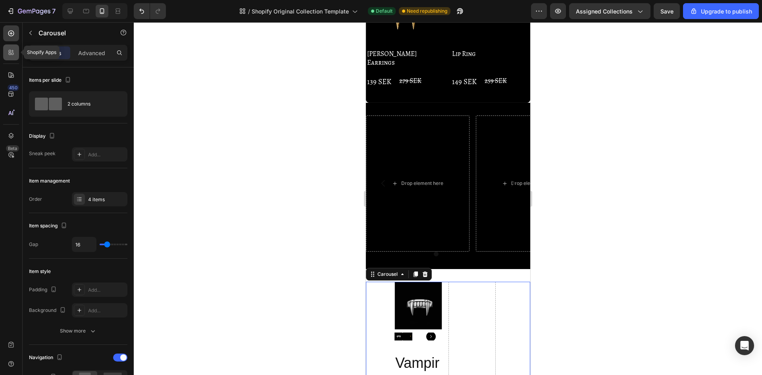
click at [12, 58] on div at bounding box center [11, 52] width 16 height 16
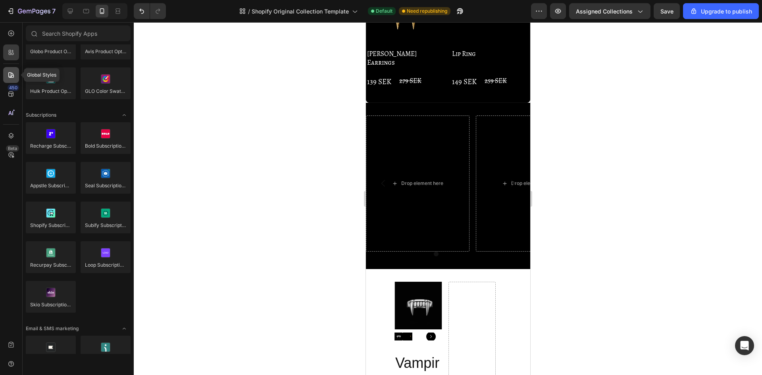
click at [10, 69] on div at bounding box center [11, 75] width 16 height 16
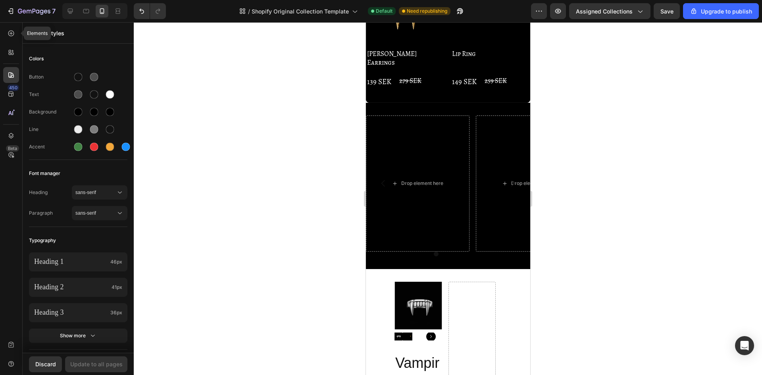
click at [12, 37] on icon at bounding box center [11, 33] width 8 height 8
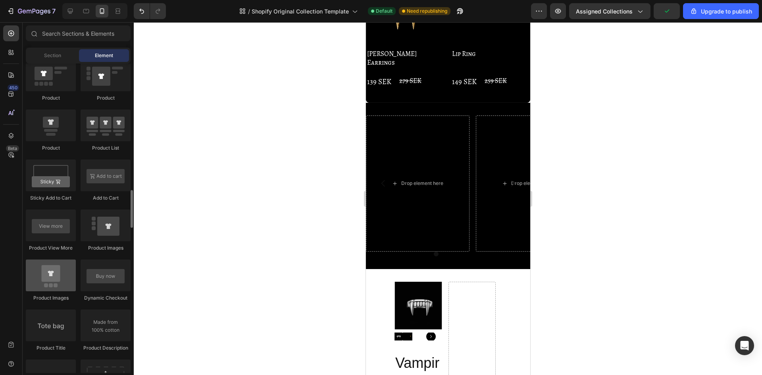
scroll to position [953, 0]
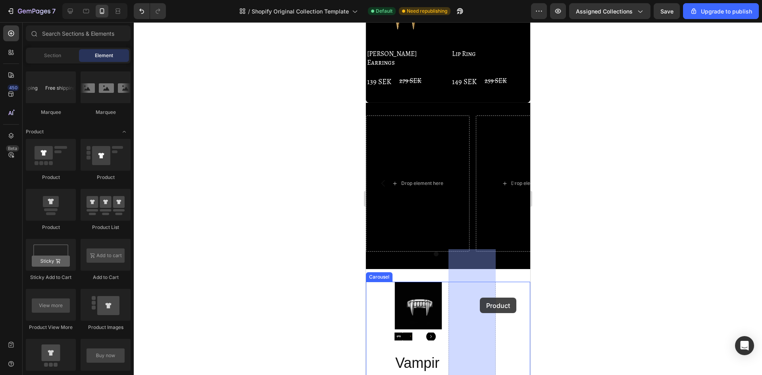
drag, startPoint x: 417, startPoint y: 229, endPoint x: 475, endPoint y: 297, distance: 89.8
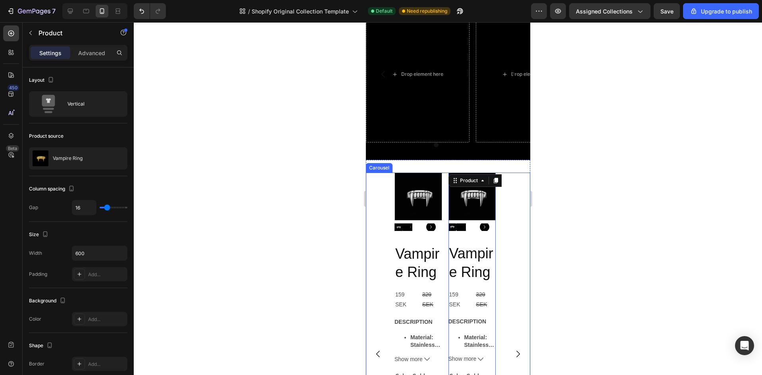
scroll to position [1048, 0]
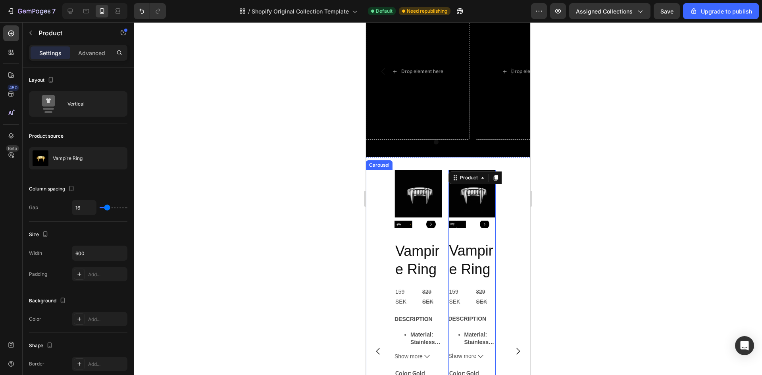
click at [514, 348] on icon "Carousel Next Arrow" at bounding box center [518, 352] width 10 height 10
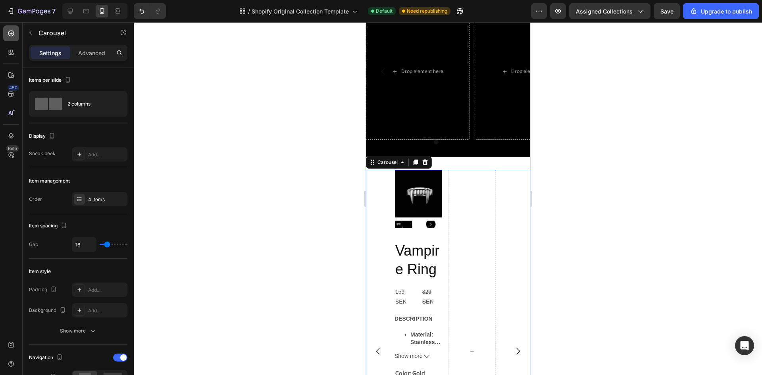
click at [17, 37] on div at bounding box center [11, 33] width 16 height 16
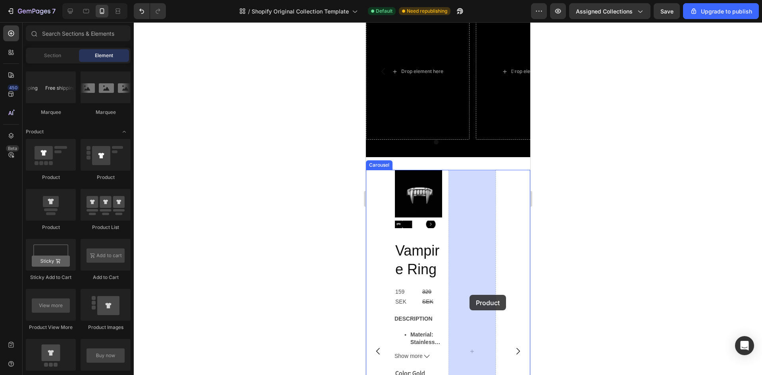
drag, startPoint x: 417, startPoint y: 231, endPoint x: 469, endPoint y: 295, distance: 82.9
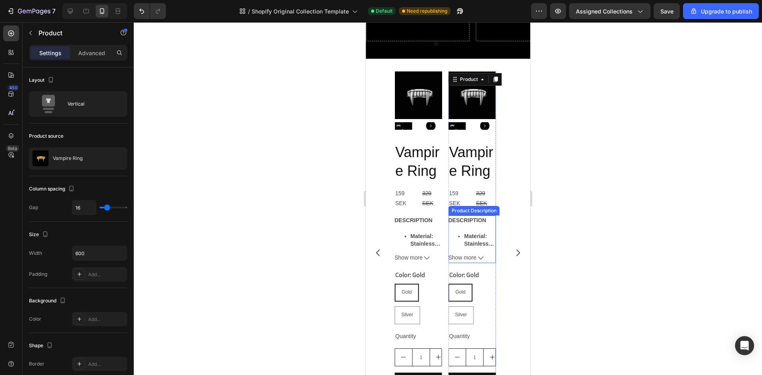
scroll to position [1167, 0]
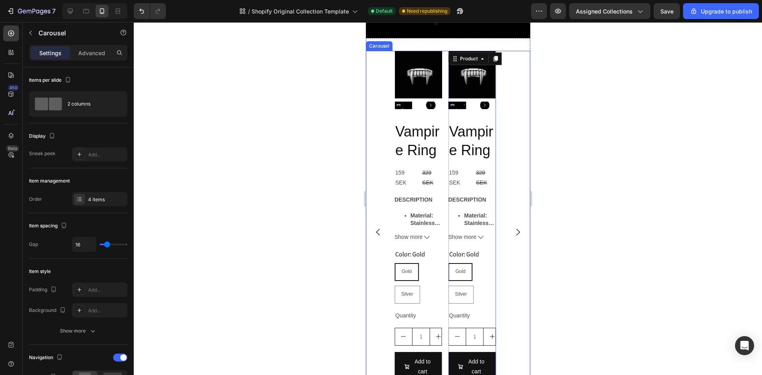
click at [513, 234] on icon "Carousel Next Arrow" at bounding box center [518, 233] width 10 height 10
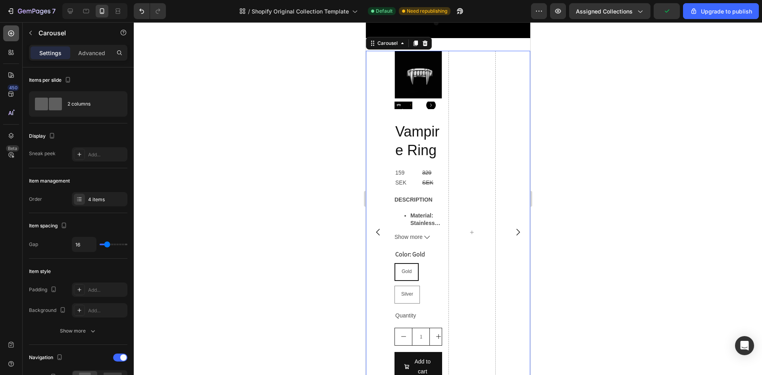
click at [16, 37] on div at bounding box center [11, 33] width 16 height 16
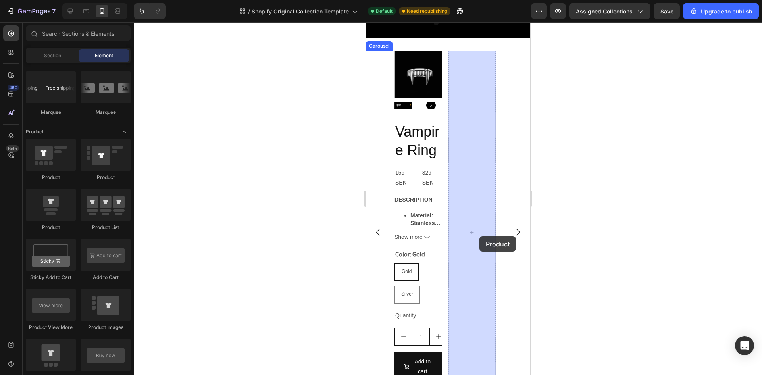
drag, startPoint x: 416, startPoint y: 231, endPoint x: 478, endPoint y: 235, distance: 62.1
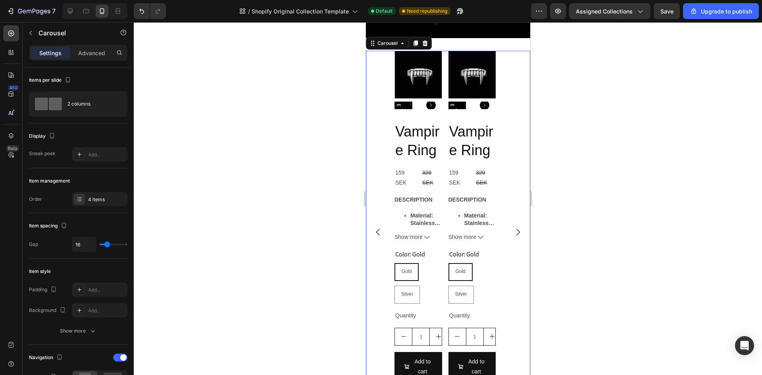
click at [513, 232] on icon "Carousel Next Arrow" at bounding box center [518, 233] width 10 height 10
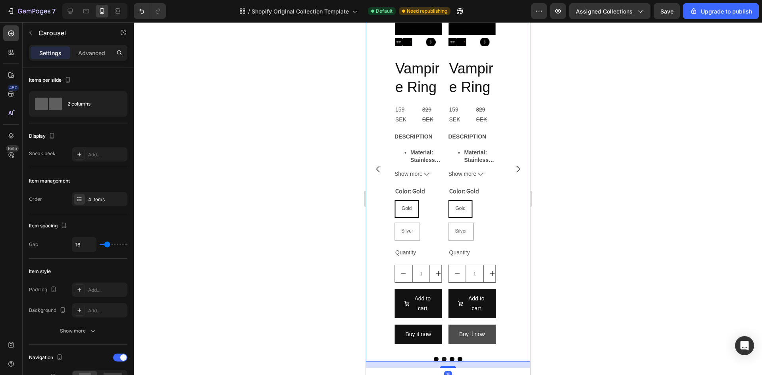
scroll to position [1326, 0]
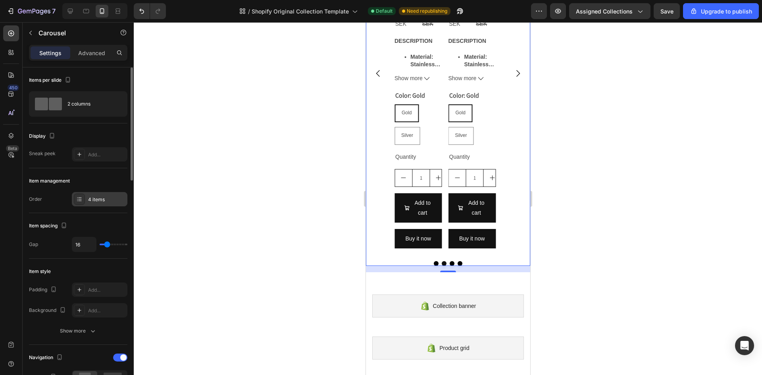
click at [96, 201] on div "4 items" at bounding box center [106, 199] width 37 height 7
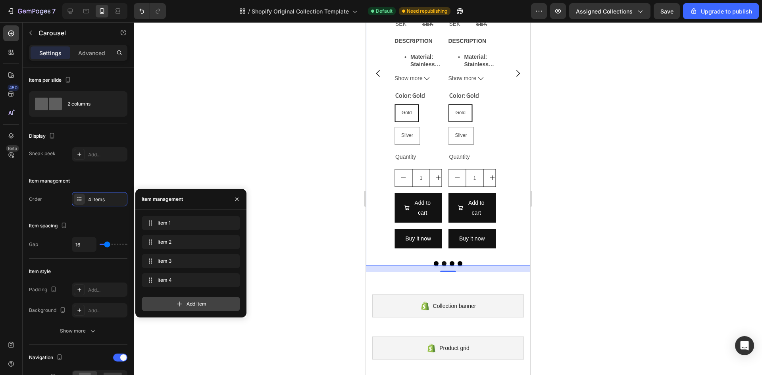
click at [175, 304] on div "Add item" at bounding box center [191, 304] width 98 height 14
radio input "false"
radio input "true"
radio input "false"
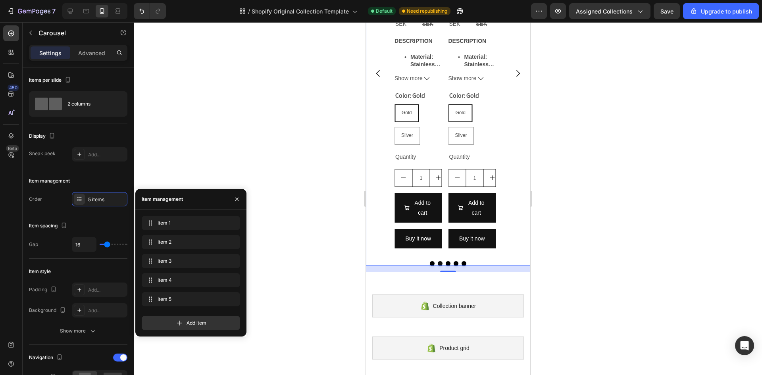
click at [513, 75] on icon "Carousel Next Arrow" at bounding box center [518, 74] width 10 height 10
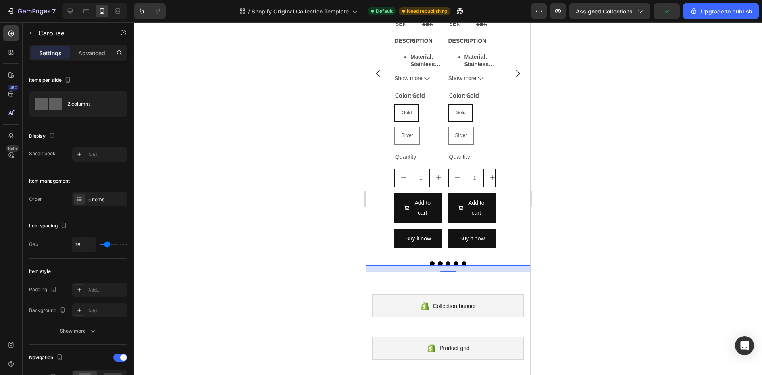
click at [513, 75] on icon "Carousel Next Arrow" at bounding box center [518, 74] width 10 height 10
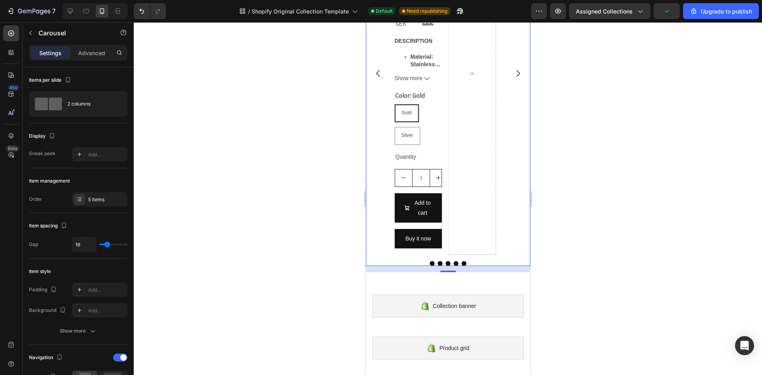
click at [513, 75] on icon "Carousel Next Arrow" at bounding box center [518, 74] width 10 height 10
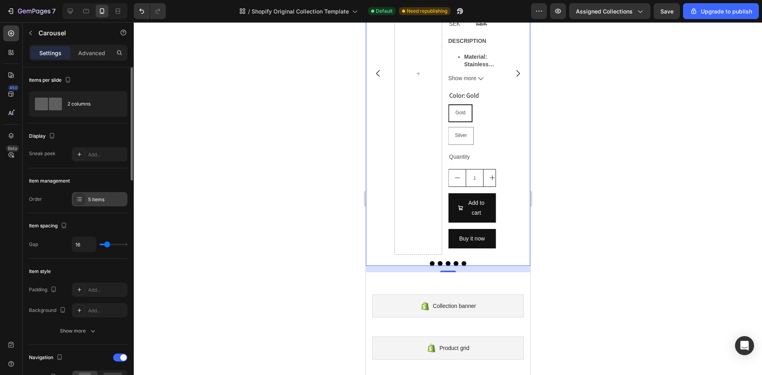
click at [104, 199] on div "5 items" at bounding box center [106, 199] width 37 height 7
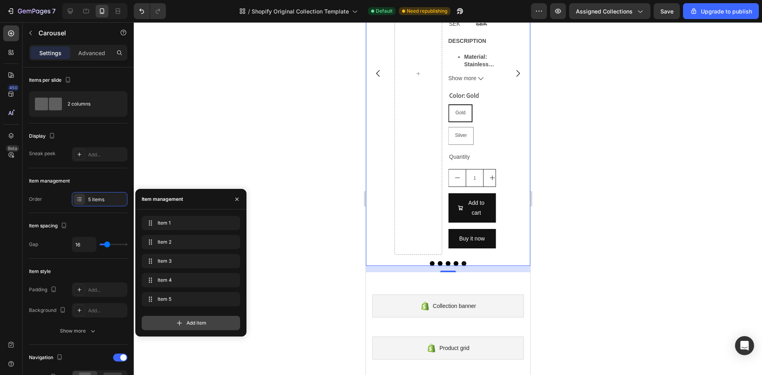
click at [179, 326] on icon at bounding box center [180, 323] width 8 height 8
radio input "false"
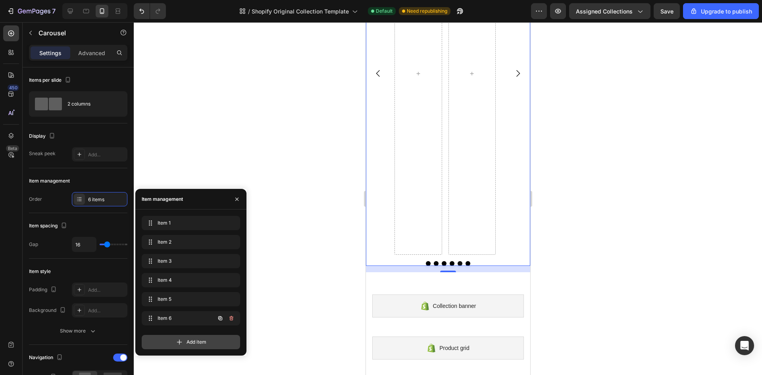
click at [183, 323] on div "Item 6 Item 6" at bounding box center [180, 318] width 70 height 11
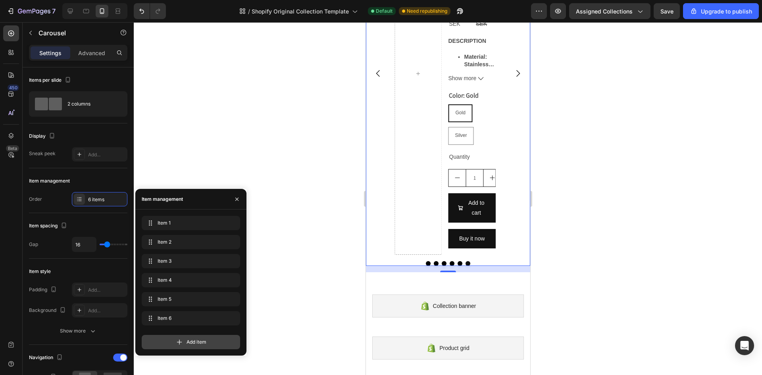
click at [181, 343] on icon at bounding box center [180, 342] width 8 height 8
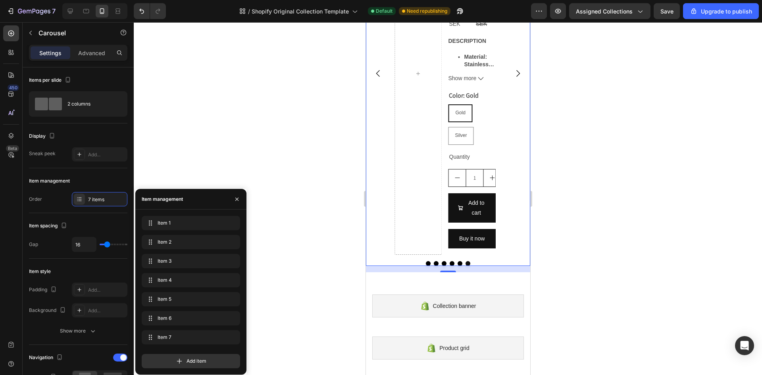
radio input "false"
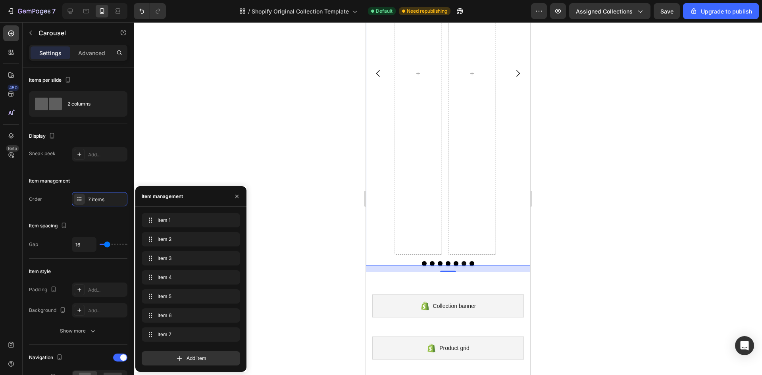
click at [303, 265] on div at bounding box center [448, 198] width 629 height 353
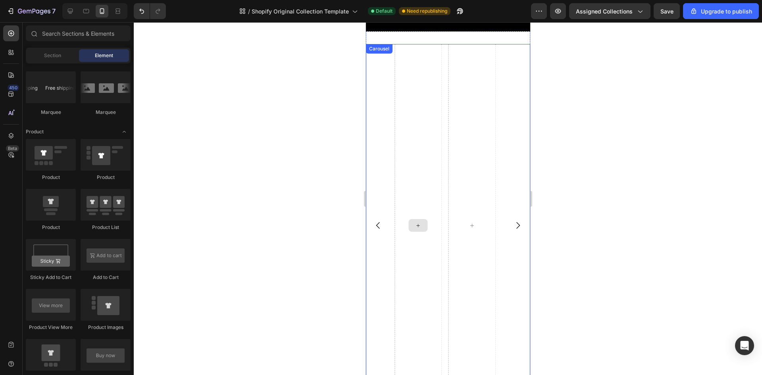
scroll to position [1167, 0]
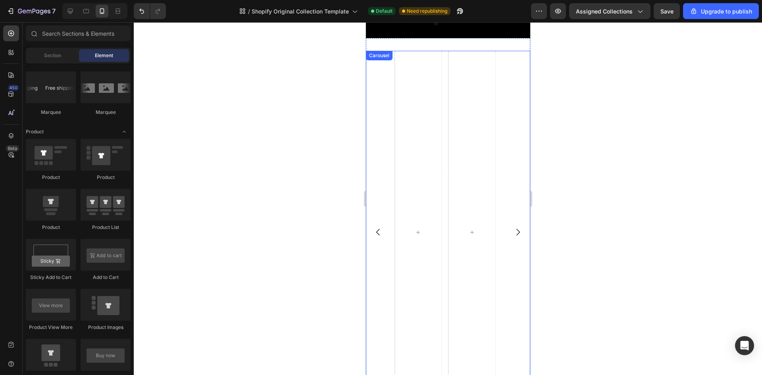
click at [513, 232] on icon "Carousel Next Arrow" at bounding box center [518, 233] width 10 height 10
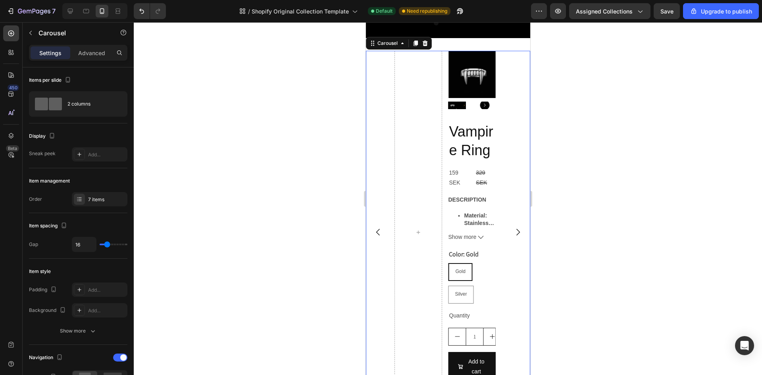
click at [513, 233] on icon "Carousel Next Arrow" at bounding box center [518, 233] width 10 height 10
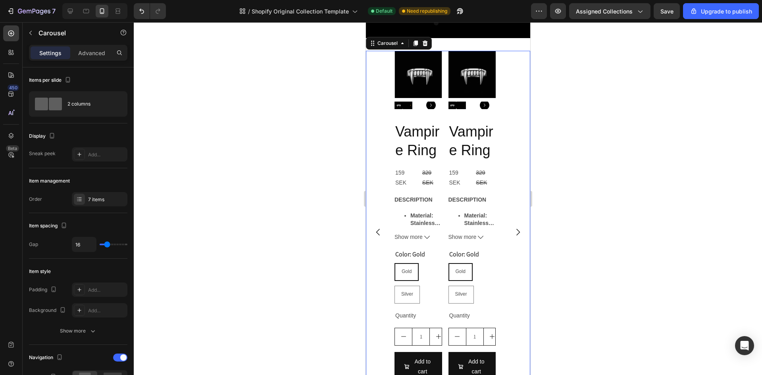
click at [516, 231] on icon "Carousel Next Arrow" at bounding box center [518, 232] width 4 height 7
click at [471, 217] on h4 "Material: Stainless Steal" at bounding box center [480, 219] width 32 height 15
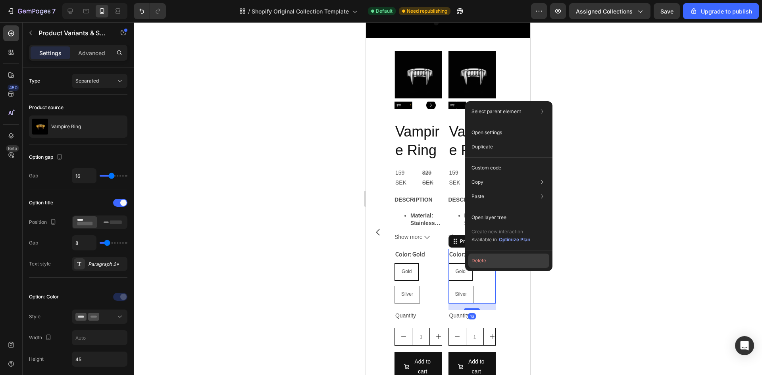
click at [484, 258] on button "Delete" at bounding box center [509, 261] width 81 height 14
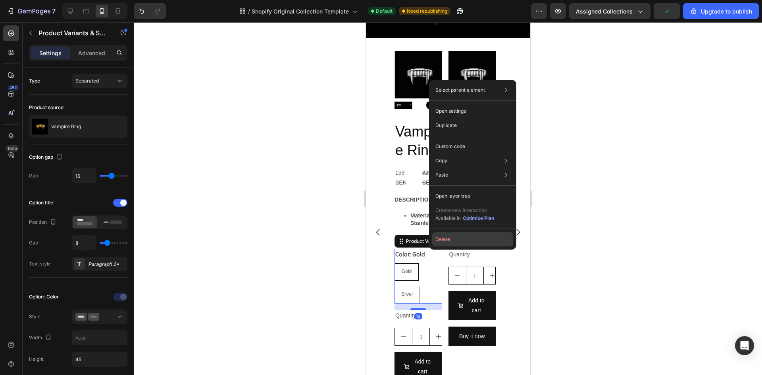
click at [456, 239] on button "Delete" at bounding box center [472, 239] width 81 height 14
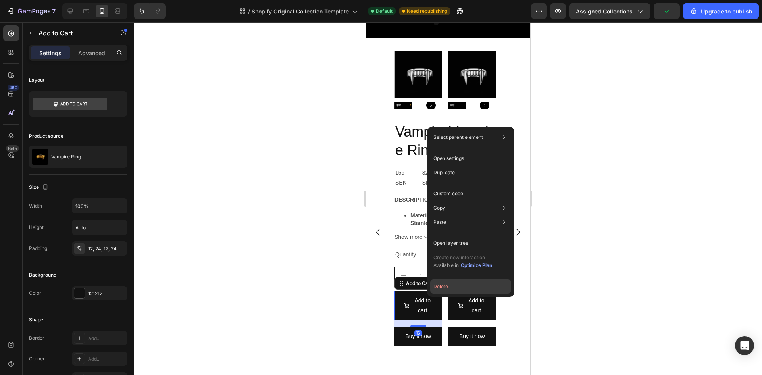
drag, startPoint x: 444, startPoint y: 283, endPoint x: 87, endPoint y: 268, distance: 357.7
click at [444, 283] on button "Delete" at bounding box center [470, 287] width 81 height 14
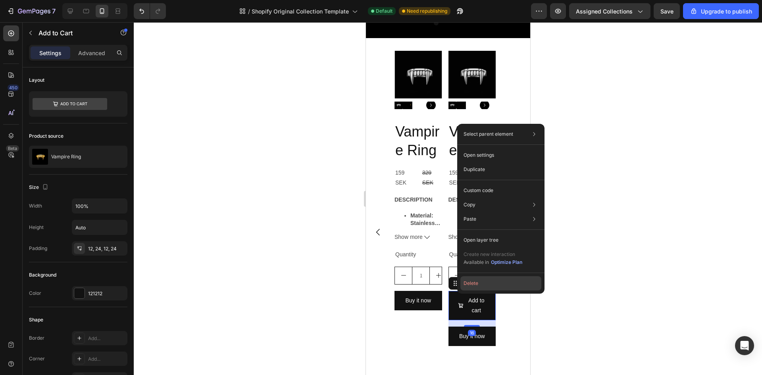
click at [476, 280] on button "Delete" at bounding box center [501, 283] width 81 height 14
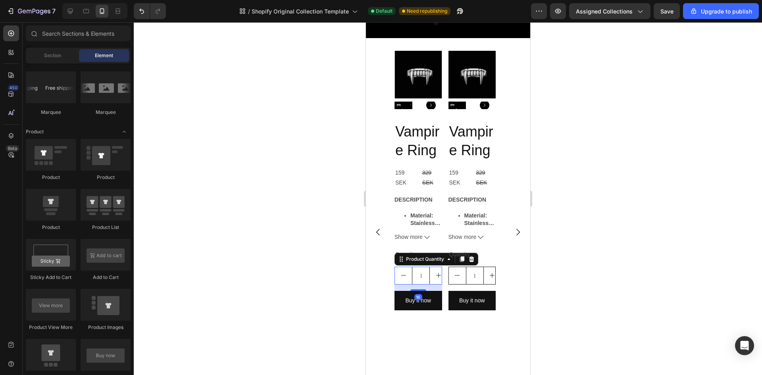
drag, startPoint x: 434, startPoint y: 275, endPoint x: 438, endPoint y: 278, distance: 5.7
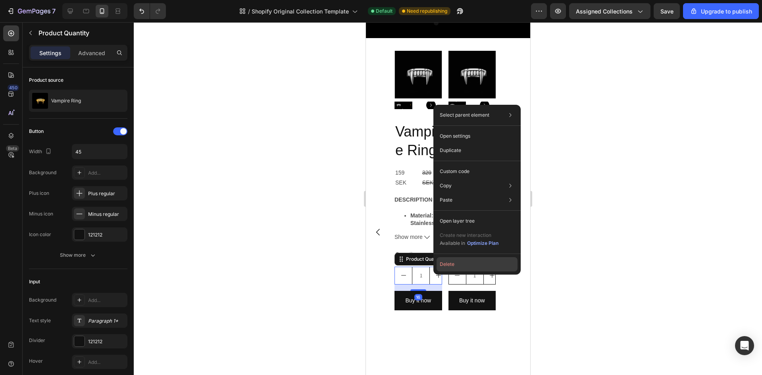
click at [453, 264] on button "Delete" at bounding box center [477, 264] width 81 height 14
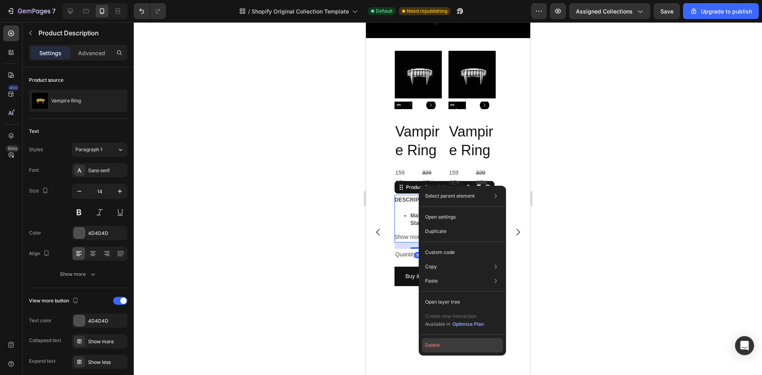
click at [434, 341] on button "Delete" at bounding box center [462, 345] width 81 height 14
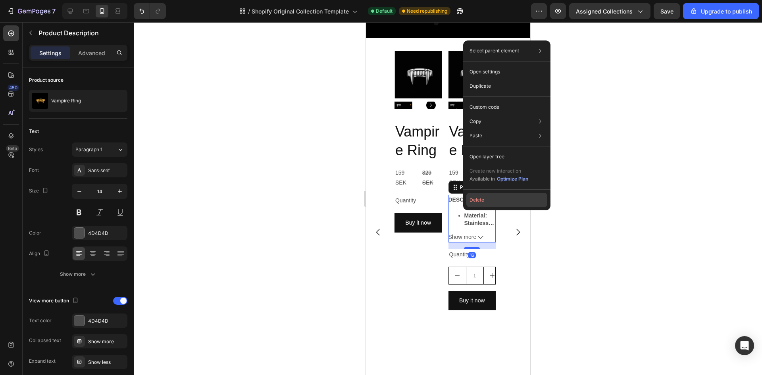
click at [480, 199] on button "Delete" at bounding box center [507, 200] width 81 height 14
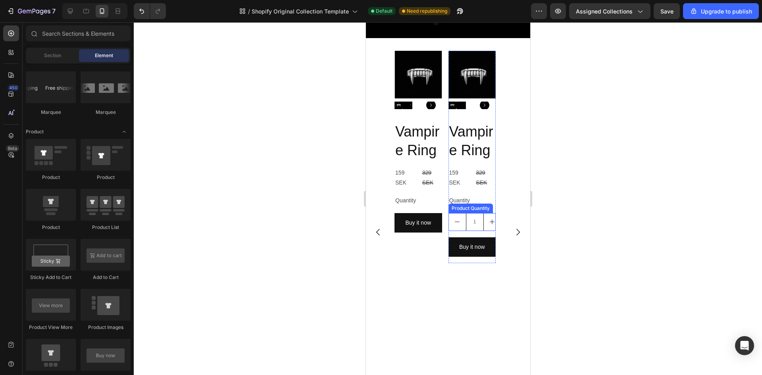
drag, startPoint x: 473, startPoint y: 225, endPoint x: 468, endPoint y: 224, distance: 4.4
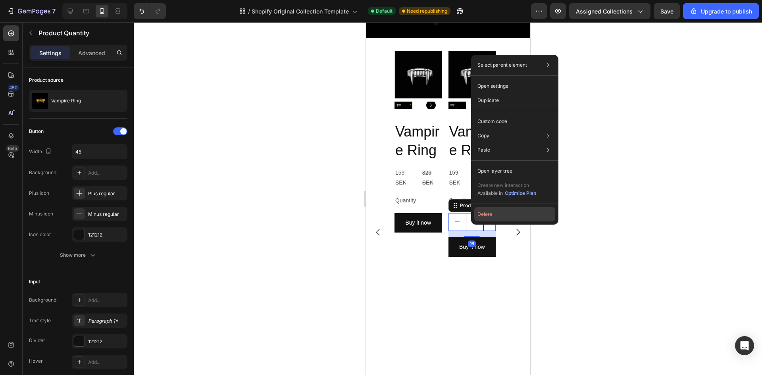
click at [486, 211] on button "Delete" at bounding box center [515, 214] width 81 height 14
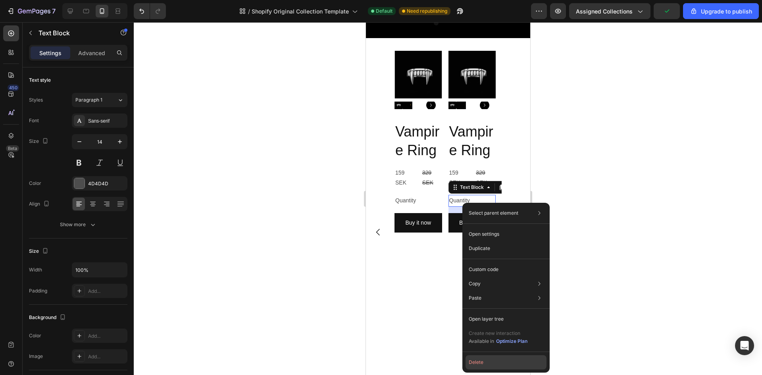
drag, startPoint x: 475, startPoint y: 363, endPoint x: 106, endPoint y: 318, distance: 371.1
click at [475, 363] on button "Delete" at bounding box center [506, 362] width 81 height 14
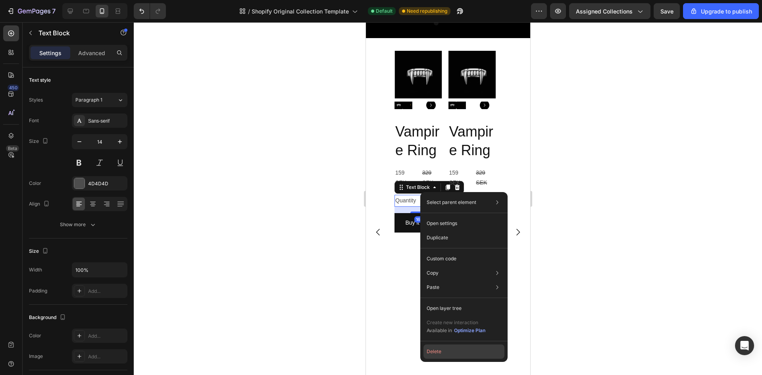
click at [434, 347] on button "Delete" at bounding box center [464, 352] width 81 height 14
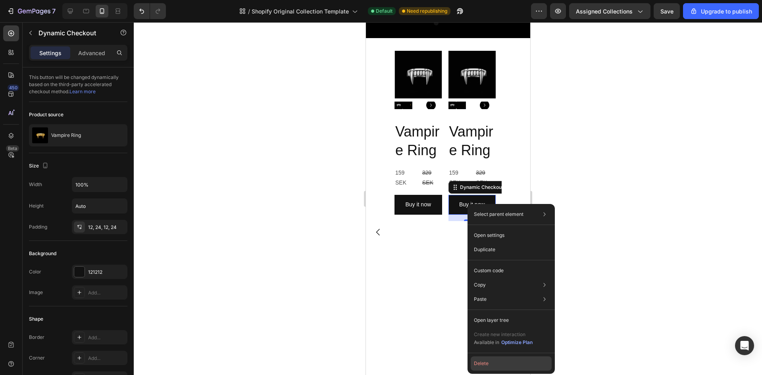
click at [479, 363] on button "Delete" at bounding box center [511, 364] width 81 height 14
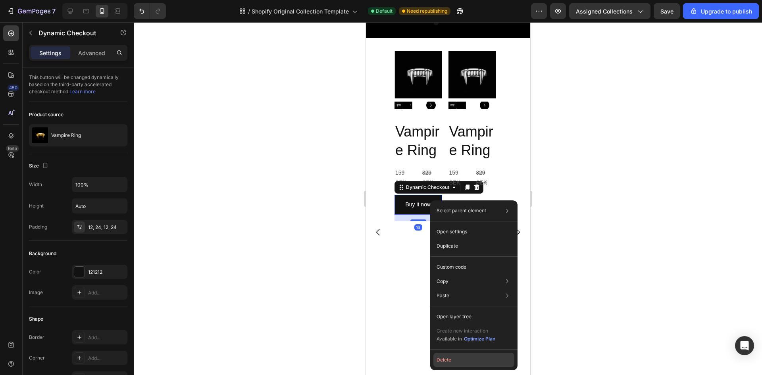
click at [472, 359] on button "Delete" at bounding box center [474, 360] width 81 height 14
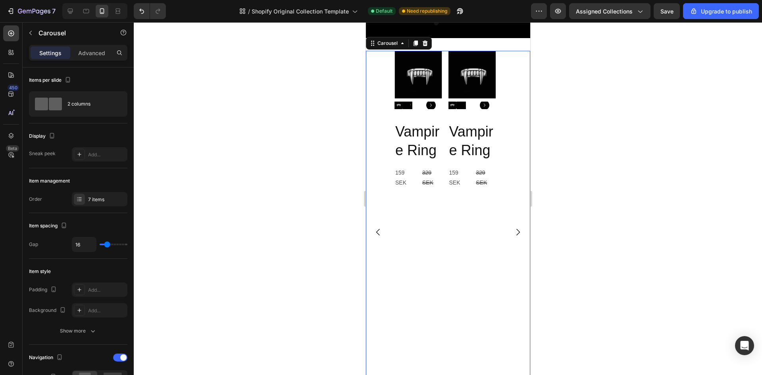
click at [387, 134] on div "Product Images Vampire Ring Product Title 159 SEK Product Price Product Price 3…" at bounding box center [448, 232] width 164 height 363
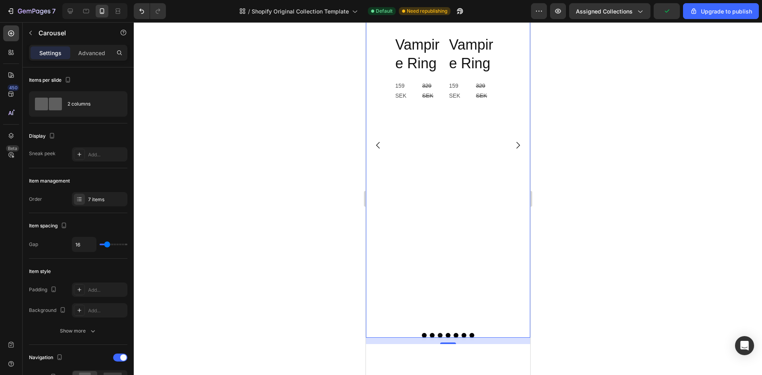
scroll to position [1207, 0]
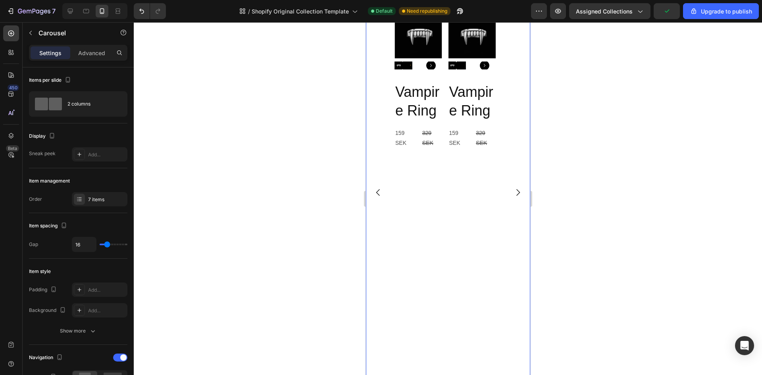
click at [457, 285] on div "Product Images Vampire Ring Product Title 159 SEK Product Price Product Price 3…" at bounding box center [472, 192] width 48 height 363
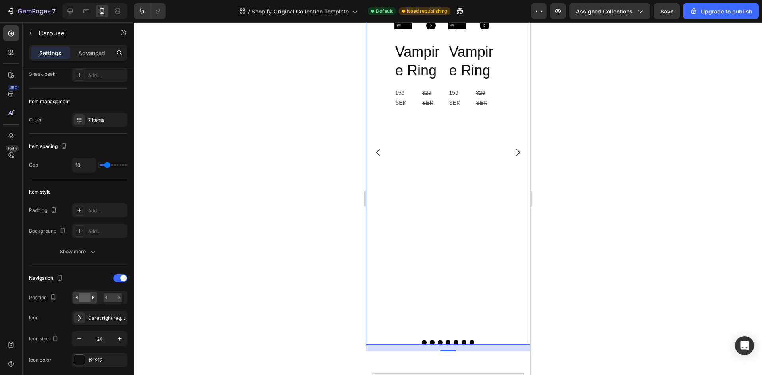
scroll to position [1246, 0]
drag, startPoint x: 444, startPoint y: 351, endPoint x: 454, endPoint y: 284, distance: 67.8
click at [448, 341] on div "Product Images Vampire Ring Product Title 159 SEK Product Price Product Price 3…" at bounding box center [448, 158] width 164 height 374
radio input "false"
radio input "true"
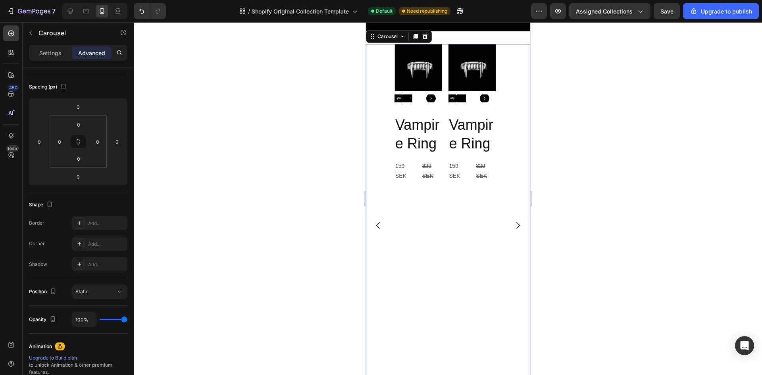
scroll to position [1167, 0]
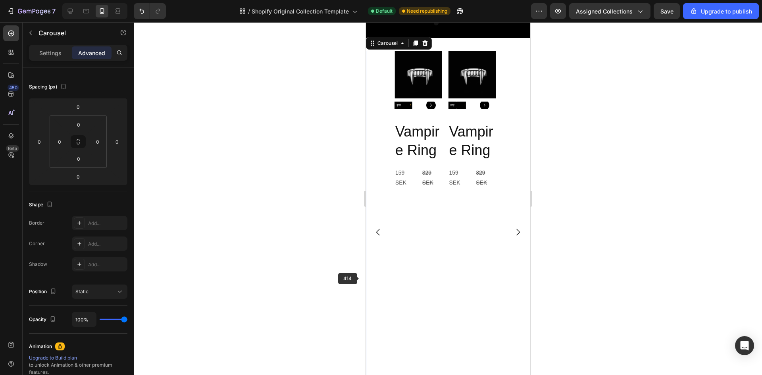
click at [374, 280] on div "Product Images Vampire Ring Product Title 159 SEK Product Price Product Price 3…" at bounding box center [448, 232] width 164 height 363
click at [404, 281] on div "Product Images Vampire Ring Product Title 159 SEK Product Price Product Price 3…" at bounding box center [418, 232] width 48 height 363
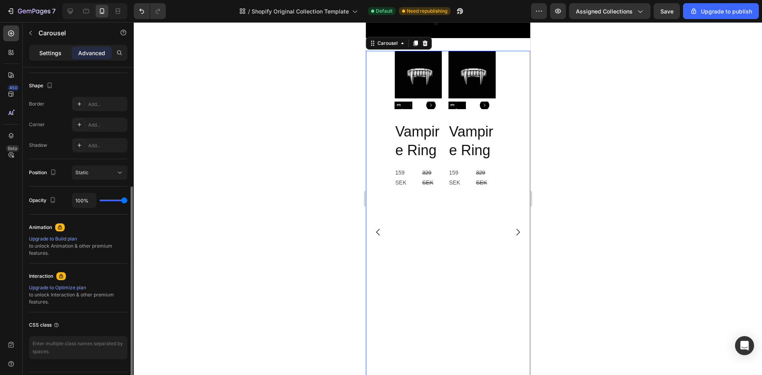
click at [51, 52] on p "Settings" at bounding box center [50, 53] width 22 height 8
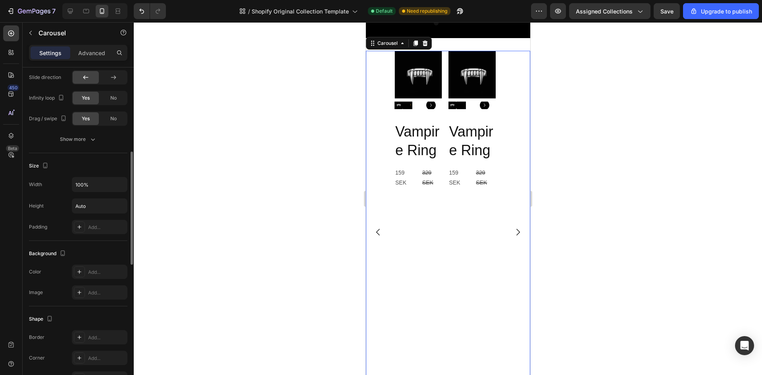
scroll to position [596, 0]
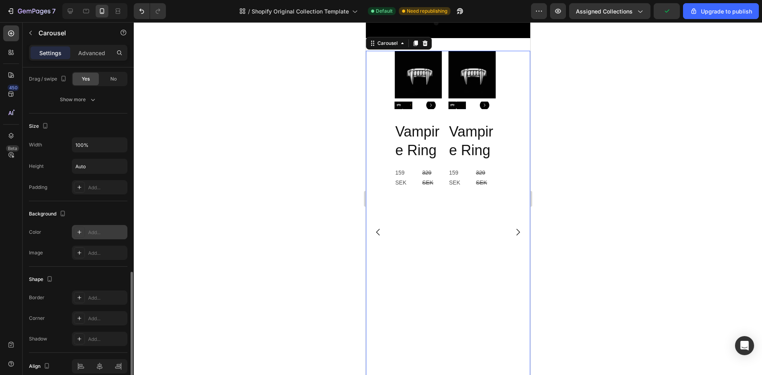
click at [93, 230] on div "Add..." at bounding box center [106, 232] width 37 height 7
radio input "false"
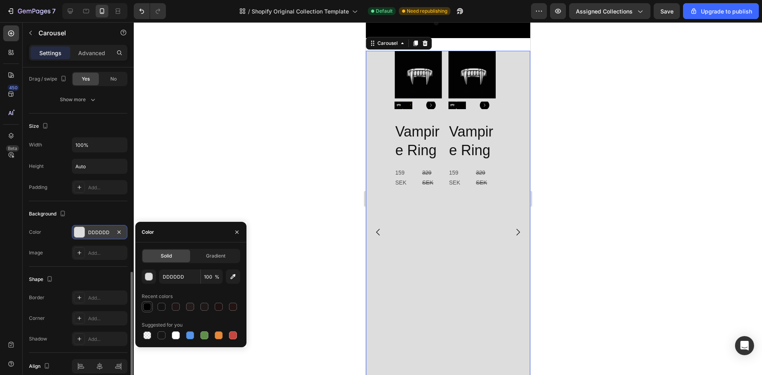
click at [148, 306] on div at bounding box center [147, 307] width 8 height 8
type input "000000"
radio input "false"
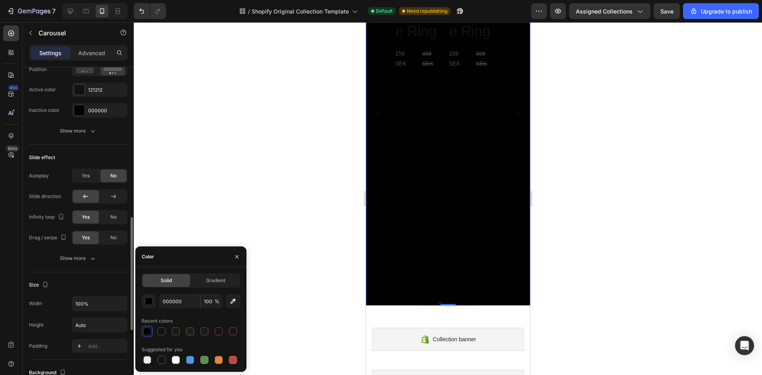
scroll to position [278, 0]
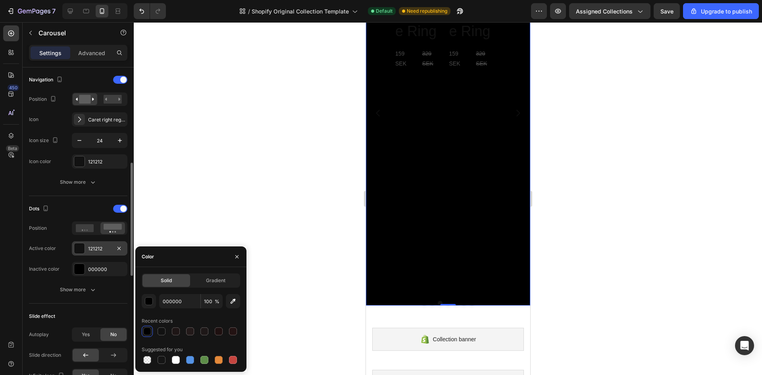
click at [86, 243] on div "121212" at bounding box center [100, 248] width 56 height 14
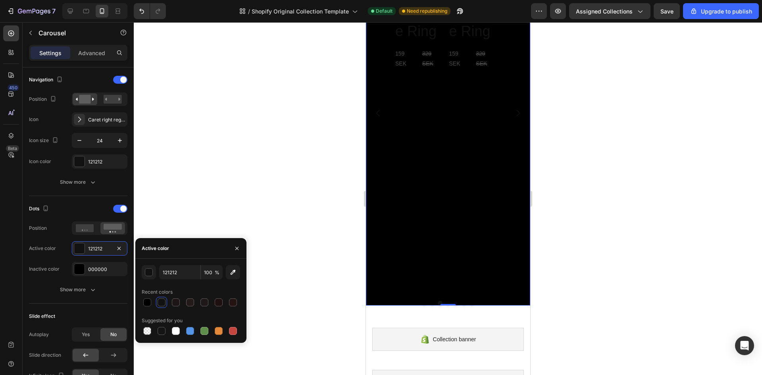
click at [177, 334] on div at bounding box center [176, 331] width 8 height 8
type input "FFFFFF"
radio input "false"
click at [96, 270] on div "000000" at bounding box center [99, 269] width 23 height 7
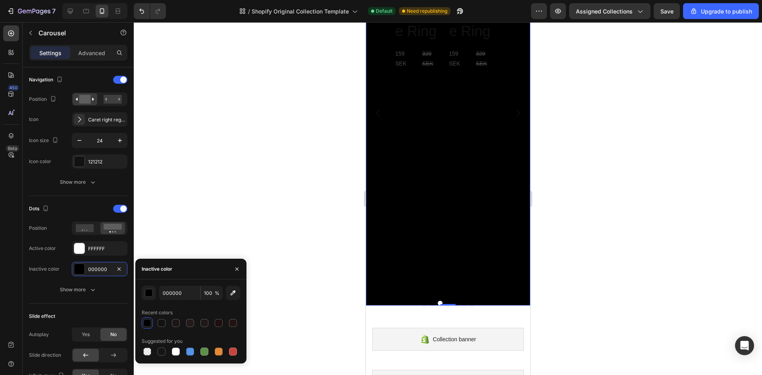
click at [174, 348] on div at bounding box center [176, 352] width 8 height 8
type input "FFFFFF"
radio input "false"
click at [95, 157] on div "121212" at bounding box center [100, 161] width 56 height 14
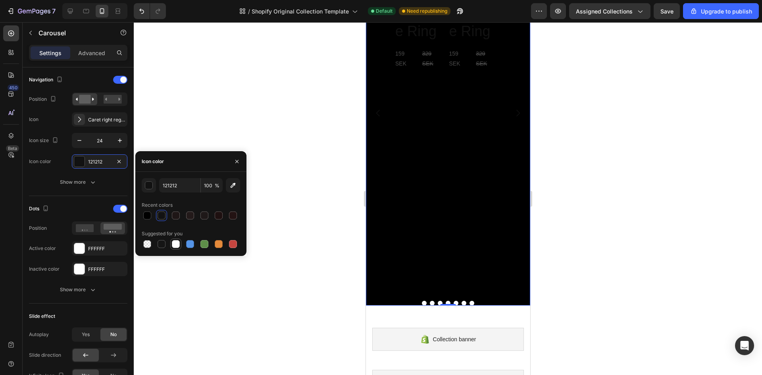
click at [172, 243] on div at bounding box center [176, 244] width 8 height 8
type input "FFFFFF"
radio input "false"
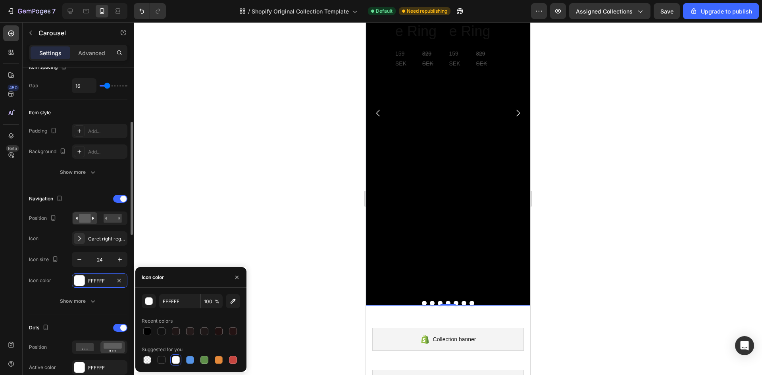
scroll to position [40, 0]
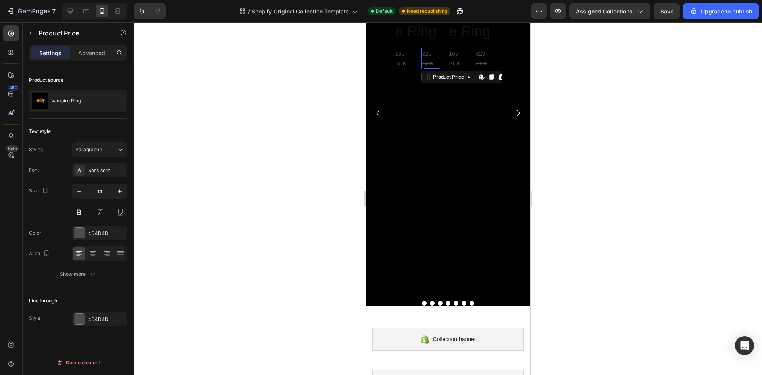
click at [432, 49] on div "329 SEK" at bounding box center [431, 58] width 21 height 21
click at [424, 31] on h2 "Vampire Ring" at bounding box center [418, 22] width 48 height 39
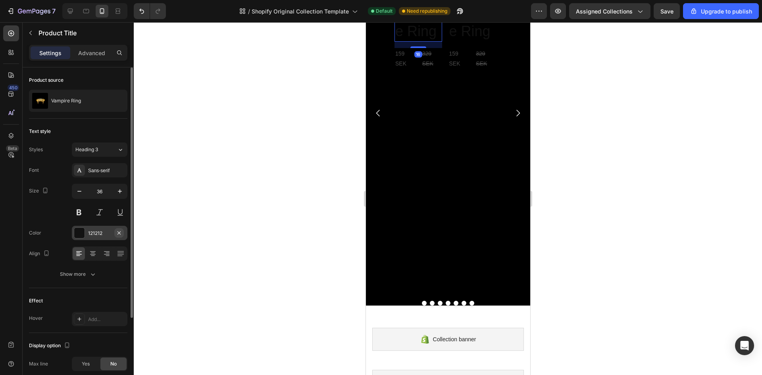
click at [115, 234] on button "button" at bounding box center [119, 233] width 10 height 10
click at [102, 232] on div "Add..." at bounding box center [106, 233] width 37 height 7
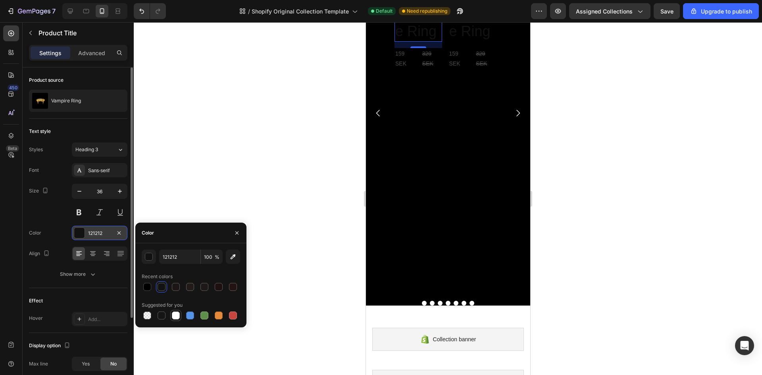
click at [175, 318] on div at bounding box center [176, 316] width 8 height 8
type input "FFFFFF"
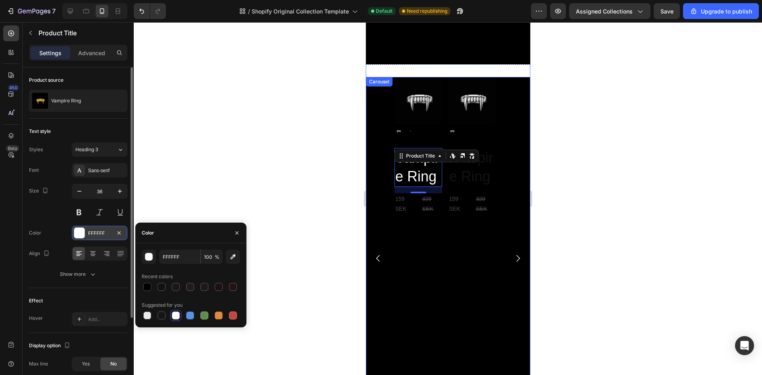
scroll to position [1127, 0]
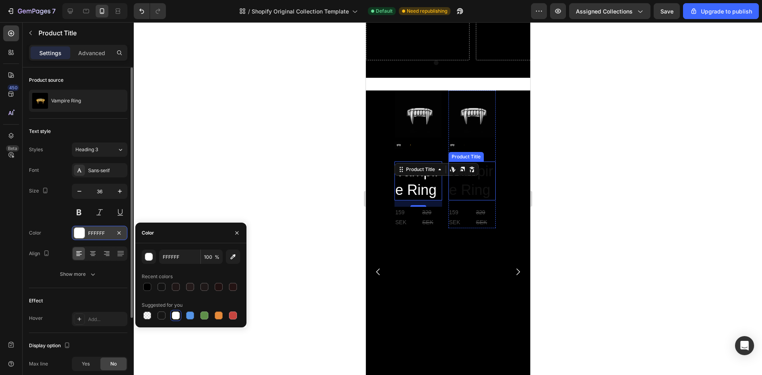
click at [465, 191] on h2 "Vampire Ring" at bounding box center [472, 181] width 48 height 39
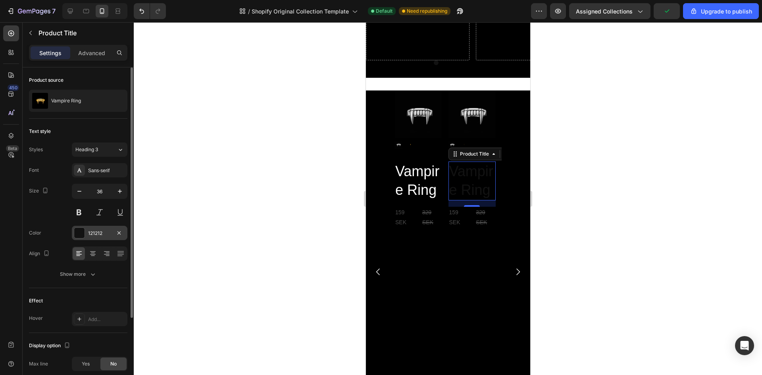
click at [97, 236] on div "121212" at bounding box center [99, 233] width 23 height 7
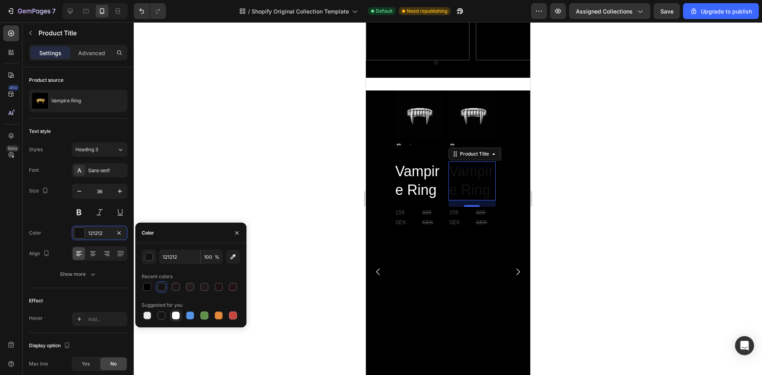
click at [176, 315] on div at bounding box center [176, 316] width 8 height 8
type input "FFFFFF"
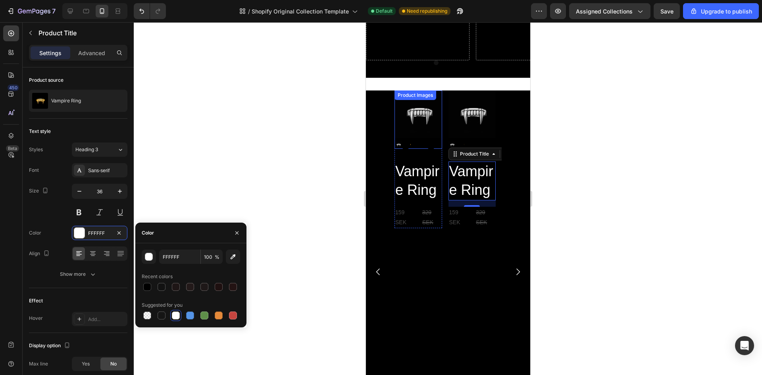
click at [415, 112] on img at bounding box center [418, 115] width 48 height 48
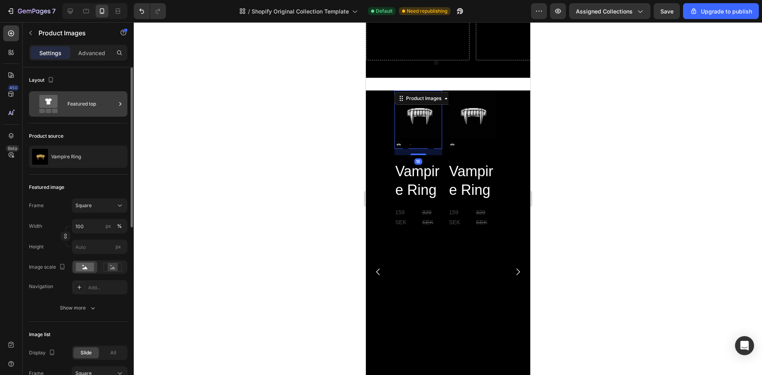
click at [67, 105] on div "Featured top" at bounding box center [78, 103] width 98 height 25
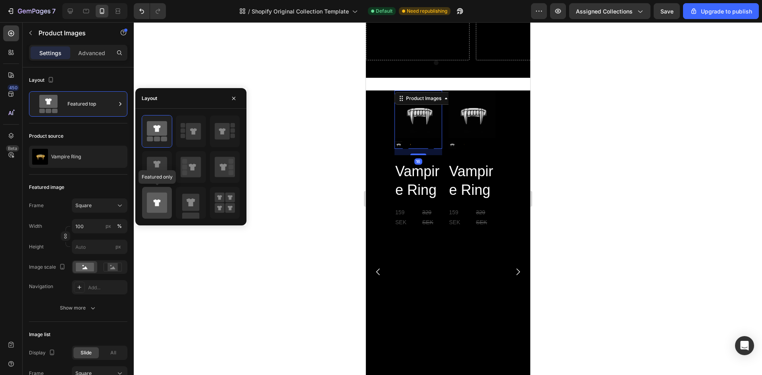
click at [156, 202] on icon at bounding box center [156, 202] width 7 height 7
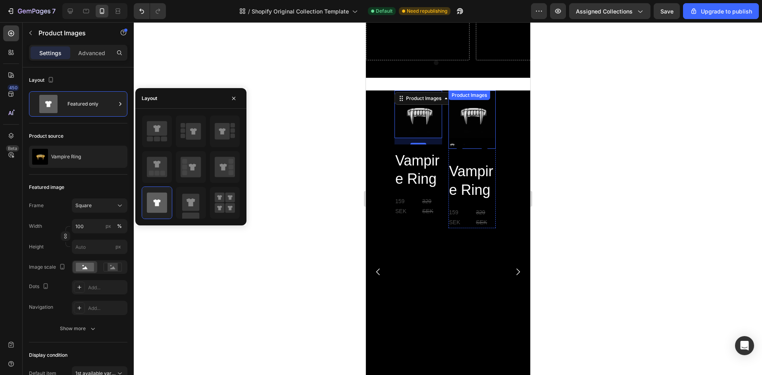
click at [457, 114] on img at bounding box center [472, 115] width 48 height 48
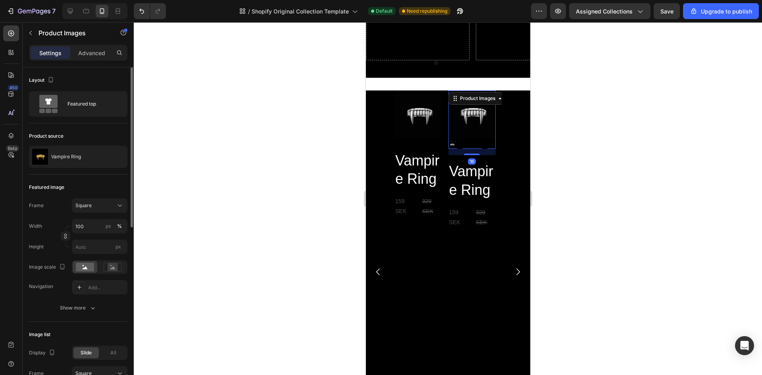
click at [85, 147] on div "Vampire Ring" at bounding box center [78, 157] width 98 height 22
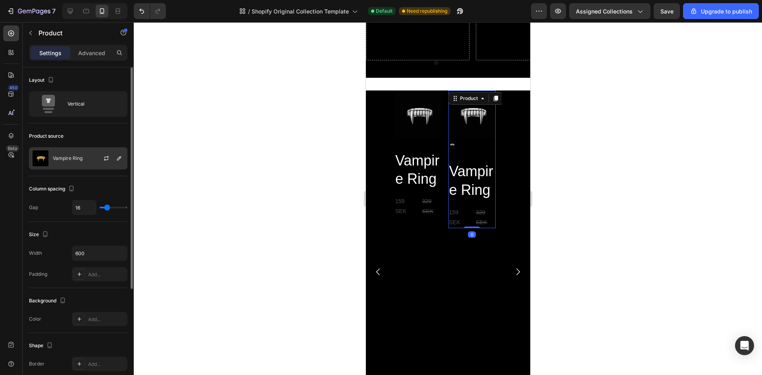
click at [79, 161] on p "Vampire Ring" at bounding box center [68, 159] width 30 height 6
click at [184, 112] on div at bounding box center [448, 198] width 629 height 353
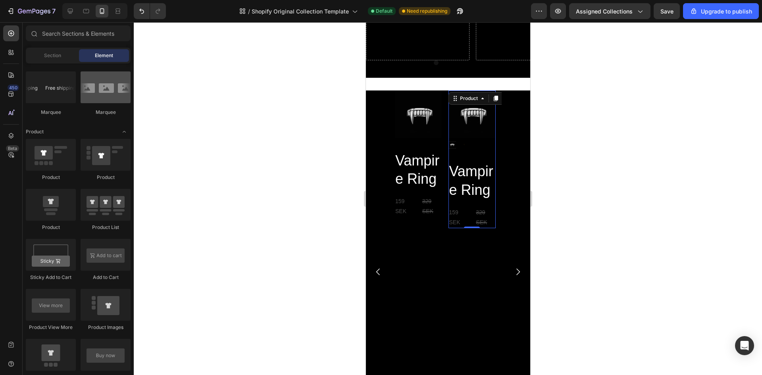
click at [95, 98] on div at bounding box center [106, 87] width 50 height 32
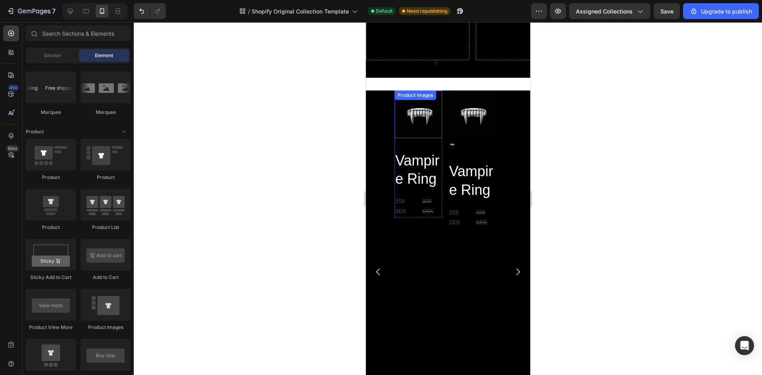
click at [452, 122] on div "Product Images Vampire Ring Product Title 159 SEK Product Price Product Price 3…" at bounding box center [447, 272] width 107 height 363
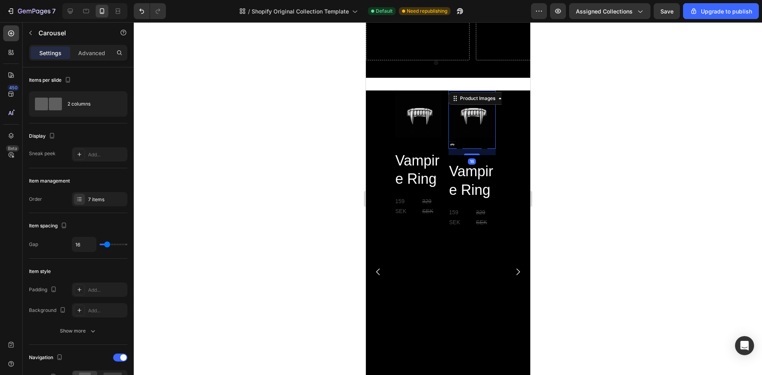
click at [466, 118] on img at bounding box center [472, 115] width 48 height 48
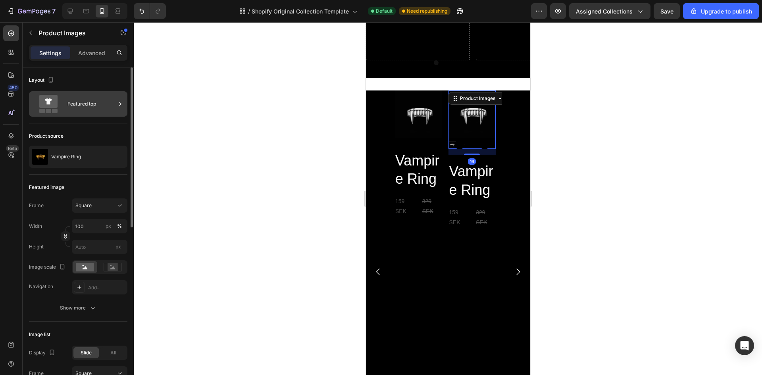
click at [81, 107] on div "Featured top" at bounding box center [92, 104] width 48 height 18
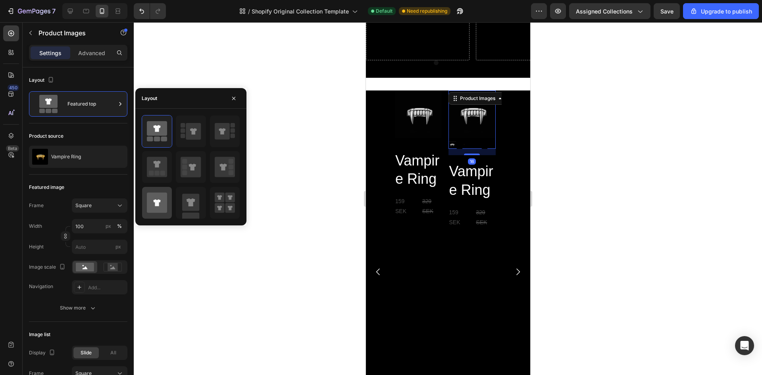
click at [167, 214] on div at bounding box center [157, 203] width 30 height 32
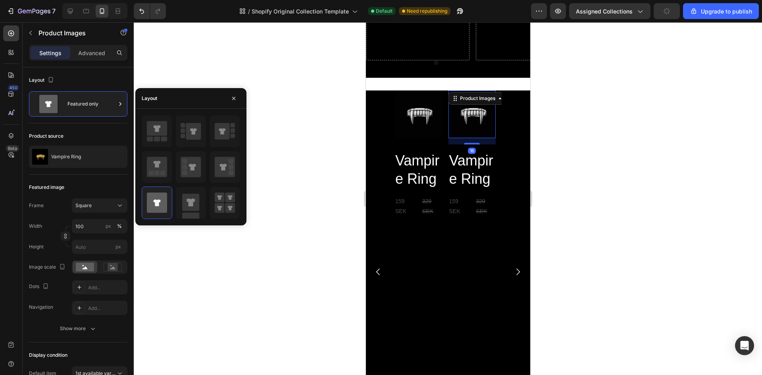
click at [314, 211] on div at bounding box center [448, 198] width 629 height 353
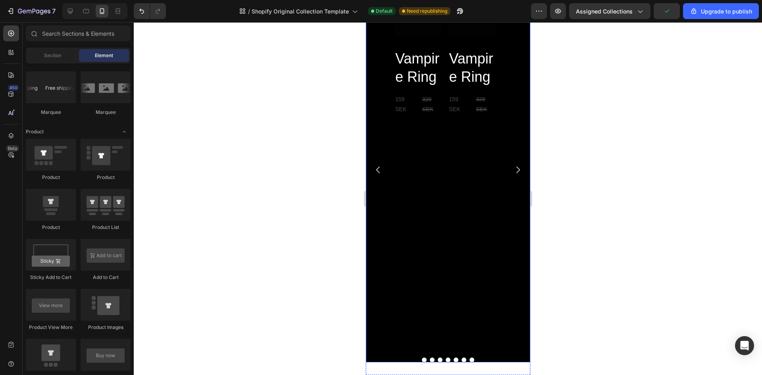
scroll to position [1246, 0]
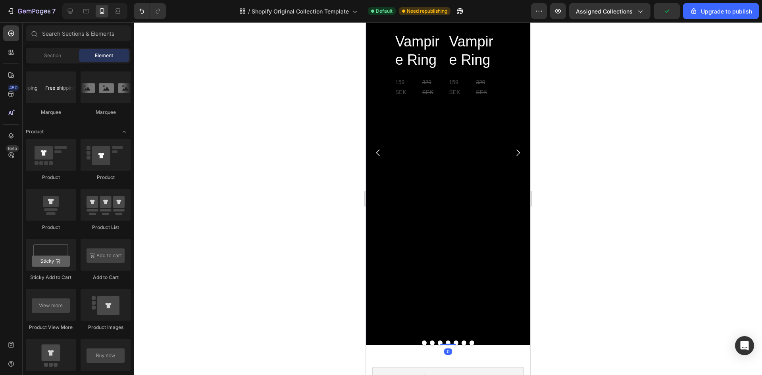
click at [516, 154] on icon "Carousel Next Arrow" at bounding box center [518, 153] width 4 height 7
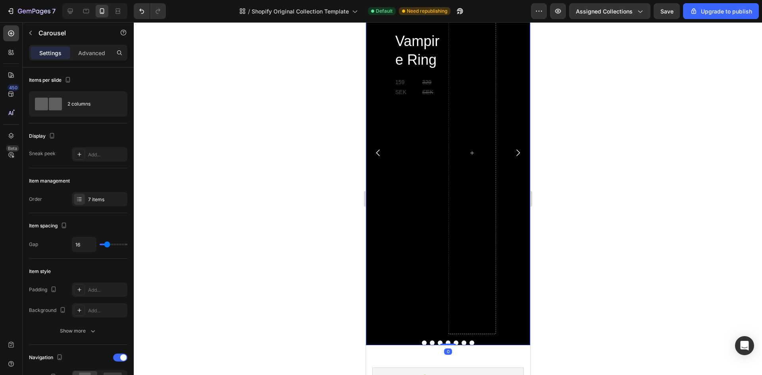
click at [378, 152] on icon "Carousel Back Arrow" at bounding box center [378, 153] width 10 height 10
click at [513, 151] on icon "Carousel Next Arrow" at bounding box center [518, 153] width 10 height 10
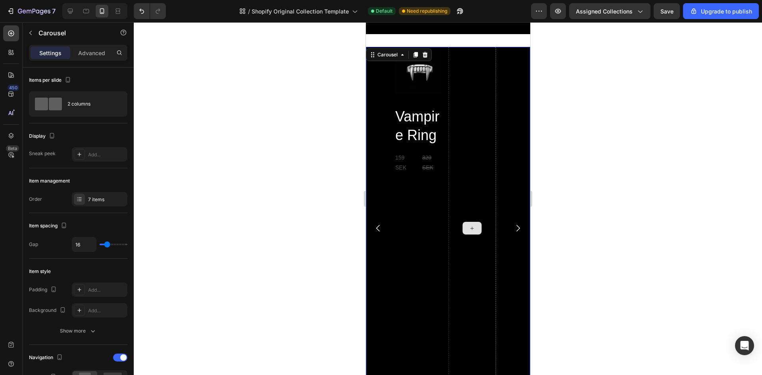
scroll to position [1167, 0]
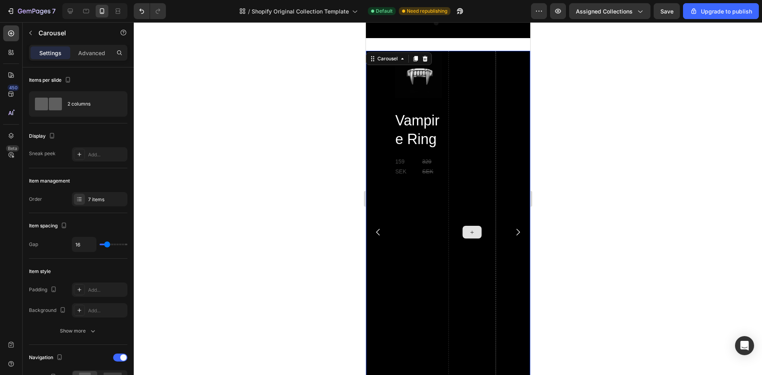
click at [472, 227] on div at bounding box center [471, 232] width 19 height 13
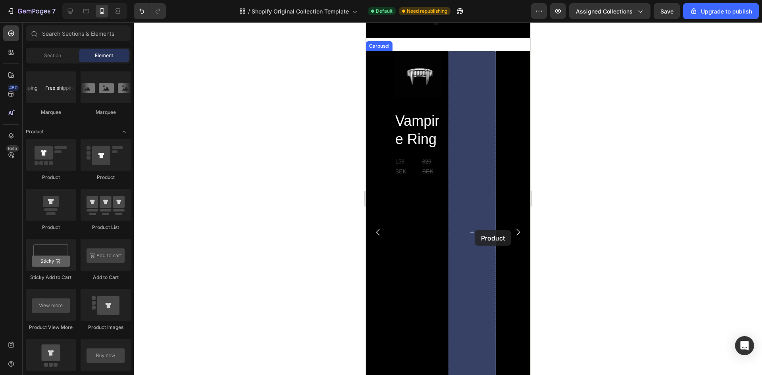
drag, startPoint x: 580, startPoint y: 250, endPoint x: 475, endPoint y: 230, distance: 107.0
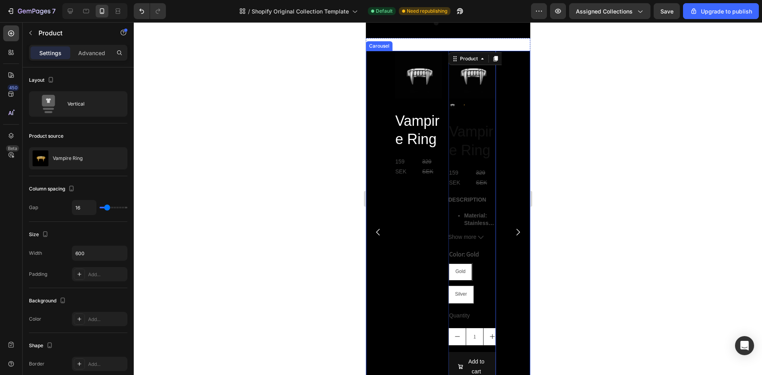
click at [513, 229] on icon "Carousel Next Arrow" at bounding box center [518, 233] width 10 height 10
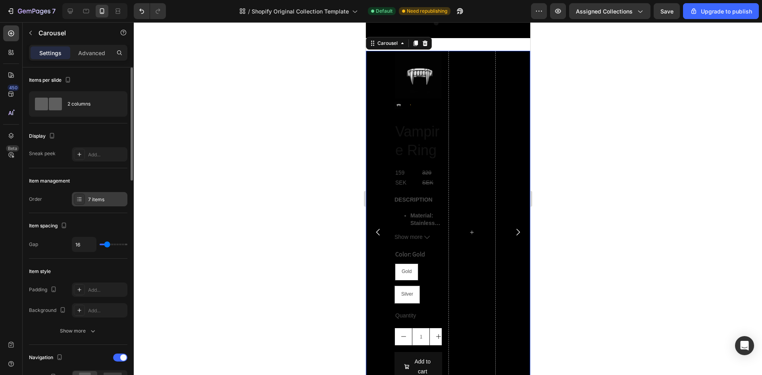
click at [104, 203] on div "7 items" at bounding box center [106, 199] width 37 height 7
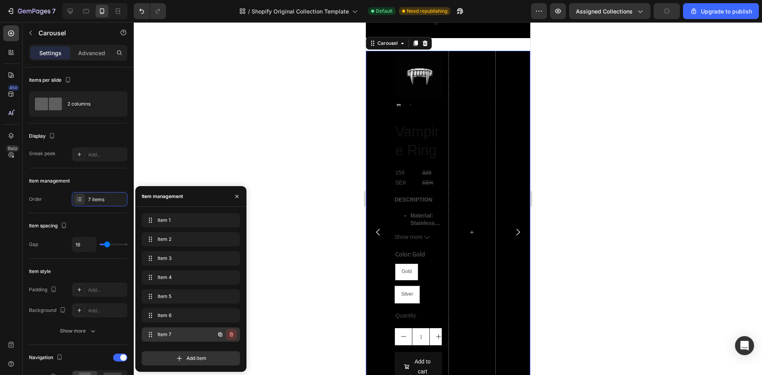
click at [233, 334] on icon "button" at bounding box center [232, 334] width 4 height 5
click at [233, 333] on div "Delete" at bounding box center [226, 334] width 15 height 7
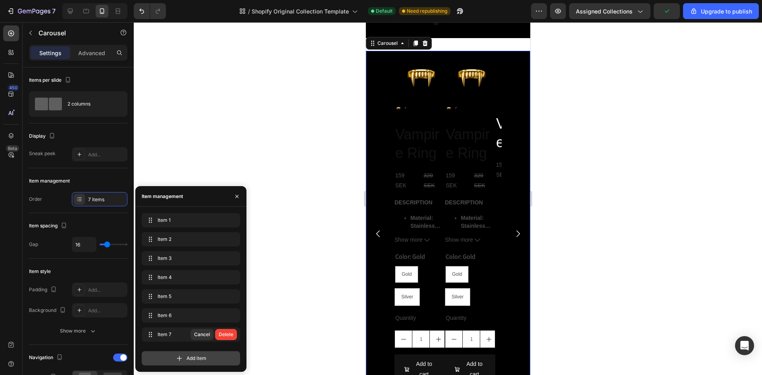
radio input "false"
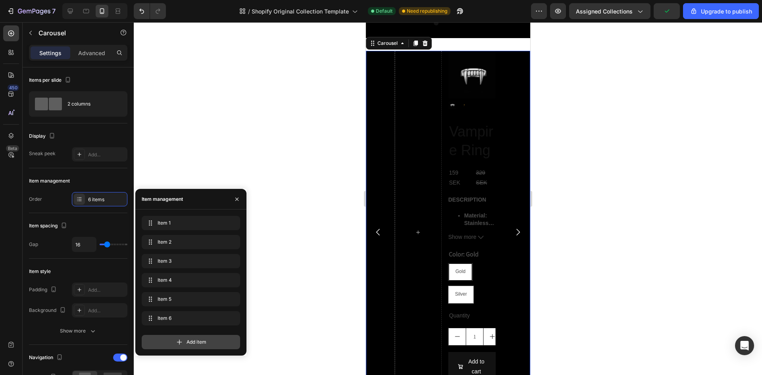
click at [228, 334] on div "Add item" at bounding box center [191, 339] width 98 height 21
click at [231, 318] on icon "button" at bounding box center [231, 319] width 0 height 2
click at [231, 318] on div "Delete" at bounding box center [226, 318] width 15 height 7
radio input "false"
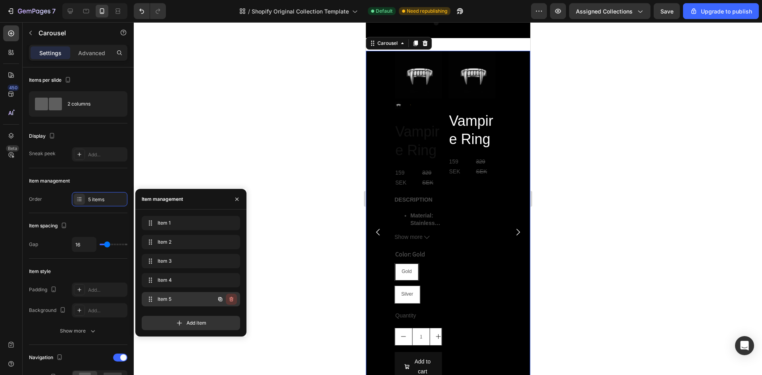
click at [233, 300] on icon "button" at bounding box center [232, 299] width 4 height 5
click at [233, 300] on div "Delete" at bounding box center [226, 299] width 15 height 7
radio input "false"
radio input "true"
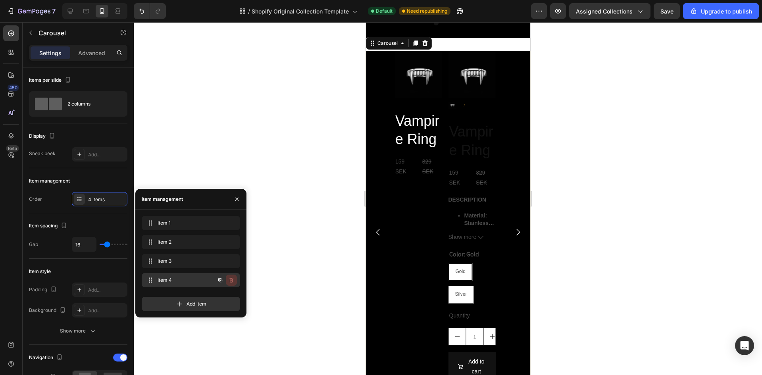
click at [234, 280] on icon "button" at bounding box center [231, 280] width 6 height 6
click at [234, 280] on button "Delete" at bounding box center [226, 280] width 22 height 11
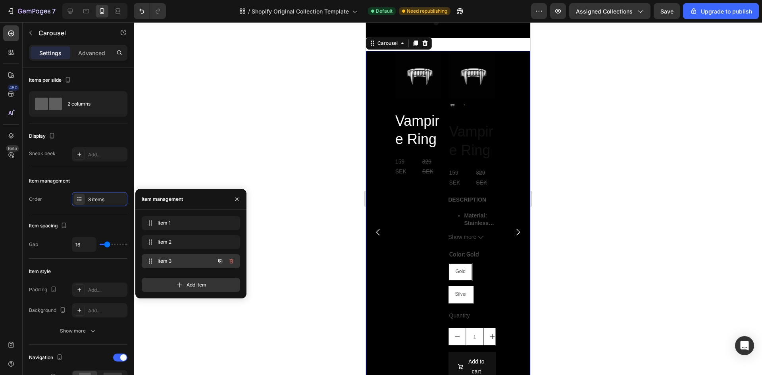
click at [230, 260] on icon "button" at bounding box center [232, 261] width 4 height 5
click at [230, 260] on div "Delete" at bounding box center [226, 261] width 15 height 7
radio input "false"
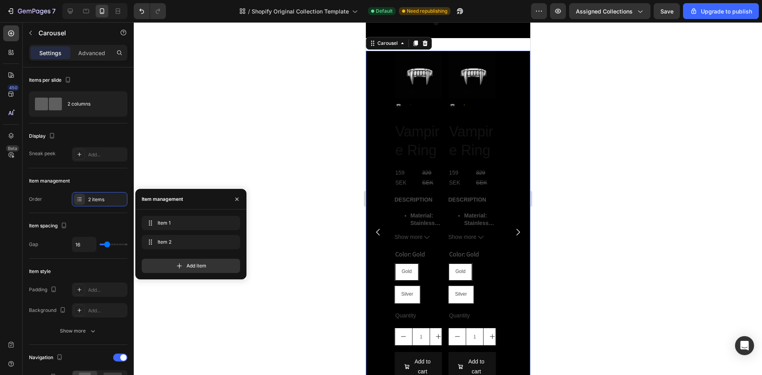
click at [508, 226] on button "Carousel Next Arrow" at bounding box center [518, 232] width 22 height 22
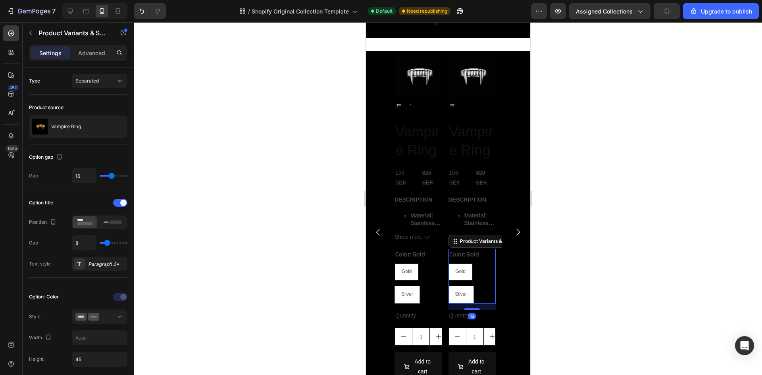
click at [473, 254] on legend "Color: Gold" at bounding box center [463, 254] width 31 height 11
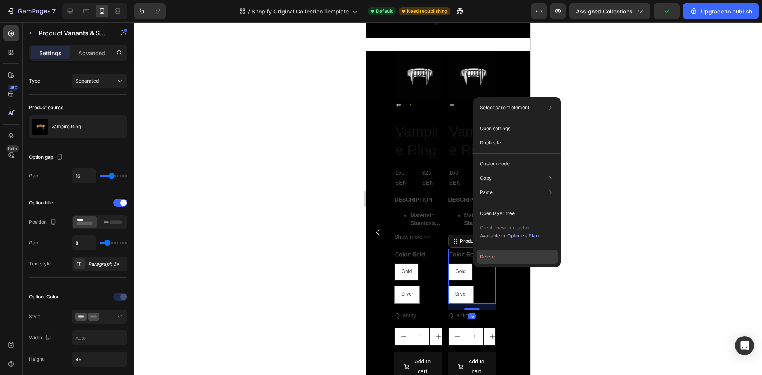
click at [497, 254] on button "Delete" at bounding box center [517, 257] width 81 height 14
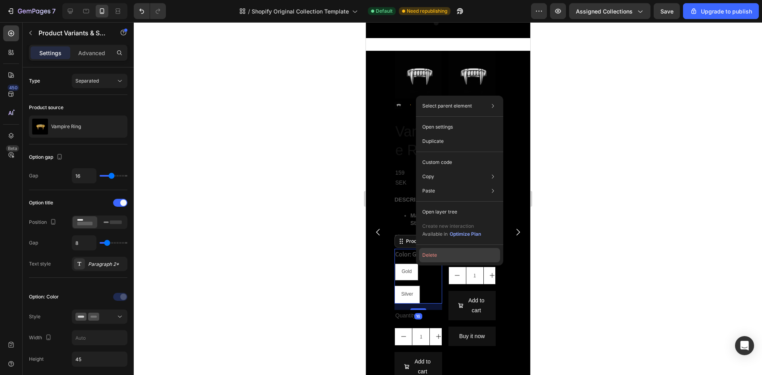
click at [448, 254] on button "Delete" at bounding box center [459, 255] width 81 height 14
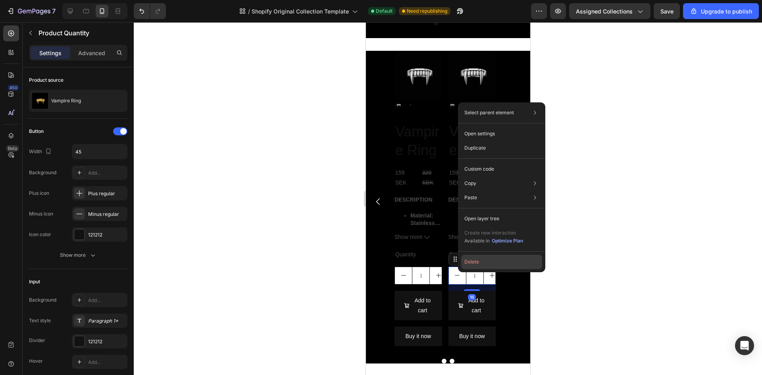
click at [486, 258] on button "Delete" at bounding box center [501, 262] width 81 height 14
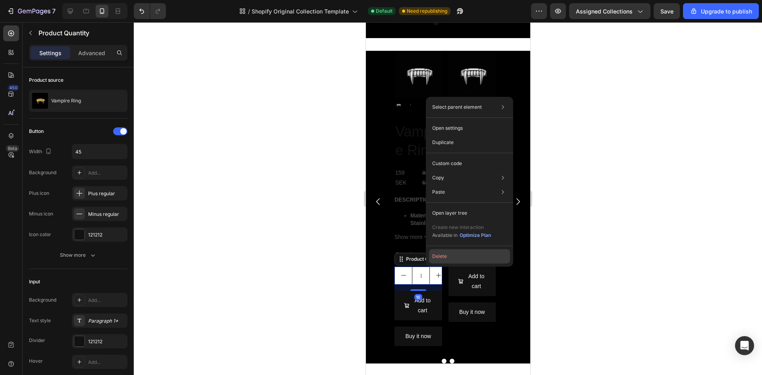
click at [449, 258] on button "Delete" at bounding box center [469, 256] width 81 height 14
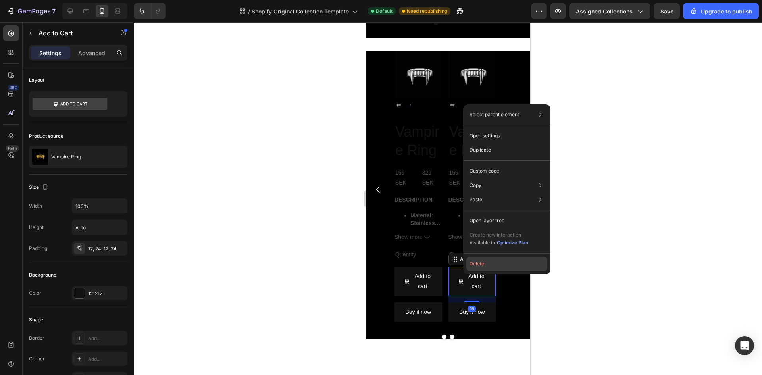
click at [486, 261] on button "Delete" at bounding box center [507, 264] width 81 height 14
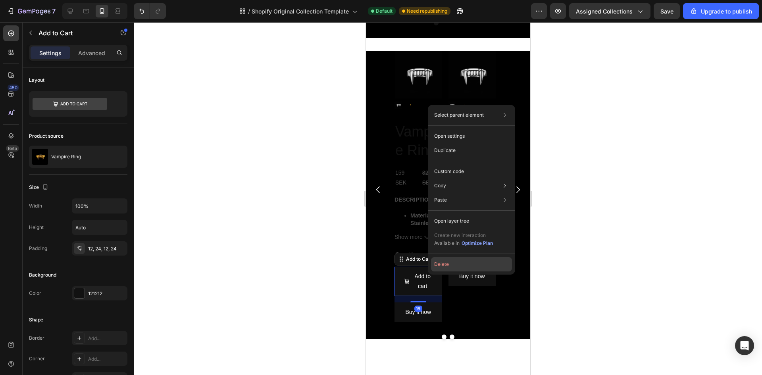
click at [451, 265] on button "Delete" at bounding box center [471, 264] width 81 height 14
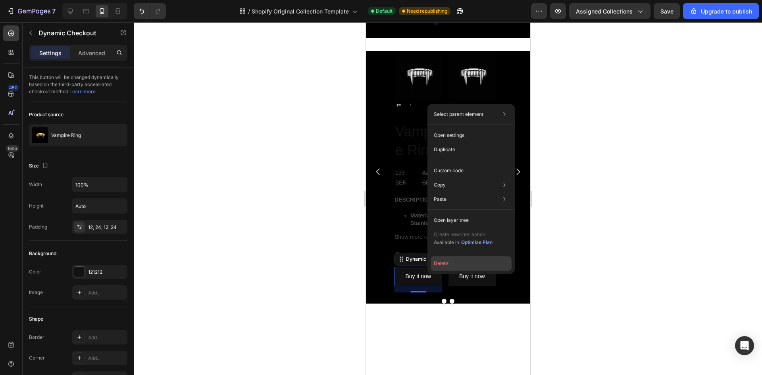
click at [452, 265] on button "Delete" at bounding box center [471, 264] width 81 height 14
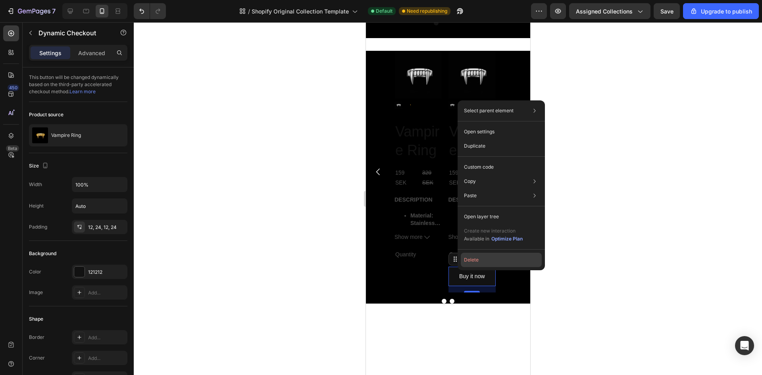
click at [473, 261] on button "Delete" at bounding box center [501, 260] width 81 height 14
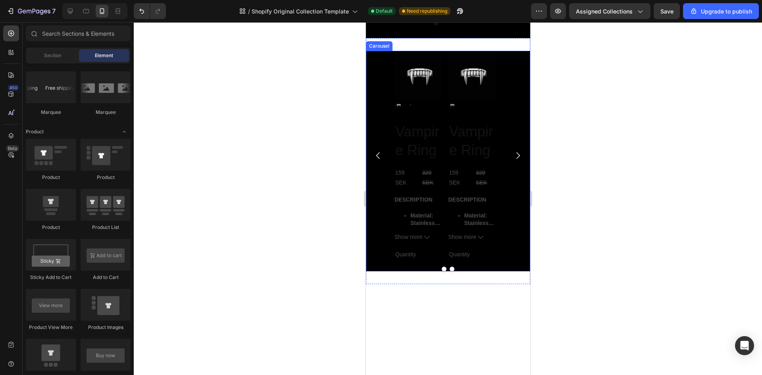
click at [379, 160] on icon "Carousel Back Arrow" at bounding box center [378, 156] width 10 height 10
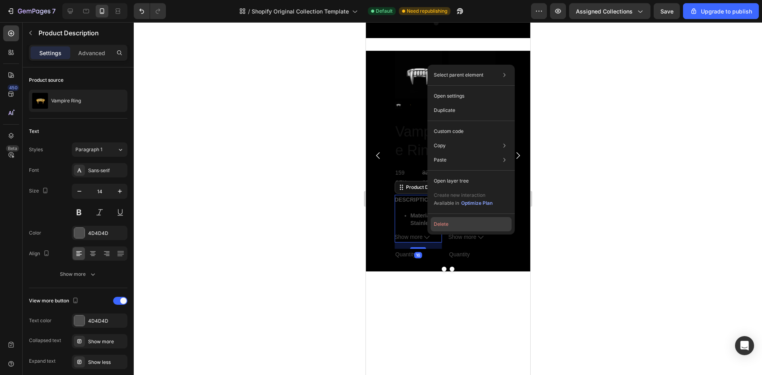
click at [448, 224] on button "Delete" at bounding box center [471, 224] width 81 height 14
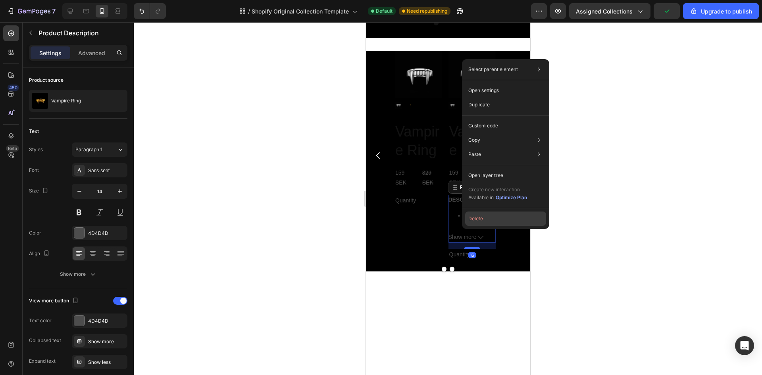
click at [480, 216] on button "Delete" at bounding box center [505, 219] width 81 height 14
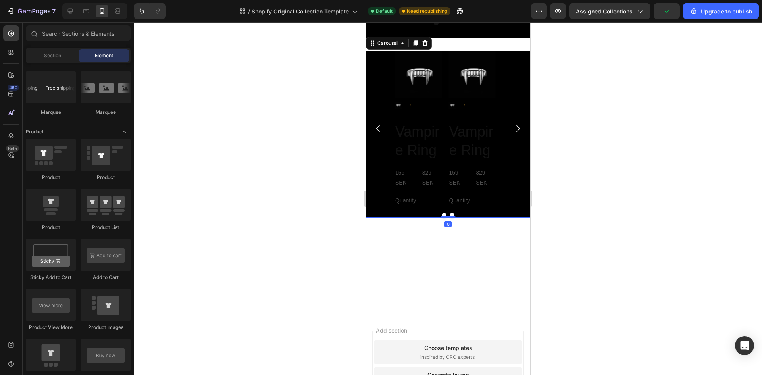
click at [513, 125] on icon "Carousel Next Arrow" at bounding box center [518, 129] width 10 height 10
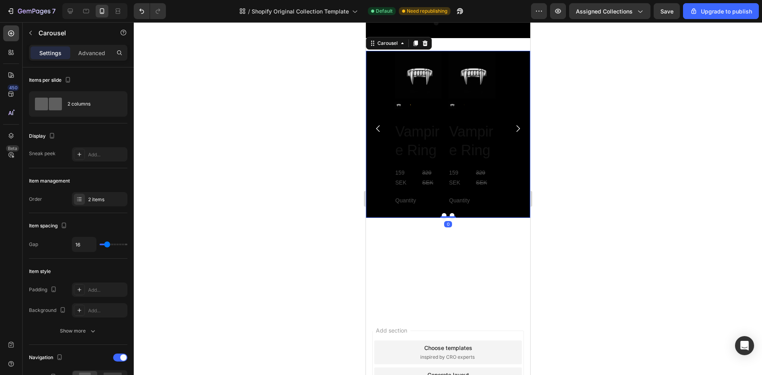
click at [513, 125] on icon "Carousel Next Arrow" at bounding box center [518, 129] width 10 height 10
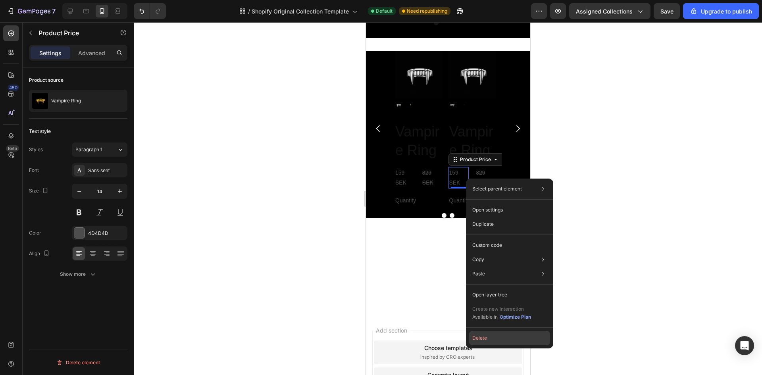
click at [483, 341] on button "Delete" at bounding box center [509, 338] width 81 height 14
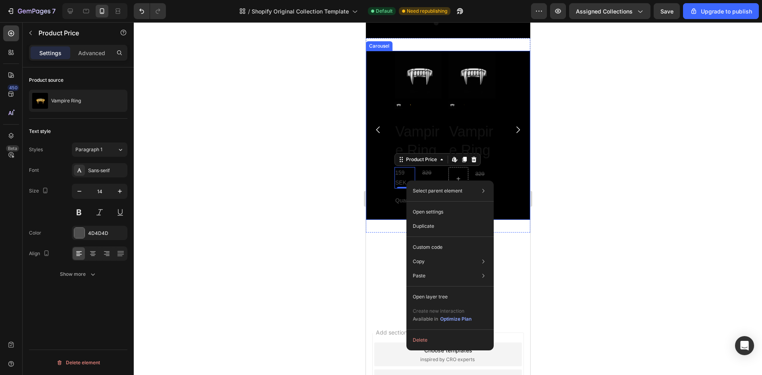
click at [520, 198] on div "Product Images Vampire Ring Product Title 159 SEK Product Price Edit content in…" at bounding box center [448, 130] width 164 height 158
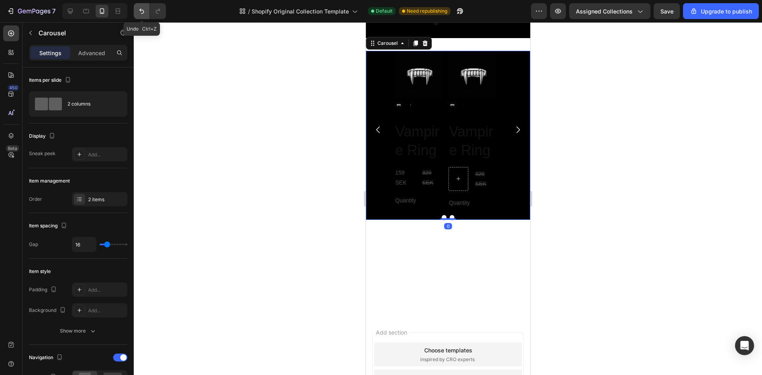
click at [143, 14] on icon "Undo/Redo" at bounding box center [142, 11] width 8 height 8
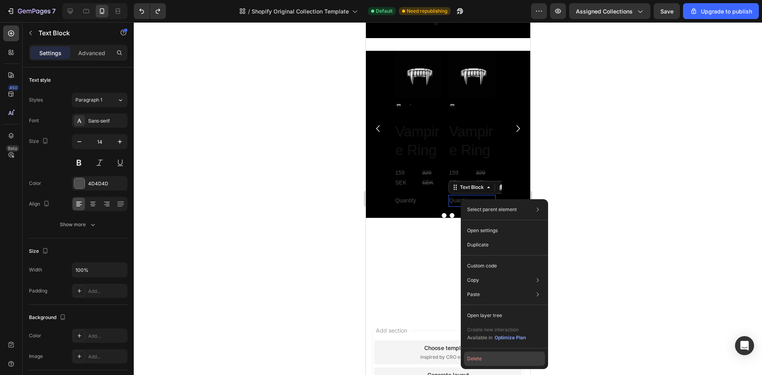
click at [470, 357] on button "Delete" at bounding box center [504, 359] width 81 height 14
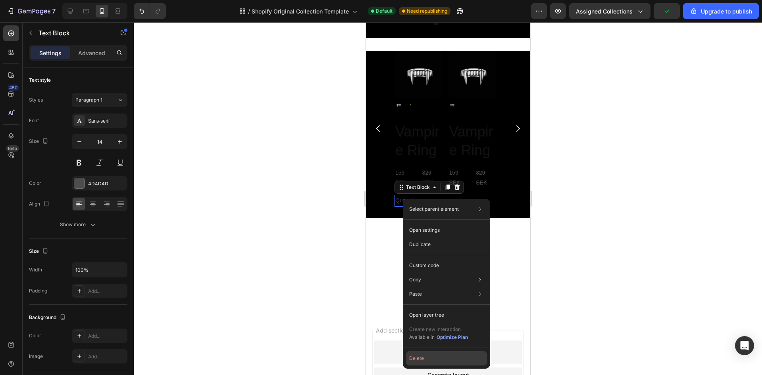
click at [426, 357] on button "Delete" at bounding box center [446, 358] width 81 height 14
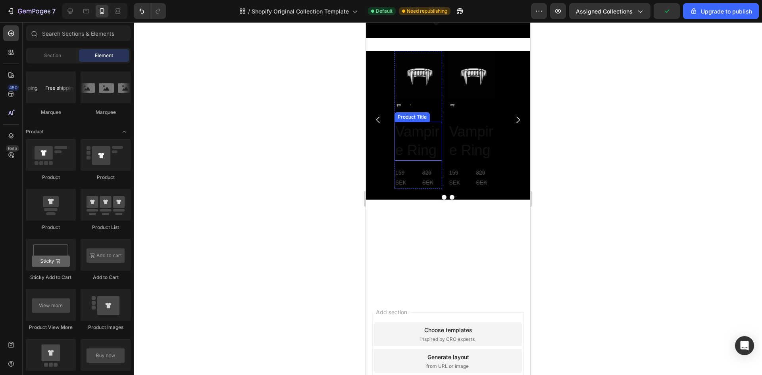
click at [419, 144] on h2 "Vampire Ring" at bounding box center [418, 141] width 48 height 39
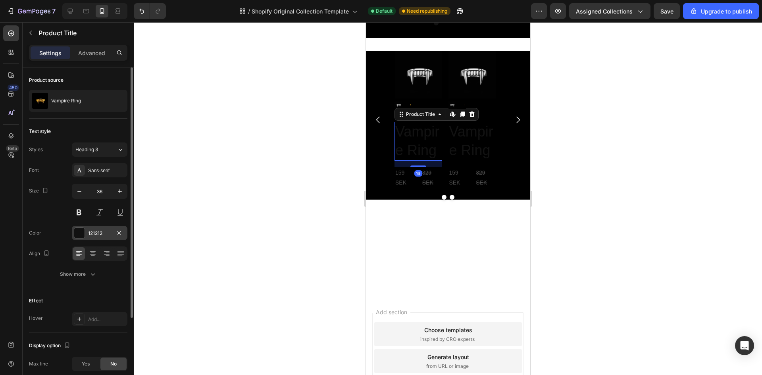
click at [103, 230] on div "121212" at bounding box center [99, 233] width 23 height 7
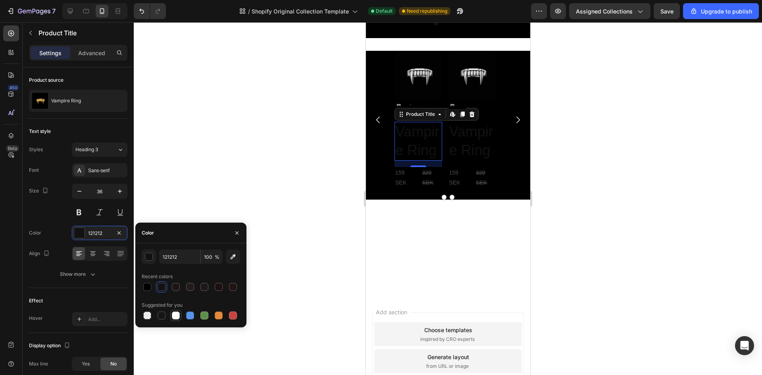
click at [177, 320] on div at bounding box center [175, 315] width 11 height 11
type input "FFFFFF"
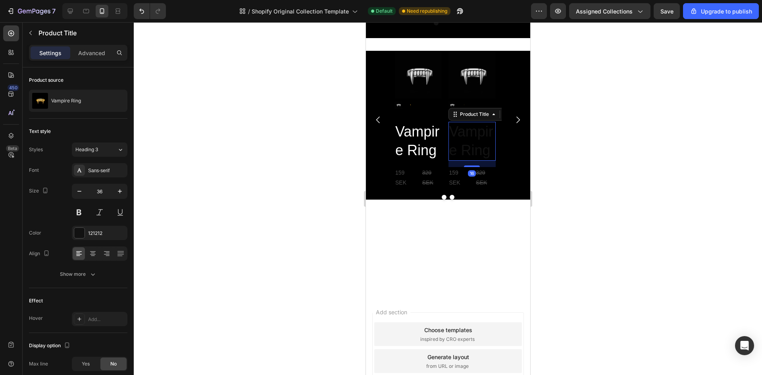
click at [453, 146] on h2 "Vampire Ring" at bounding box center [472, 141] width 48 height 39
click at [101, 234] on div "121212" at bounding box center [99, 233] width 23 height 7
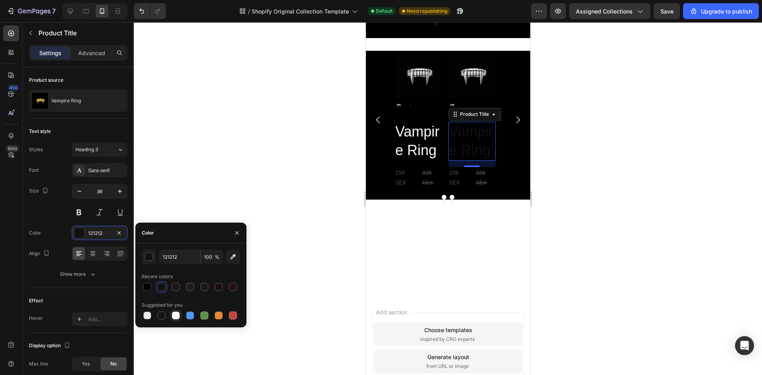
click at [178, 318] on div at bounding box center [176, 316] width 8 height 8
type input "FFFFFF"
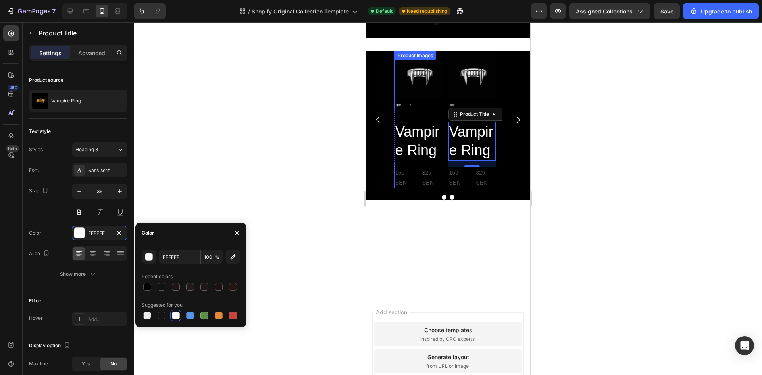
click at [409, 83] on img at bounding box center [418, 75] width 48 height 48
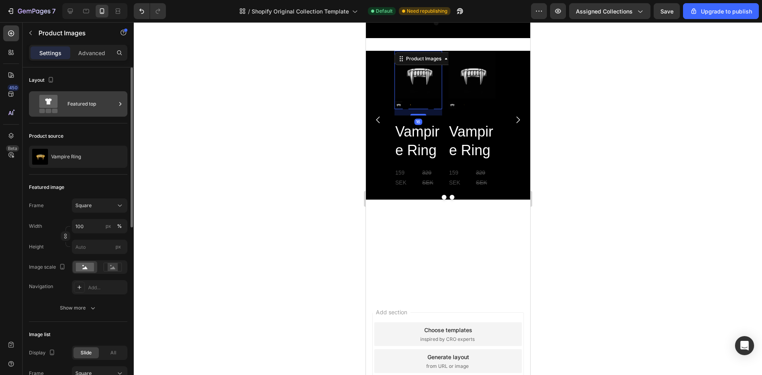
click at [91, 97] on div "Featured top" at bounding box center [92, 104] width 48 height 18
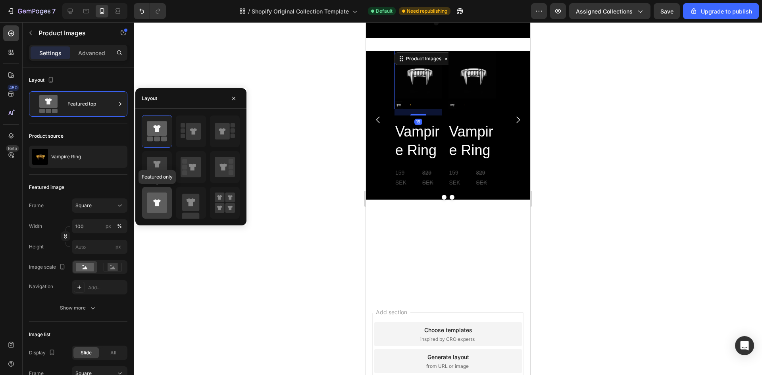
click at [158, 207] on icon at bounding box center [157, 203] width 20 height 20
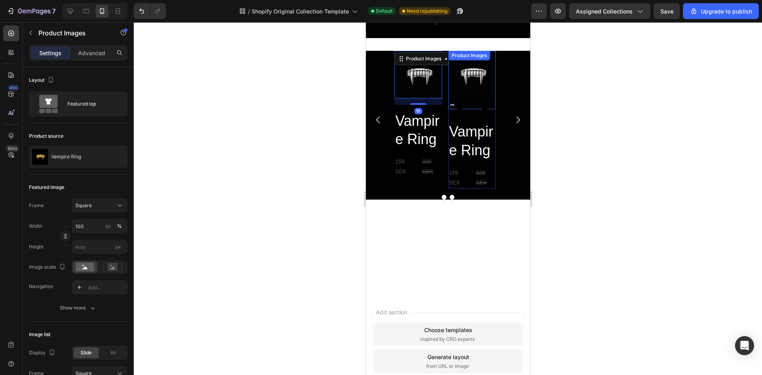
click at [468, 75] on img at bounding box center [472, 75] width 48 height 48
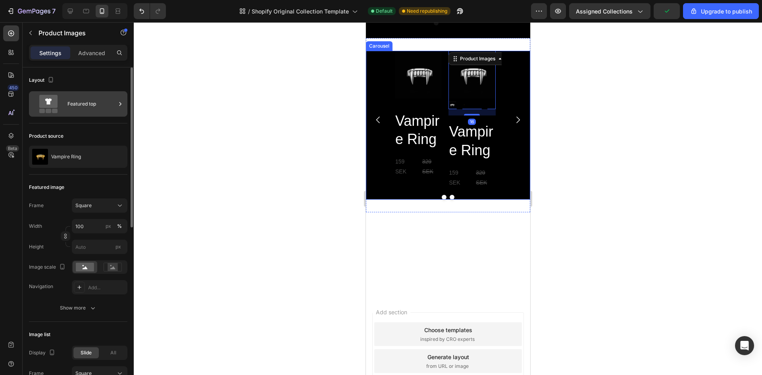
click at [84, 101] on div "Featured top" at bounding box center [92, 104] width 48 height 18
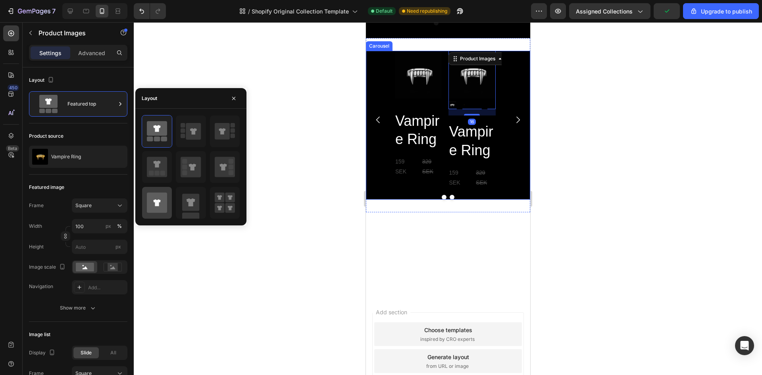
click at [158, 196] on icon at bounding box center [157, 203] width 20 height 20
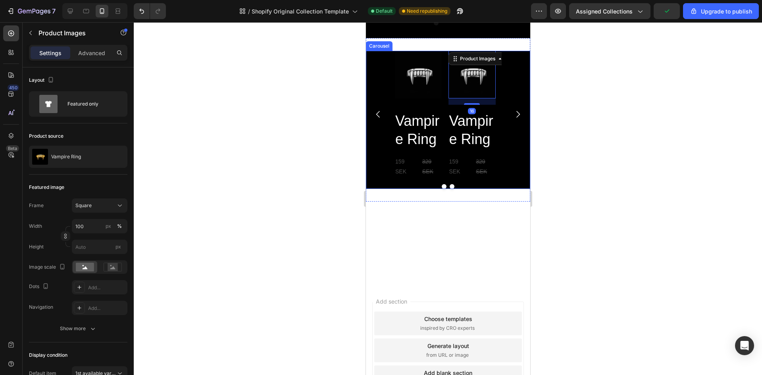
click at [302, 187] on div at bounding box center [448, 198] width 629 height 353
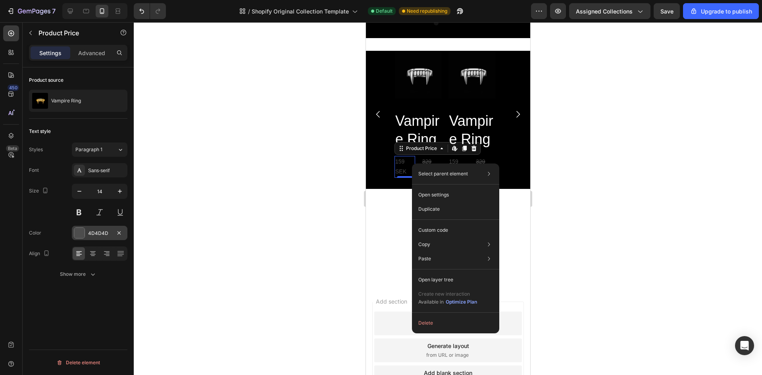
click at [101, 240] on div "Font Sans-serif Size 14 Color 4D4D4D Align Show more" at bounding box center [78, 222] width 98 height 118
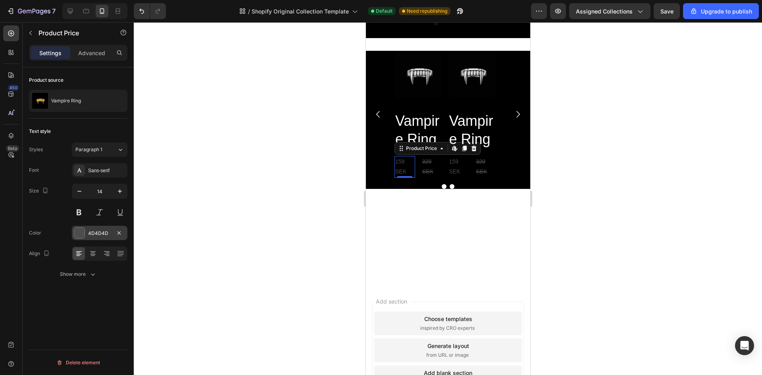
click at [106, 231] on div "4D4D4D" at bounding box center [99, 233] width 23 height 7
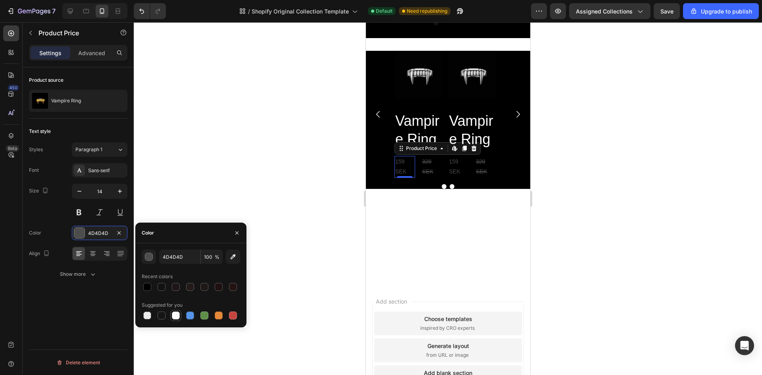
click at [179, 313] on div at bounding box center [176, 316] width 8 height 8
type input "FFFFFF"
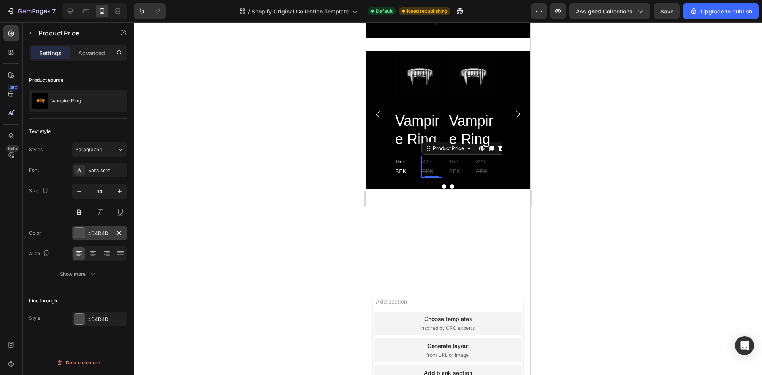
click at [111, 228] on div "4D4D4D" at bounding box center [100, 233] width 56 height 14
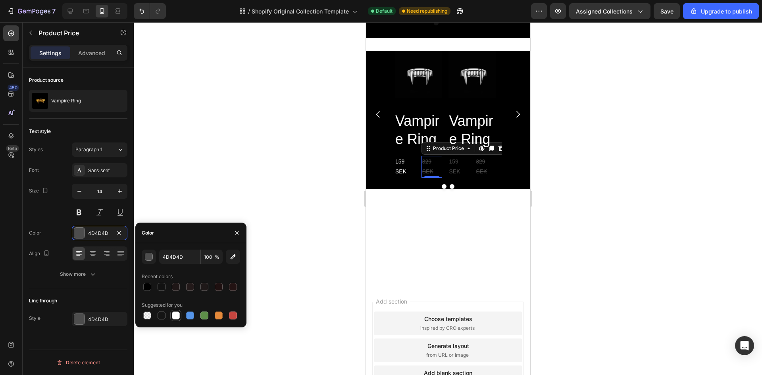
click at [174, 312] on div at bounding box center [176, 316] width 8 height 8
type input "FFFFFF"
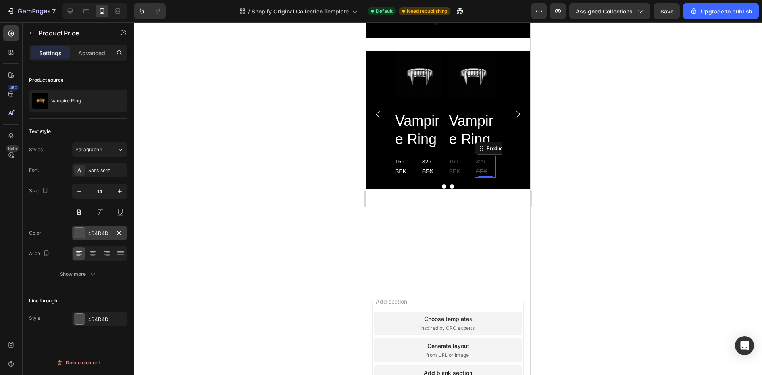
click at [113, 228] on div "4D4D4D" at bounding box center [100, 233] width 56 height 14
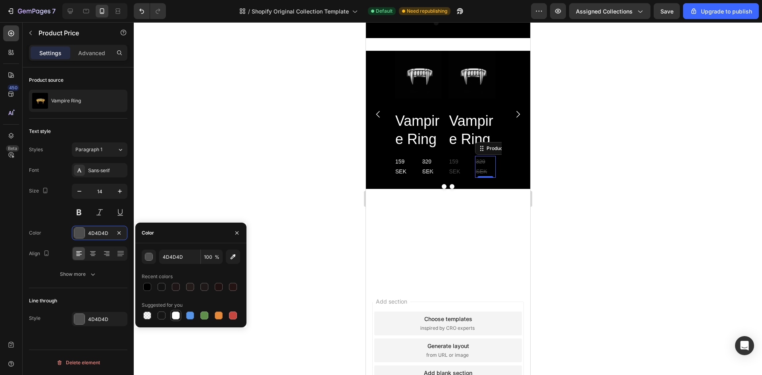
click at [171, 310] on div at bounding box center [175, 315] width 11 height 11
type input "FFFFFF"
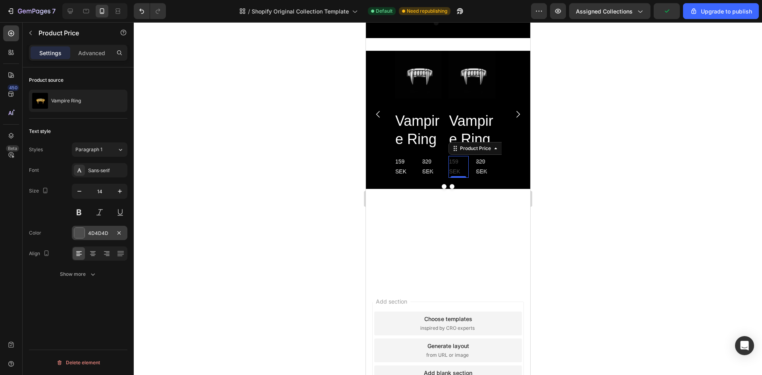
click at [113, 232] on div "4D4D4D" at bounding box center [100, 233] width 56 height 14
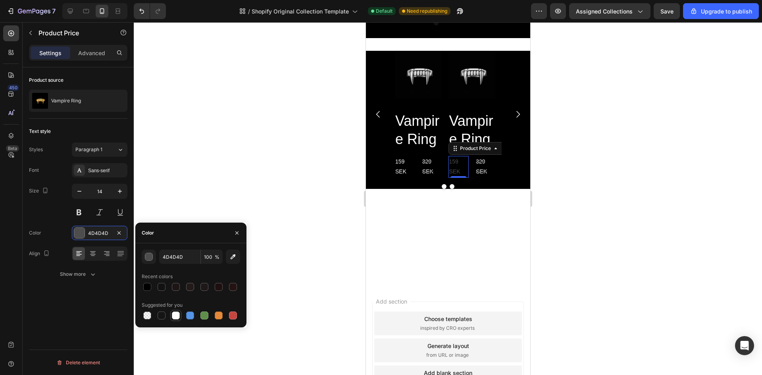
click at [175, 314] on div at bounding box center [176, 316] width 8 height 8
type input "FFFFFF"
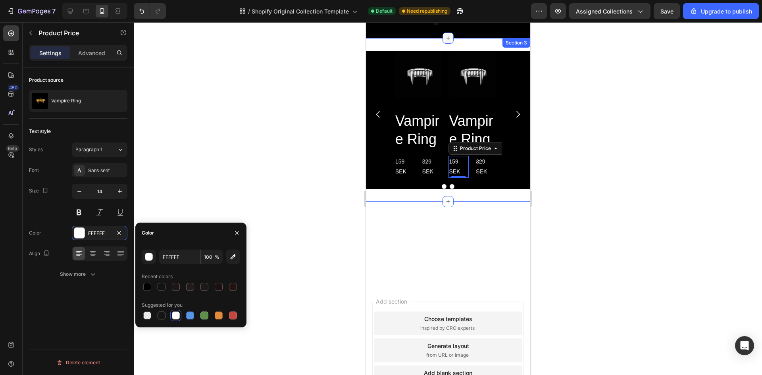
click at [445, 37] on icon at bounding box center [448, 38] width 6 height 6
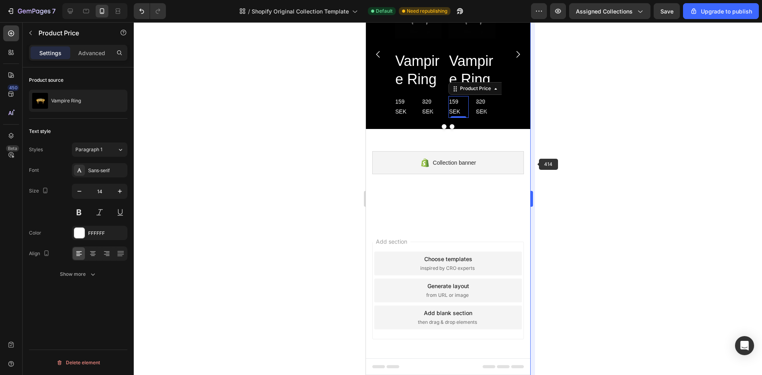
scroll to position [258, 0]
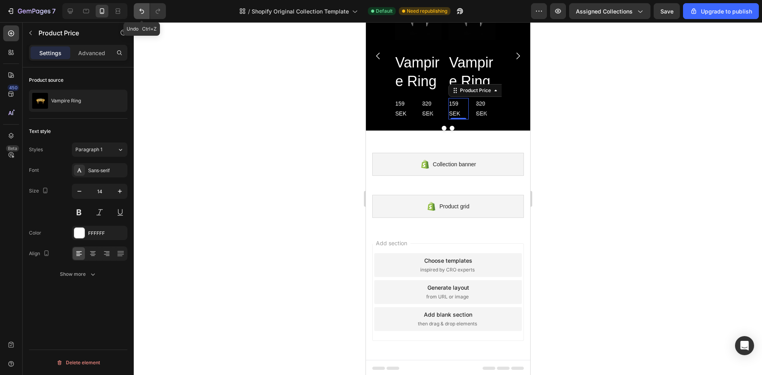
click at [140, 11] on icon "Undo/Redo" at bounding box center [142, 11] width 8 height 8
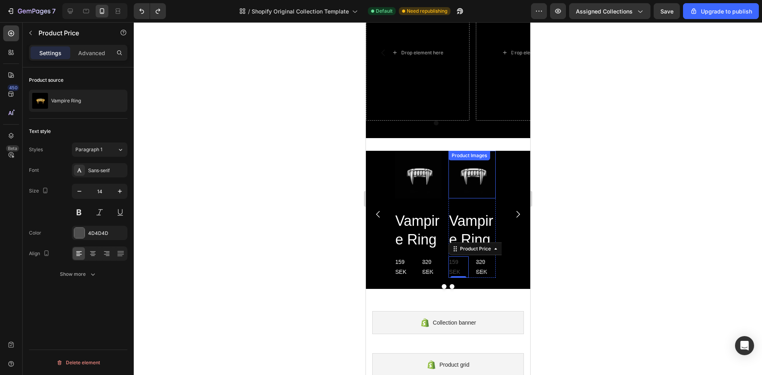
scroll to position [100, 0]
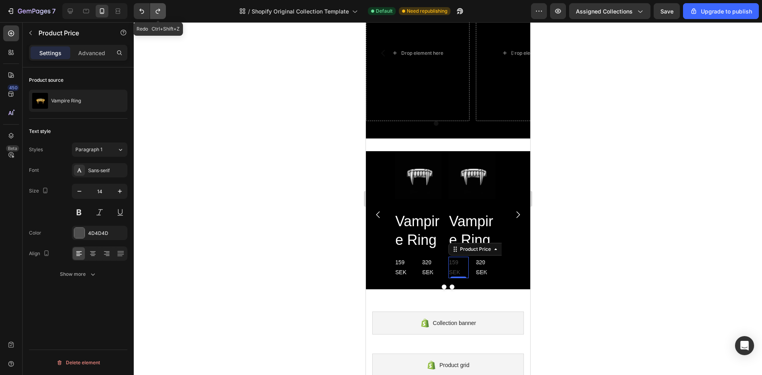
click at [157, 8] on icon "Undo/Redo" at bounding box center [158, 11] width 8 height 8
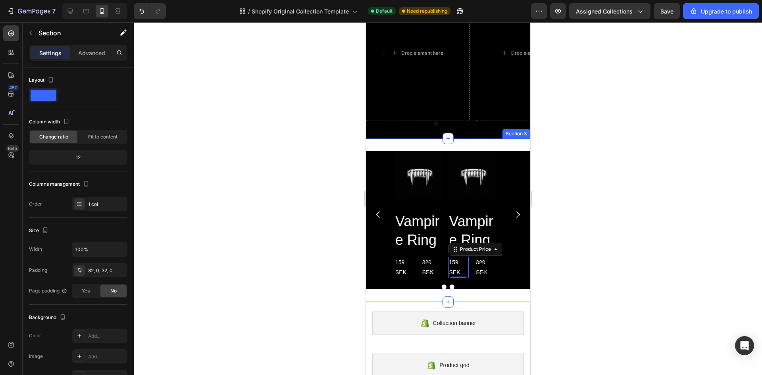
click at [411, 140] on div "Product Images Vampire Ring Product Title 159 SEK Product Price Product Price 3…" at bounding box center [448, 221] width 164 height 164
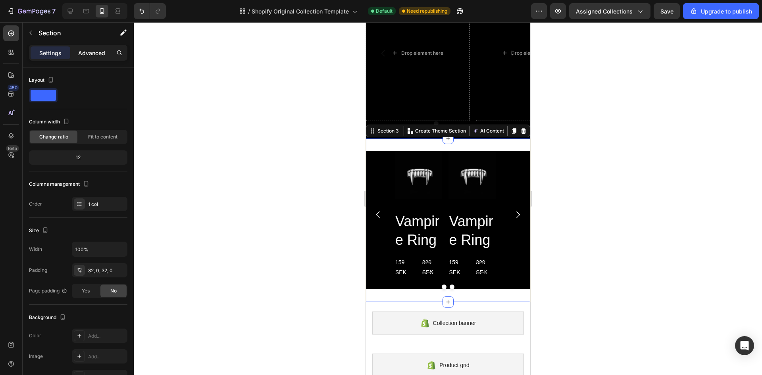
click at [104, 50] on p "Advanced" at bounding box center [91, 53] width 27 height 8
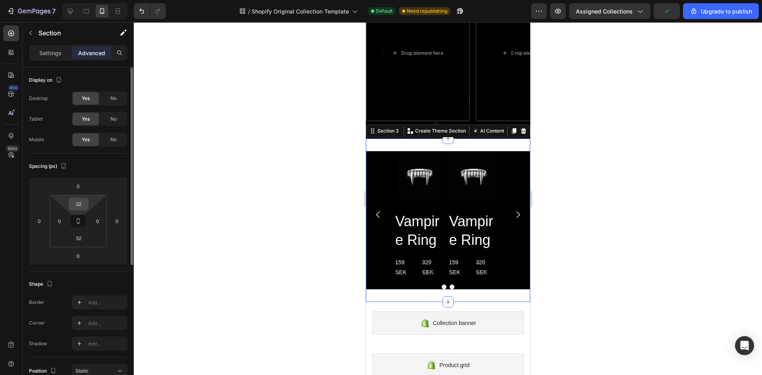
click at [84, 200] on input "32" at bounding box center [79, 204] width 16 height 12
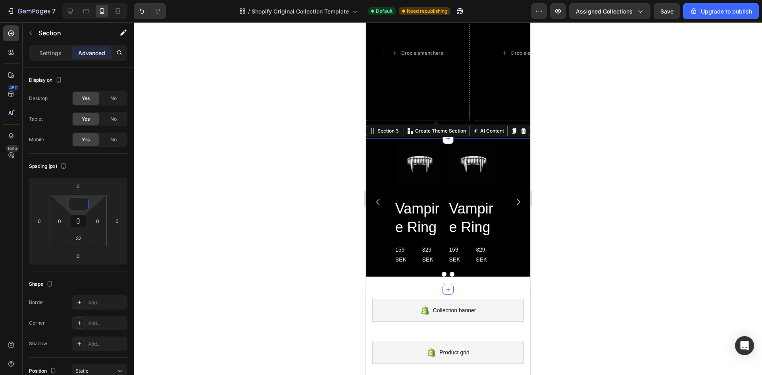
type input "0"
click at [289, 191] on div at bounding box center [448, 198] width 629 height 353
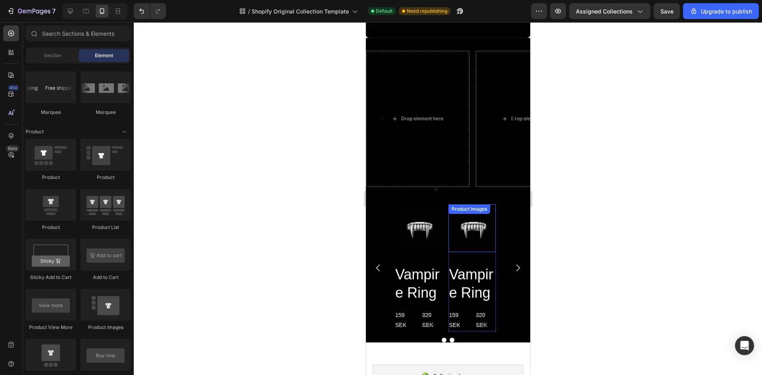
scroll to position [1033, 0]
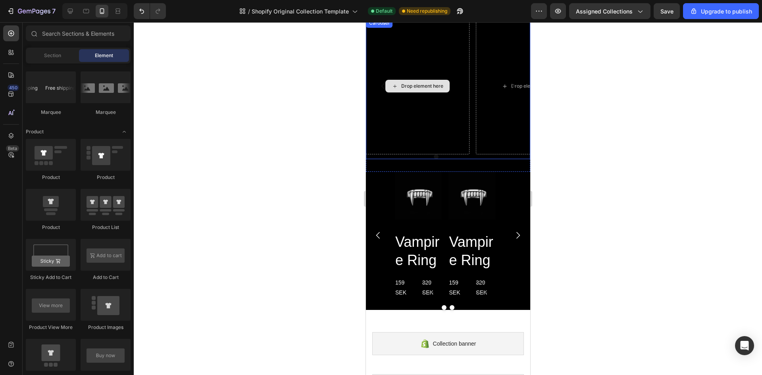
click at [465, 118] on div "Drop element here" at bounding box center [418, 86] width 104 height 136
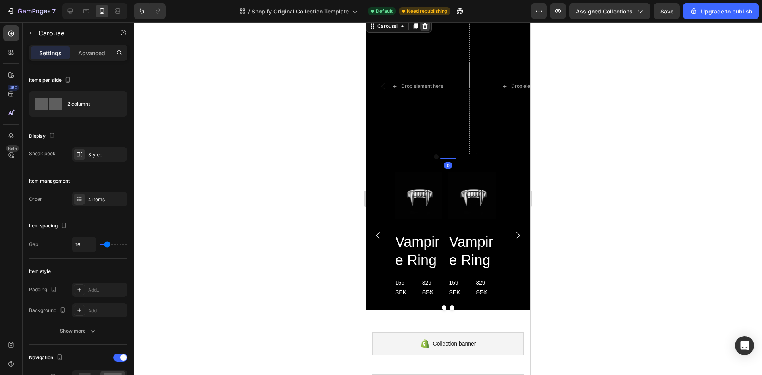
click at [426, 29] on icon at bounding box center [425, 26] width 6 height 6
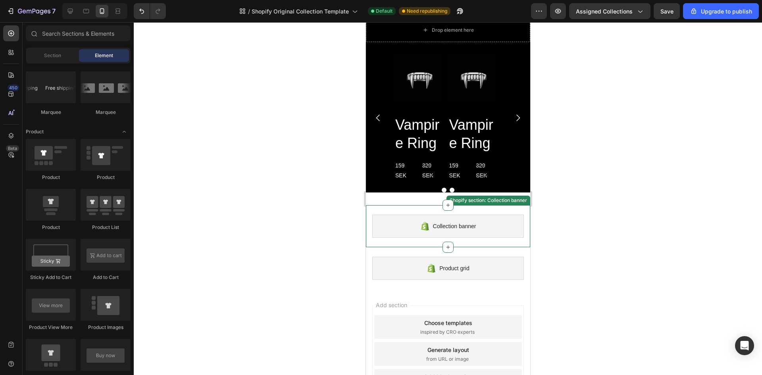
click at [580, 178] on div at bounding box center [448, 198] width 629 height 353
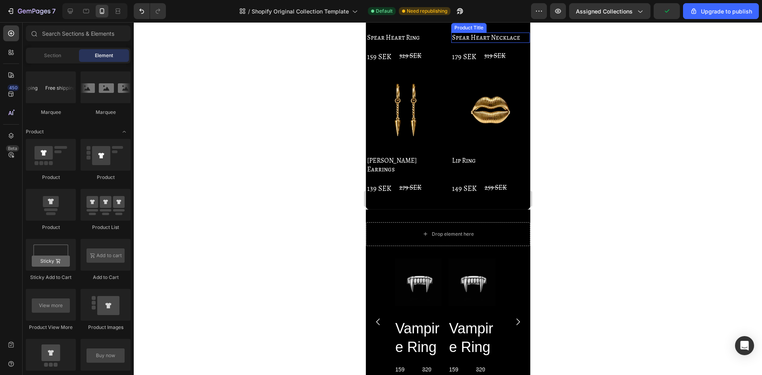
scroll to position [935, 0]
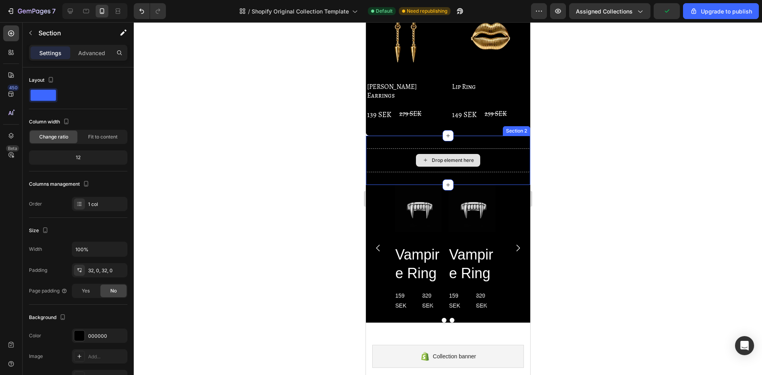
click at [502, 149] on div "Drop element here" at bounding box center [448, 161] width 164 height 24
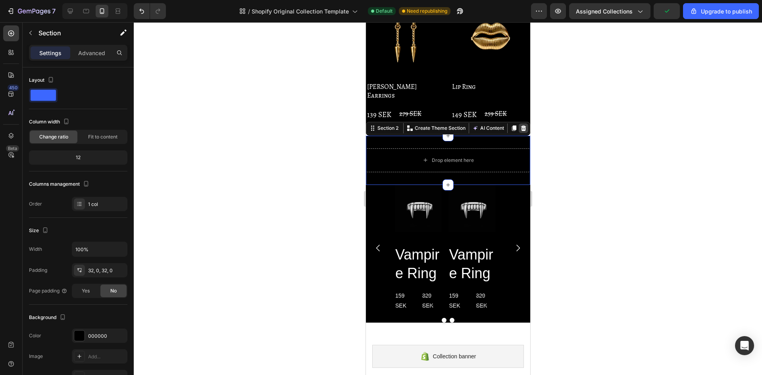
click at [521, 125] on icon at bounding box center [523, 128] width 5 height 6
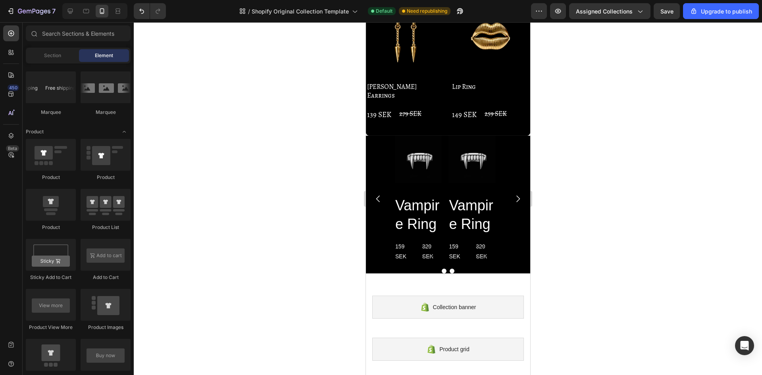
click at [559, 161] on div at bounding box center [448, 198] width 629 height 353
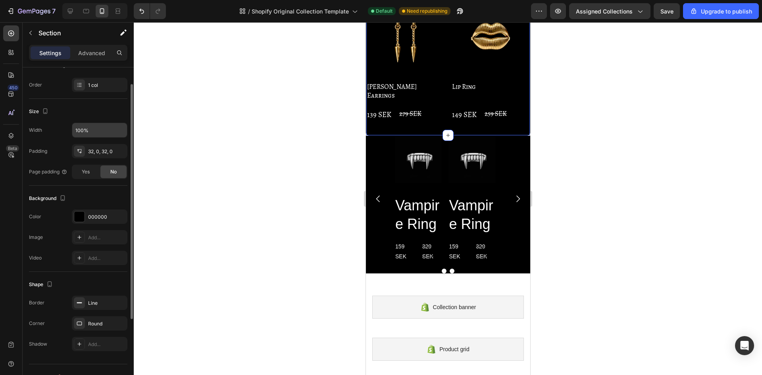
scroll to position [133, 0]
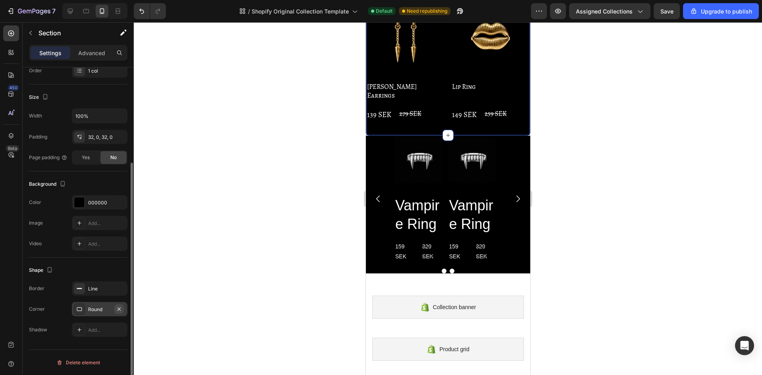
click at [121, 309] on icon "button" at bounding box center [119, 309] width 6 height 6
click at [221, 244] on div at bounding box center [448, 198] width 629 height 353
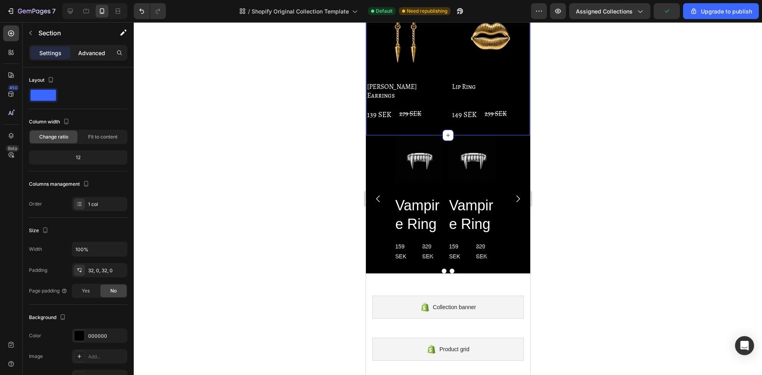
click at [96, 50] on p "Advanced" at bounding box center [91, 53] width 27 height 8
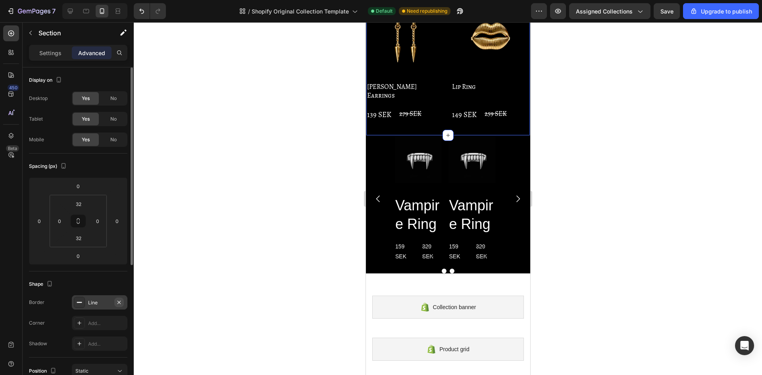
click at [120, 302] on icon "button" at bounding box center [119, 302] width 3 height 3
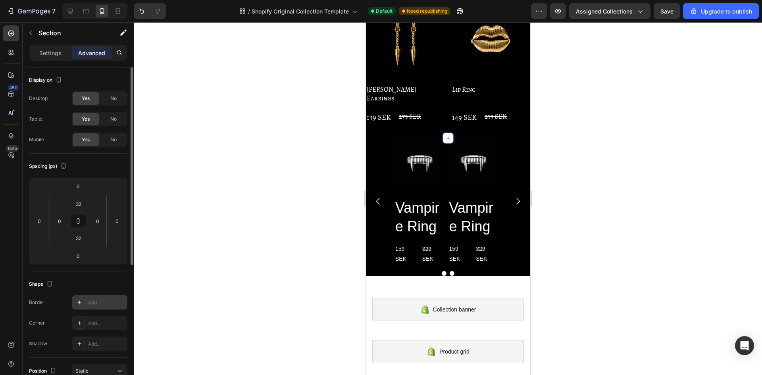
scroll to position [934, 0]
click at [226, 251] on div at bounding box center [448, 198] width 629 height 353
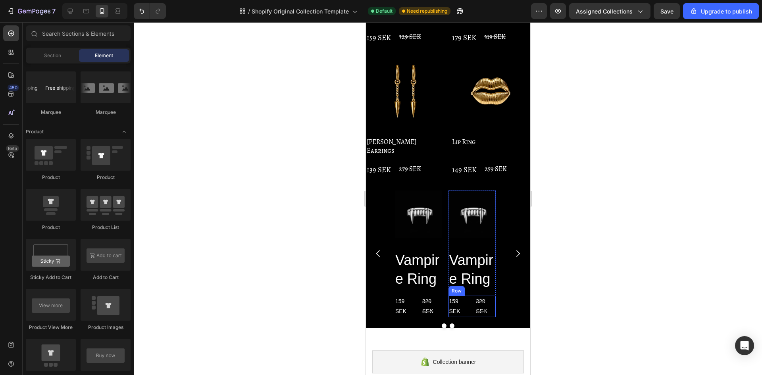
scroll to position [815, 0]
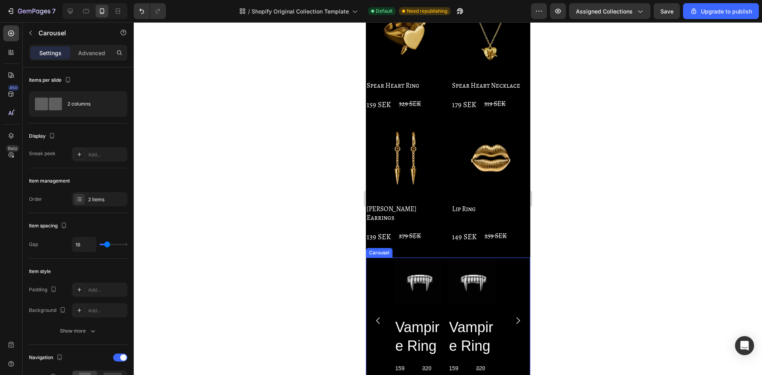
click at [513, 316] on icon "Carousel Next Arrow" at bounding box center [518, 321] width 10 height 10
click at [585, 260] on div at bounding box center [448, 198] width 629 height 353
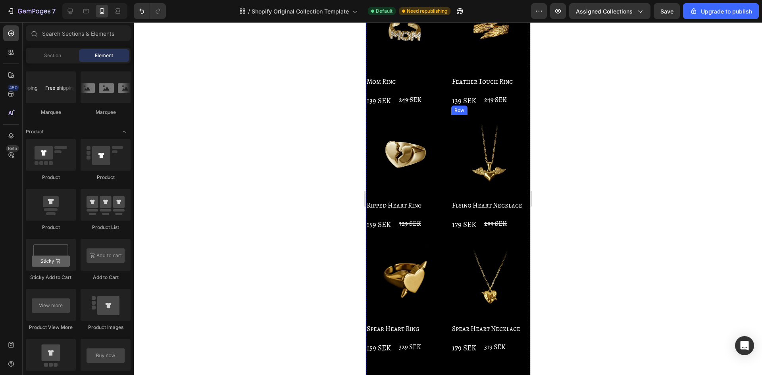
scroll to position [458, 0]
